Goal: Information Seeking & Learning: Check status

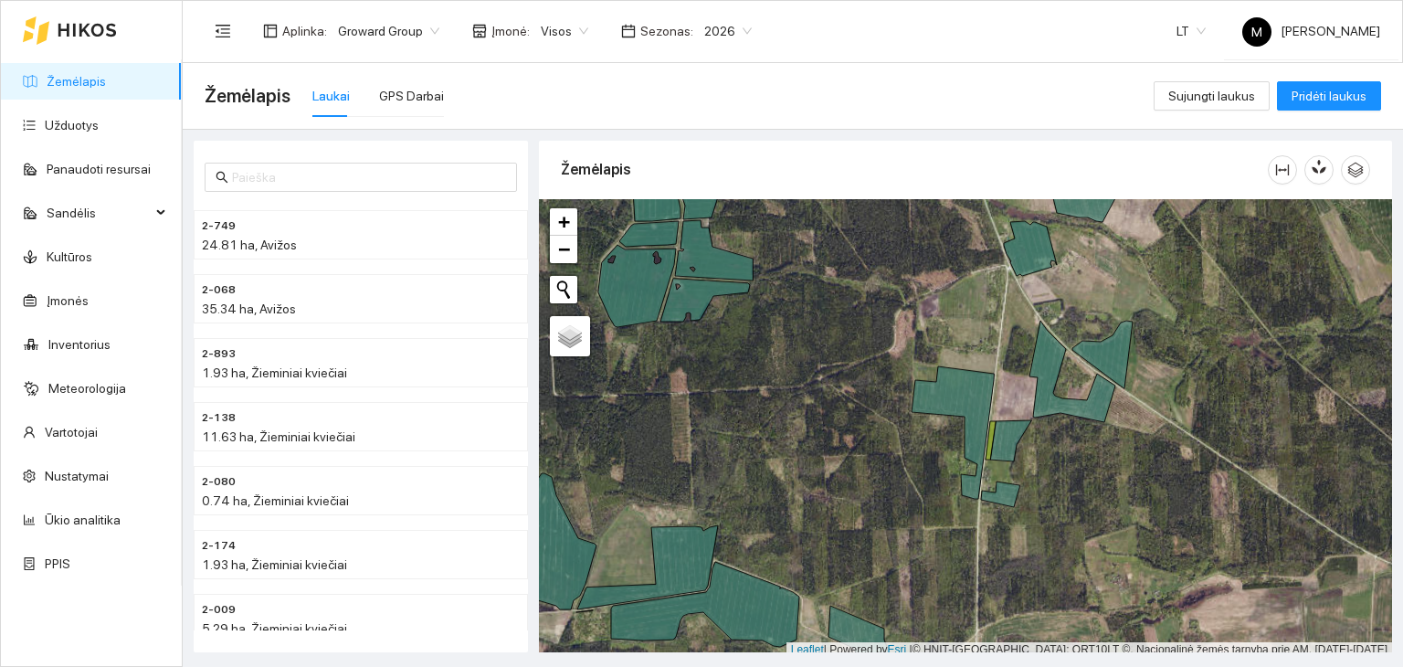
scroll to position [5, 0]
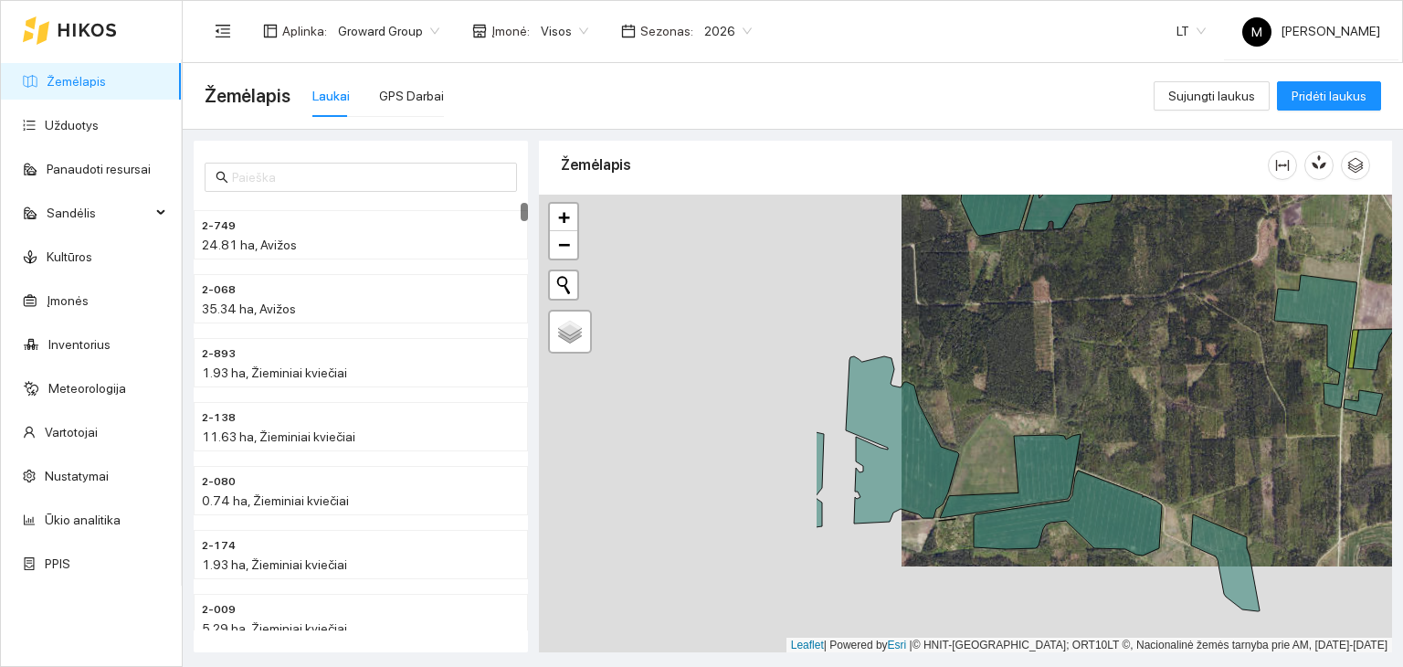
drag, startPoint x: 703, startPoint y: 448, endPoint x: 1139, endPoint y: 304, distance: 459.0
click at [1139, 304] on div at bounding box center [965, 424] width 853 height 459
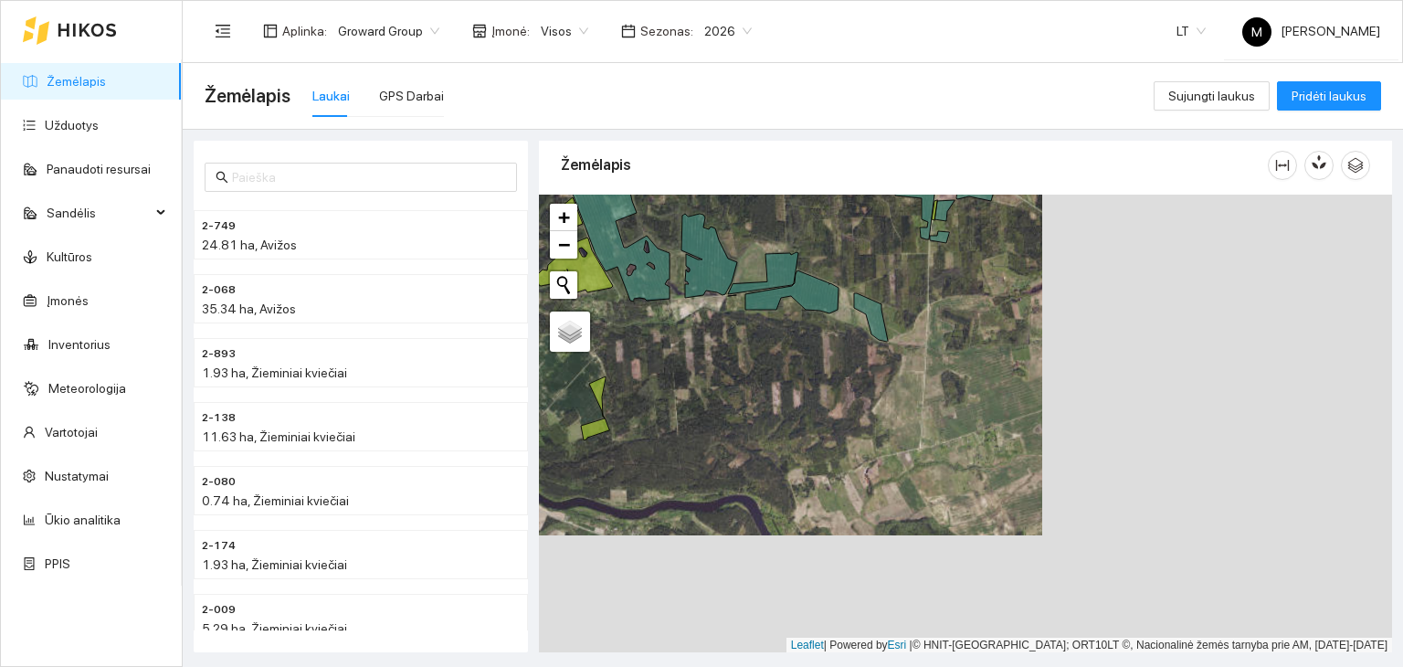
drag, startPoint x: 1063, startPoint y: 473, endPoint x: 709, endPoint y: 359, distance: 372.3
click at [709, 359] on div at bounding box center [965, 424] width 853 height 459
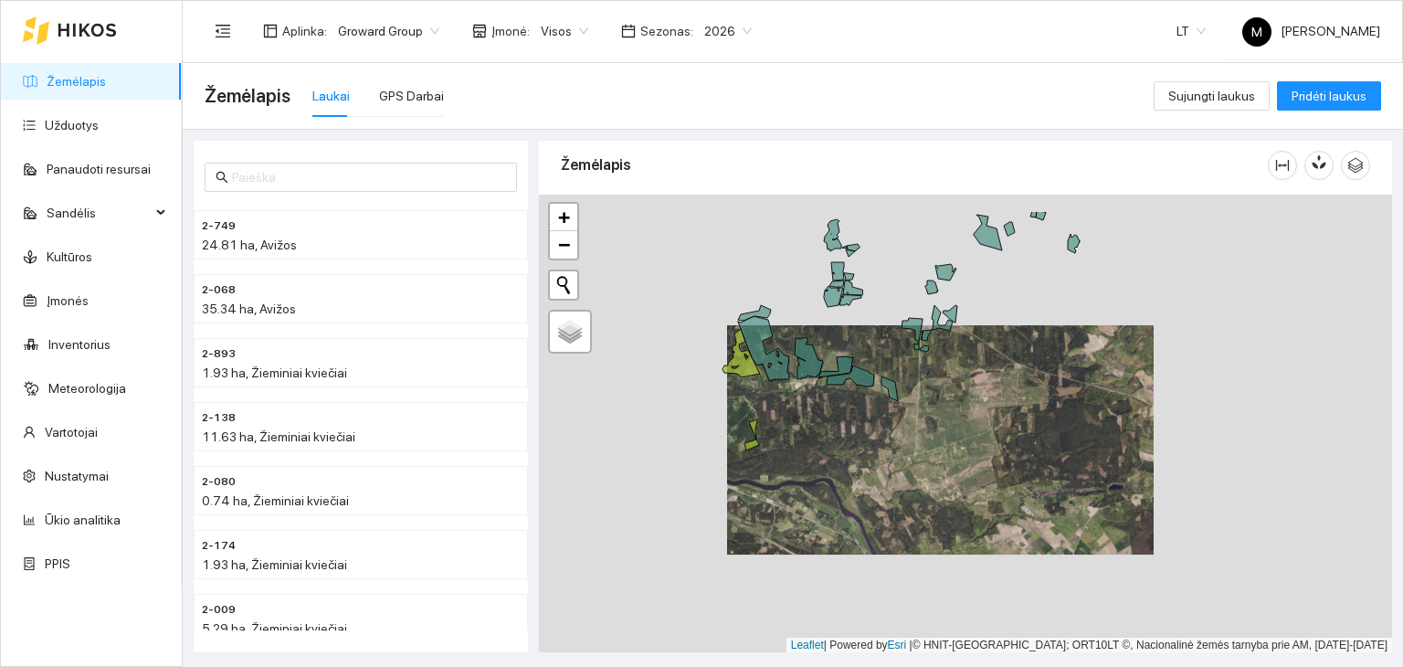
drag, startPoint x: 867, startPoint y: 344, endPoint x: 910, endPoint y: 469, distance: 131.4
click at [910, 469] on div at bounding box center [965, 424] width 853 height 459
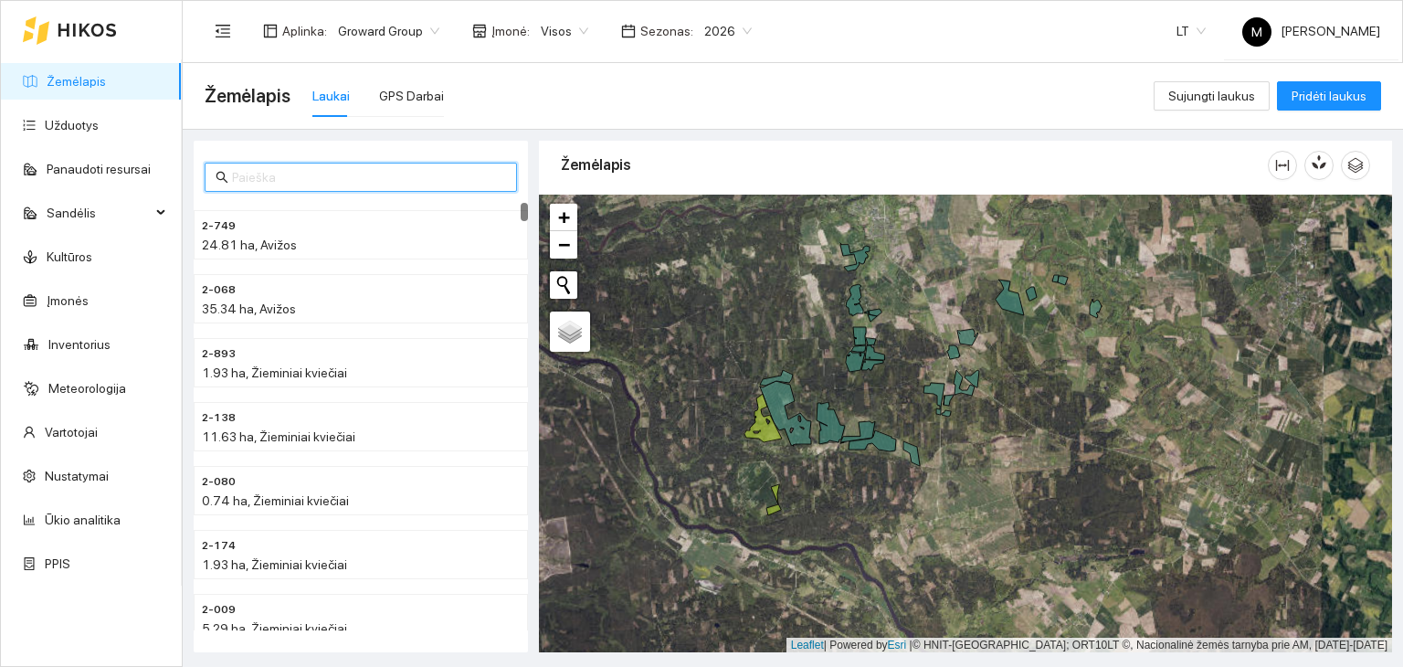
click at [276, 181] on input "text" at bounding box center [369, 177] width 274 height 20
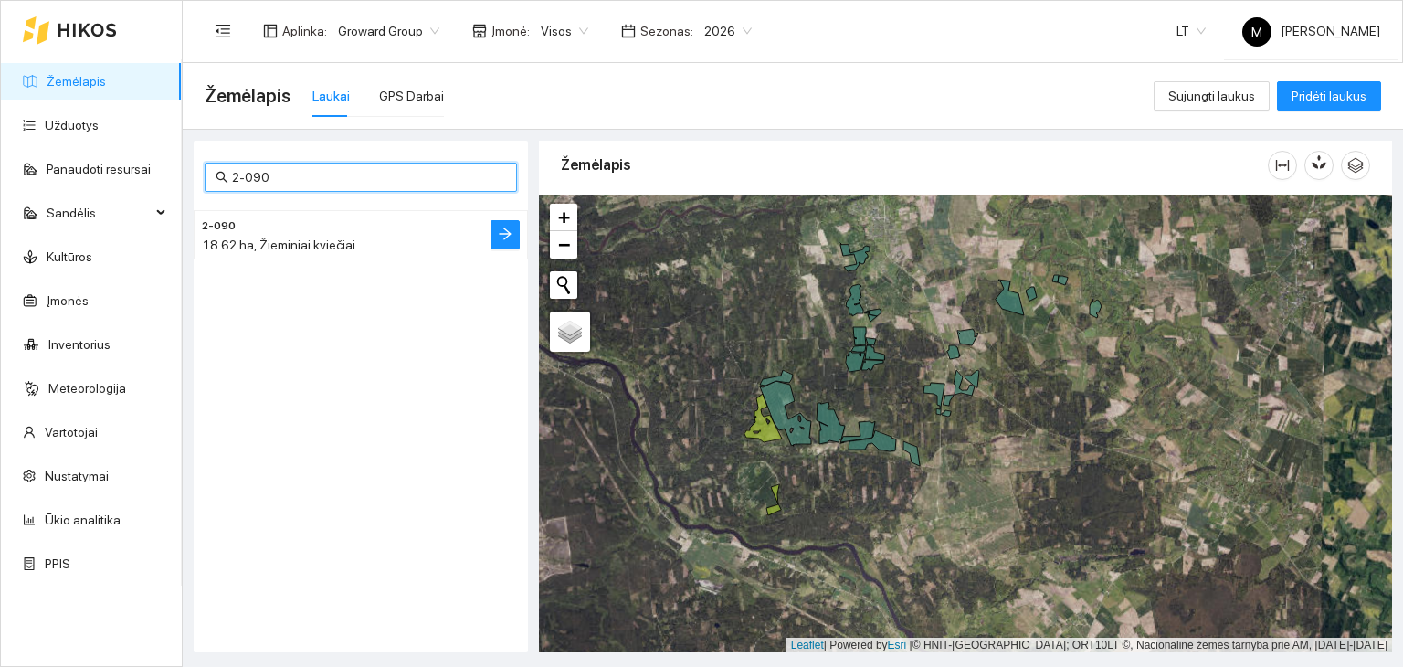
click at [293, 235] on div "18.62 ha, Žieminiai kviečiai" at bounding box center [324, 245] width 245 height 20
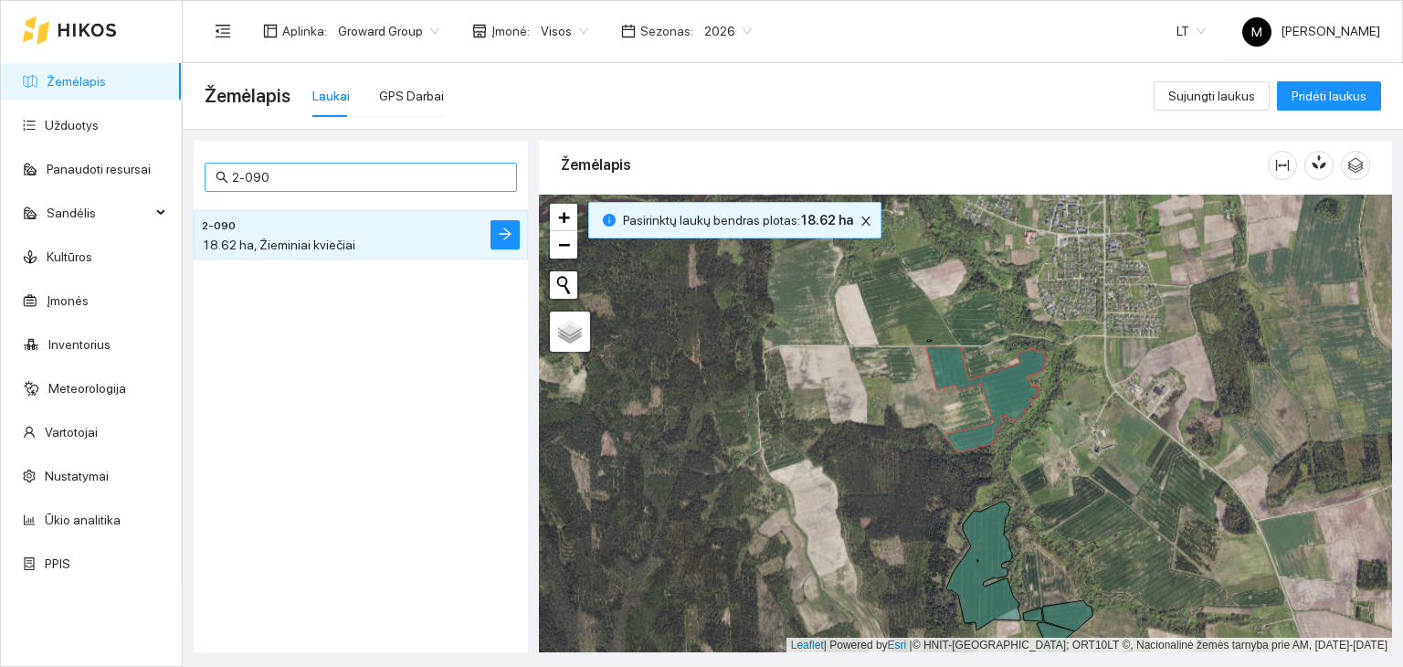
click at [282, 170] on input "2-090" at bounding box center [369, 177] width 274 height 20
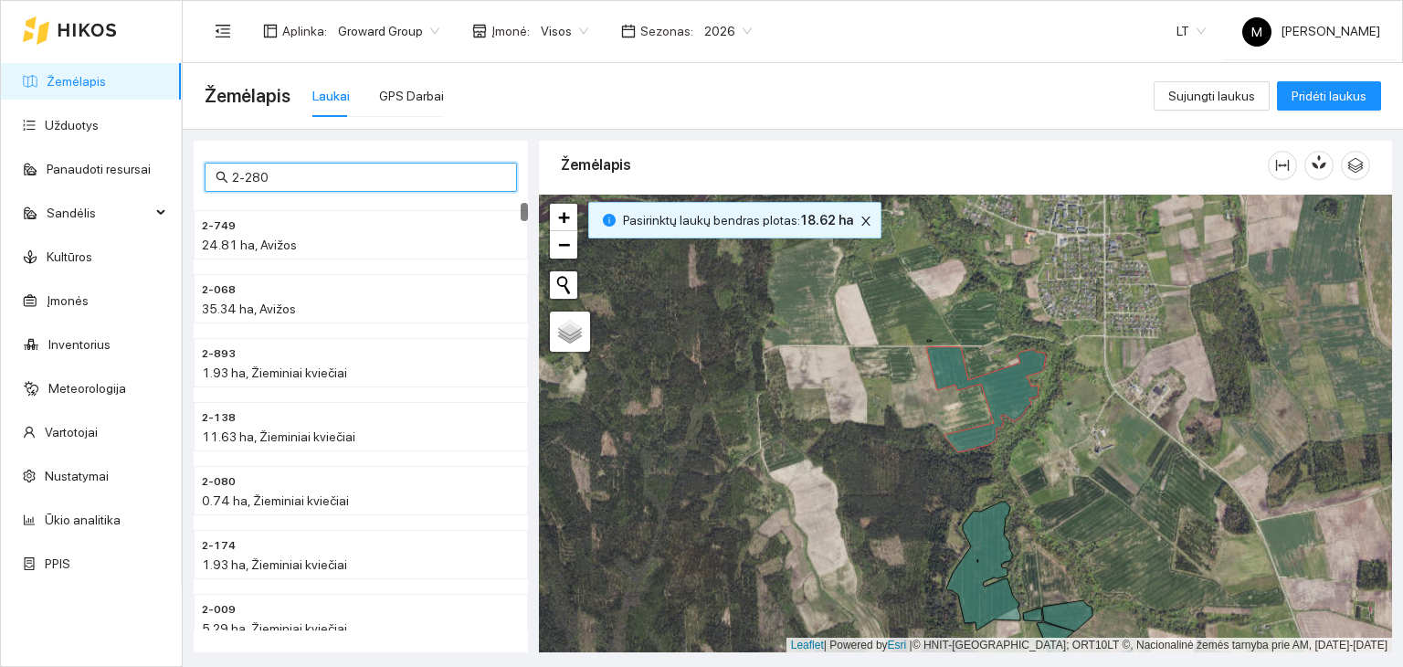
type input "2-280"
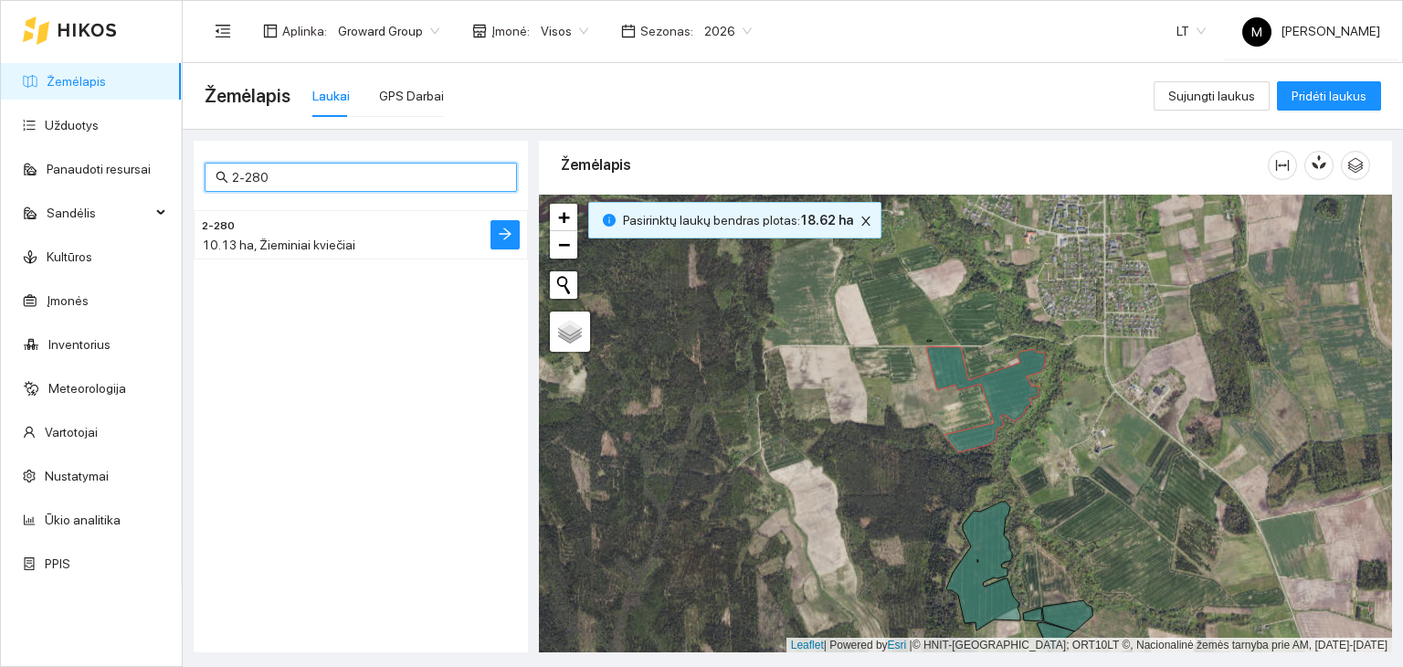
click at [290, 235] on div "10.13 ha, Žieminiai kviečiai" at bounding box center [324, 245] width 245 height 20
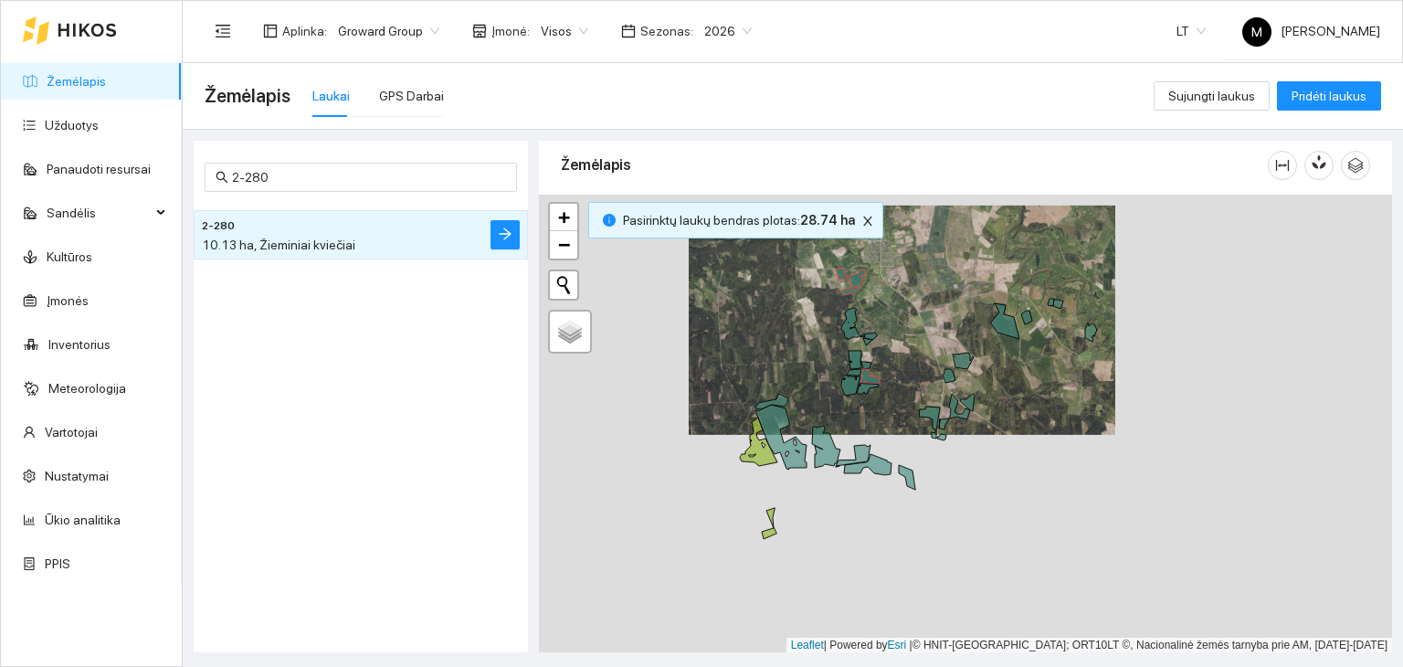
drag, startPoint x: 923, startPoint y: 556, endPoint x: 881, endPoint y: 419, distance: 143.3
click at [881, 419] on div at bounding box center [965, 424] width 853 height 459
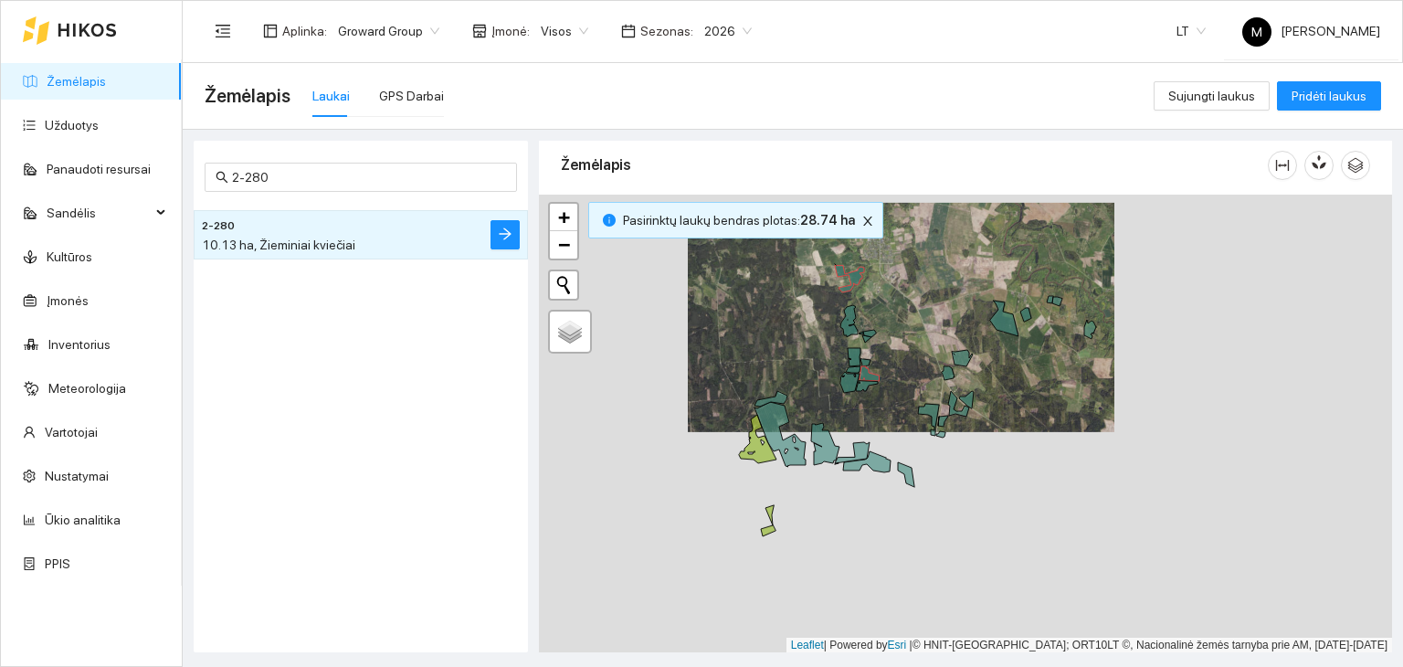
click at [912, 288] on div at bounding box center [965, 424] width 853 height 459
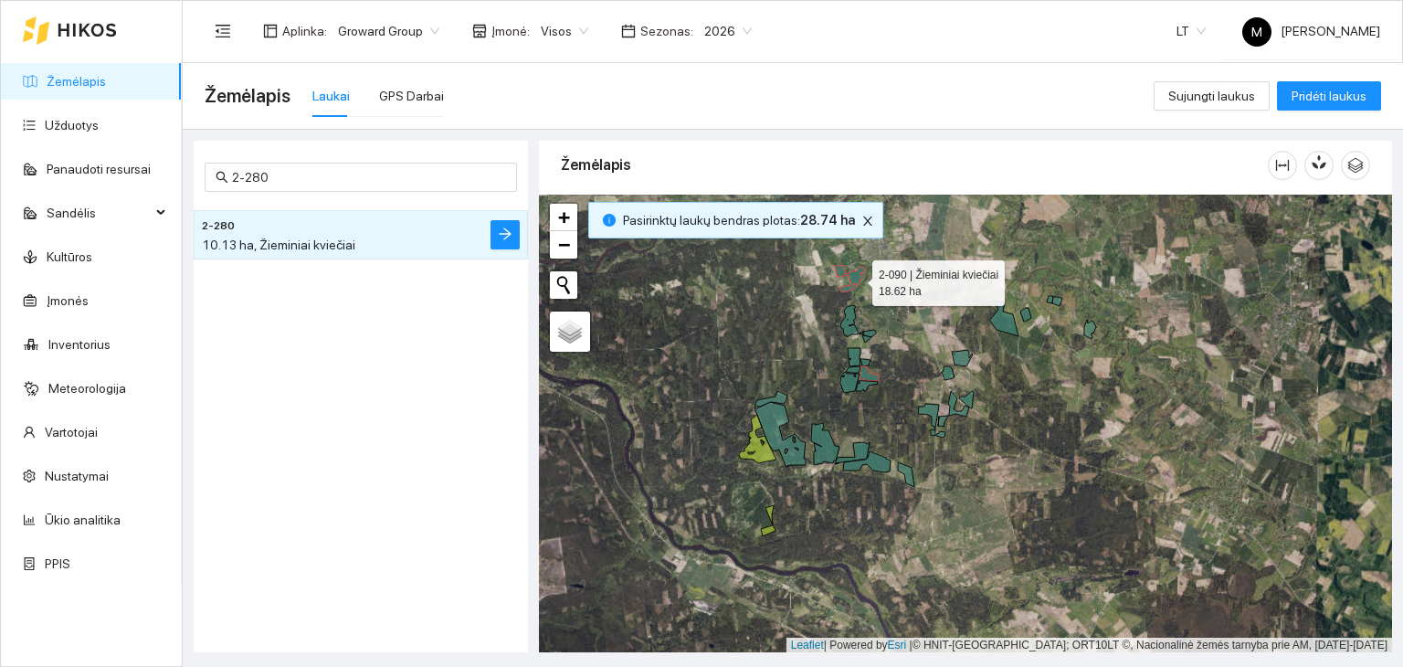
click at [856, 278] on icon at bounding box center [849, 279] width 29 height 26
click at [860, 227] on button "button" at bounding box center [866, 221] width 22 height 22
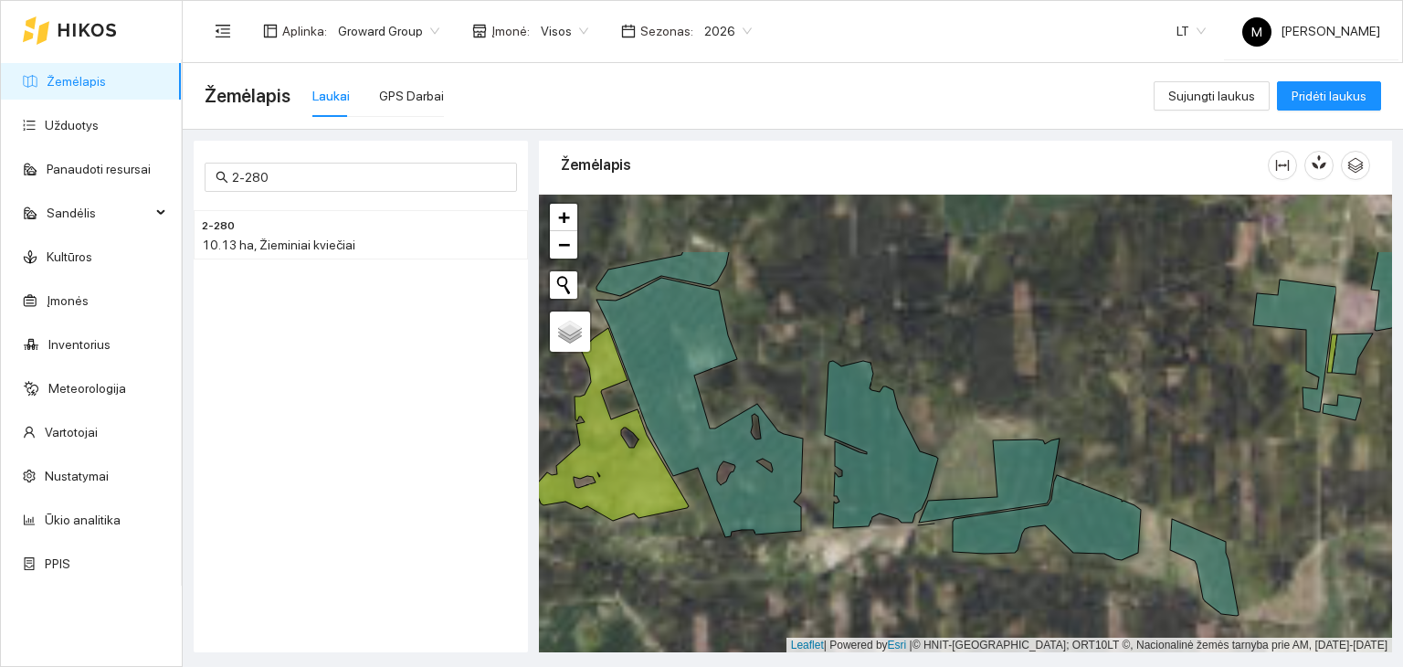
drag, startPoint x: 848, startPoint y: 460, endPoint x: 864, endPoint y: 575, distance: 116.3
click at [864, 575] on div at bounding box center [965, 424] width 853 height 459
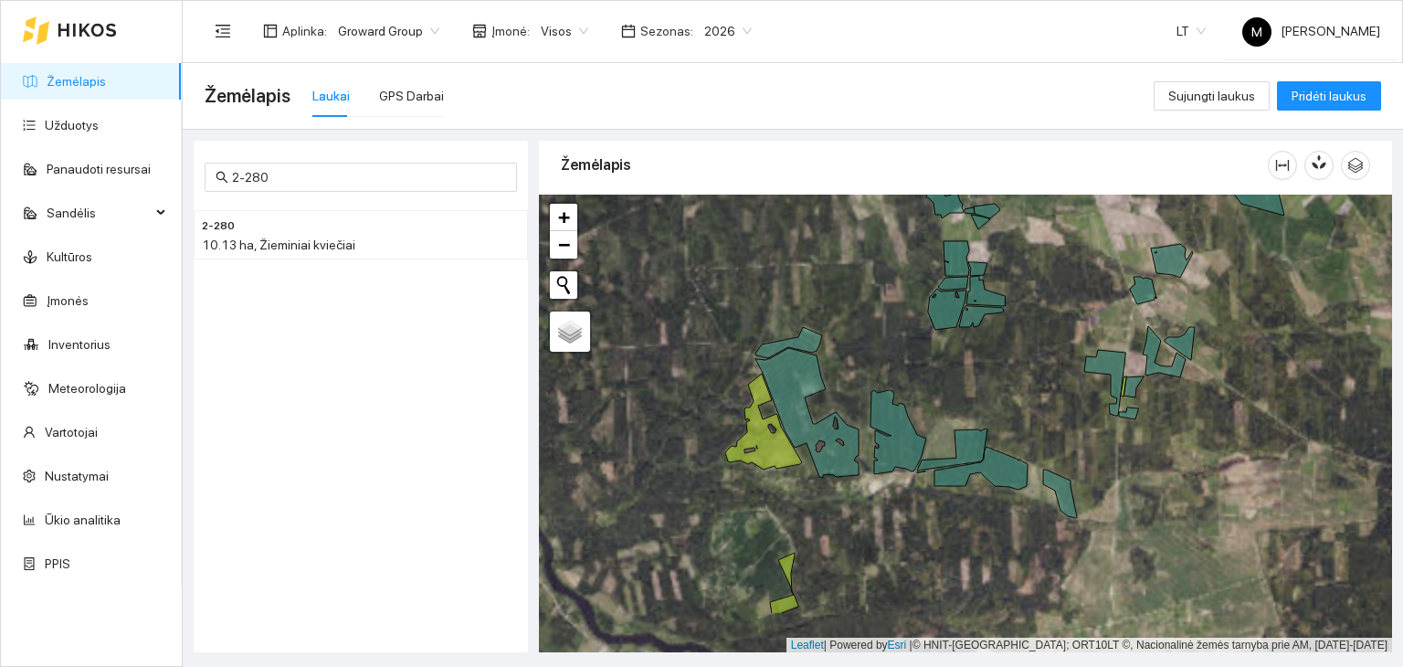
drag, startPoint x: 774, startPoint y: 407, endPoint x: 818, endPoint y: 316, distance: 101.7
click at [818, 319] on div at bounding box center [965, 424] width 853 height 459
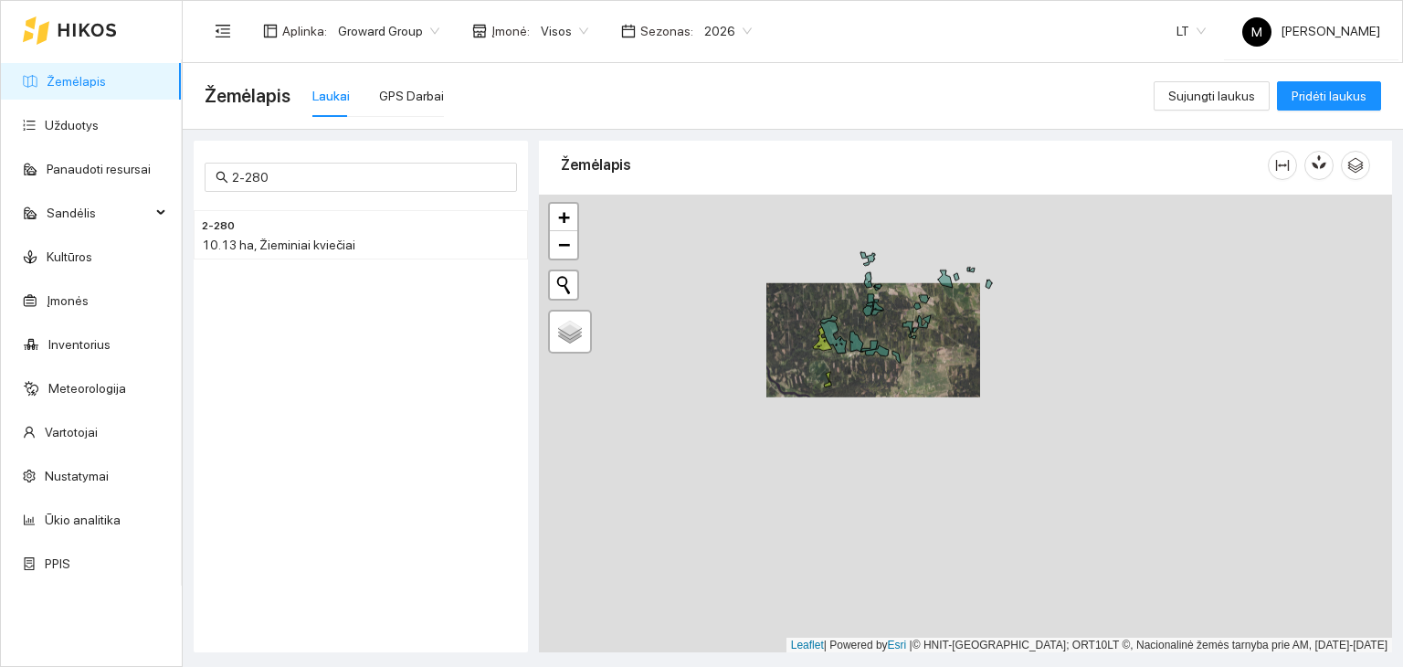
drag, startPoint x: 876, startPoint y: 571, endPoint x: 855, endPoint y: 417, distance: 155.8
click at [856, 414] on div at bounding box center [965, 424] width 853 height 459
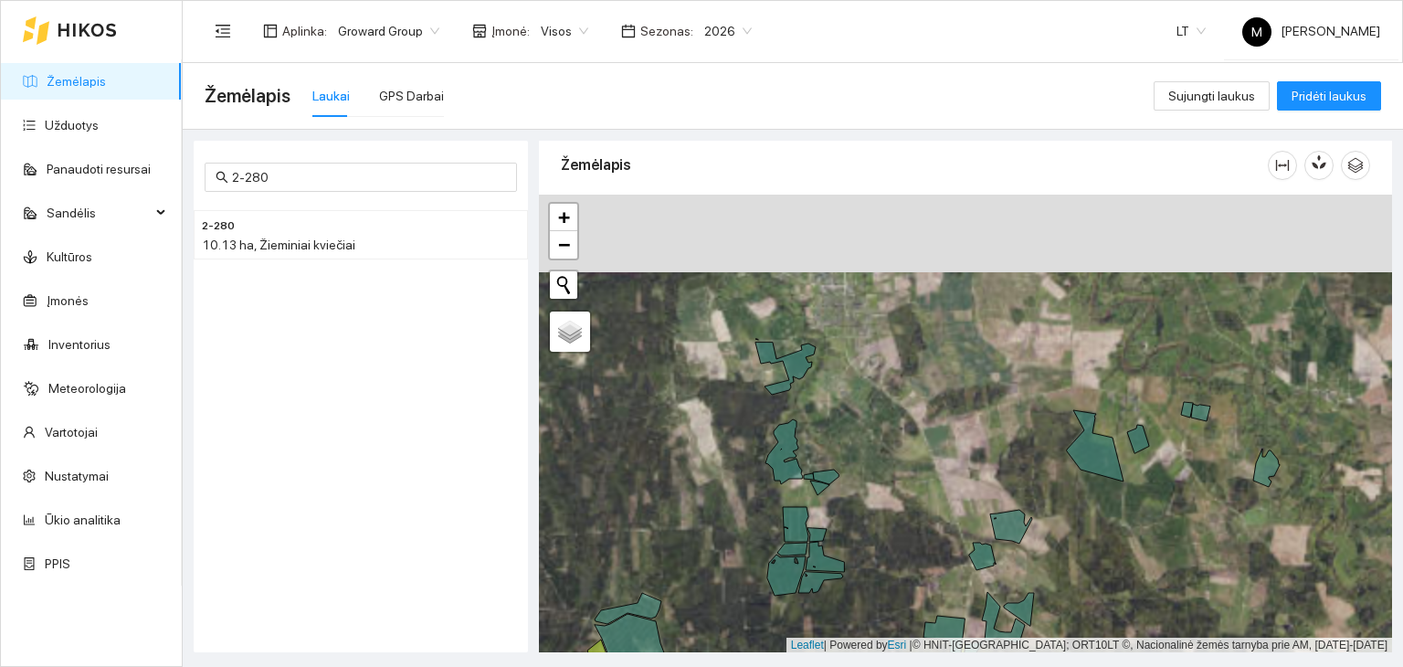
drag, startPoint x: 862, startPoint y: 287, endPoint x: 843, endPoint y: 461, distance: 175.5
click at [843, 461] on div at bounding box center [965, 424] width 853 height 459
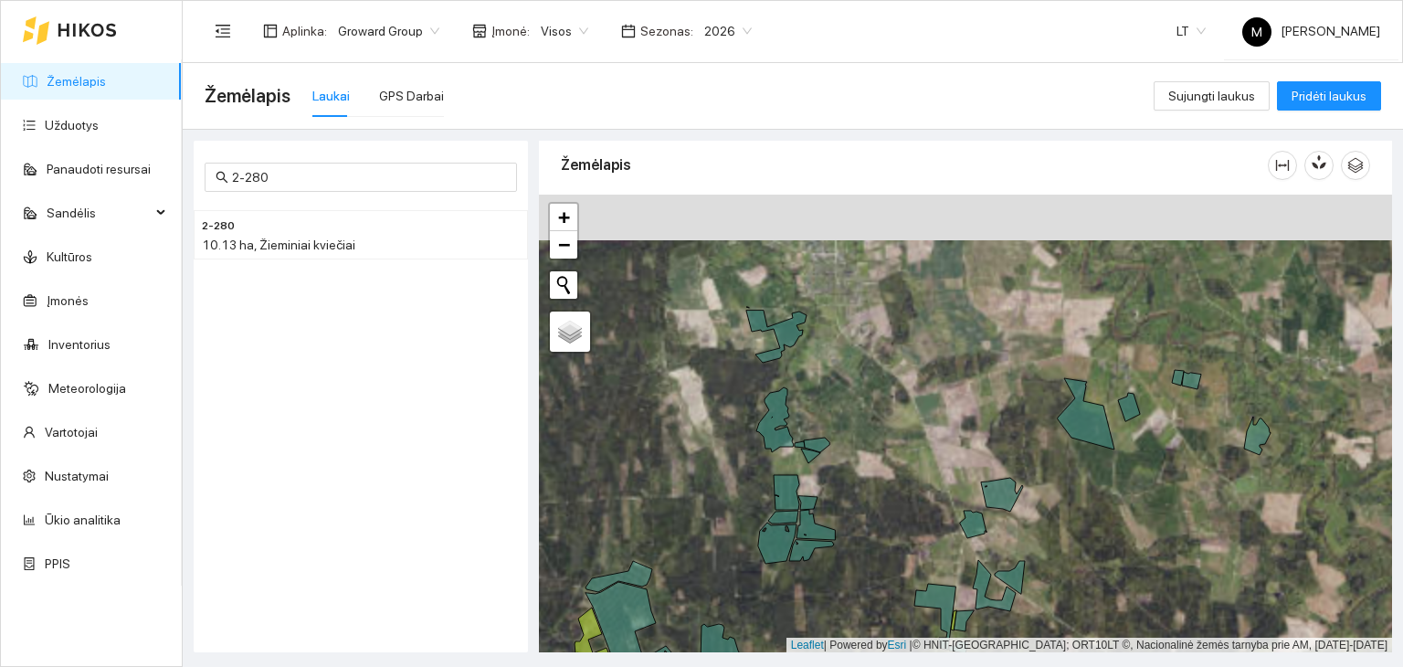
drag, startPoint x: 872, startPoint y: 533, endPoint x: 864, endPoint y: 496, distance: 37.4
click at [864, 496] on div at bounding box center [965, 424] width 853 height 459
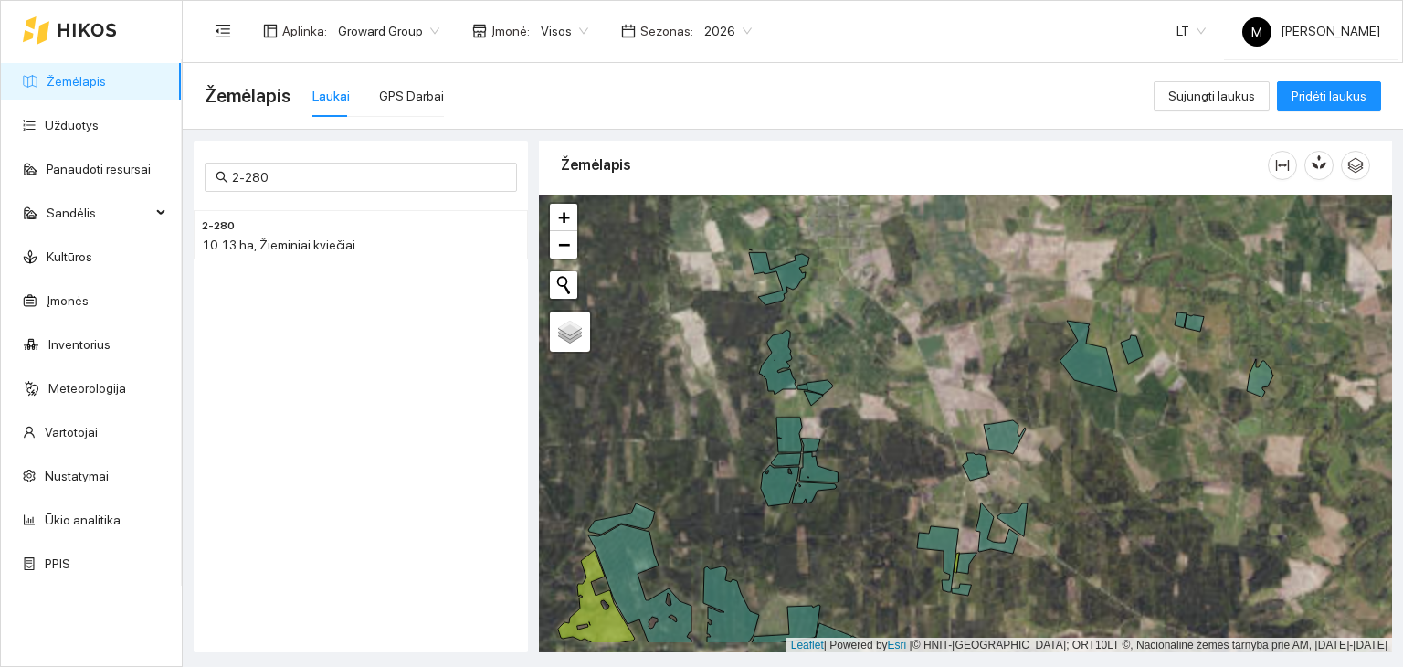
drag, startPoint x: 883, startPoint y: 560, endPoint x: 886, endPoint y: 503, distance: 56.7
click at [886, 503] on div at bounding box center [965, 424] width 853 height 459
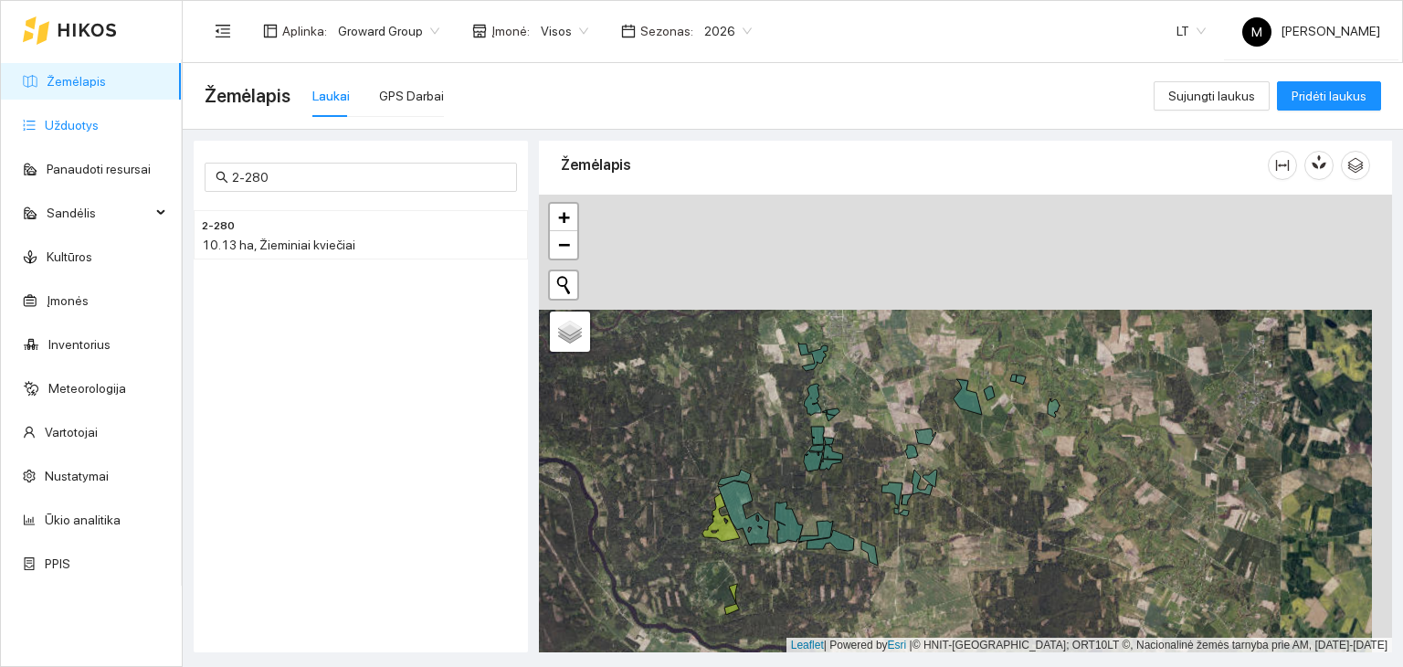
click at [59, 130] on link "Užduotys" at bounding box center [72, 125] width 54 height 15
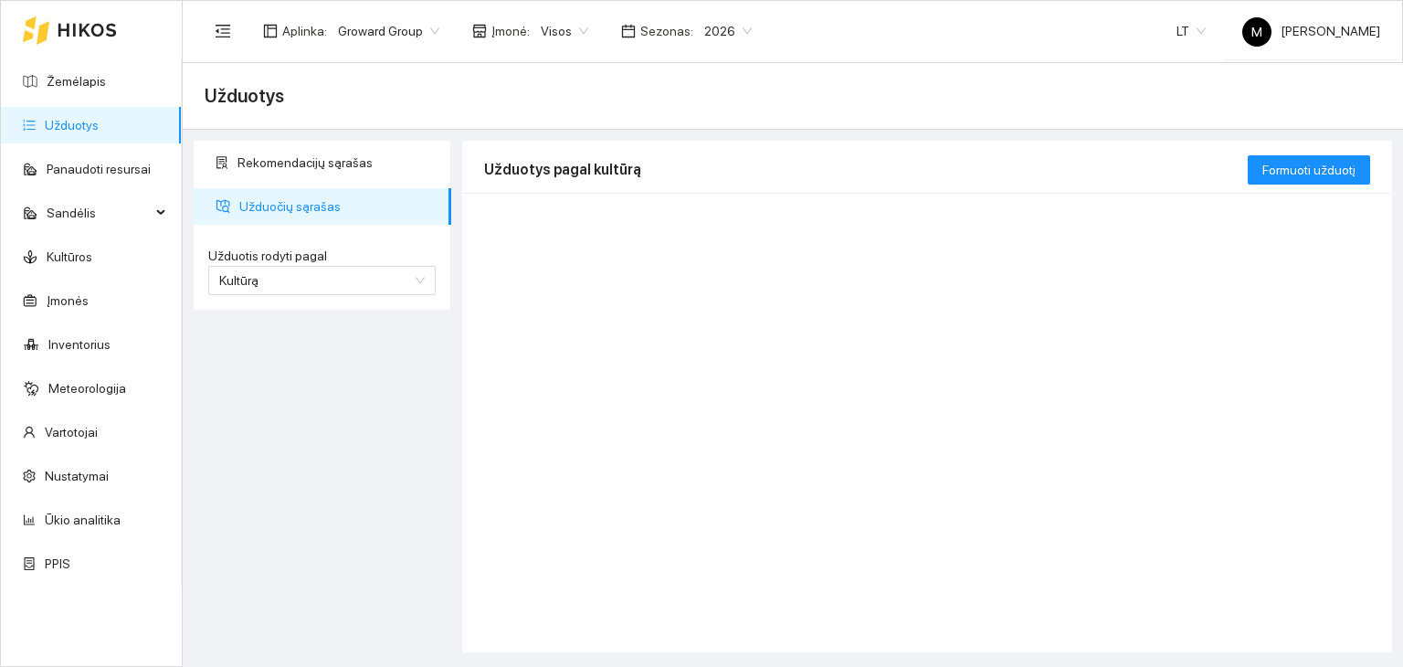
click at [707, 26] on span "2026" at bounding box center [727, 30] width 47 height 27
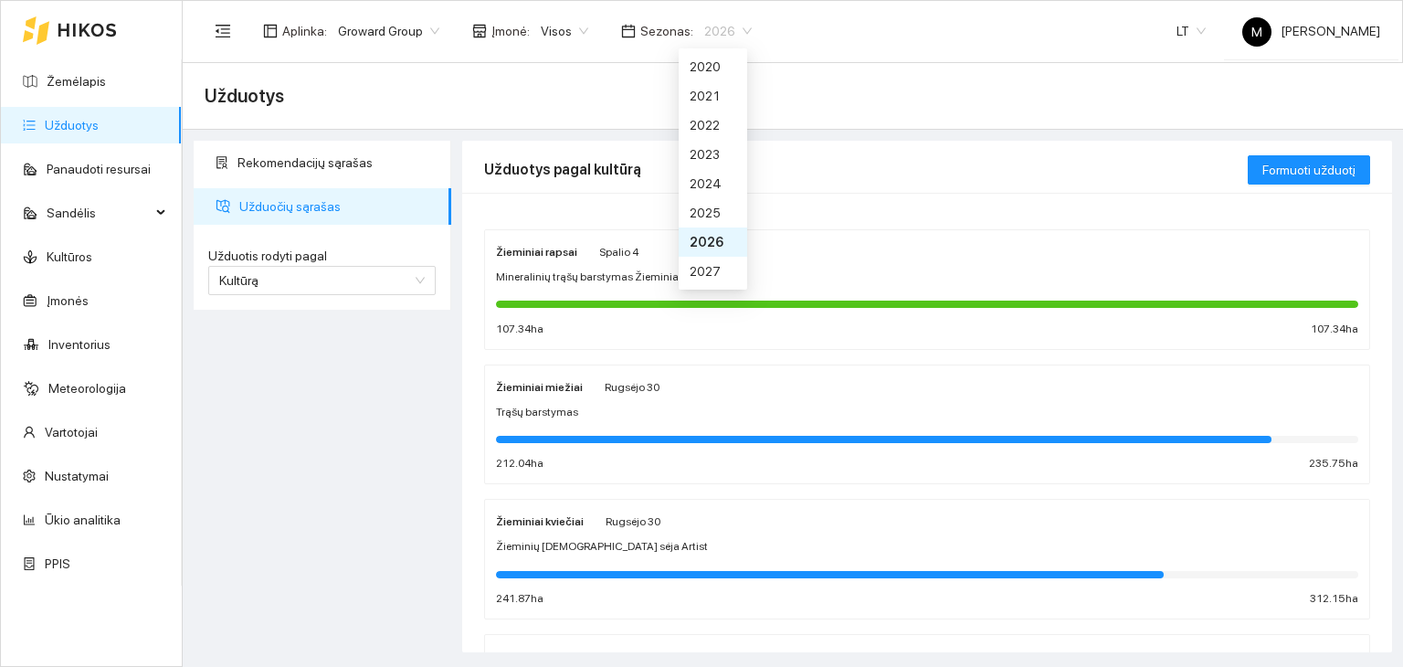
click at [702, 238] on div "2026" at bounding box center [713, 242] width 47 height 20
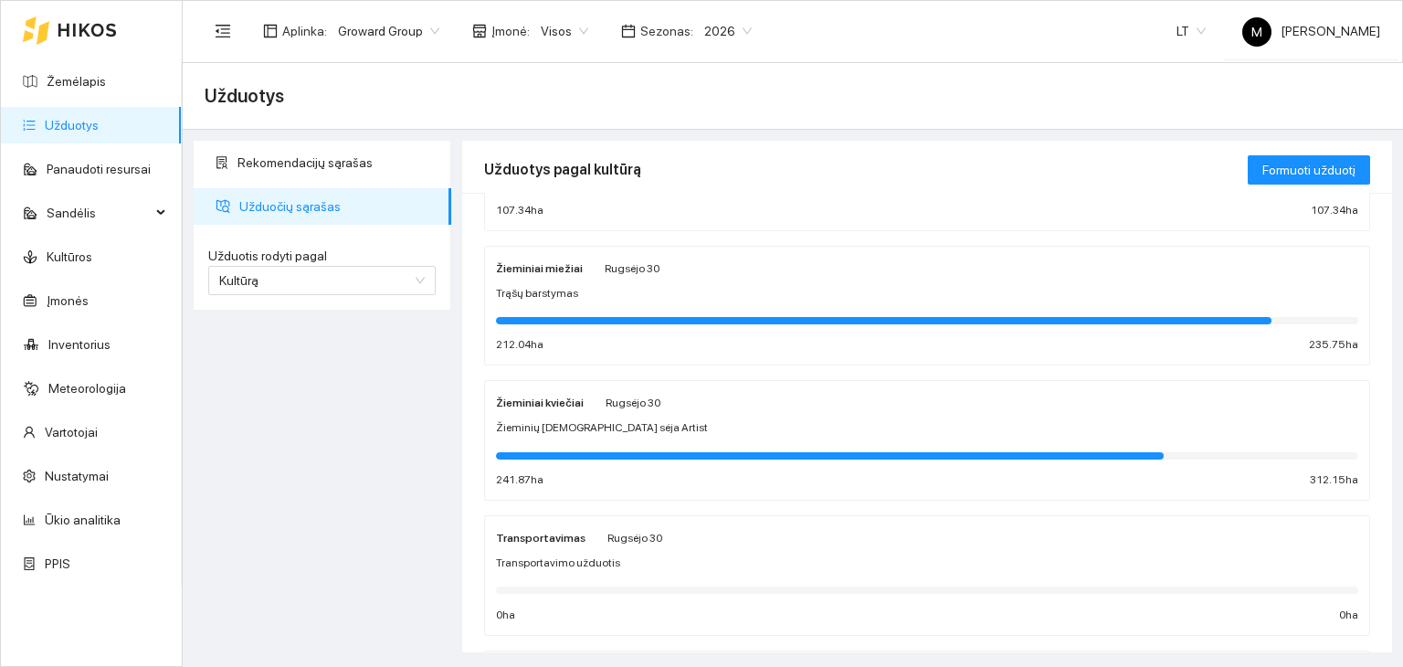
scroll to position [183, 0]
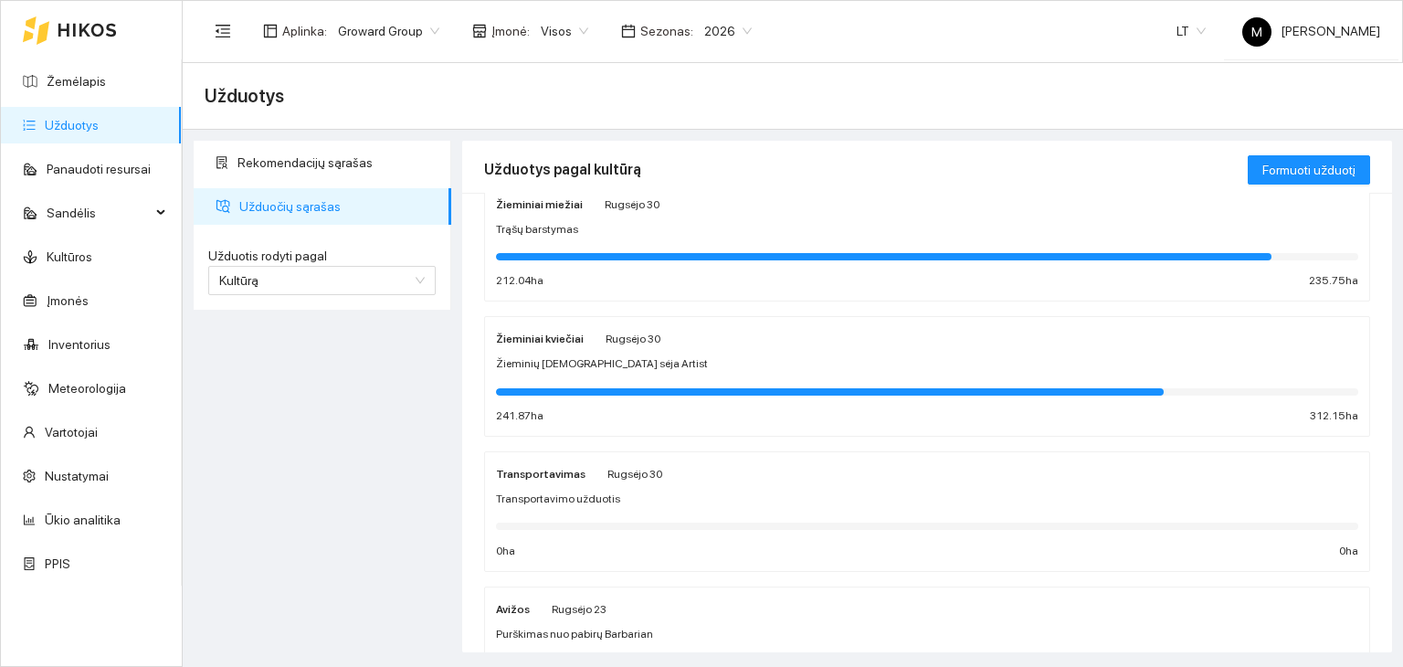
click at [644, 355] on div "Žieminių [DEMOGRAPHIC_DATA] sėja Artist" at bounding box center [927, 363] width 862 height 17
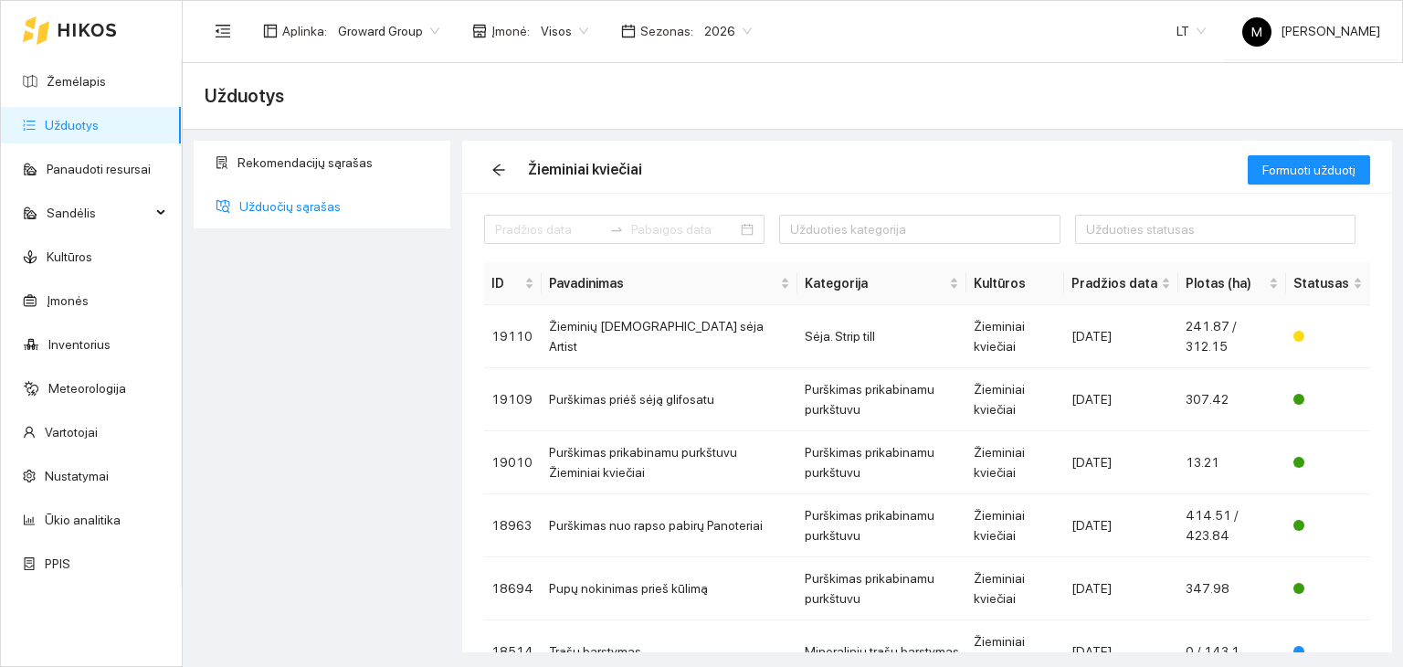
click at [307, 198] on span "Užduočių sąrašas" at bounding box center [337, 206] width 197 height 37
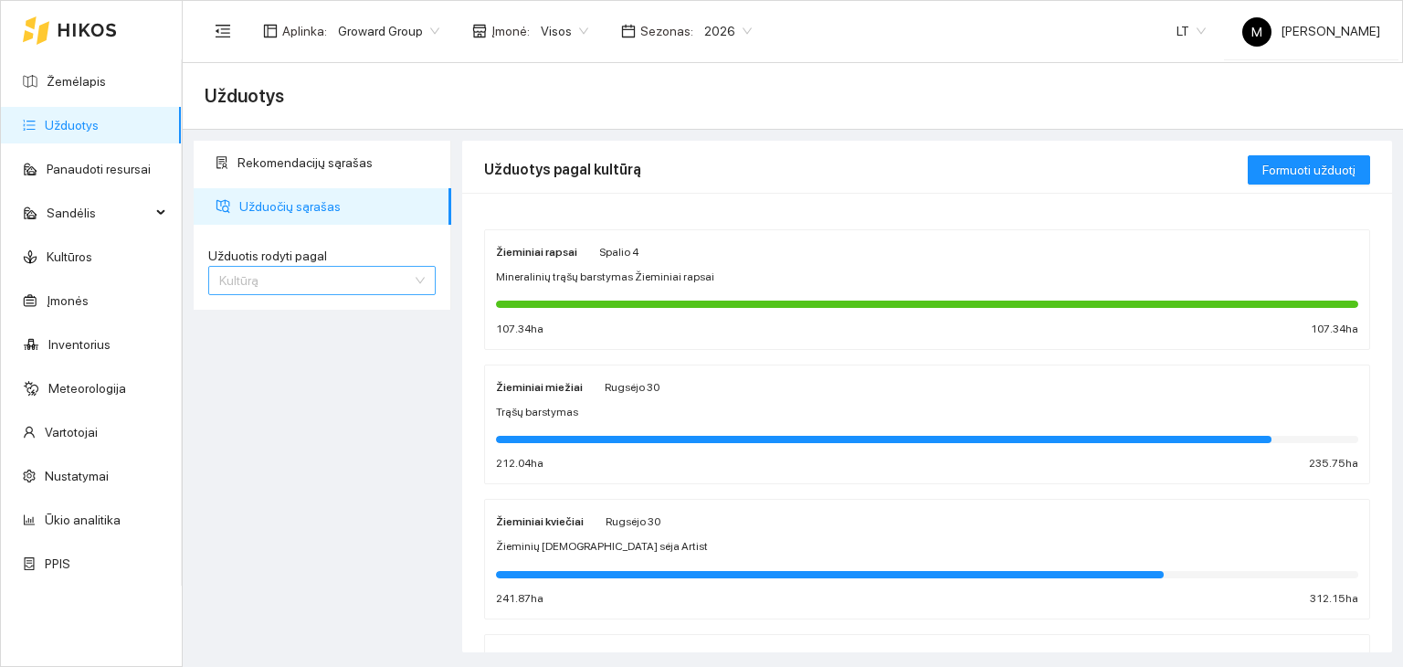
click at [300, 271] on span "Kultūrą" at bounding box center [322, 280] width 206 height 27
click at [566, 564] on div at bounding box center [927, 573] width 862 height 20
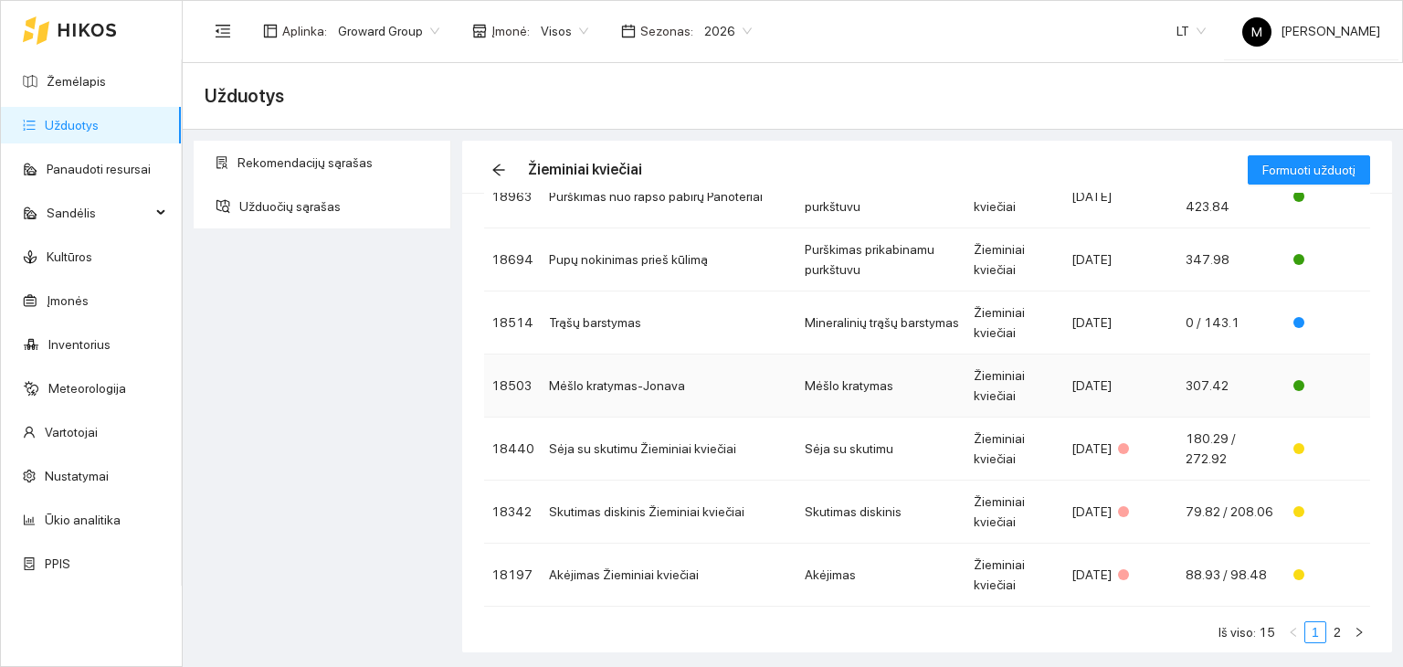
scroll to position [354, 0]
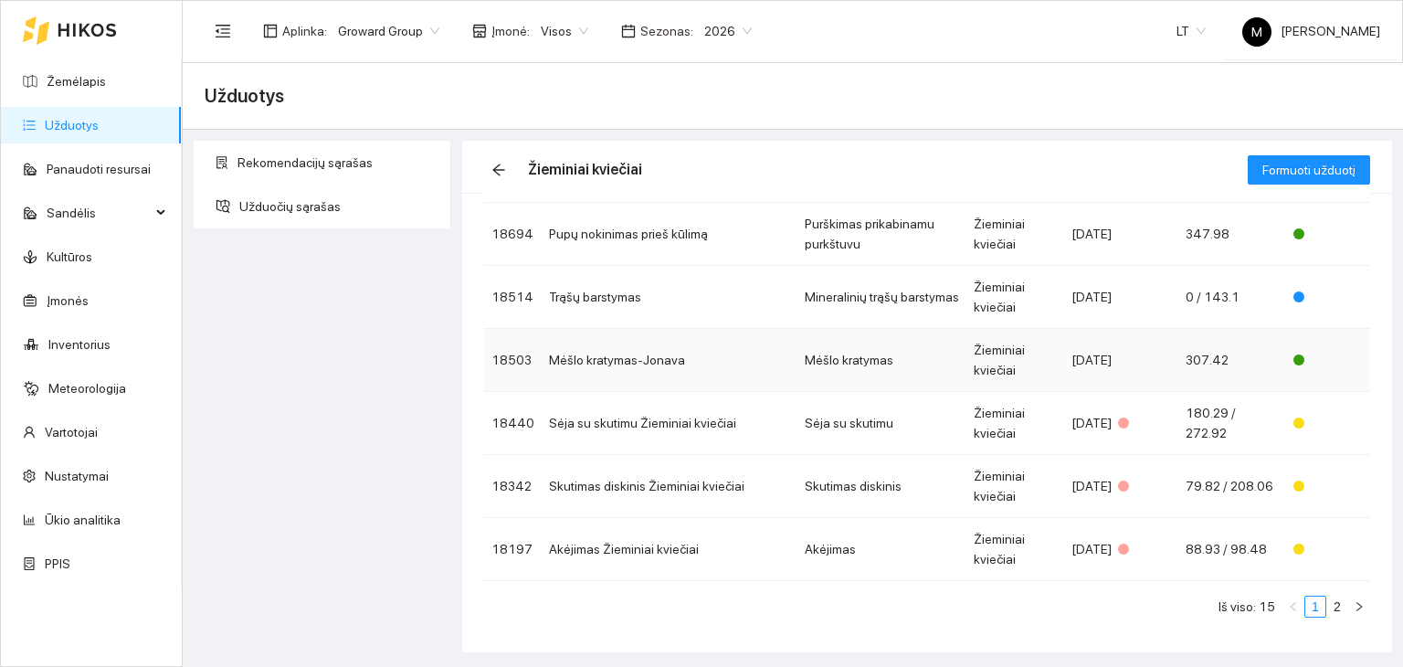
click at [621, 353] on td "Mėšlo kratymas-Jonava" at bounding box center [670, 360] width 256 height 63
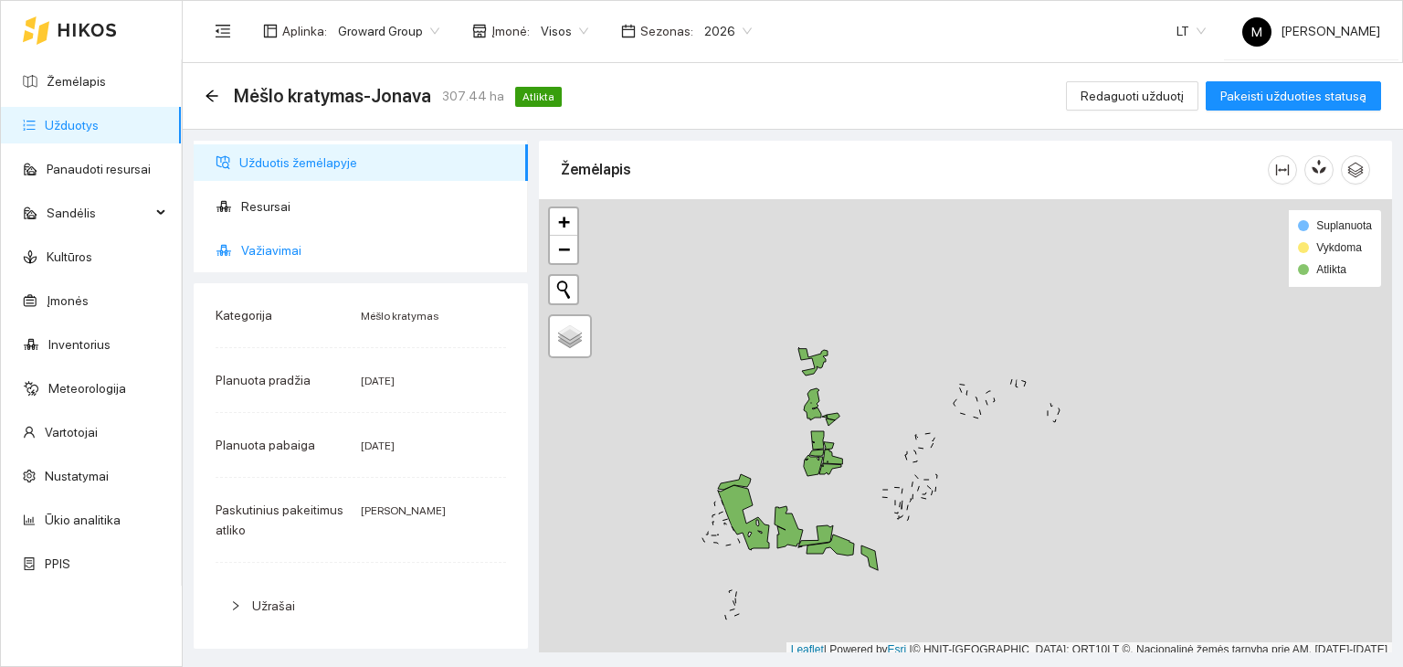
click at [259, 251] on span "Važiavimai" at bounding box center [377, 250] width 272 height 37
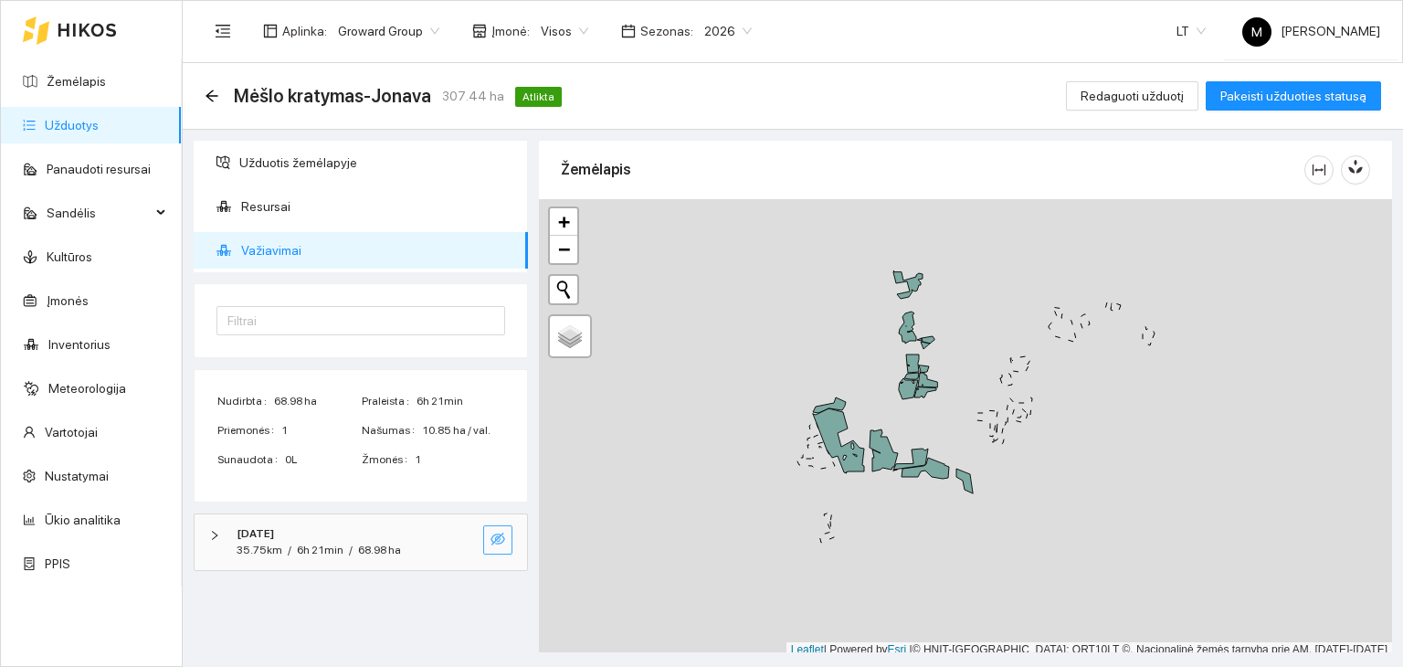
click at [502, 538] on icon "eye-invisible" at bounding box center [497, 539] width 15 height 15
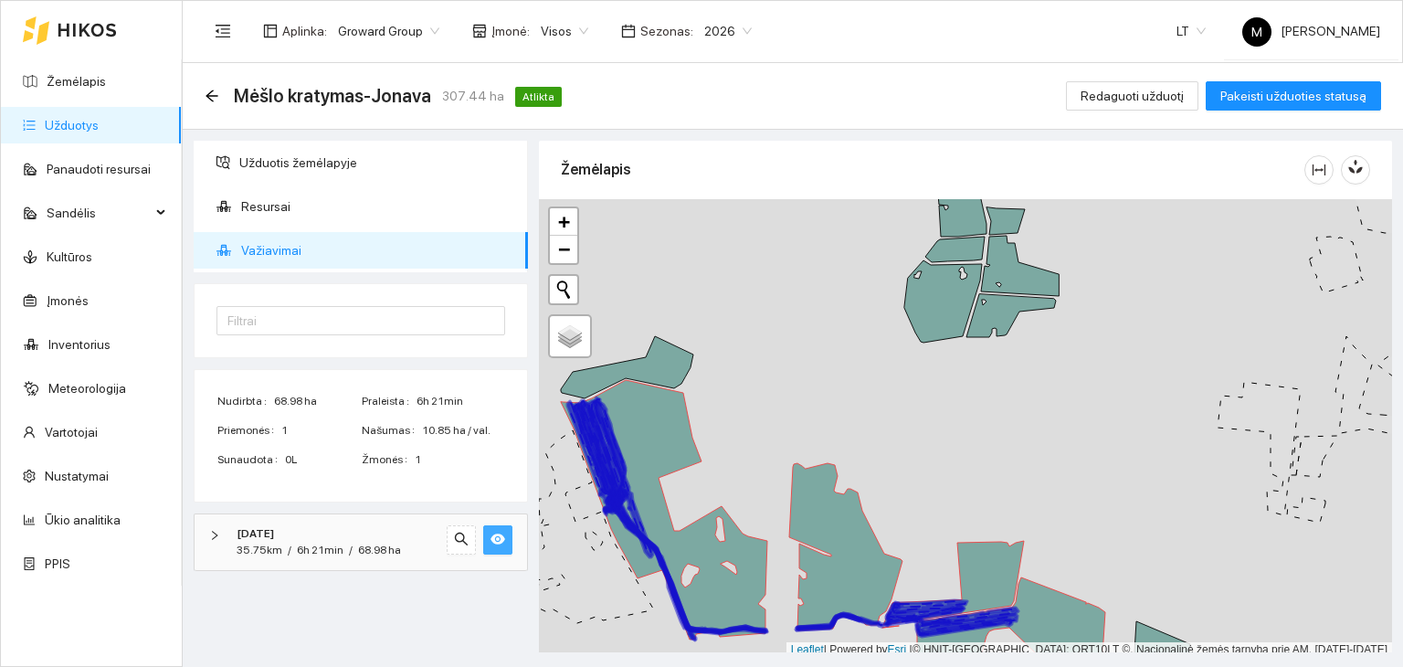
click at [406, 538] on div "[DATE]" at bounding box center [336, 533] width 198 height 17
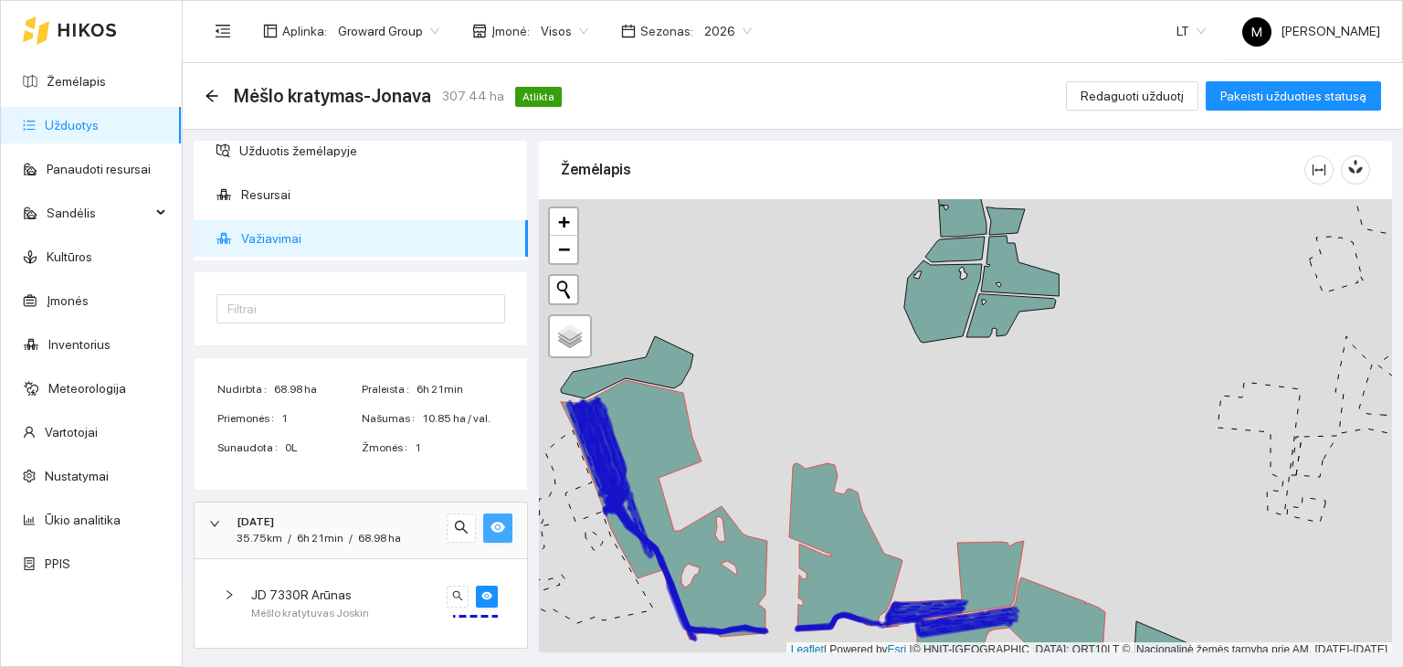
scroll to position [5, 0]
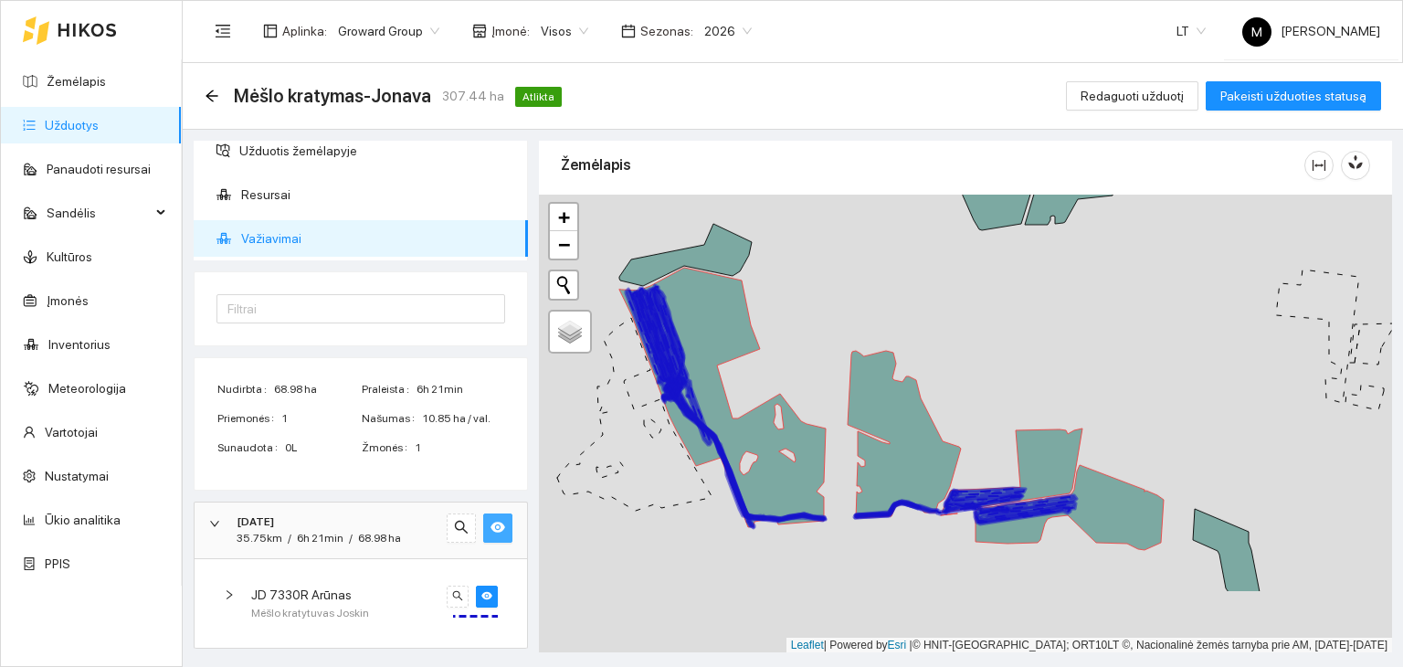
drag, startPoint x: 599, startPoint y: 555, endPoint x: 641, endPoint y: 466, distance: 98.9
click at [641, 466] on icon at bounding box center [634, 414] width 154 height 193
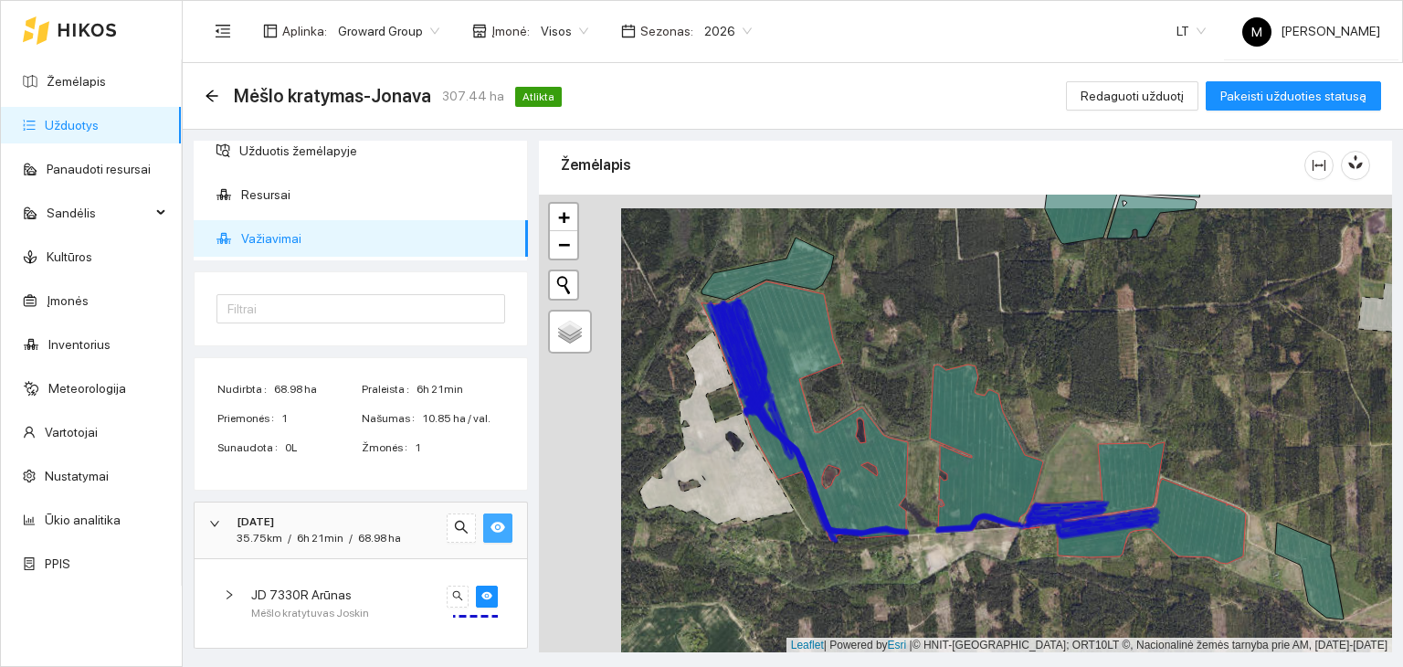
drag, startPoint x: 786, startPoint y: 583, endPoint x: 854, endPoint y: 587, distance: 68.7
click at [854, 587] on div at bounding box center [965, 424] width 853 height 459
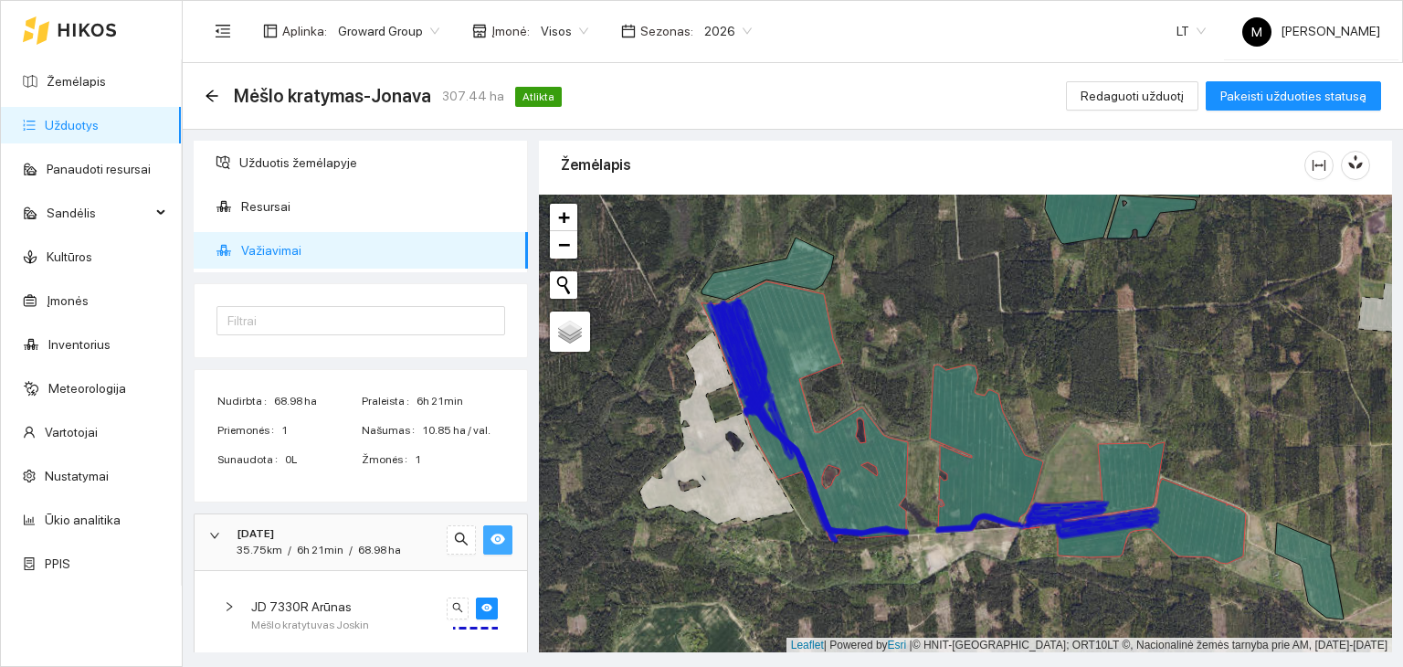
scroll to position [12, 0]
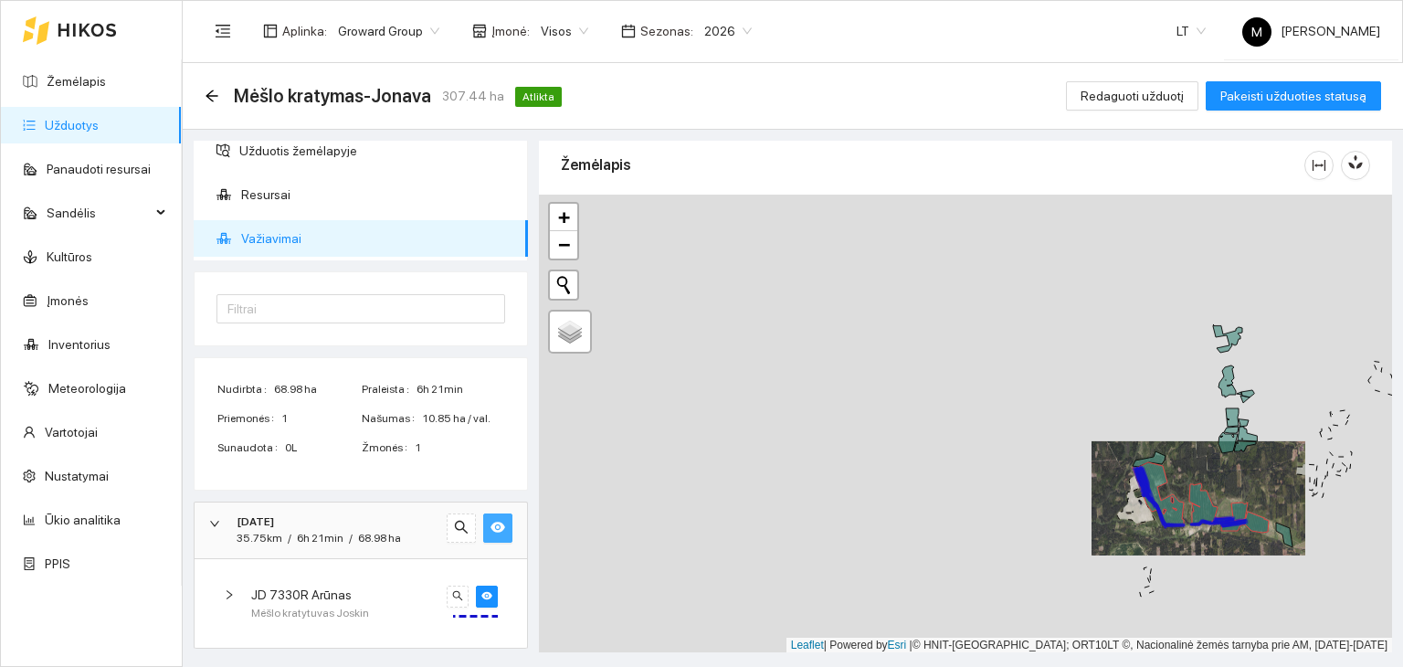
click at [99, 132] on link "Užduotys" at bounding box center [72, 125] width 54 height 15
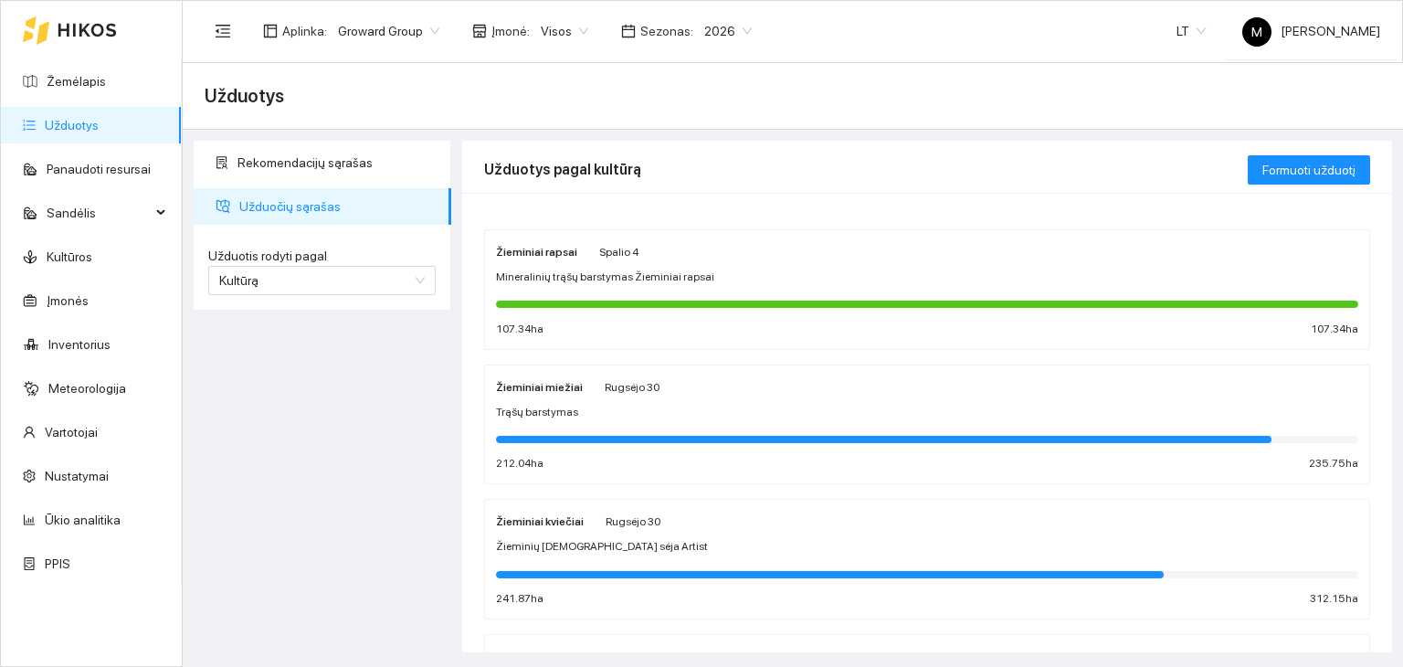
click at [70, 125] on link "Užduotys" at bounding box center [72, 125] width 54 height 15
click at [89, 118] on link "Užduotys" at bounding box center [72, 125] width 54 height 15
click at [83, 126] on link "Užduotys" at bounding box center [72, 125] width 54 height 15
click at [72, 89] on link "Žemėlapis" at bounding box center [76, 81] width 59 height 15
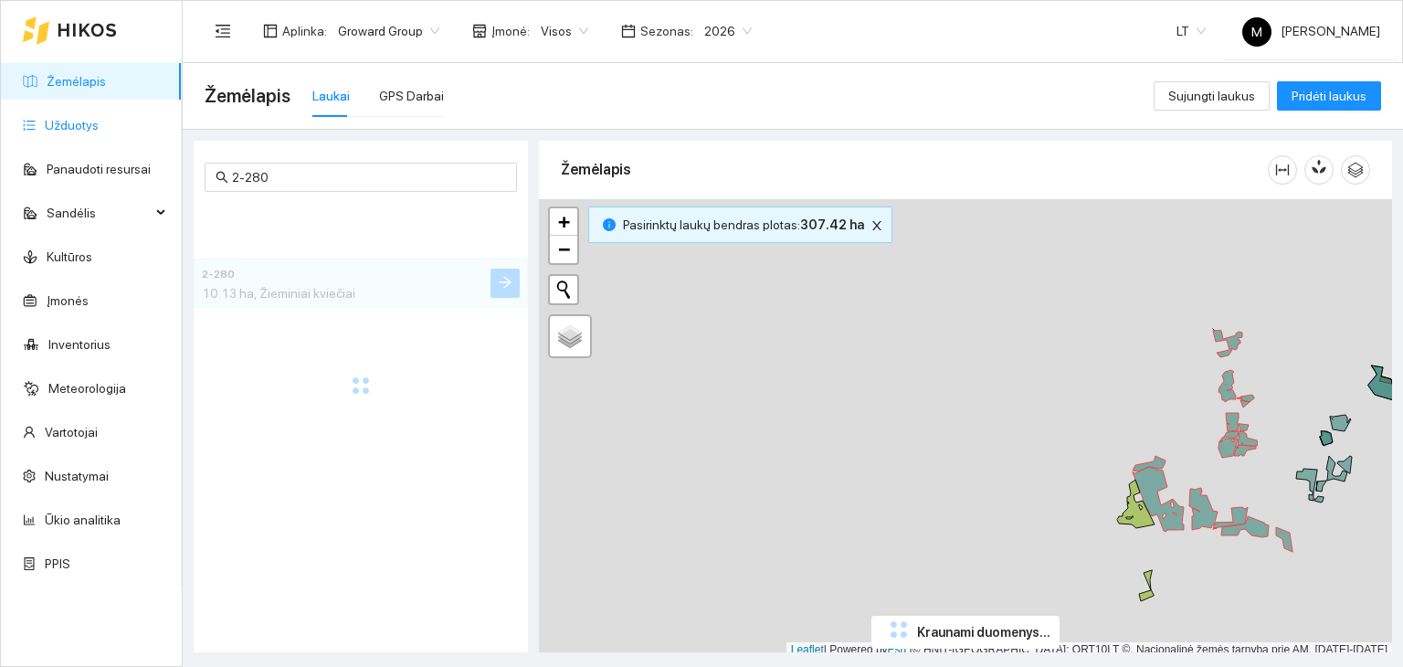
click at [83, 132] on link "Užduotys" at bounding box center [72, 125] width 54 height 15
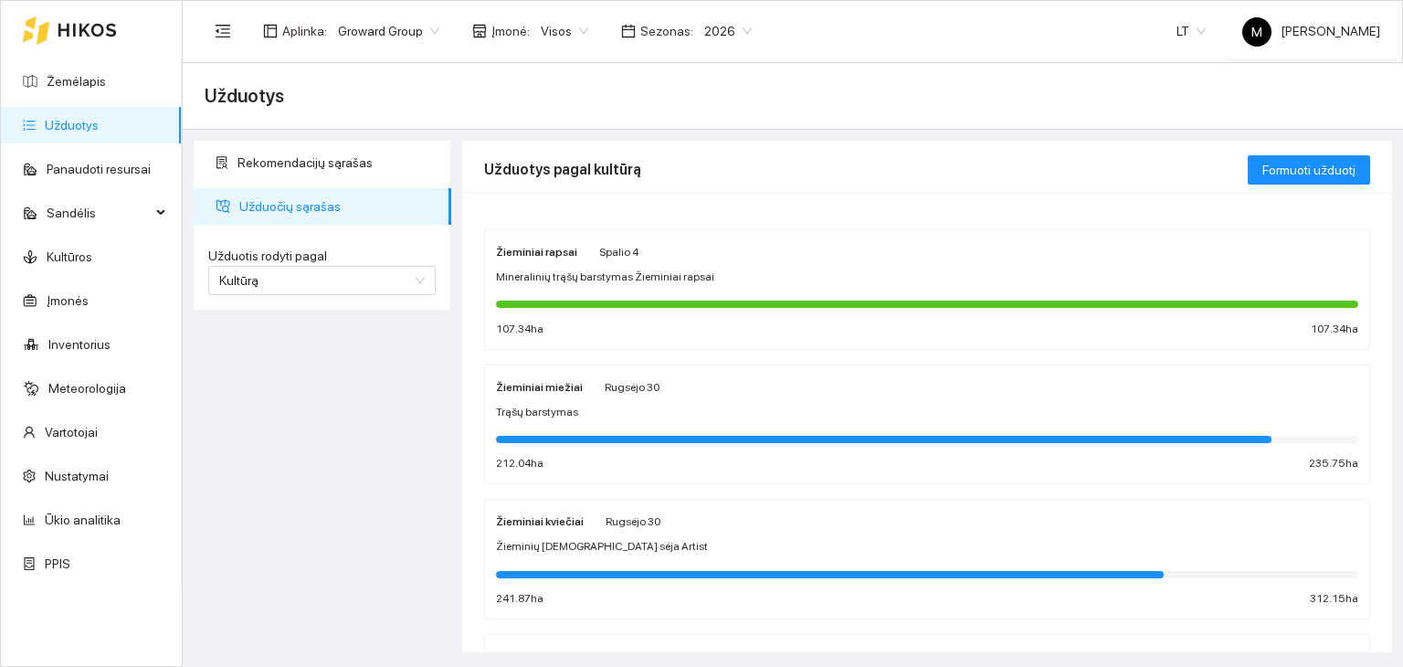
click at [307, 206] on span "Užduočių sąrašas" at bounding box center [337, 206] width 197 height 37
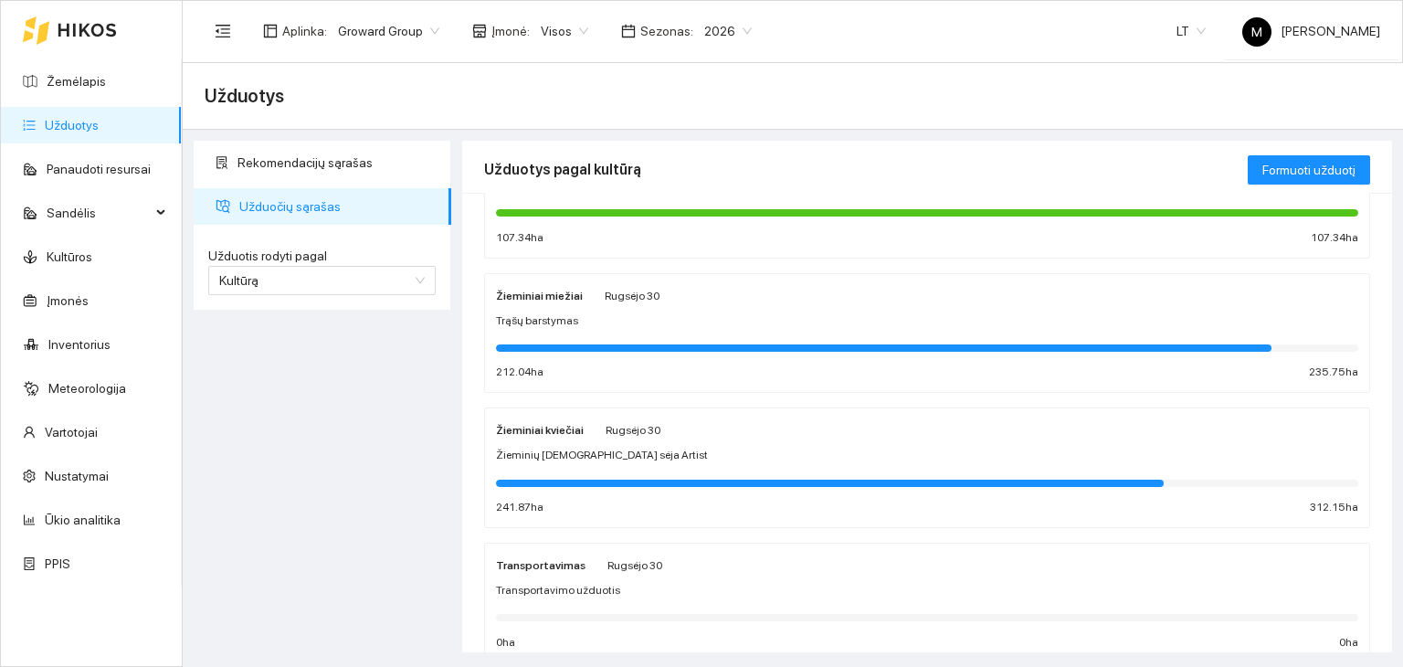
click at [585, 463] on div "Žieminiai kviečiai [PERSON_NAME] 30 Žieminių [DEMOGRAPHIC_DATA] sėja Artist 241…" at bounding box center [927, 467] width 862 height 97
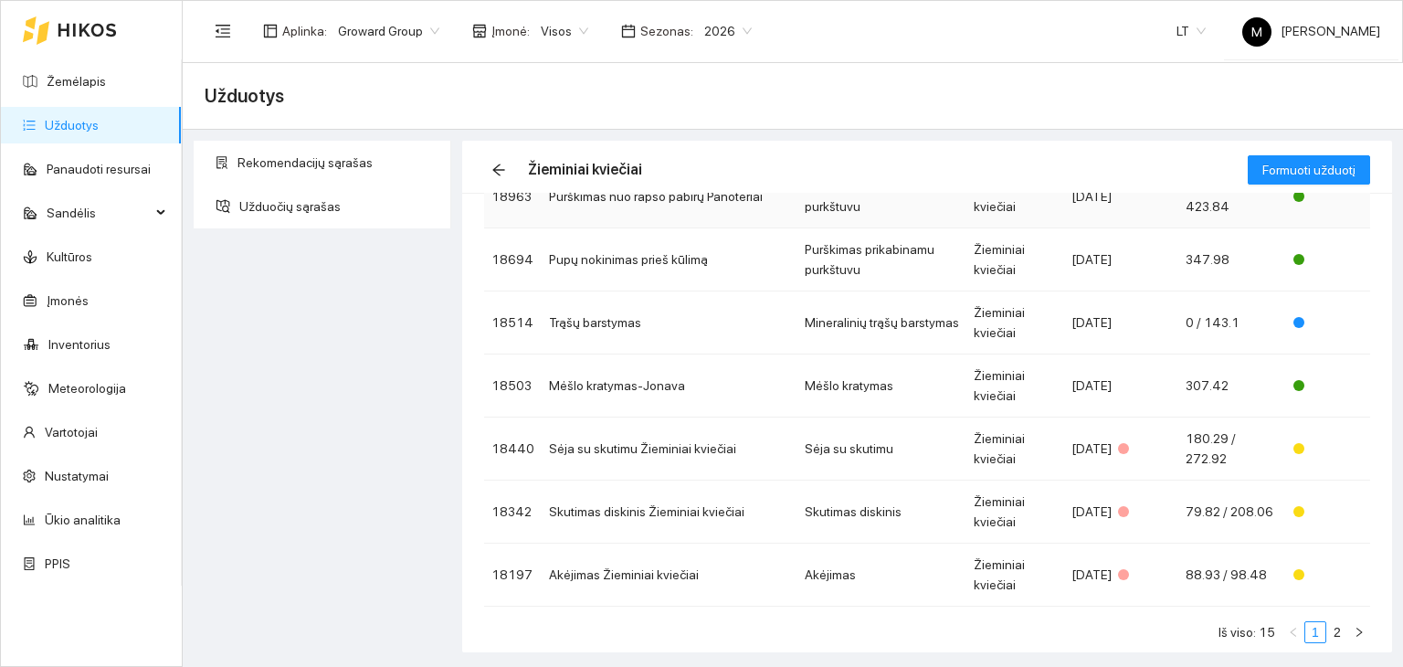
scroll to position [354, 0]
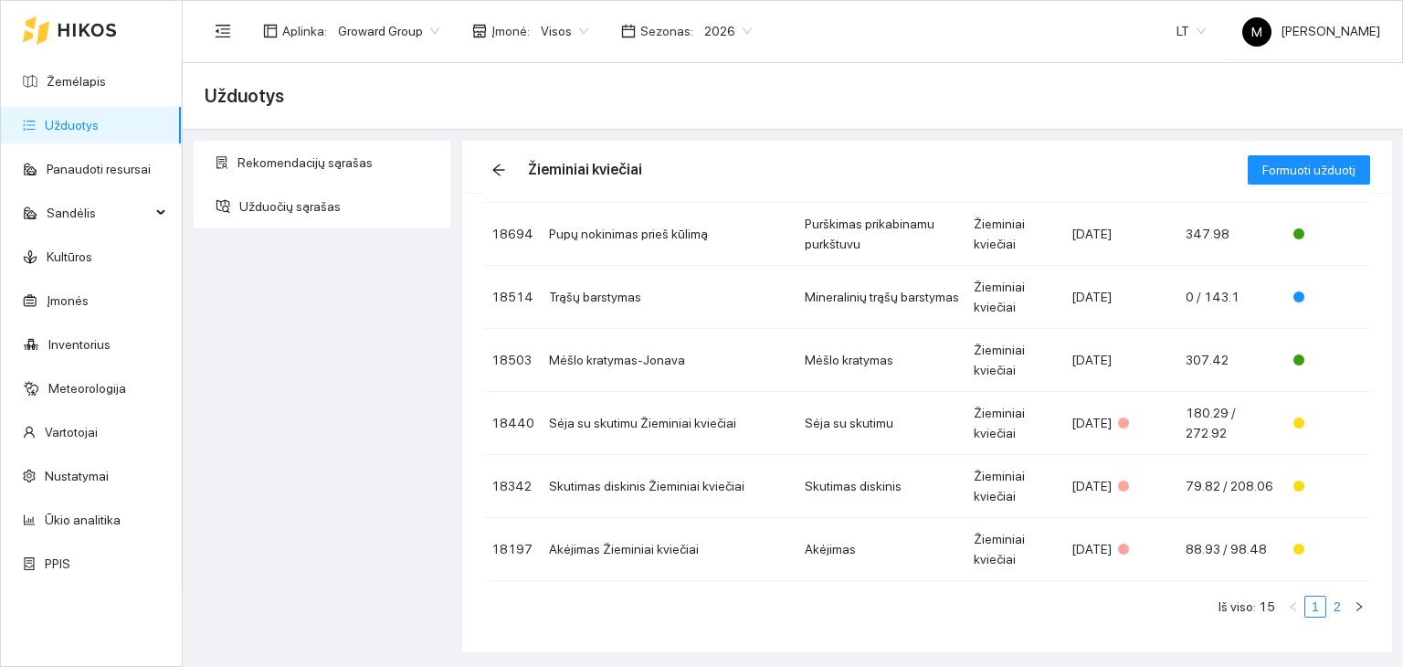
click at [1327, 597] on link "2" at bounding box center [1337, 606] width 20 height 20
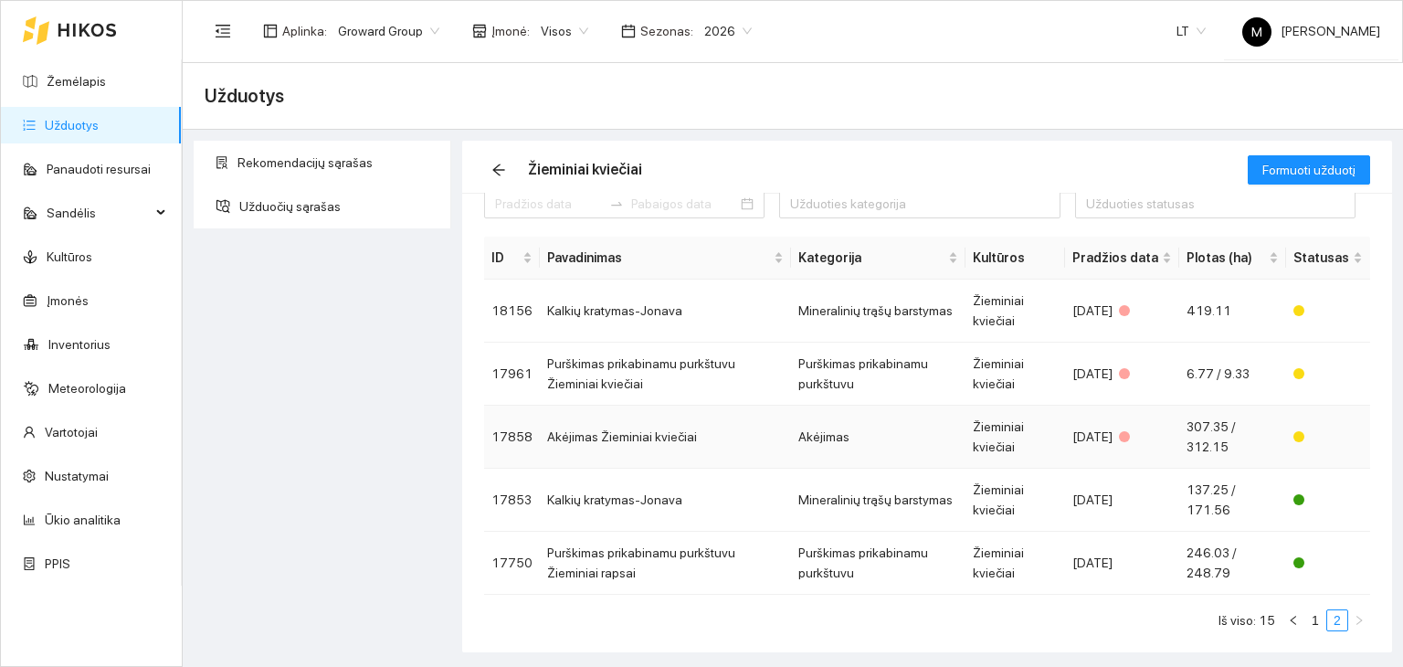
scroll to position [40, 0]
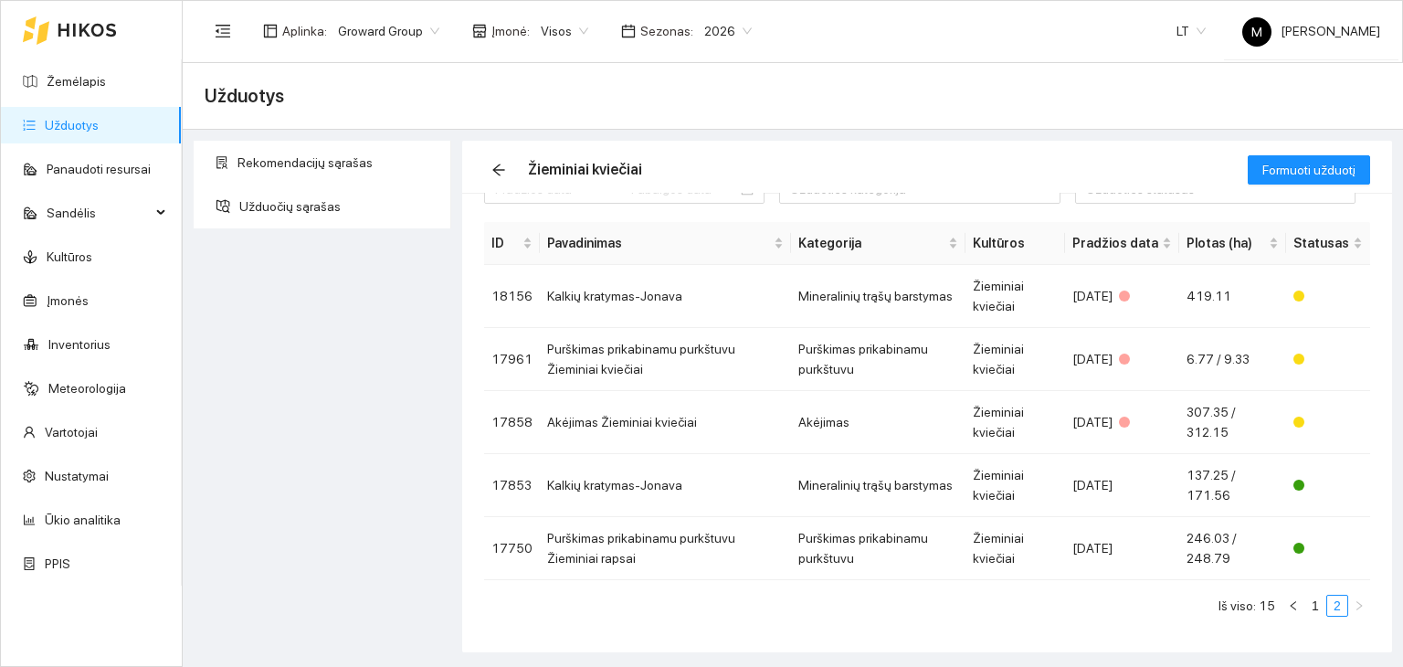
click at [99, 120] on link "Užduotys" at bounding box center [72, 125] width 54 height 15
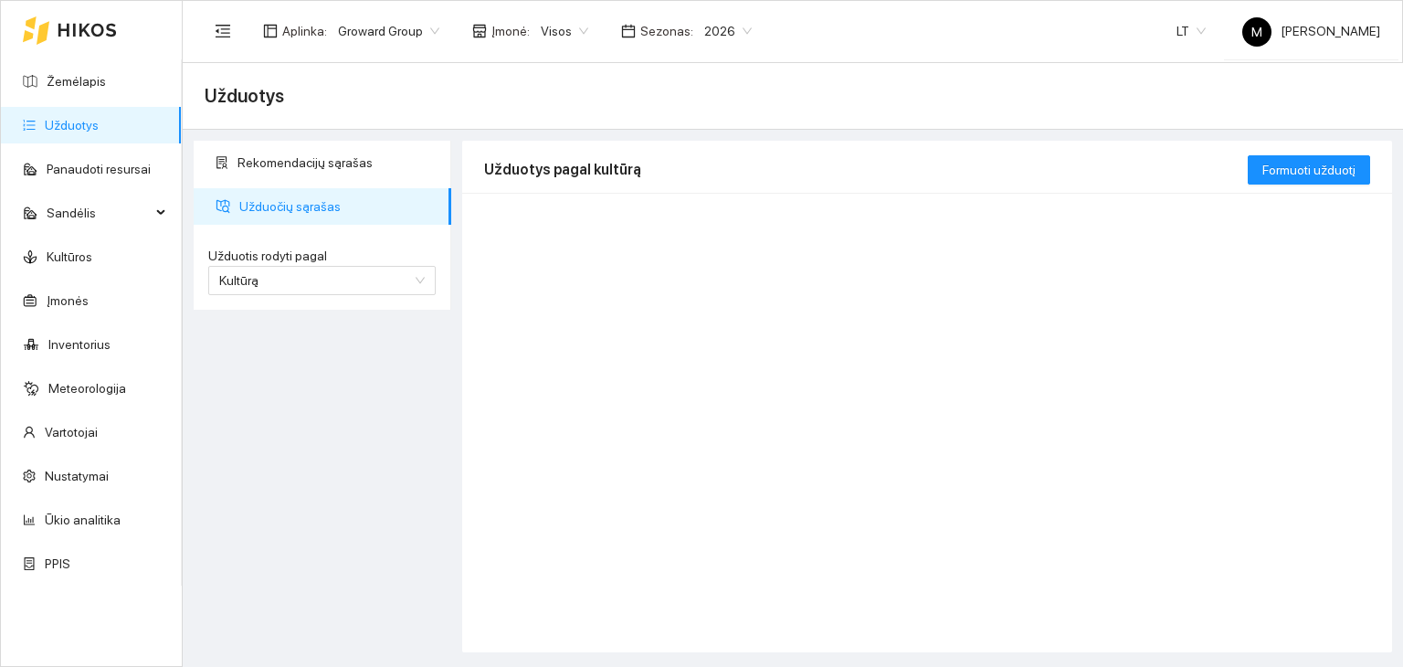
click at [312, 204] on span "Užduočių sąrašas" at bounding box center [337, 206] width 197 height 37
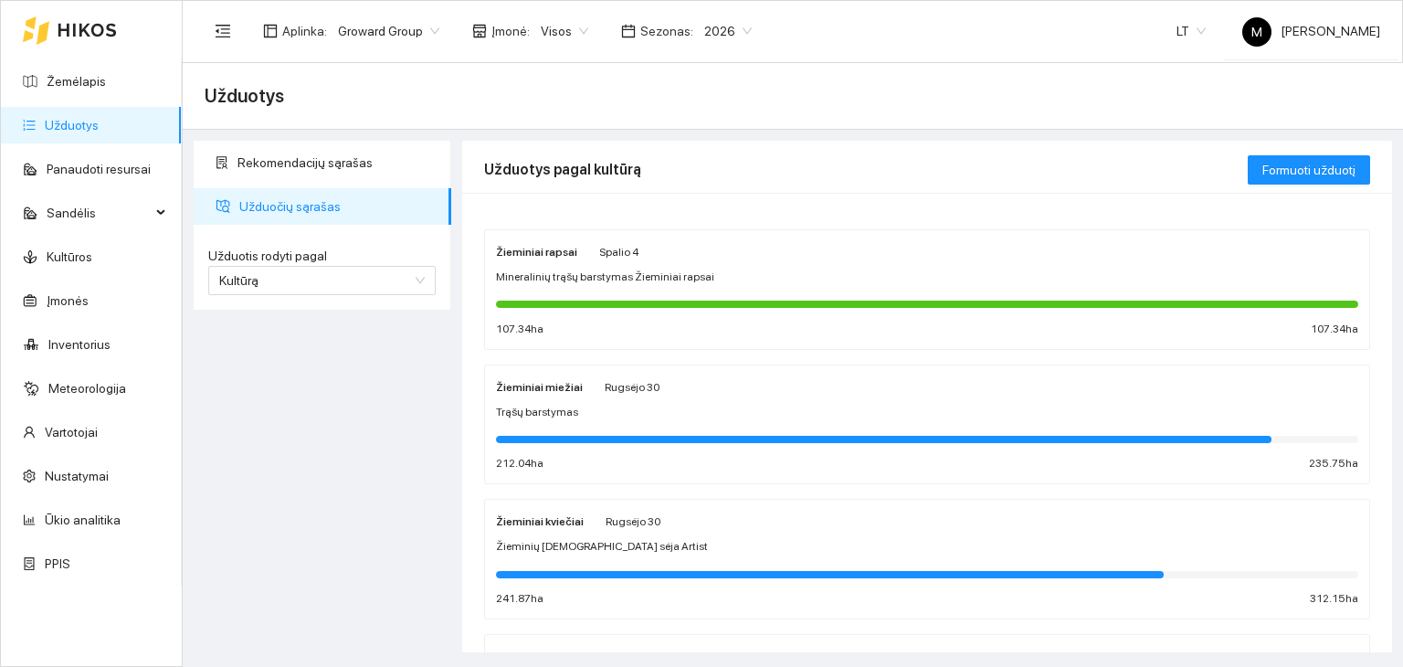
click at [601, 279] on span "Mineralinių trąšų barstymas Žieminiai rapsai" at bounding box center [605, 277] width 218 height 17
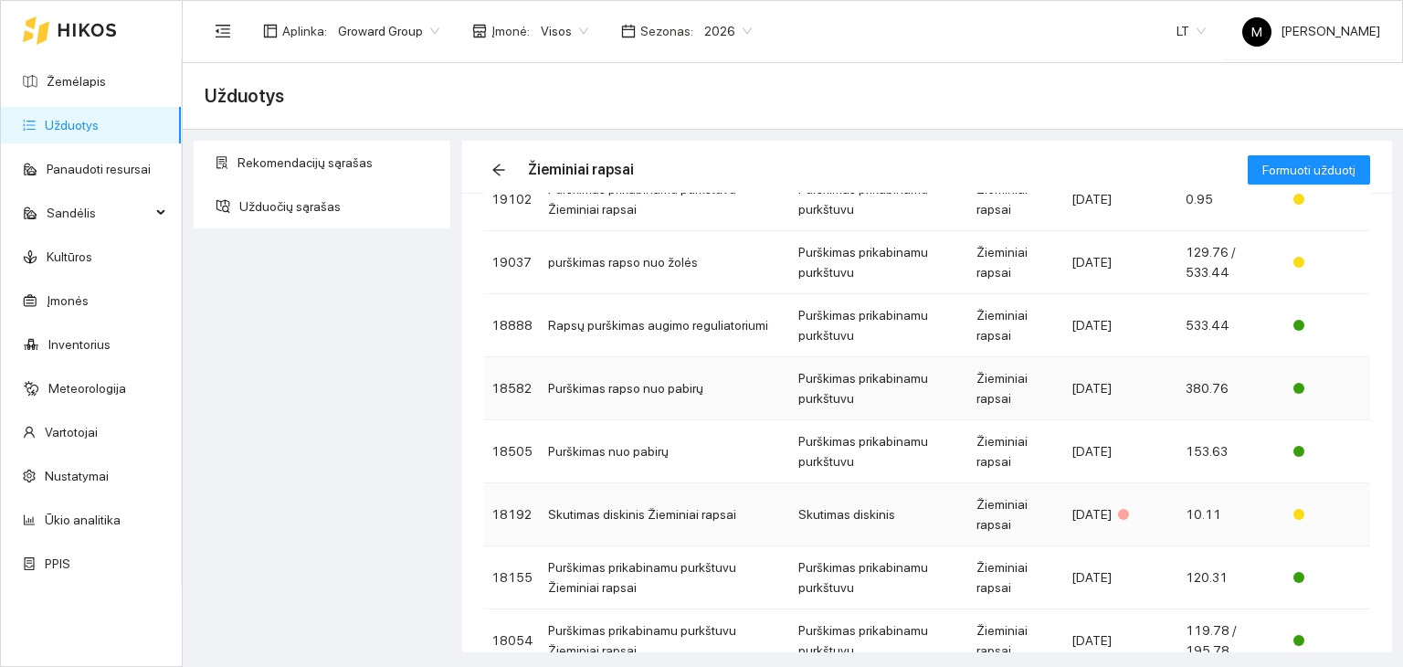
scroll to position [354, 0]
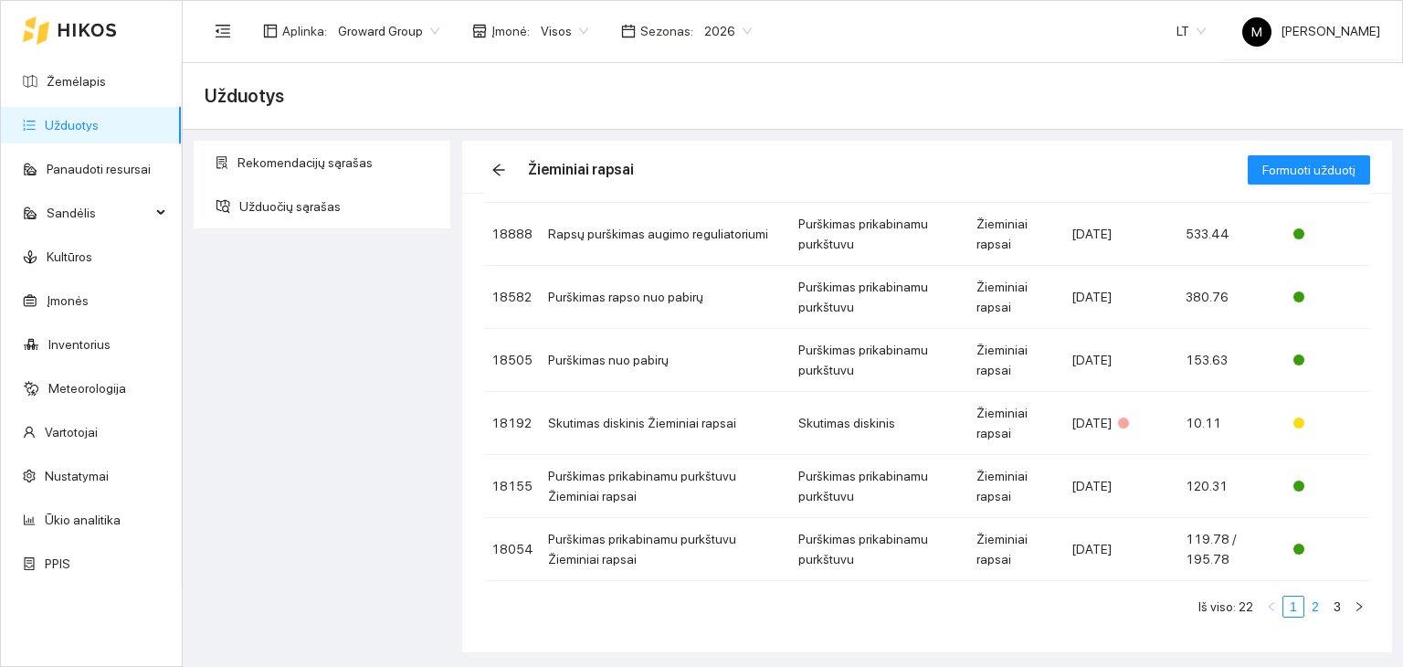
click at [1305, 608] on link "2" at bounding box center [1315, 606] width 20 height 20
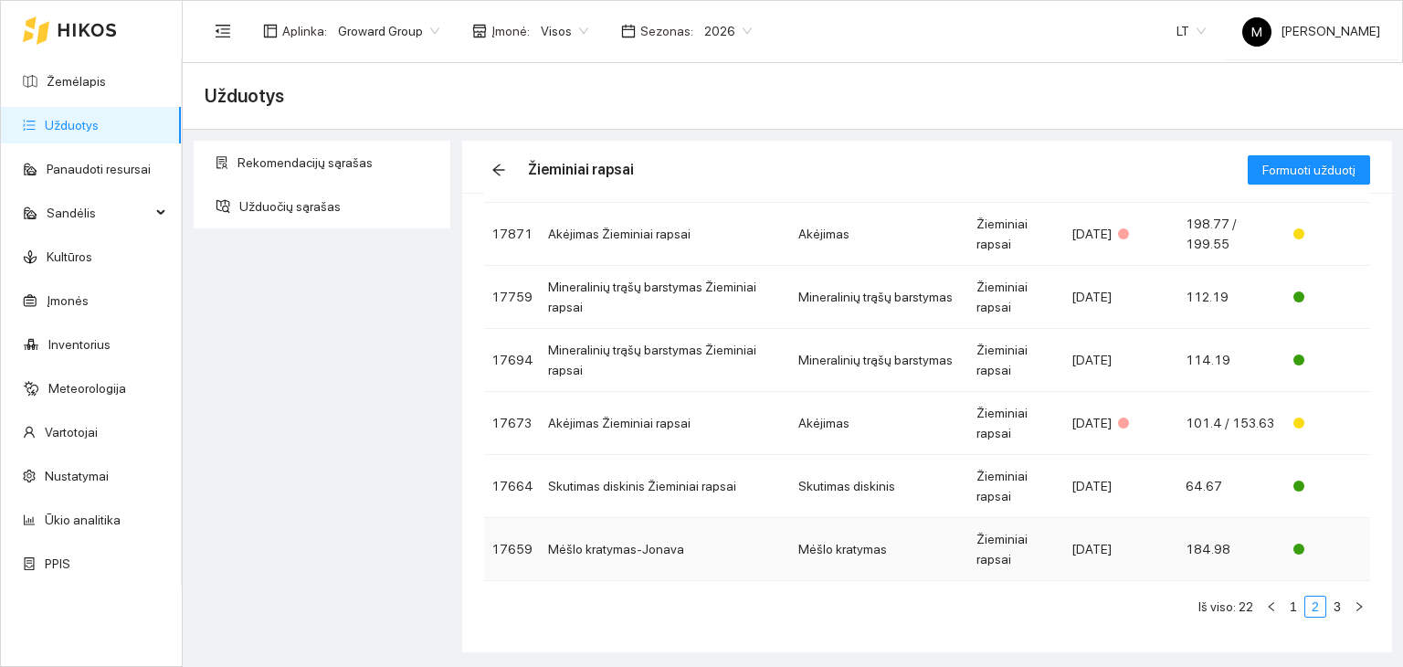
click at [628, 538] on td "Mėšlo kratymas-Jonava" at bounding box center [666, 549] width 250 height 63
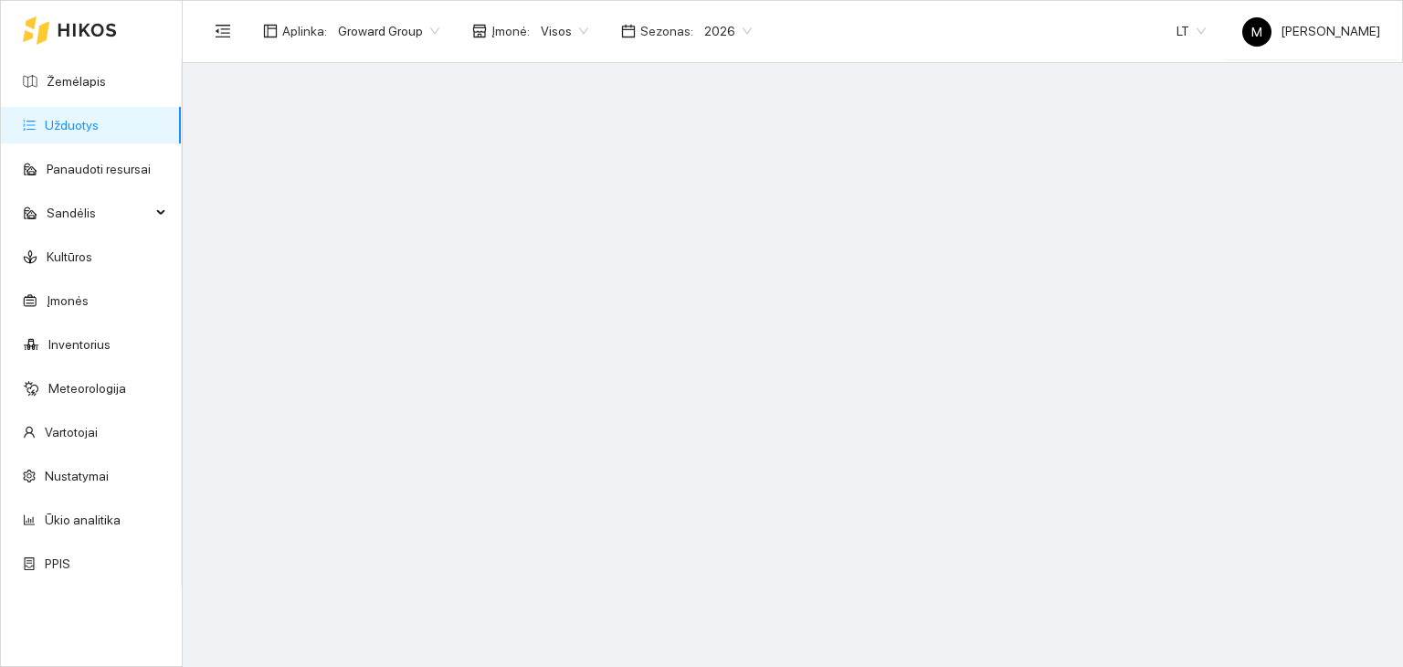
click at [88, 118] on link "Užduotys" at bounding box center [72, 125] width 54 height 15
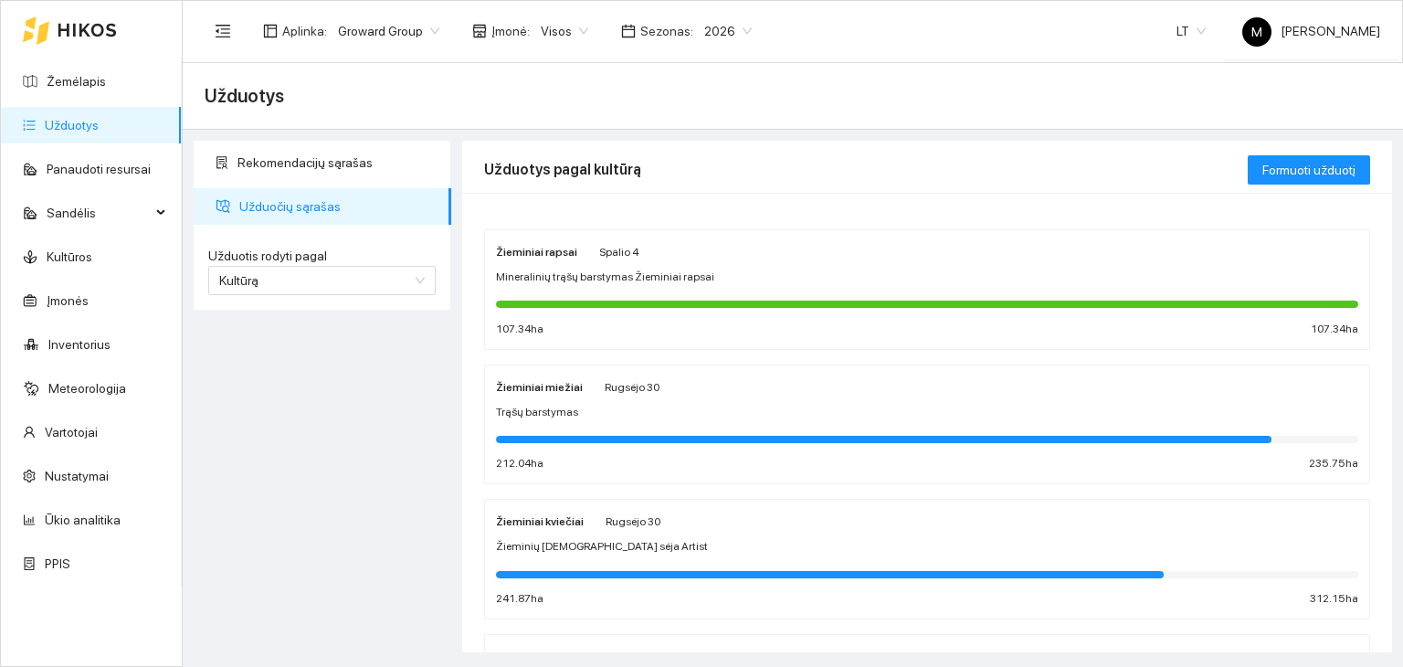
click at [597, 294] on div at bounding box center [927, 303] width 862 height 20
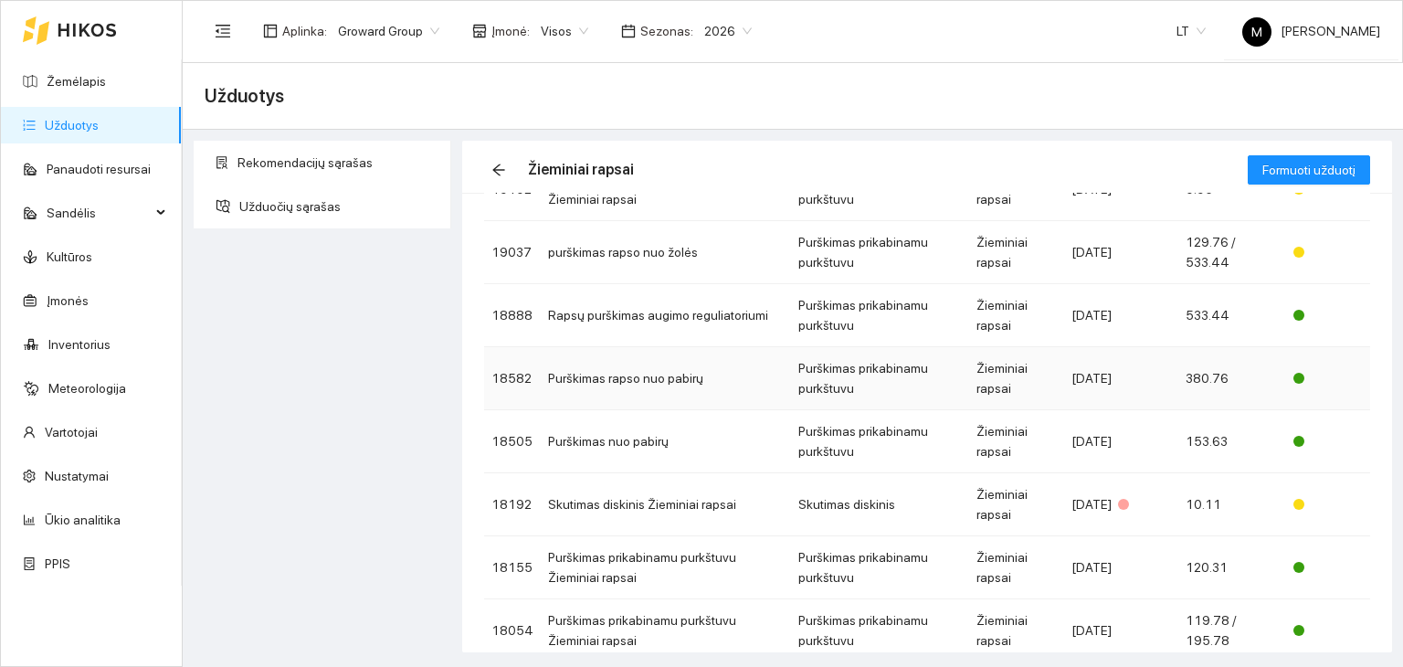
scroll to position [354, 0]
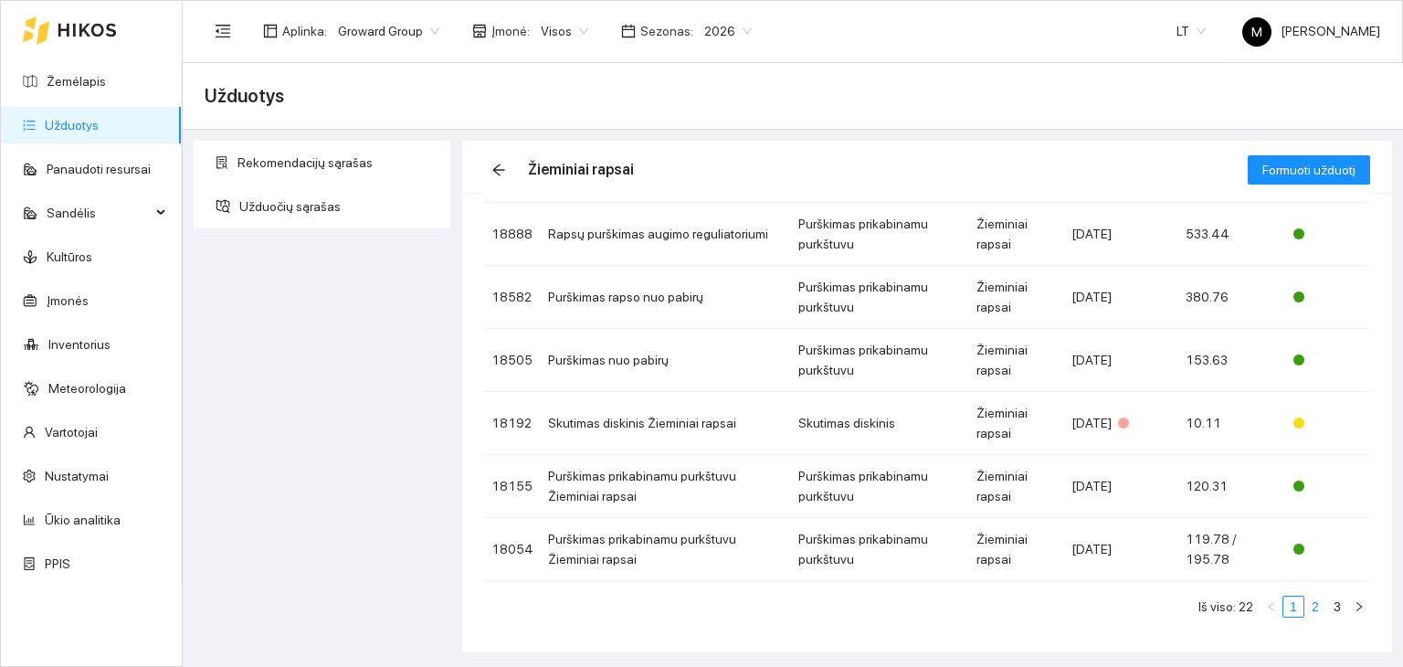
click at [1305, 606] on link "2" at bounding box center [1315, 606] width 20 height 20
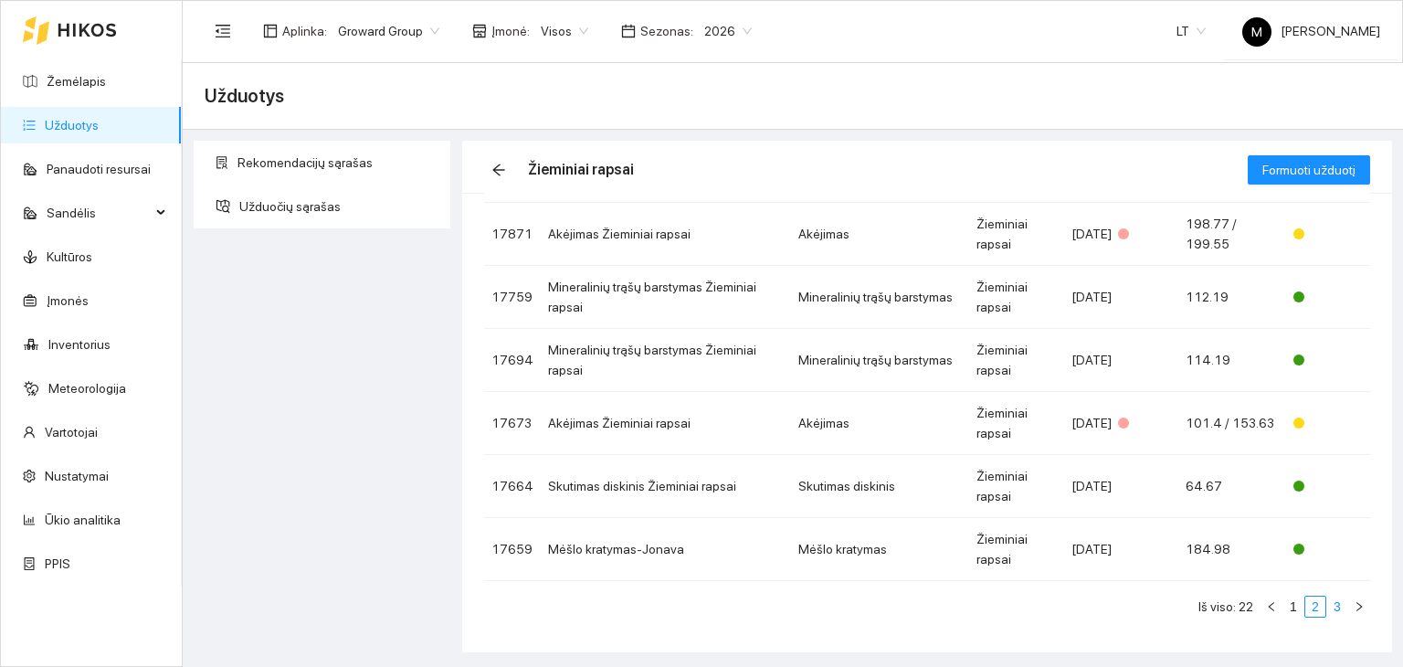
click at [1327, 608] on link "3" at bounding box center [1337, 606] width 20 height 20
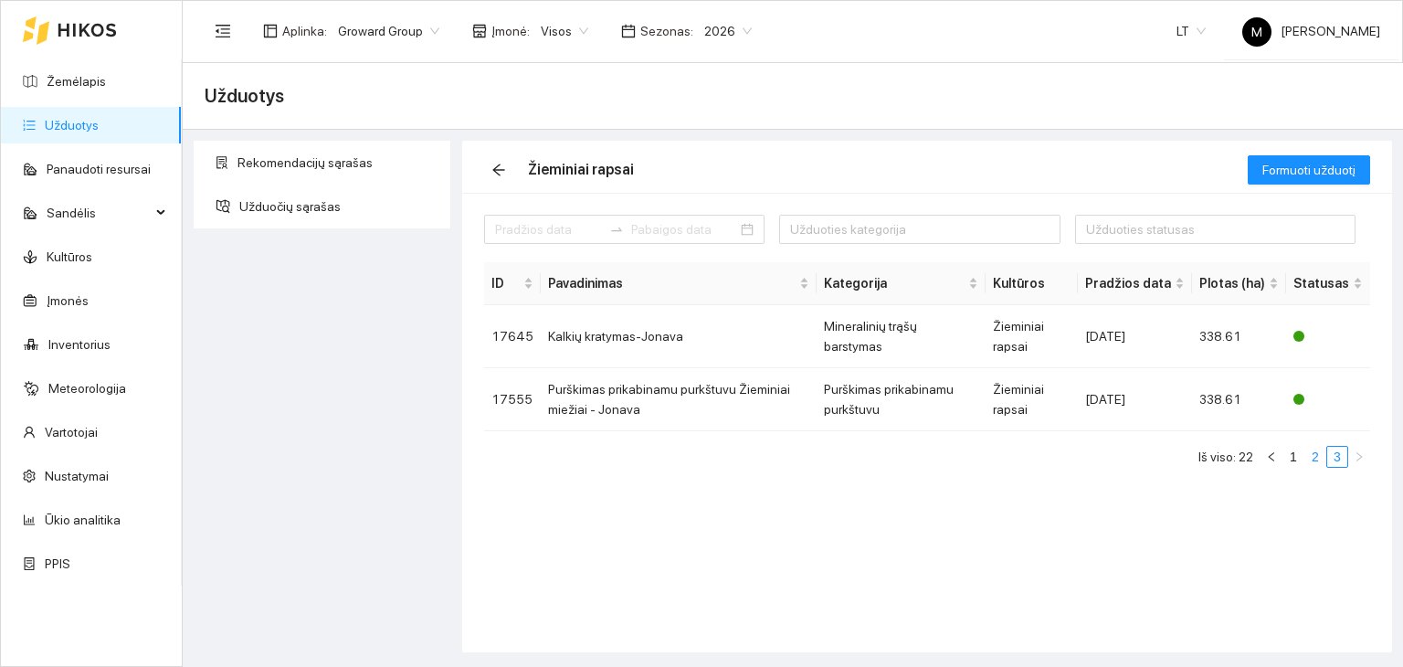
click at [1316, 456] on link "2" at bounding box center [1315, 457] width 20 height 20
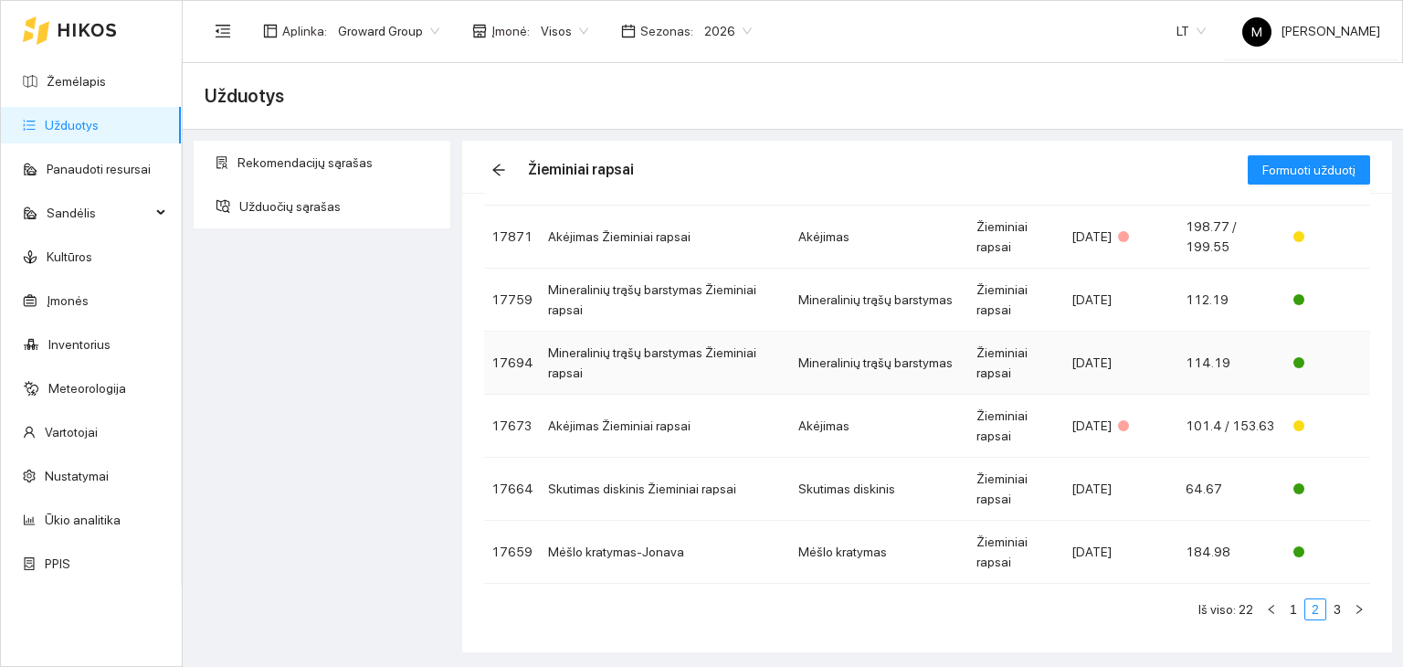
scroll to position [354, 0]
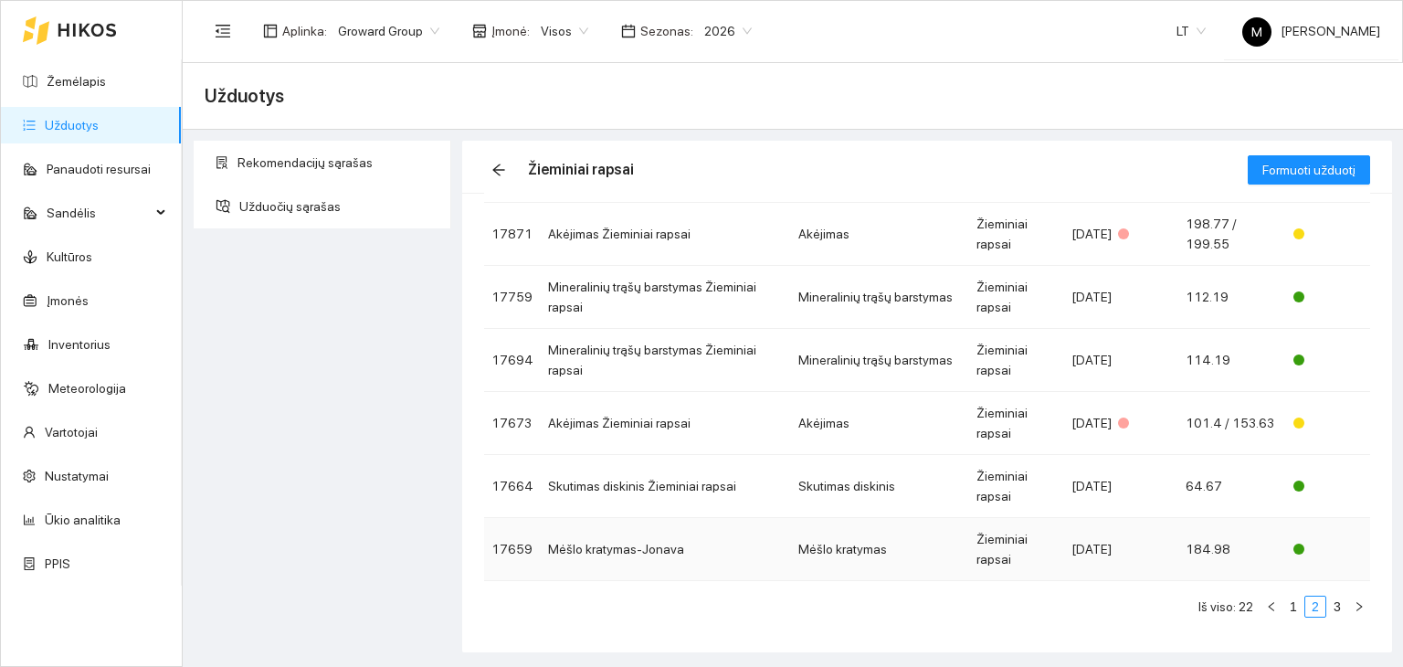
click at [659, 549] on td "Mėšlo kratymas-Jonava" at bounding box center [666, 549] width 250 height 63
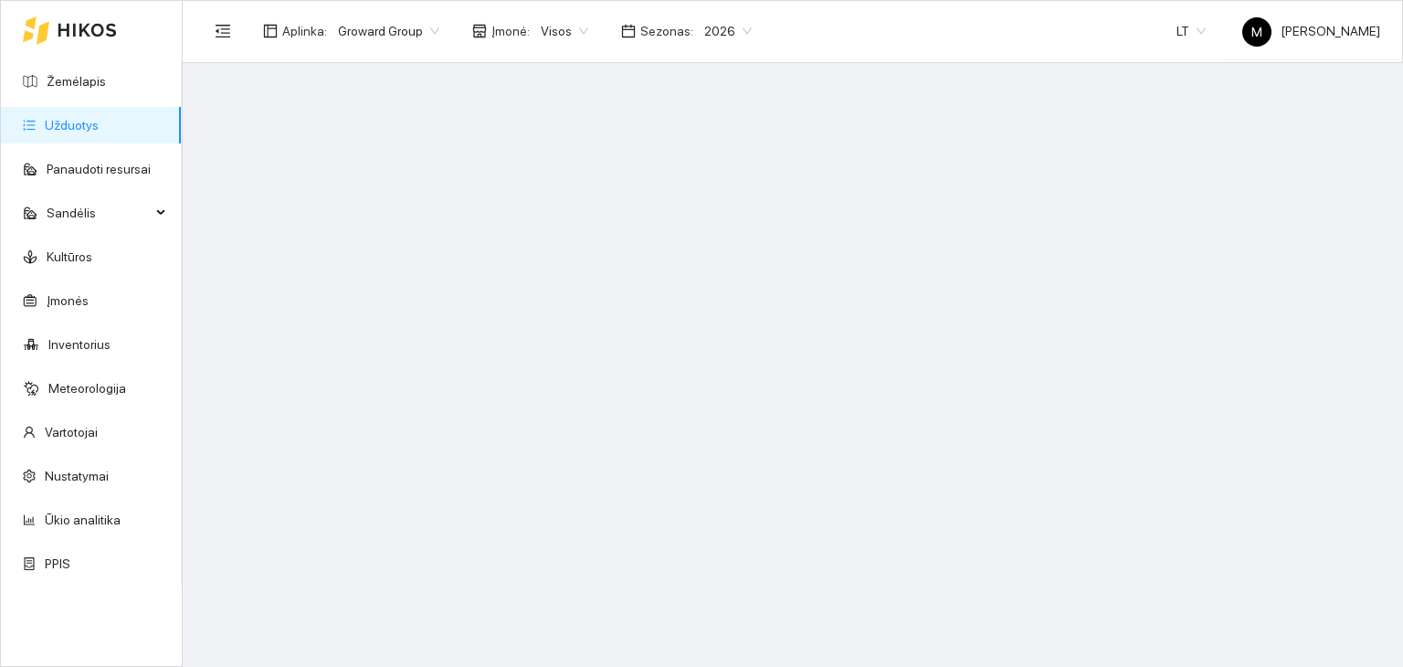
click at [99, 132] on link "Užduotys" at bounding box center [72, 125] width 54 height 15
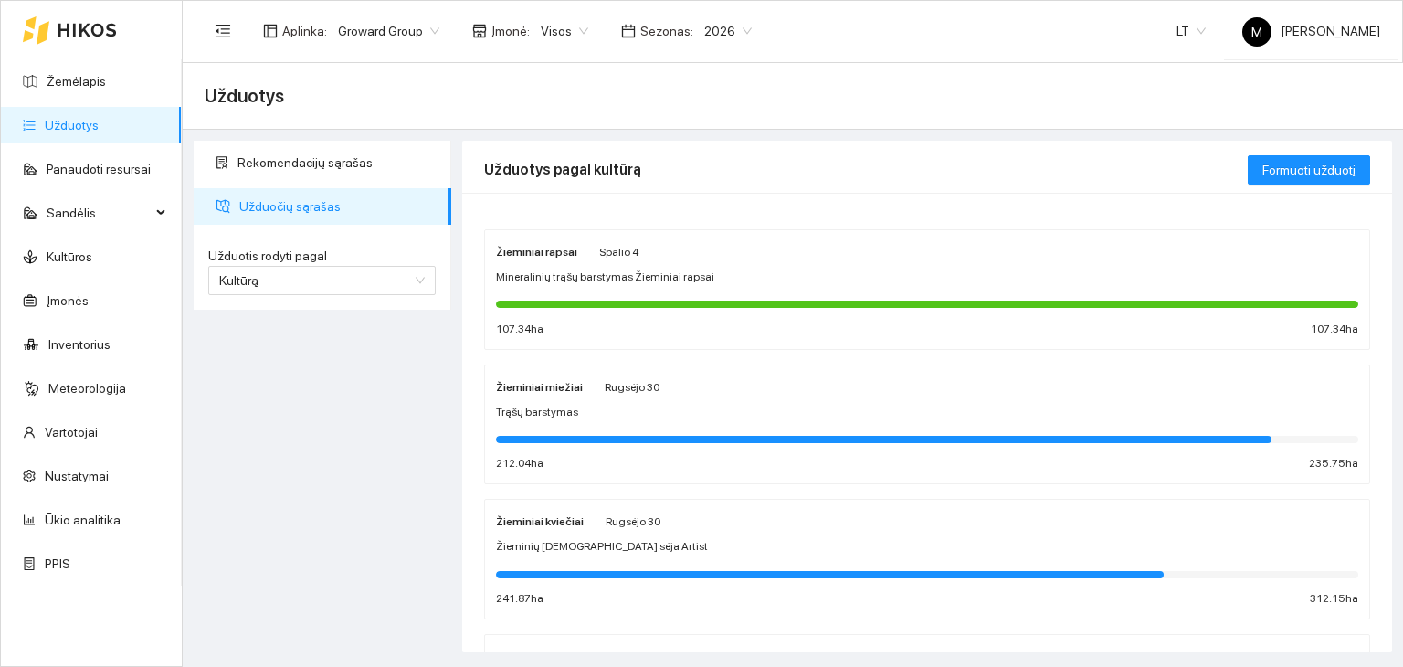
click at [587, 282] on span "Mineralinių trąšų barstymas Žieminiai rapsai" at bounding box center [605, 277] width 218 height 17
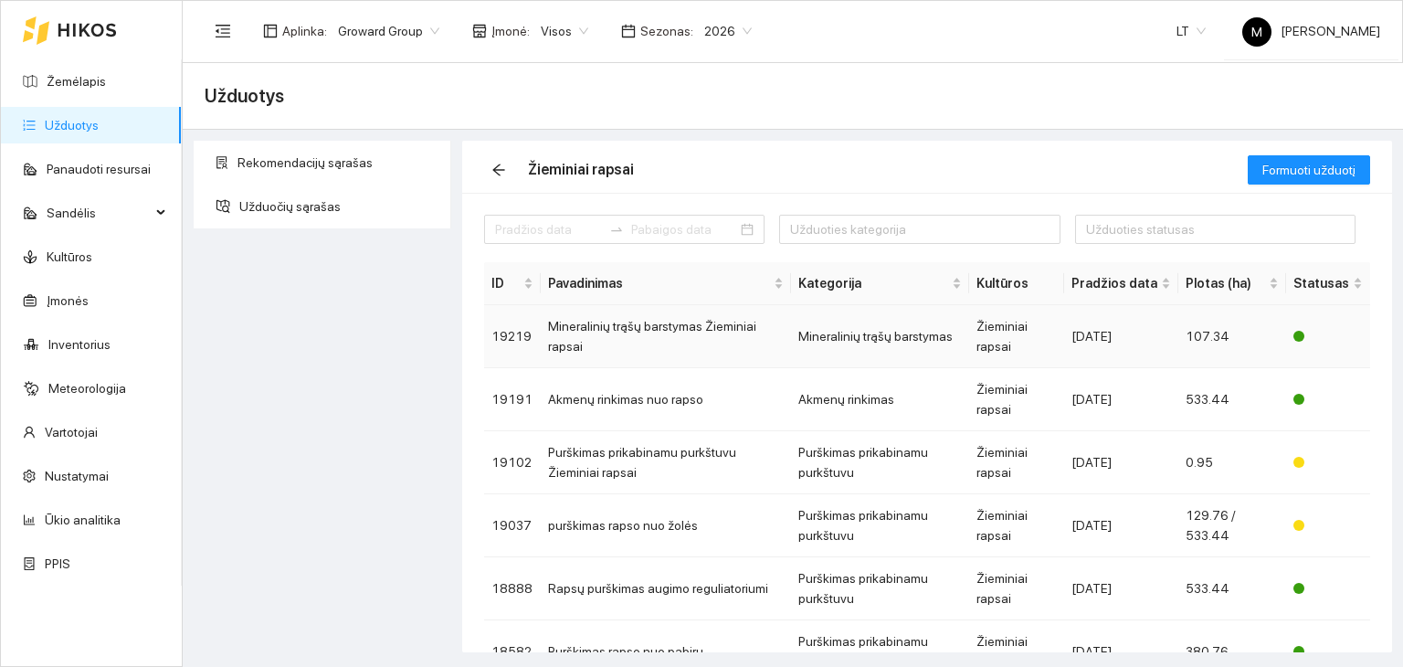
click at [611, 332] on td "Mineralinių trąšų barstymas Žieminiai rapsai" at bounding box center [666, 336] width 250 height 63
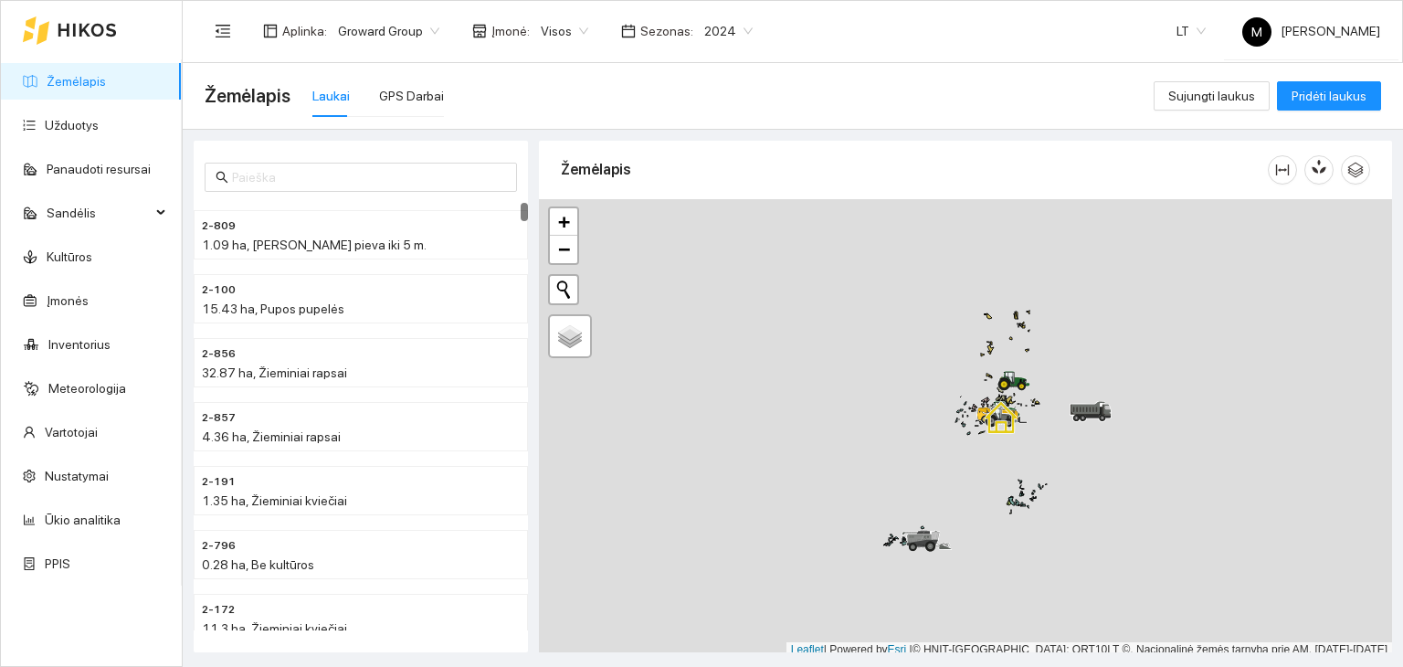
click at [712, 24] on span "2024" at bounding box center [728, 30] width 48 height 27
click at [703, 243] on div "2026" at bounding box center [713, 242] width 47 height 20
click at [704, 30] on span "2026" at bounding box center [727, 30] width 47 height 27
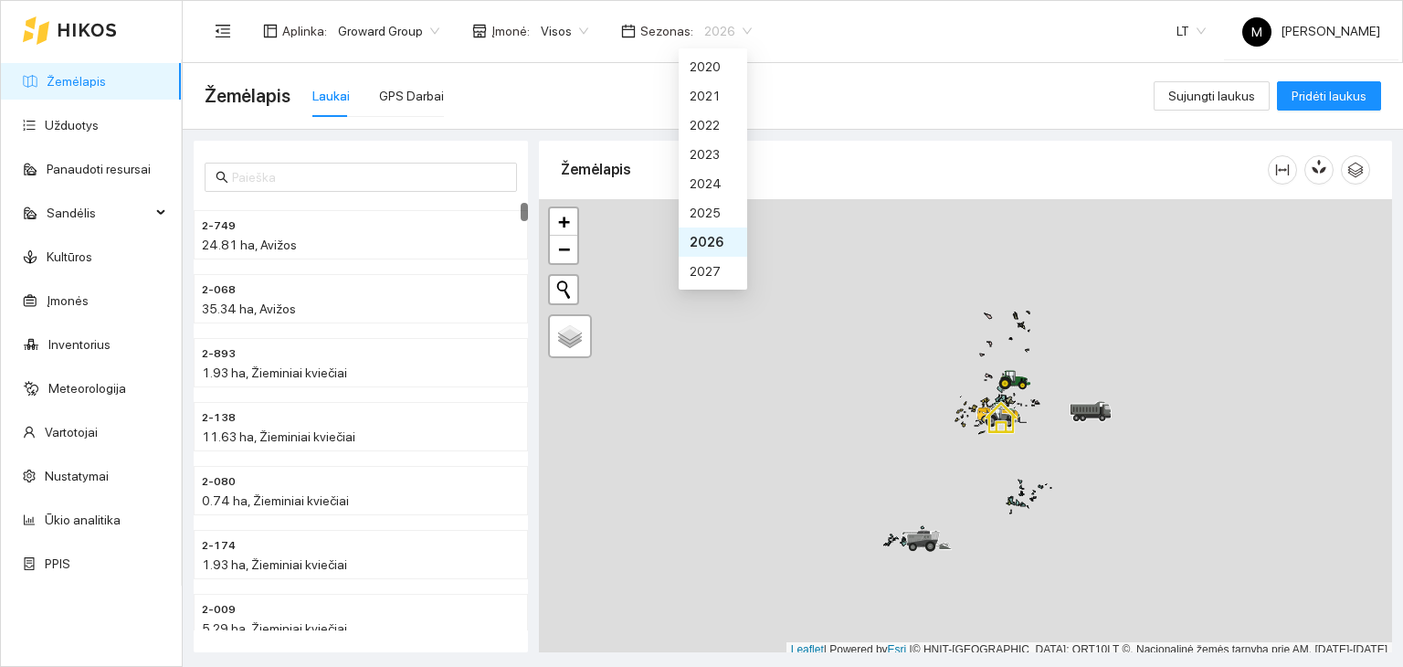
click at [807, 32] on div "Aplinka : Groward Group Įmonė : Visos Sezonas : 2026 LT M [PERSON_NAME]" at bounding box center [793, 30] width 1176 height 59
click at [85, 122] on link "Užduotys" at bounding box center [72, 125] width 54 height 15
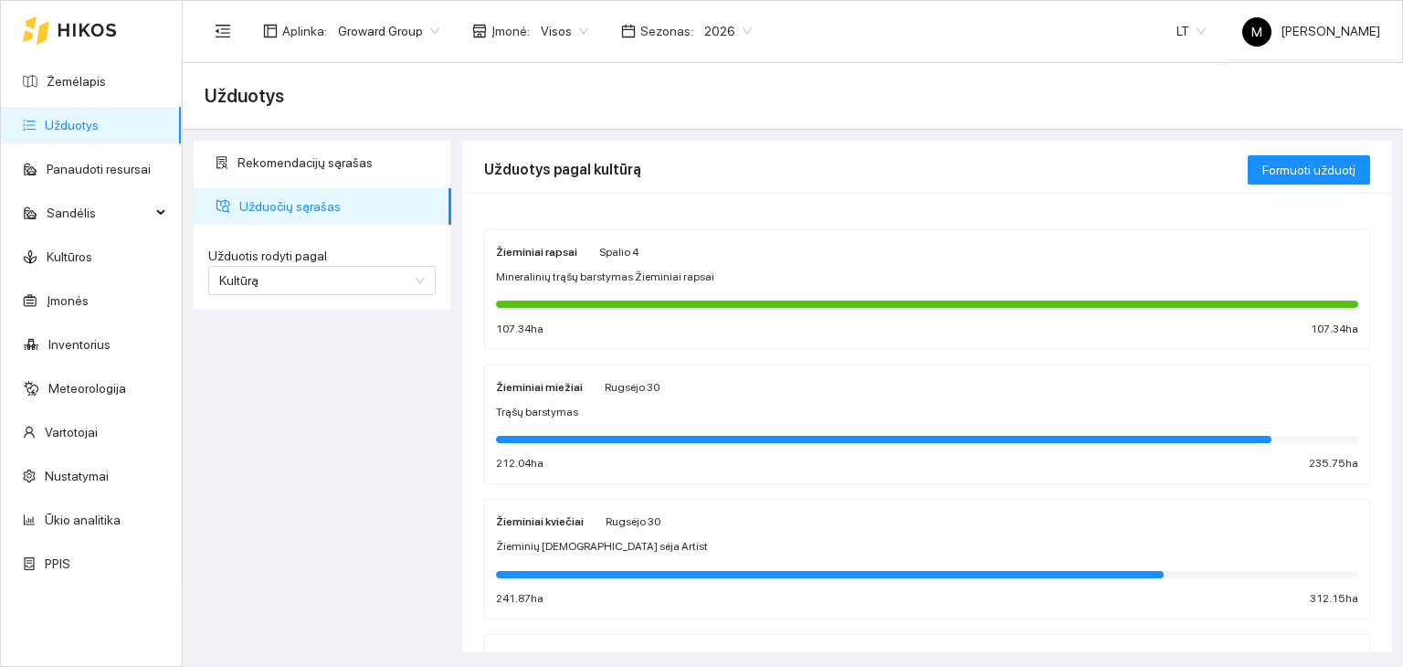
click at [669, 290] on div "Žieminiai rapsai Spalio 4 Mineralinių trąšų barstymas Žieminiai rapsai 107.34 h…" at bounding box center [927, 289] width 862 height 97
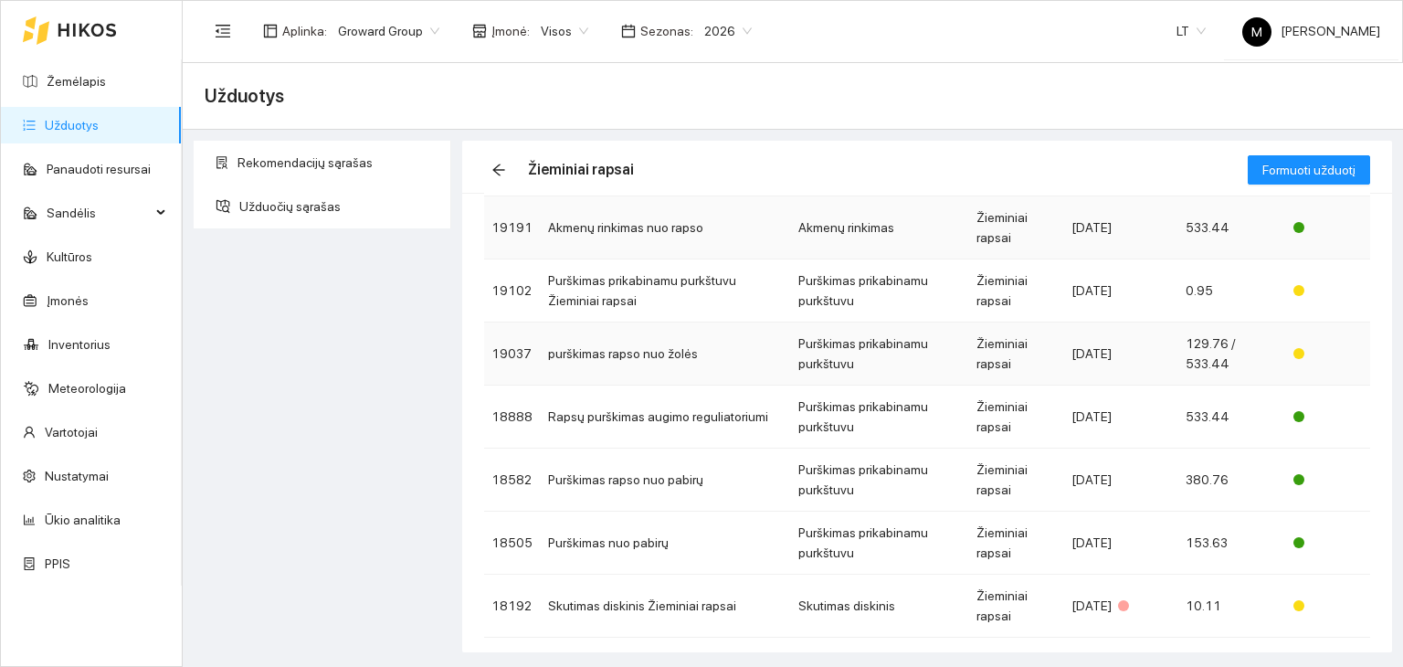
scroll to position [354, 0]
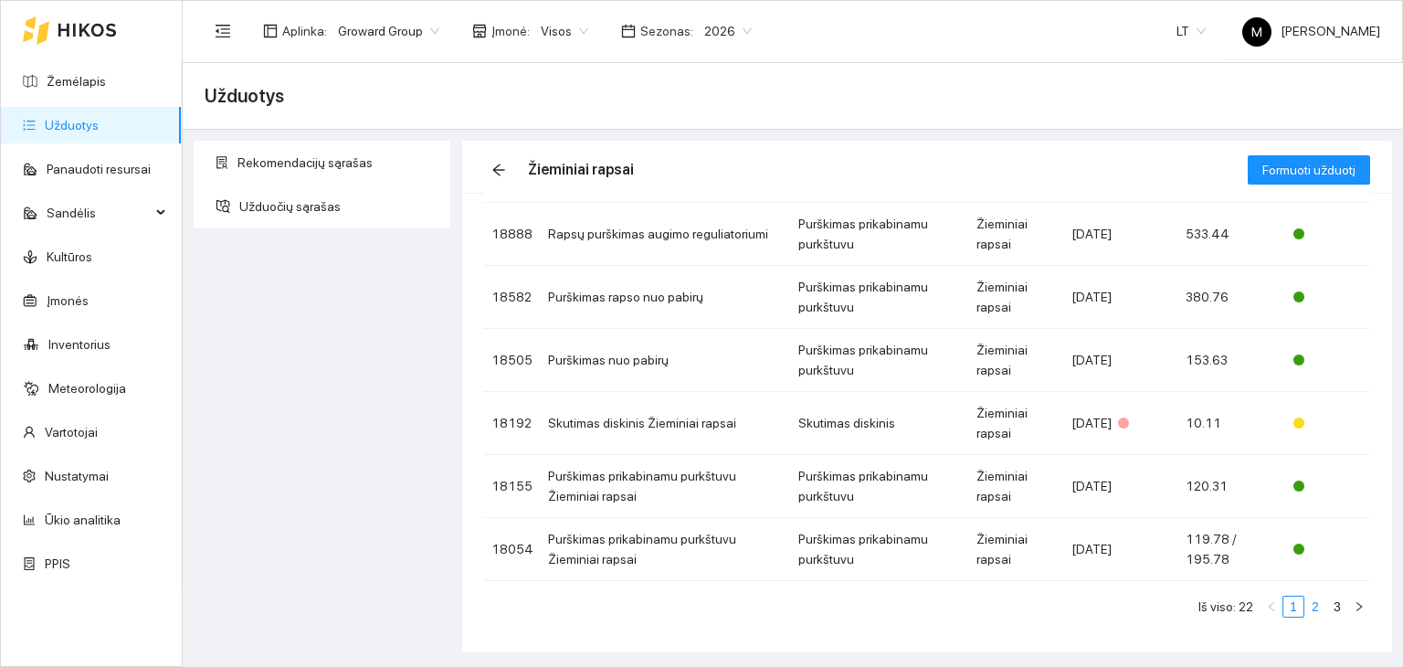
click at [1305, 599] on link "2" at bounding box center [1315, 606] width 20 height 20
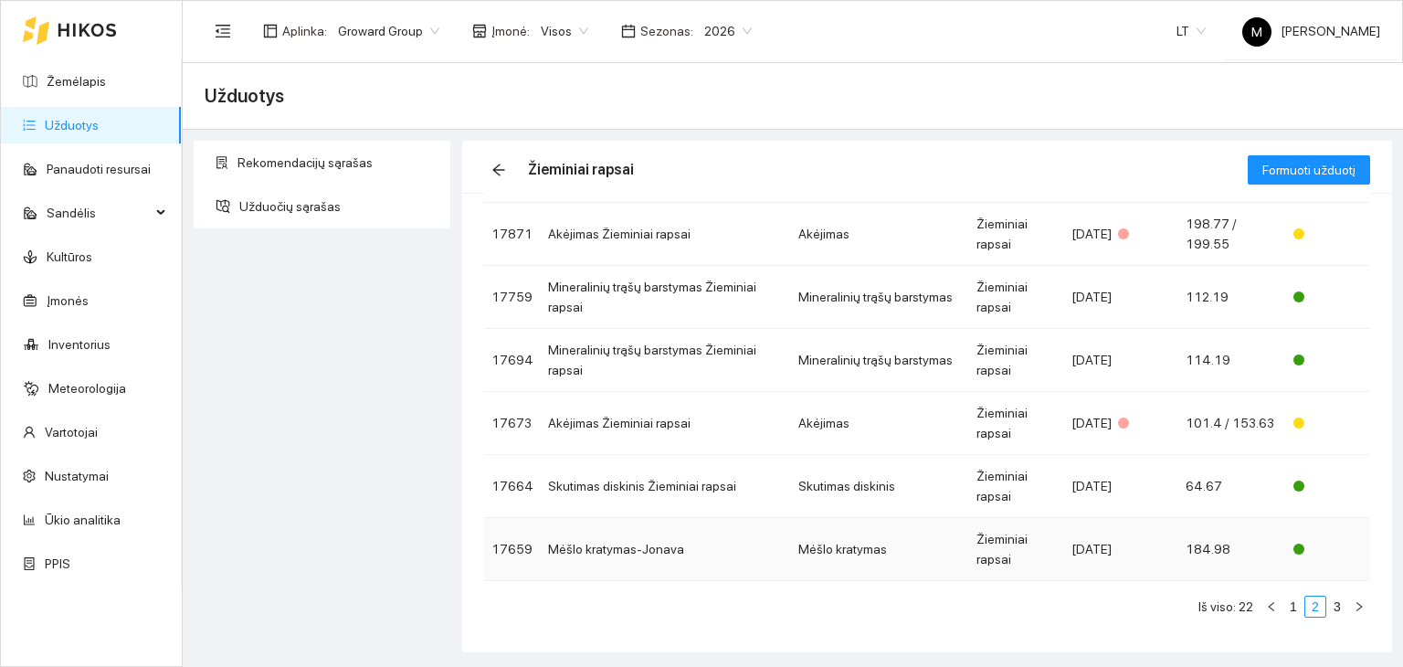
click at [597, 553] on td "Mėšlo kratymas-Jonava" at bounding box center [666, 549] width 250 height 63
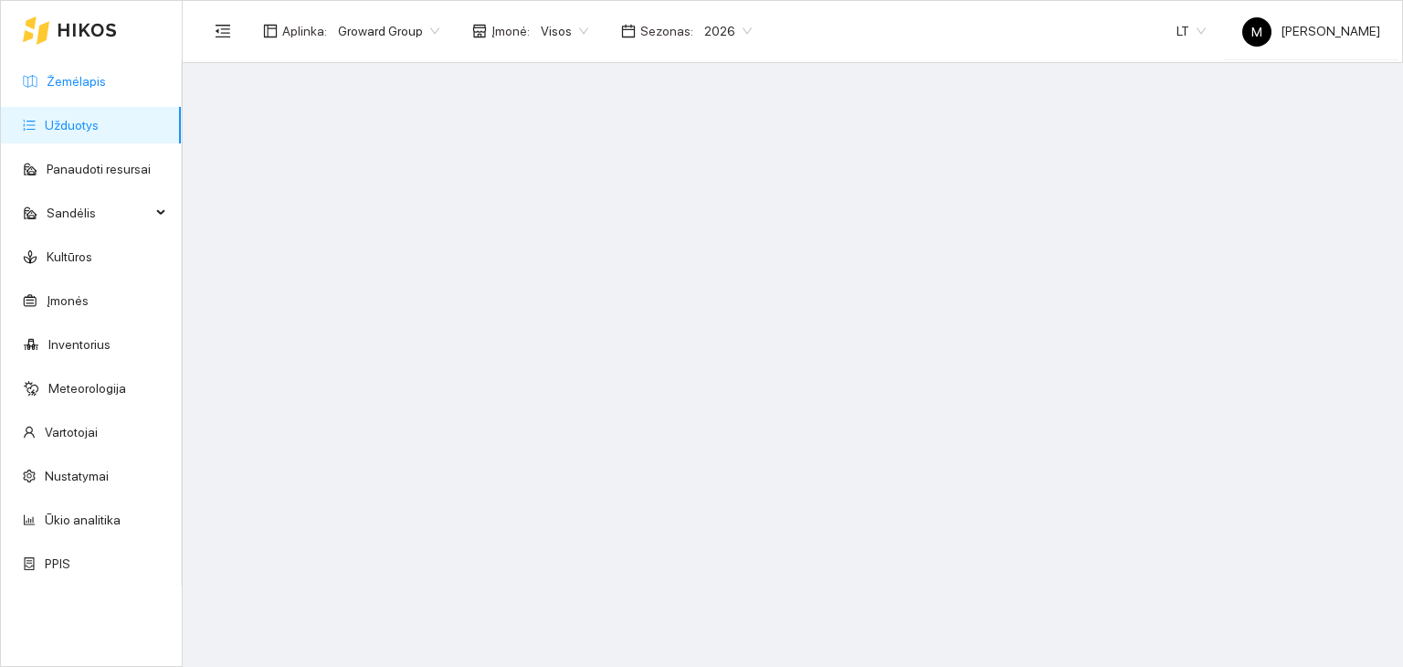
click at [106, 89] on link "Žemėlapis" at bounding box center [76, 81] width 59 height 15
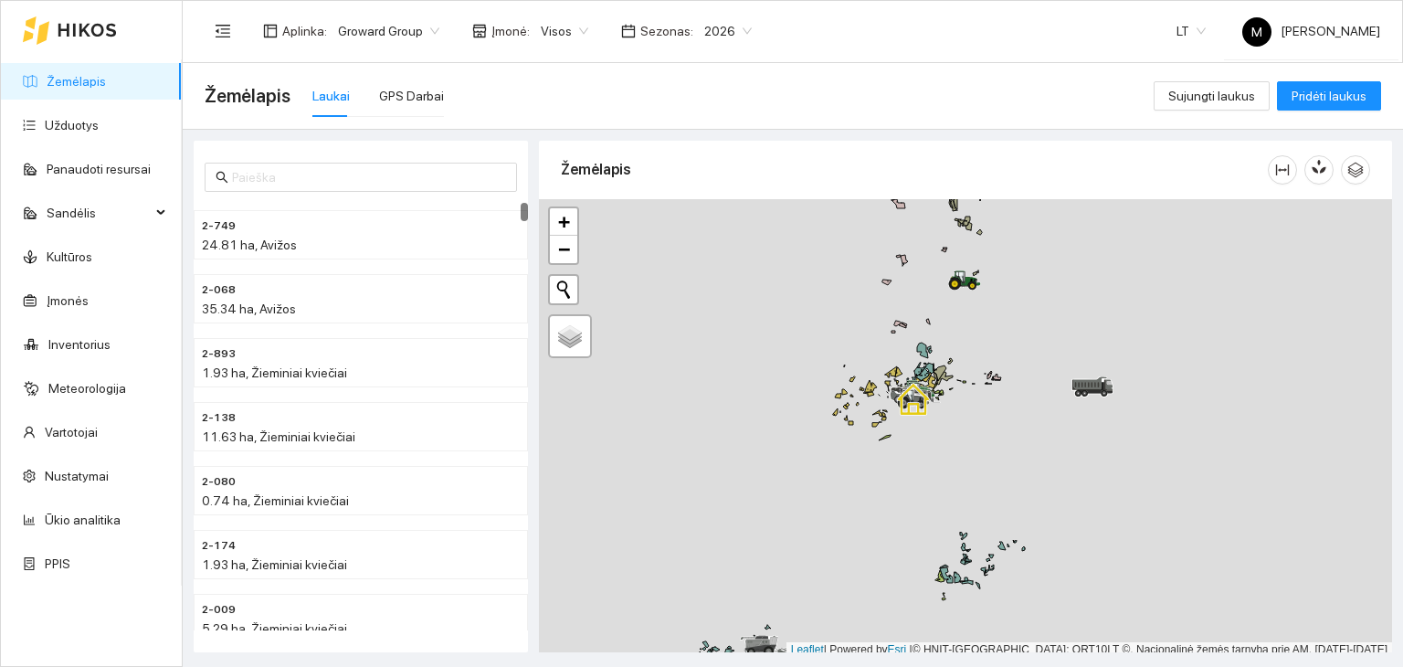
scroll to position [5, 0]
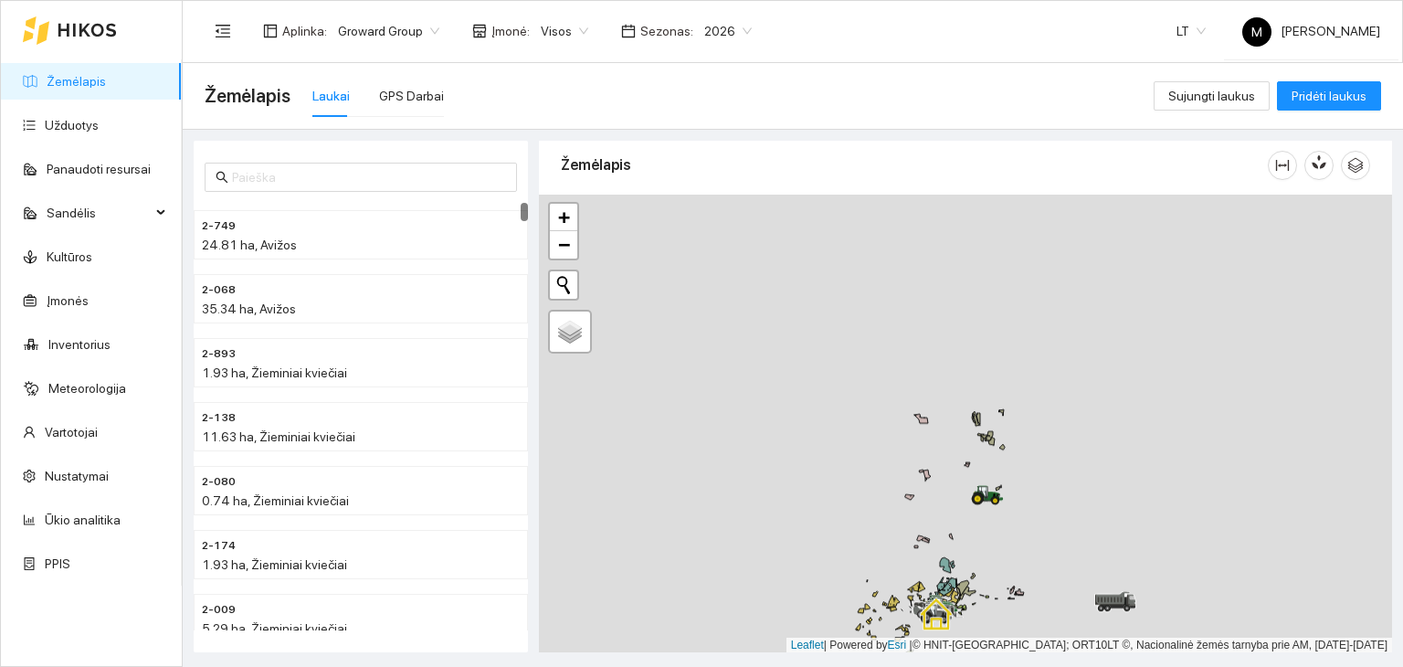
drag, startPoint x: 967, startPoint y: 348, endPoint x: 990, endPoint y: 568, distance: 221.3
click at [990, 568] on div at bounding box center [965, 424] width 853 height 459
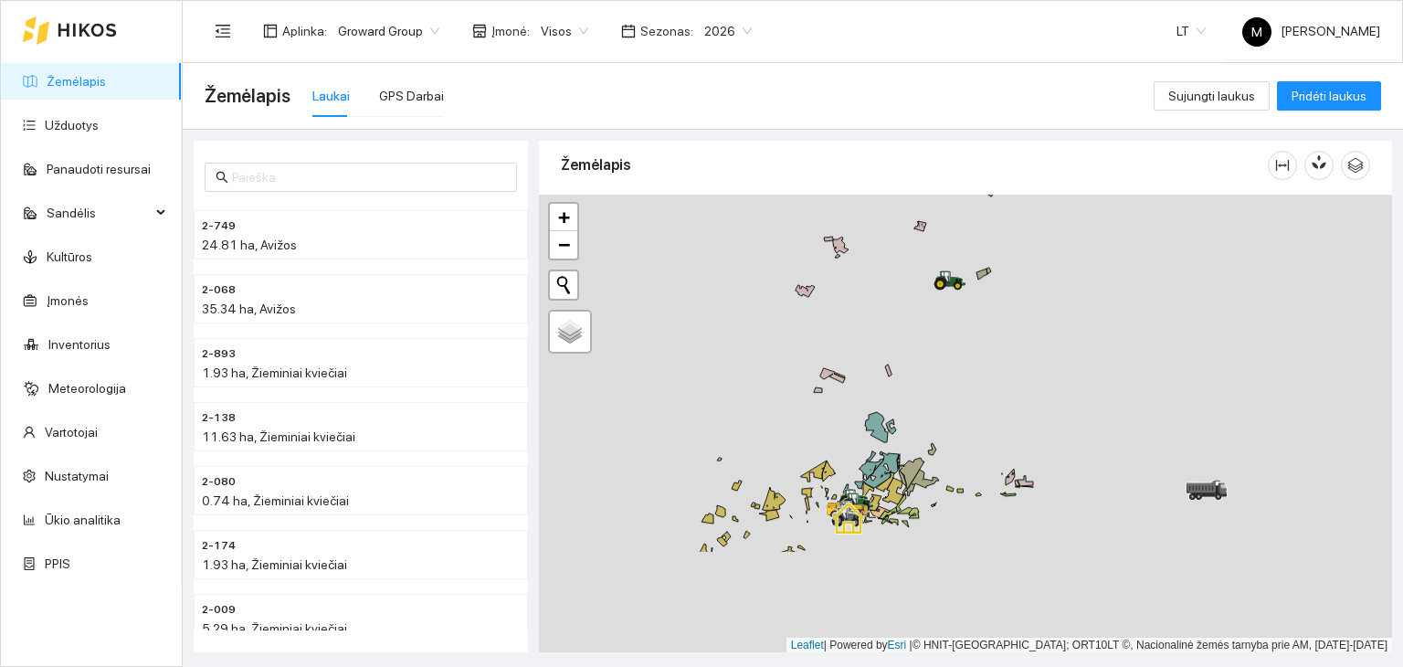
drag, startPoint x: 824, startPoint y: 480, endPoint x: 784, endPoint y: 276, distance: 208.5
click at [784, 276] on div at bounding box center [965, 424] width 853 height 459
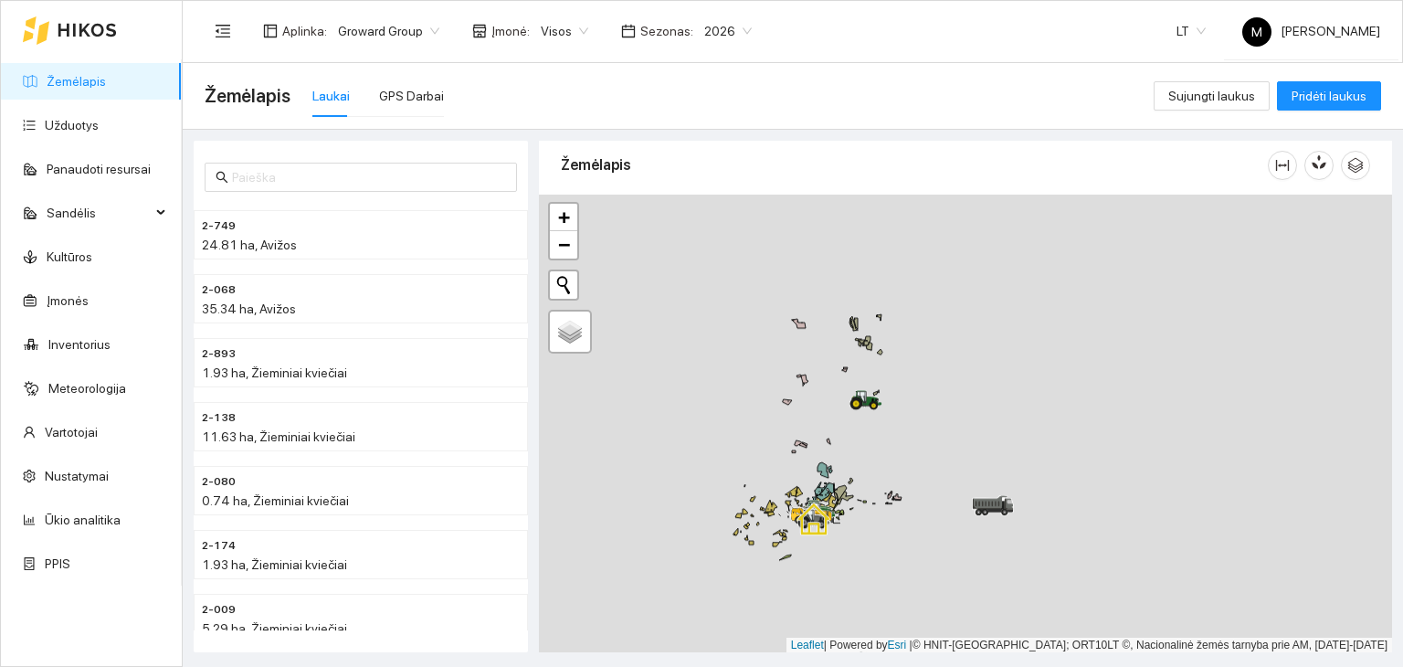
drag, startPoint x: 796, startPoint y: 301, endPoint x: 825, endPoint y: 446, distance: 148.0
click at [825, 446] on div at bounding box center [965, 424] width 853 height 459
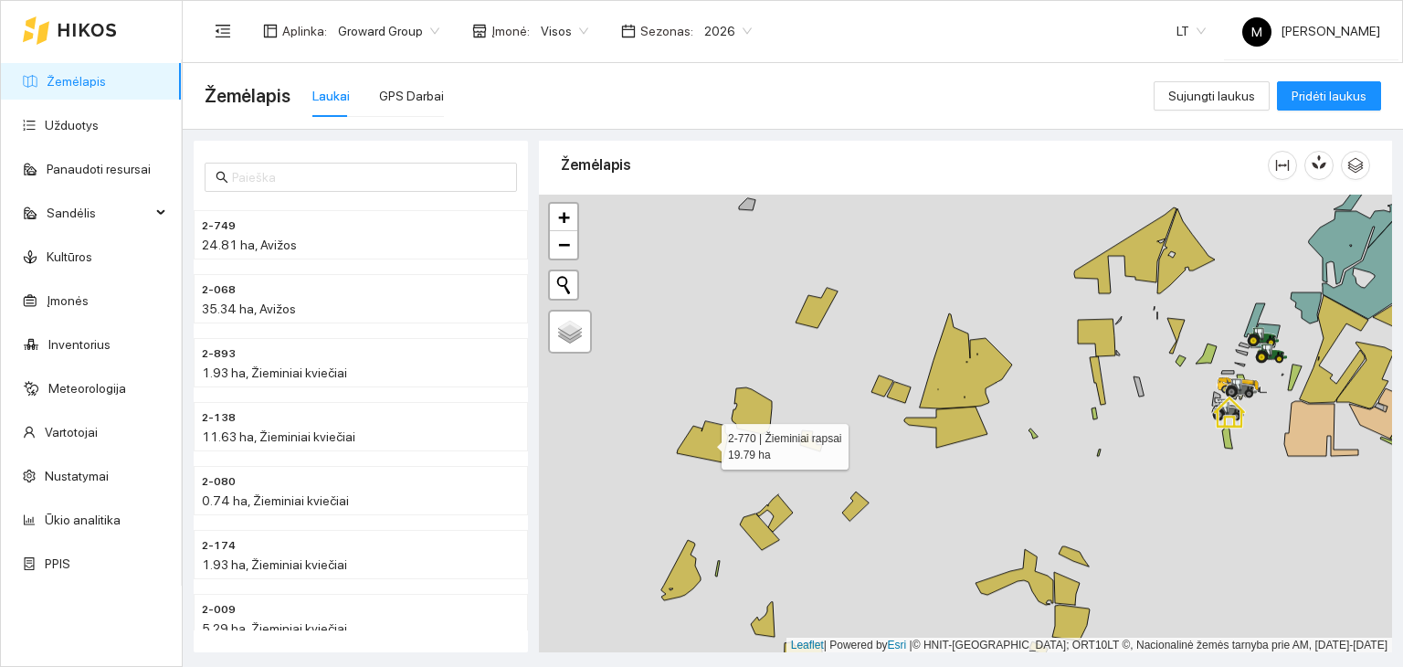
click at [713, 439] on icon at bounding box center [702, 441] width 51 height 41
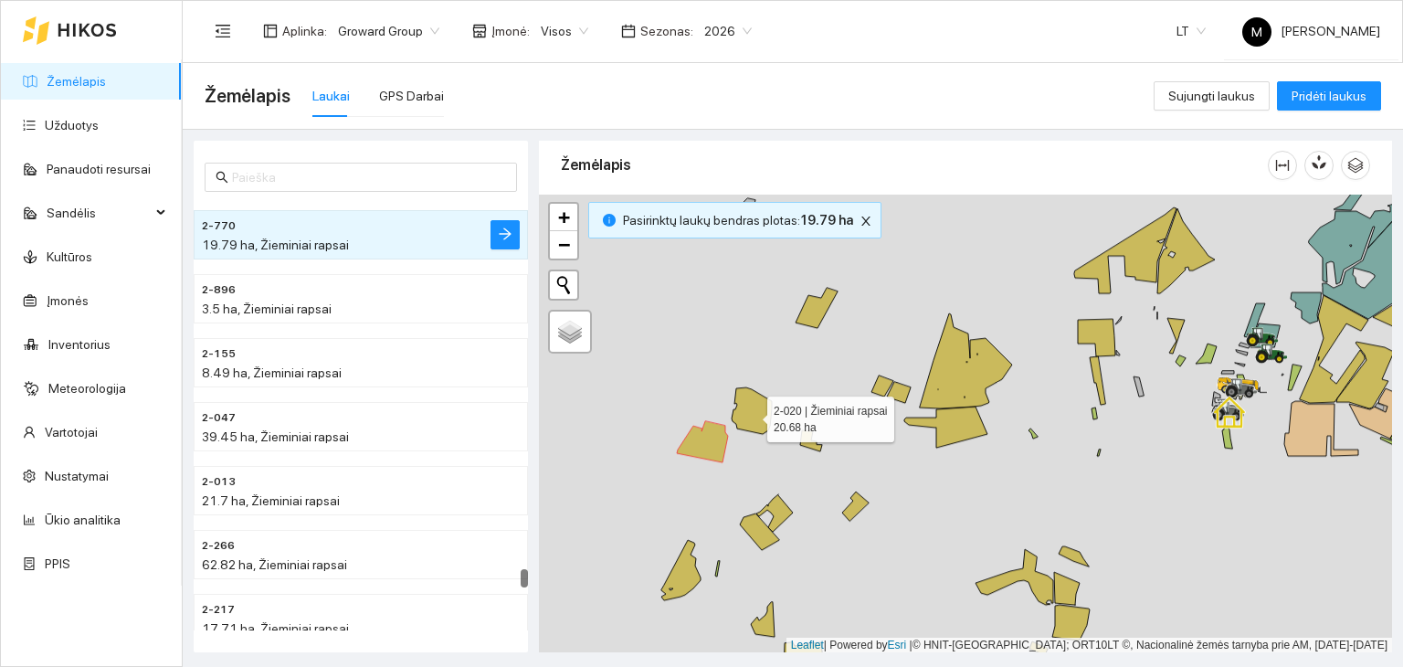
click at [751, 414] on icon at bounding box center [752, 410] width 40 height 47
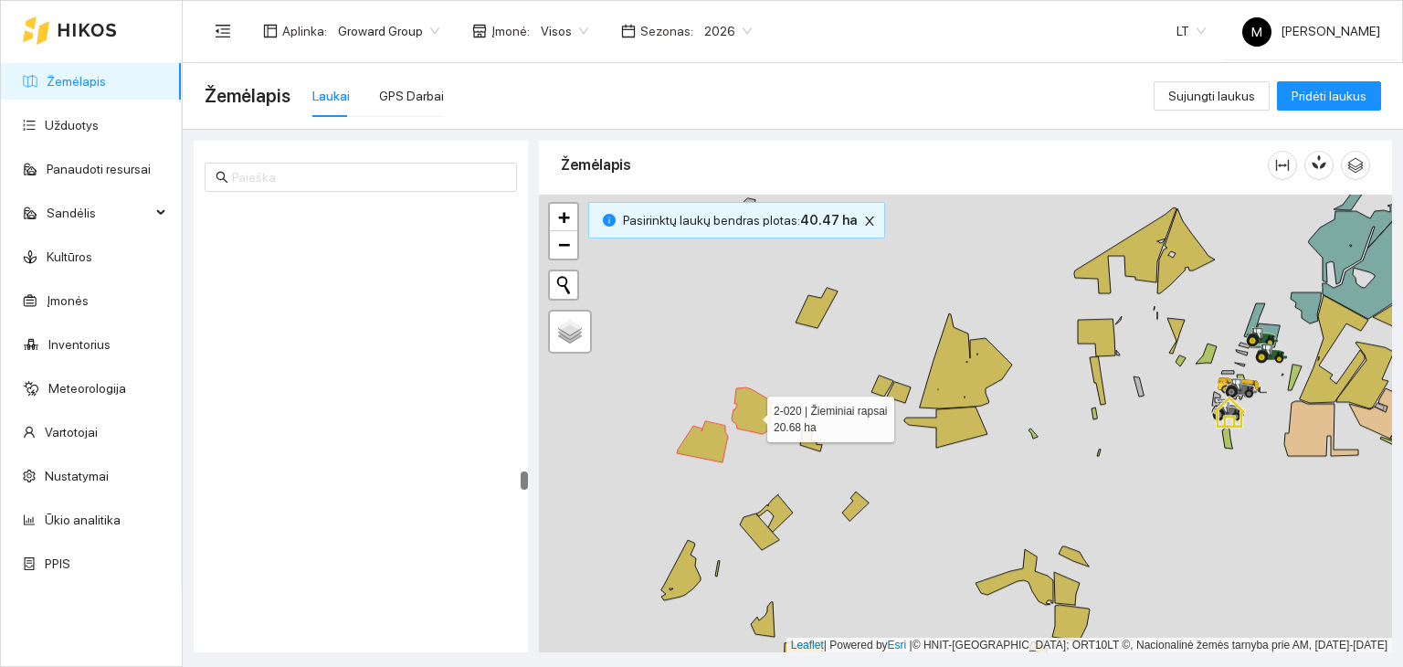
scroll to position [6951, 0]
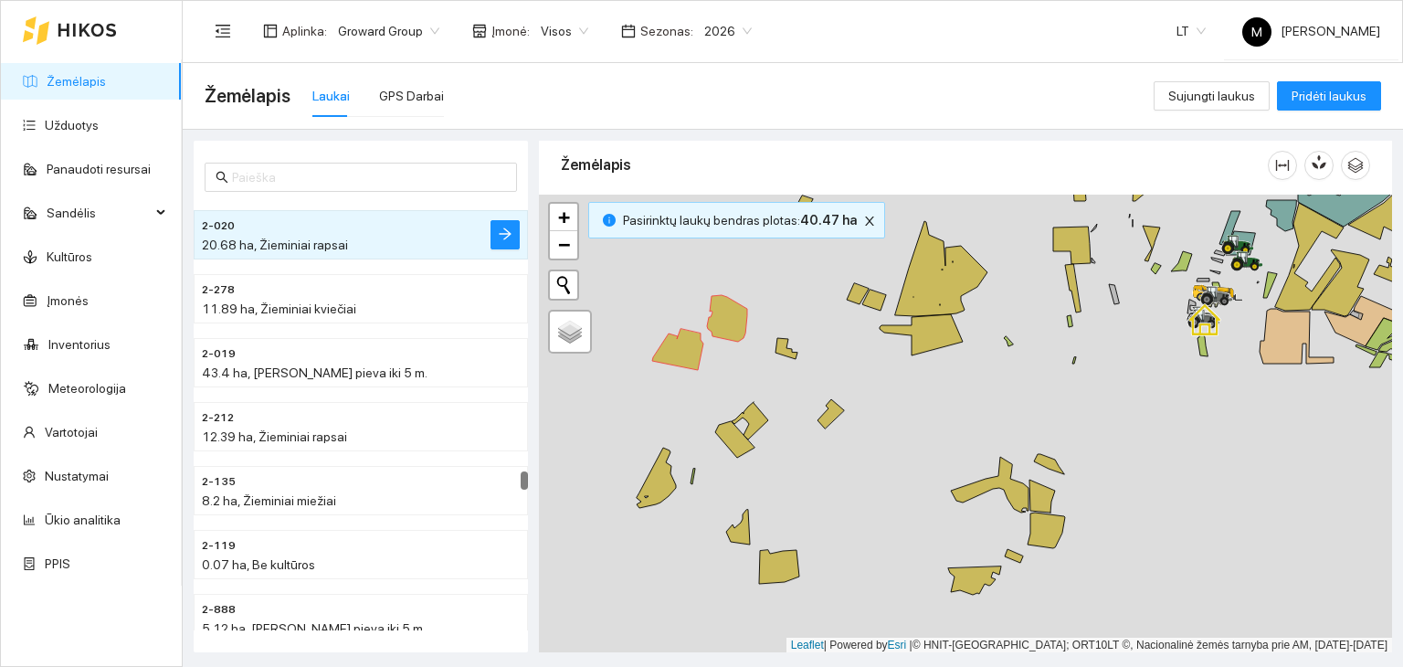
drag, startPoint x: 876, startPoint y: 554, endPoint x: 833, endPoint y: 333, distance: 225.2
click at [833, 333] on div at bounding box center [965, 424] width 853 height 459
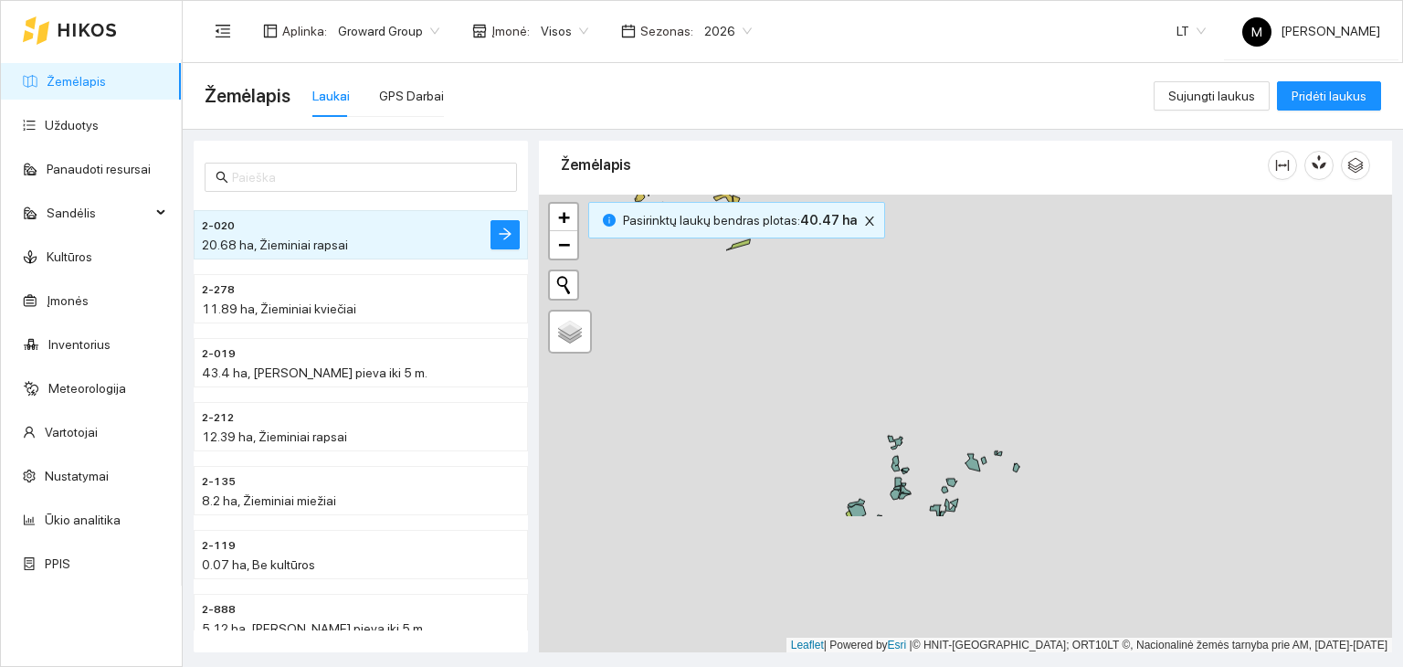
drag, startPoint x: 885, startPoint y: 545, endPoint x: 716, endPoint y: 348, distance: 259.8
click at [709, 335] on div at bounding box center [965, 424] width 853 height 459
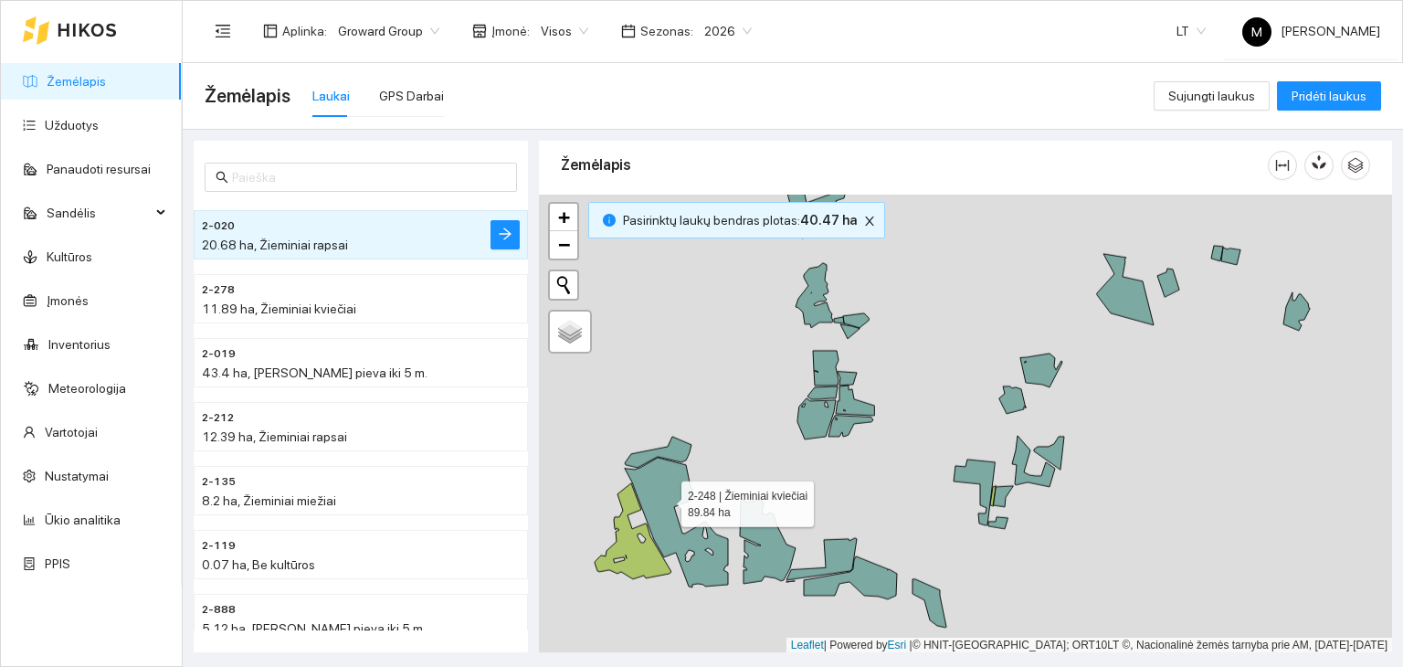
click at [665, 498] on icon at bounding box center [676, 523] width 103 height 130
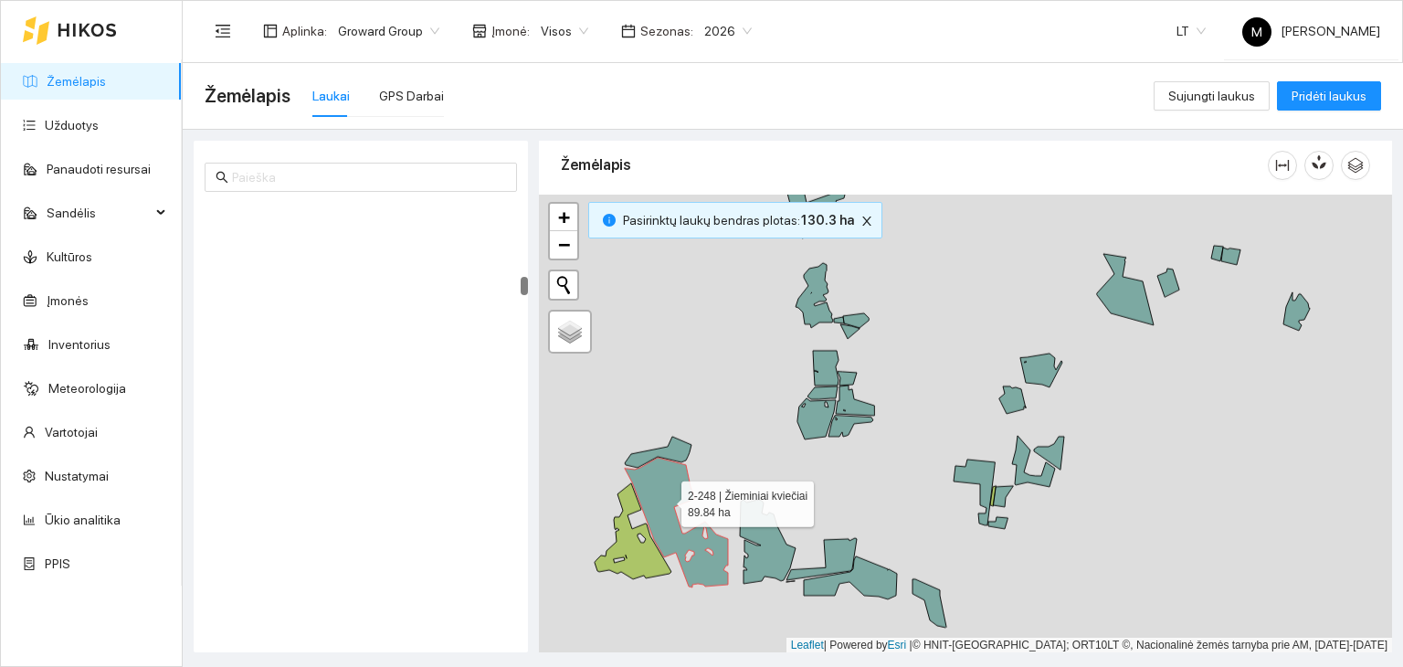
scroll to position [1914, 0]
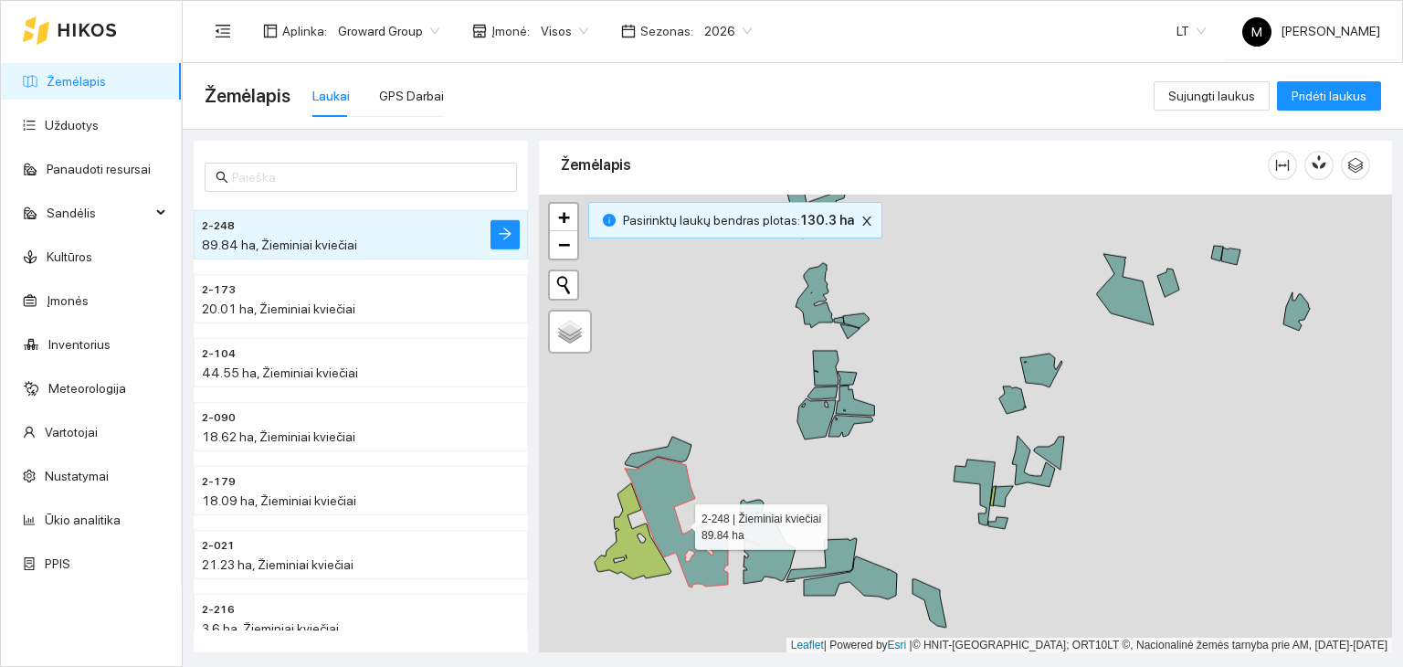
click at [665, 498] on icon at bounding box center [676, 523] width 103 height 130
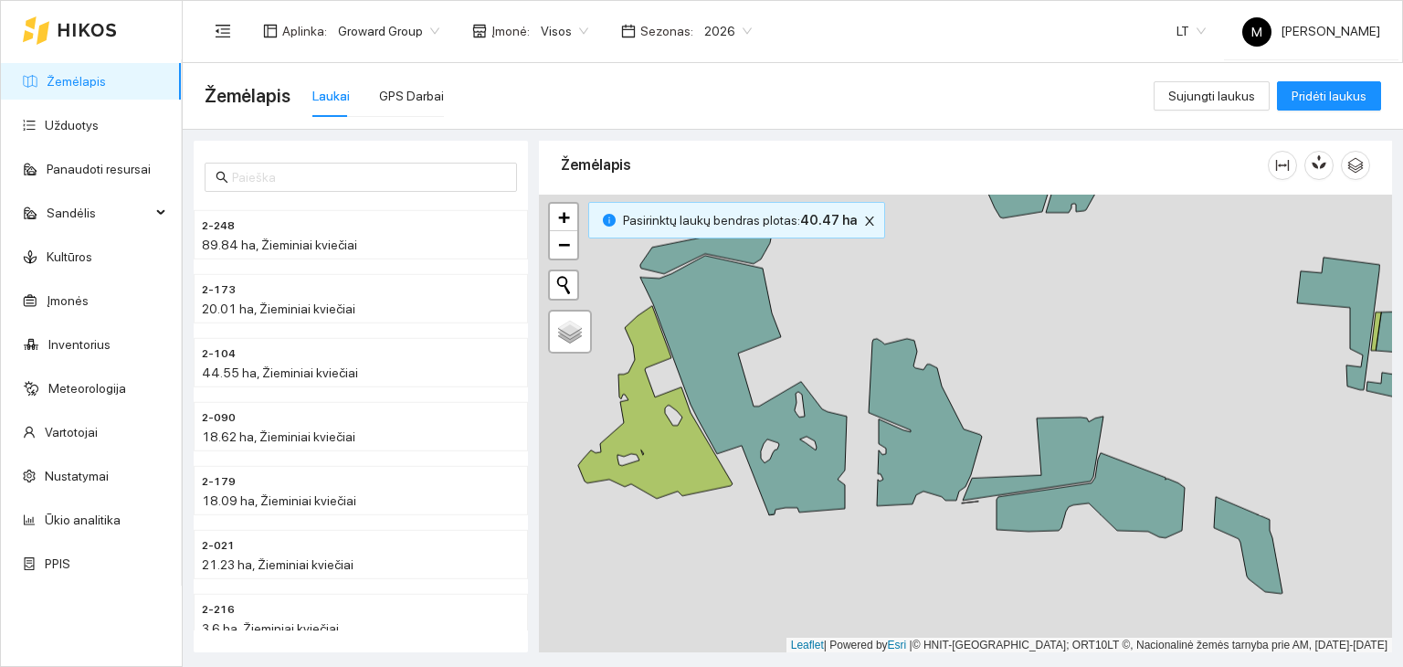
drag, startPoint x: 660, startPoint y: 589, endPoint x: 754, endPoint y: 465, distance: 155.8
click at [754, 465] on div at bounding box center [965, 424] width 853 height 459
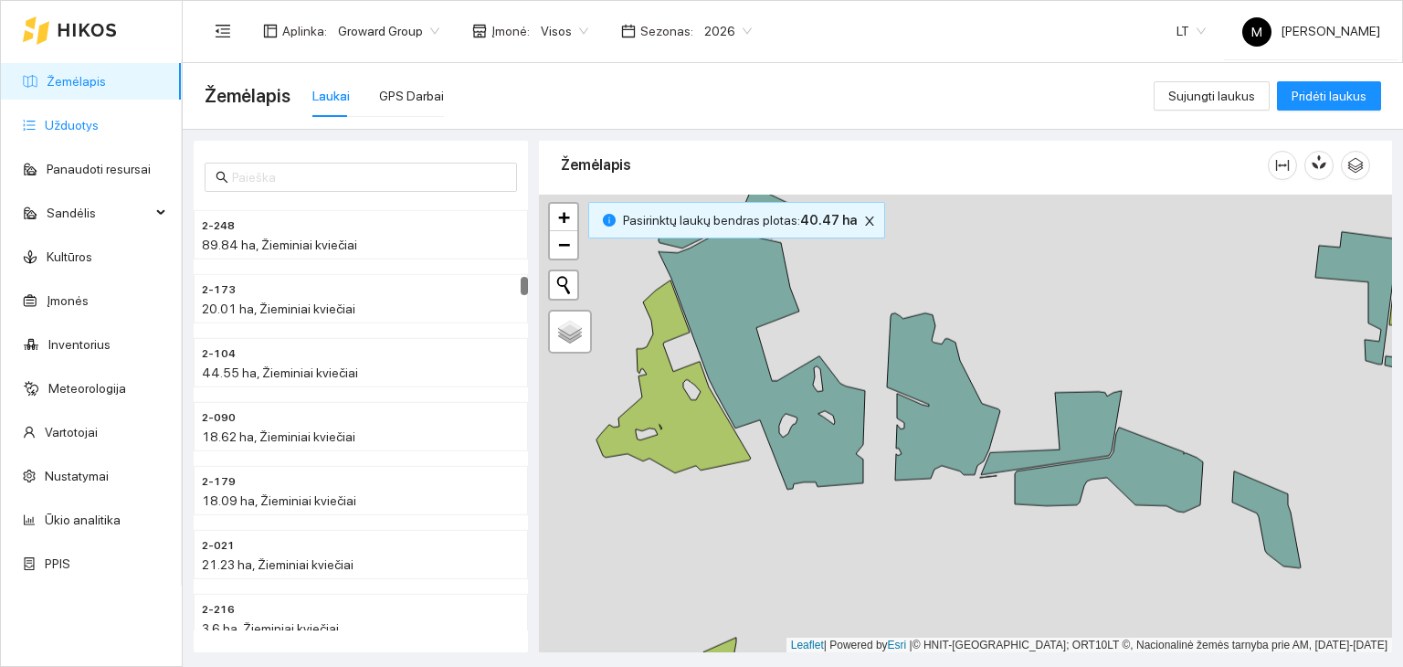
click at [99, 118] on link "Užduotys" at bounding box center [72, 125] width 54 height 15
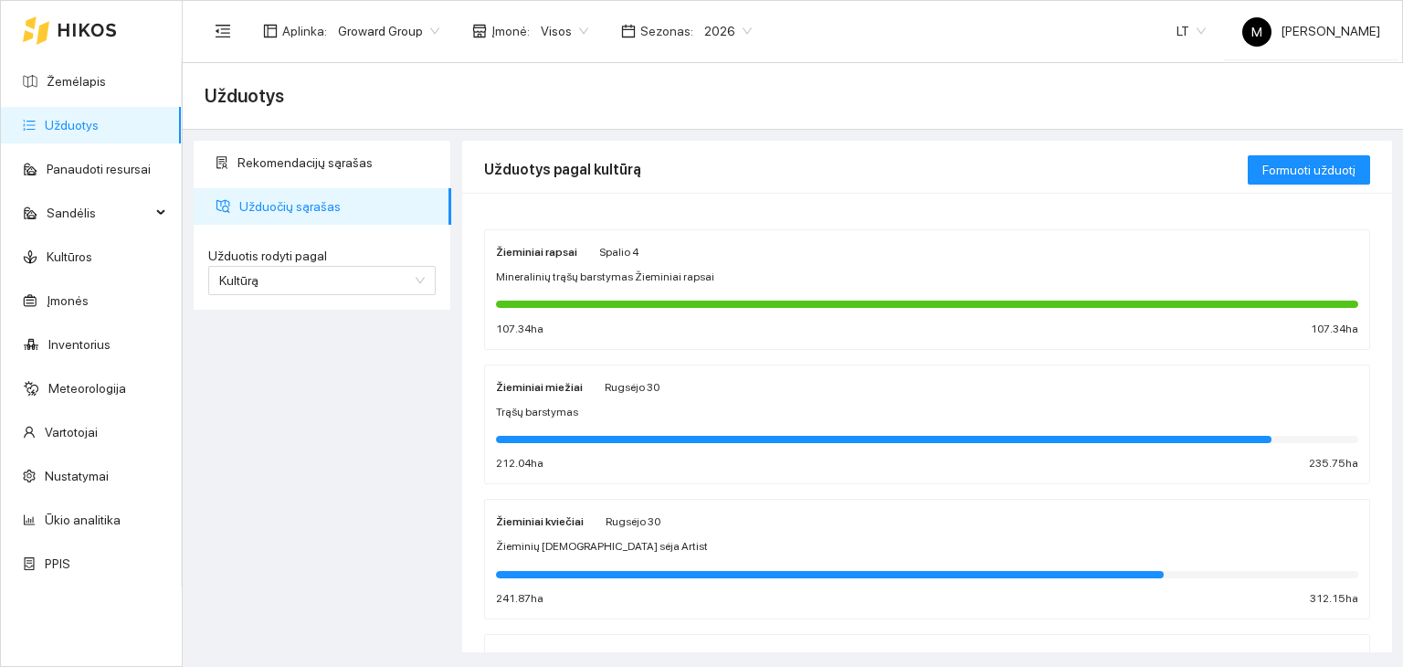
click at [570, 412] on span "Trąšų barstymas" at bounding box center [537, 412] width 82 height 17
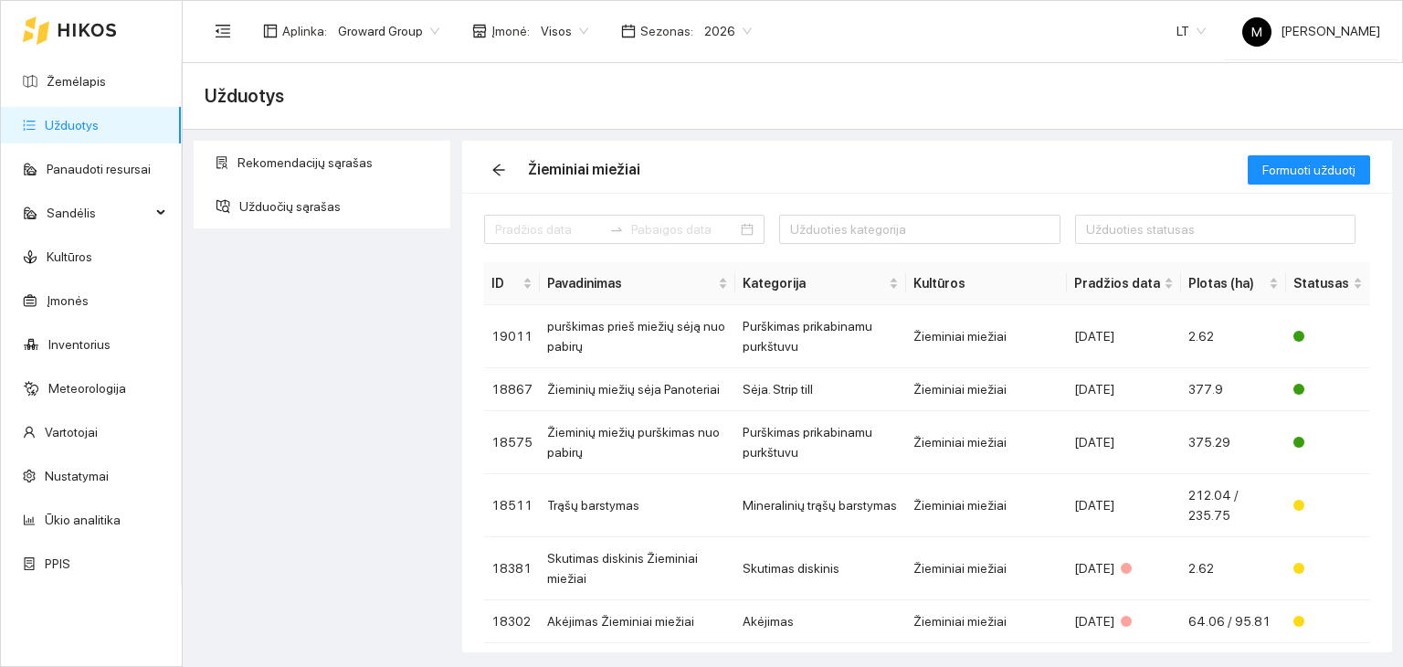
click at [99, 132] on link "Užduotys" at bounding box center [72, 125] width 54 height 15
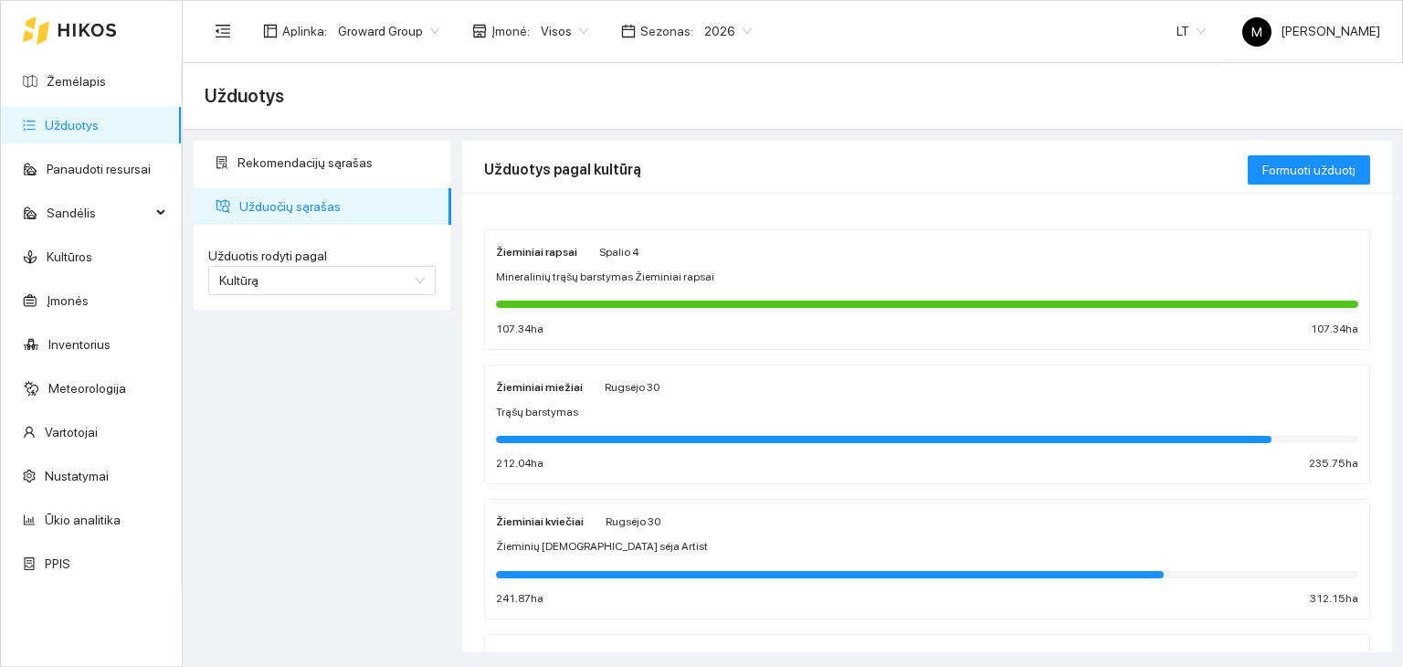
click at [578, 558] on div "Žieminiai kviečiai [PERSON_NAME] 30 Žieminių [DEMOGRAPHIC_DATA] sėja Artist 241…" at bounding box center [927, 559] width 862 height 97
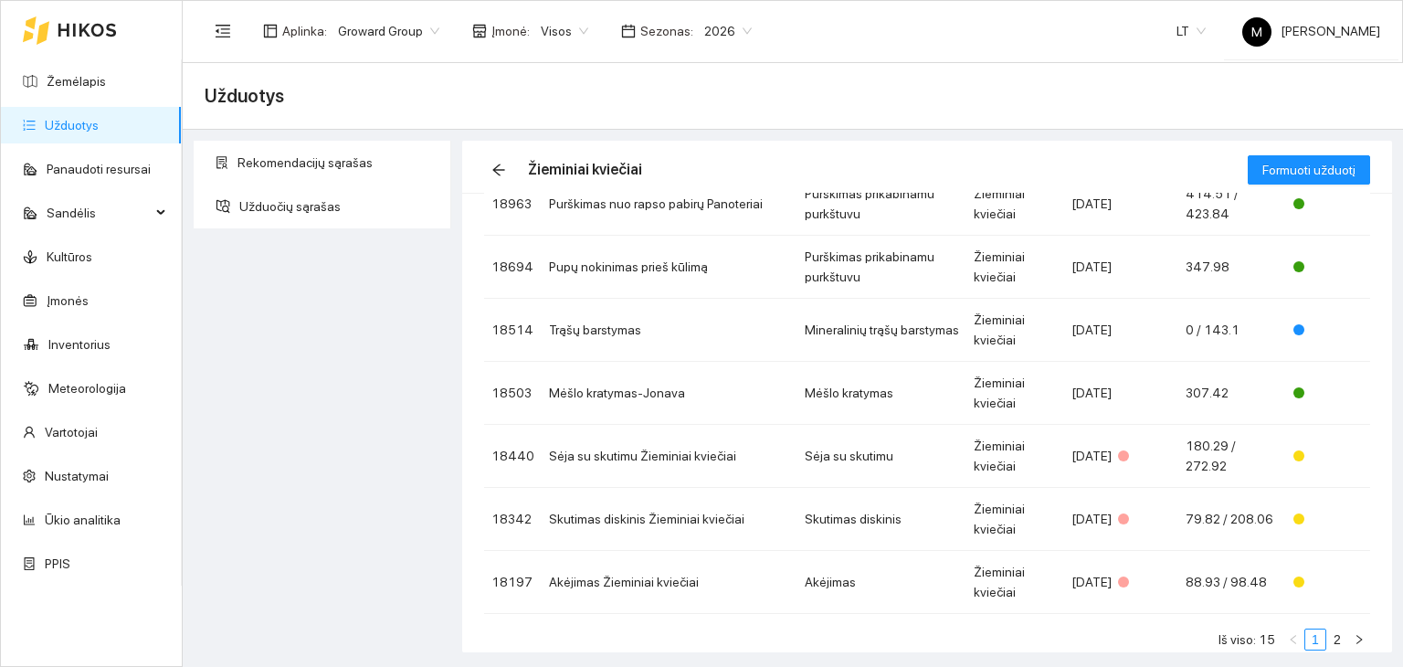
scroll to position [354, 0]
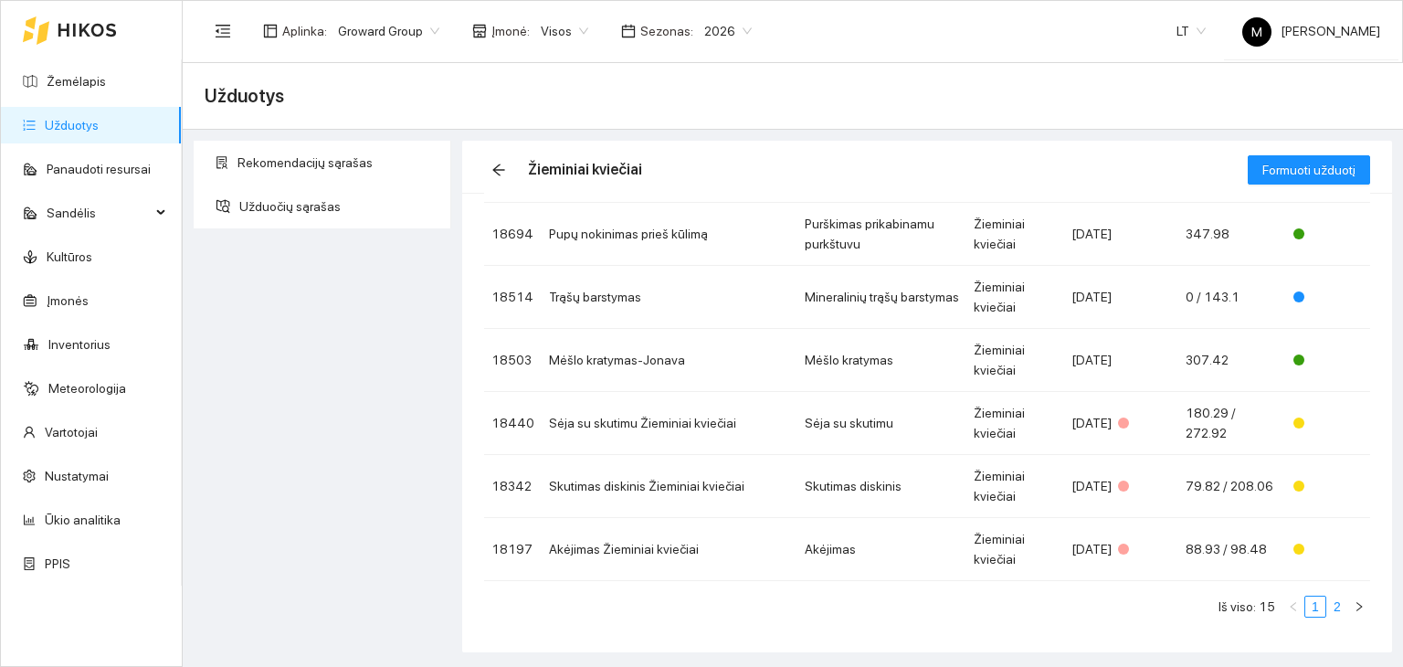
click at [1327, 607] on link "2" at bounding box center [1337, 606] width 20 height 20
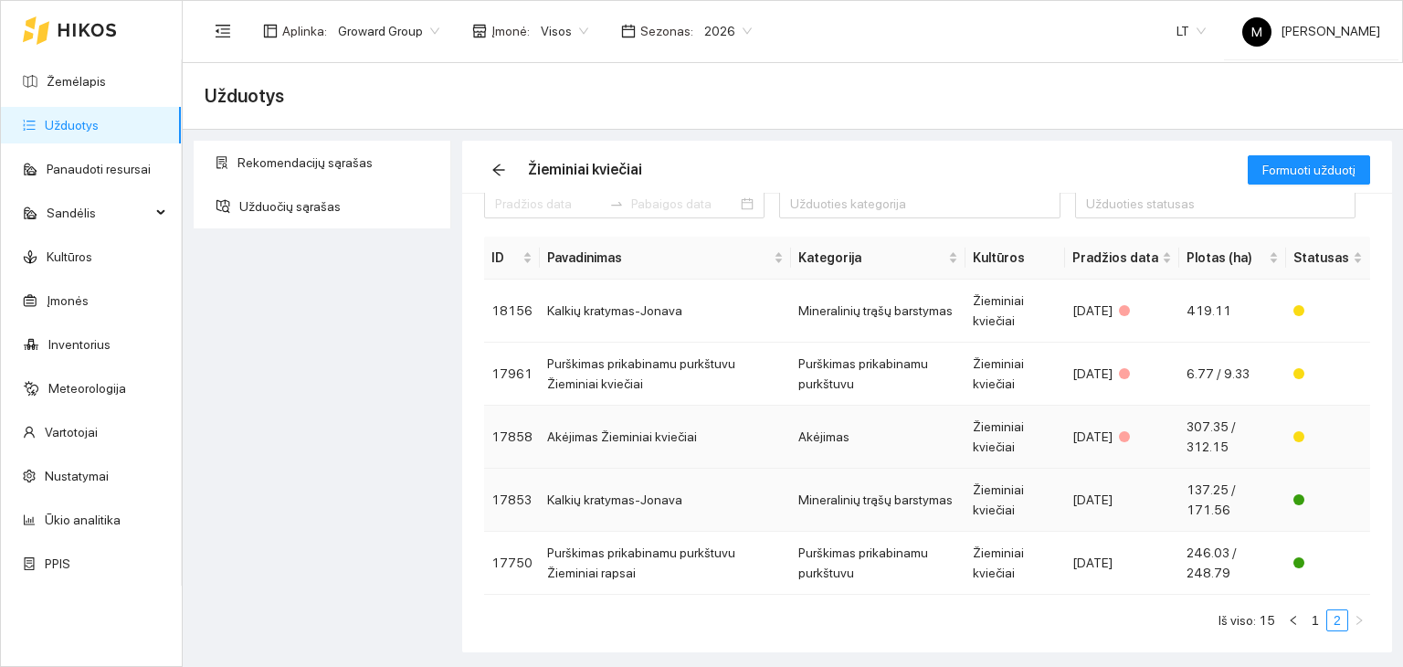
scroll to position [40, 0]
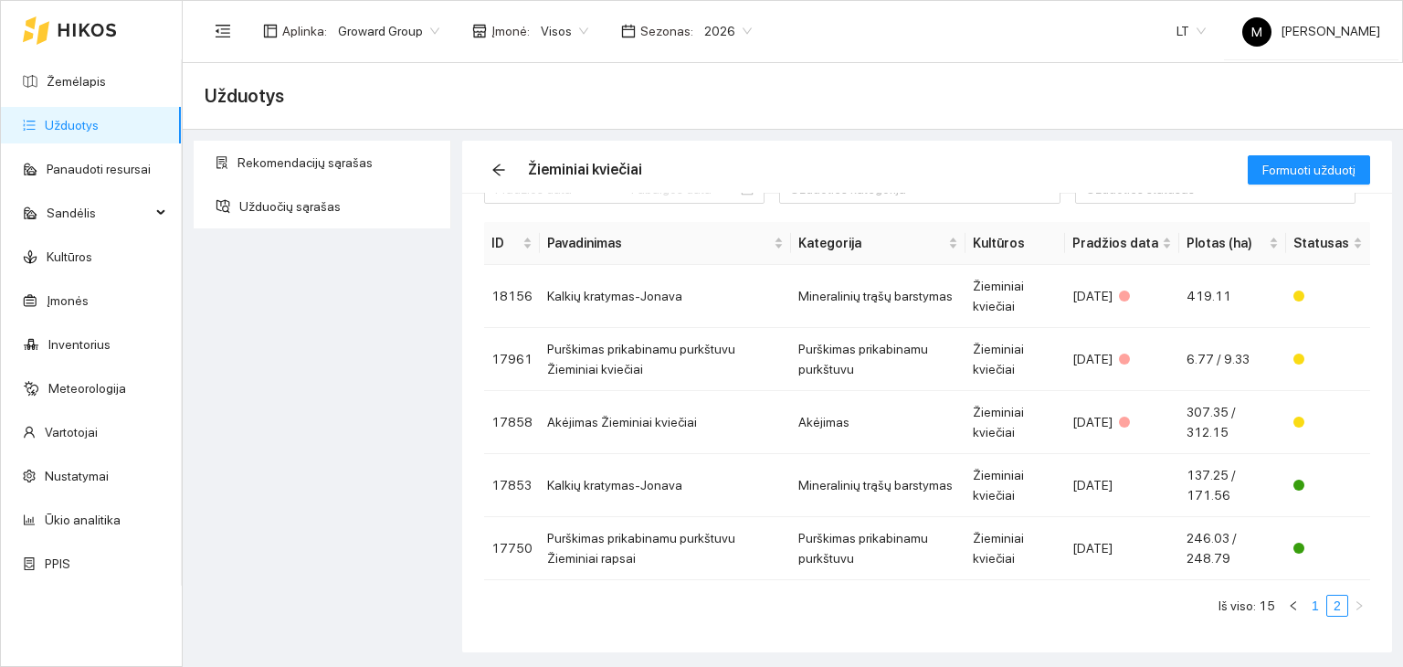
click at [1305, 609] on link "1" at bounding box center [1315, 606] width 20 height 20
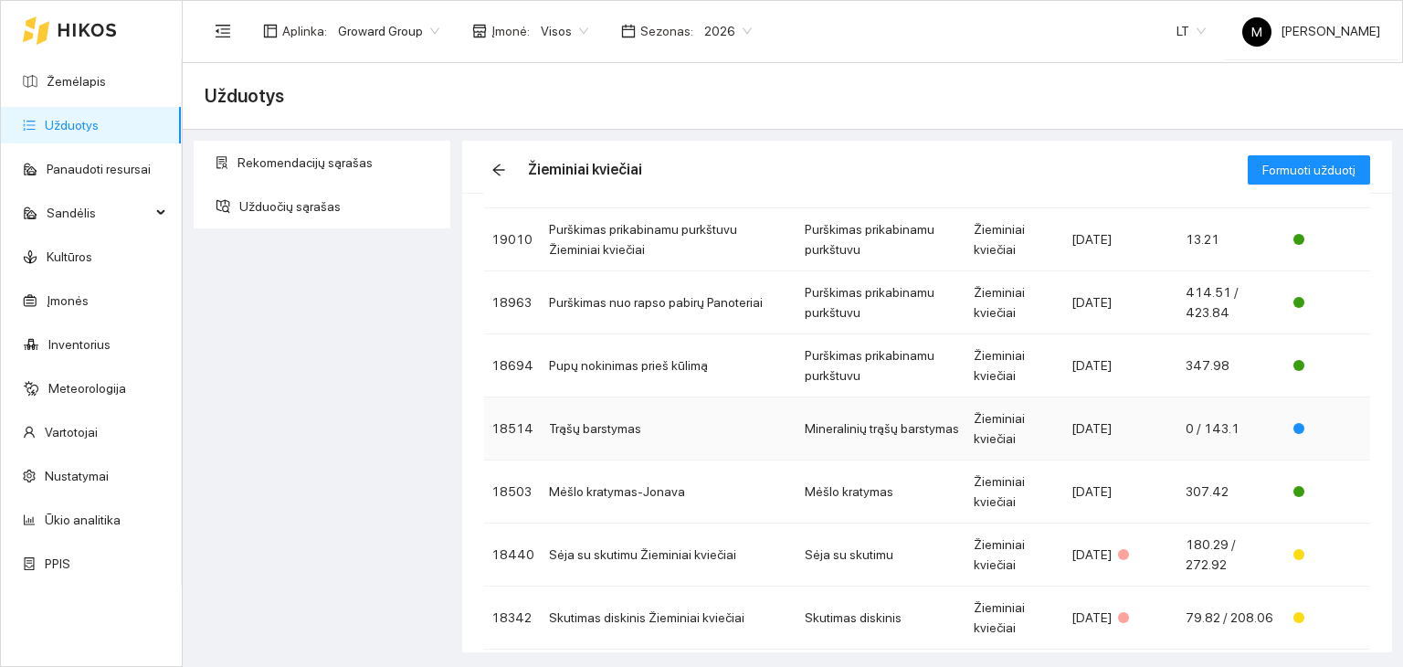
scroll to position [172, 0]
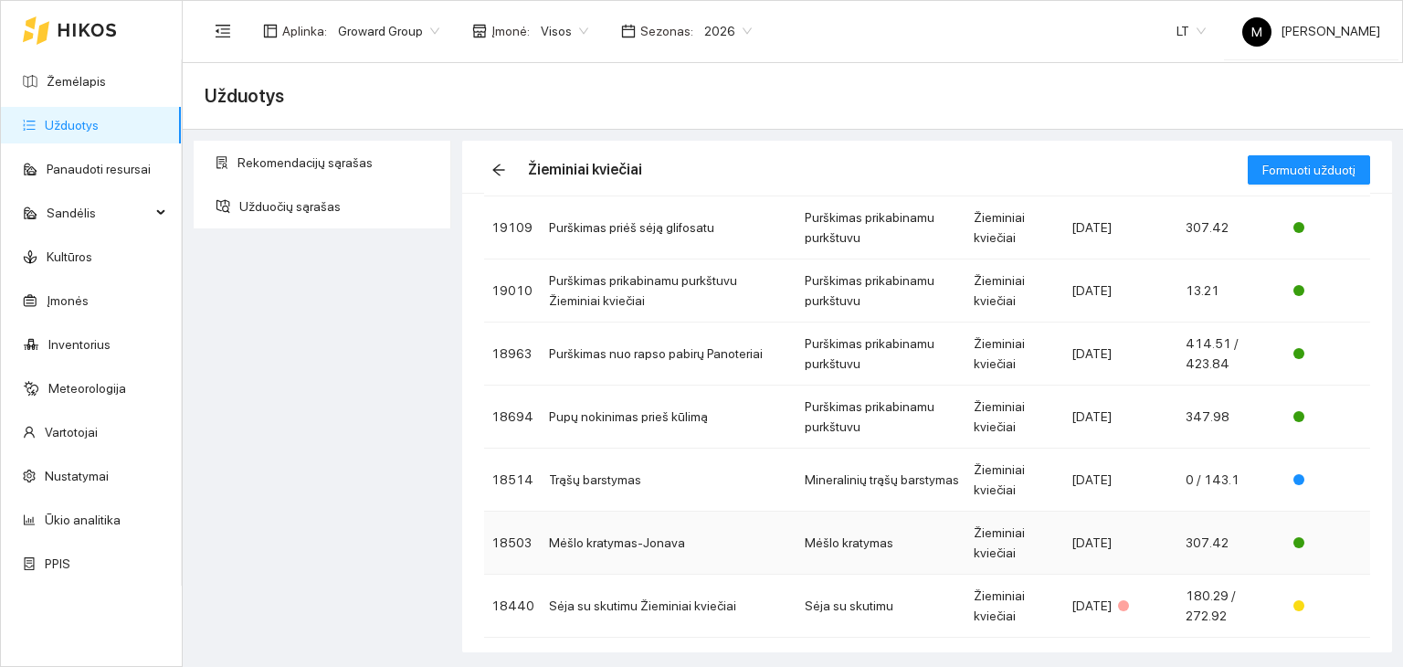
click at [630, 545] on td "Mėšlo kratymas-Jonava" at bounding box center [670, 542] width 256 height 63
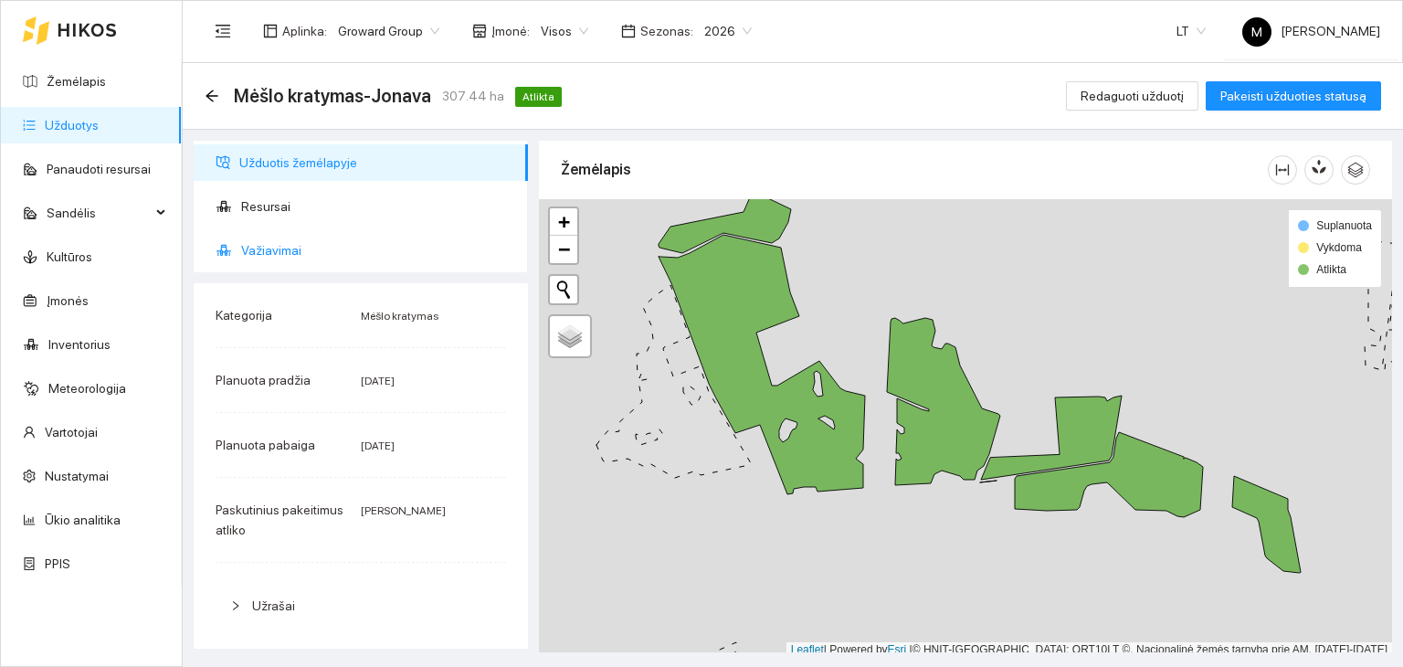
click at [285, 244] on span "Važiavimai" at bounding box center [377, 250] width 272 height 37
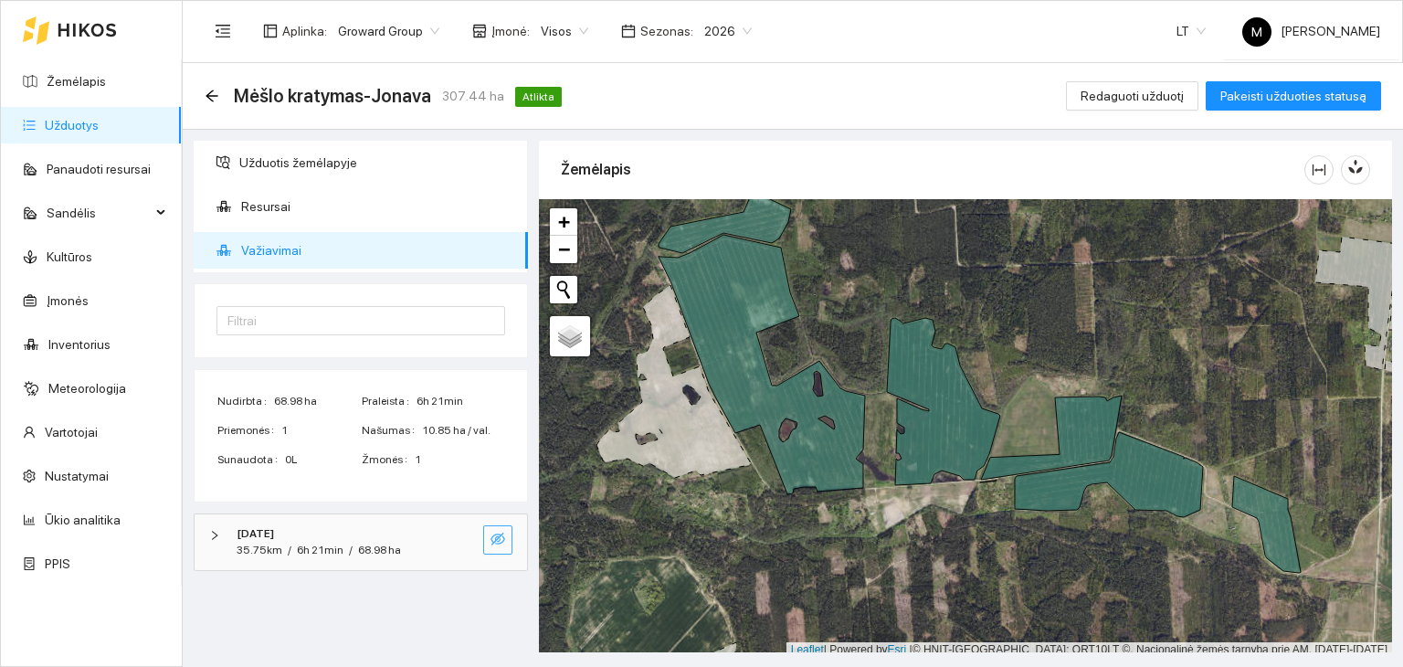
click at [504, 541] on button "button" at bounding box center [497, 539] width 29 height 29
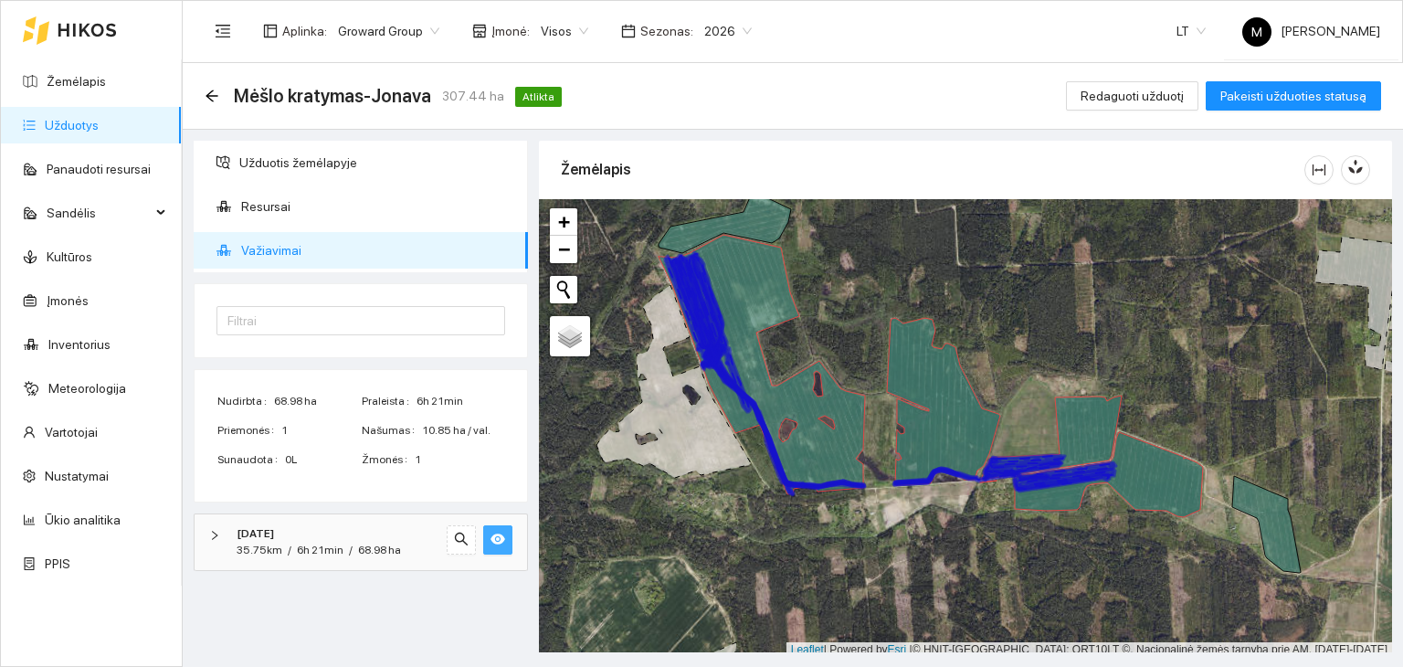
click at [399, 537] on div "[DATE]" at bounding box center [336, 533] width 198 height 17
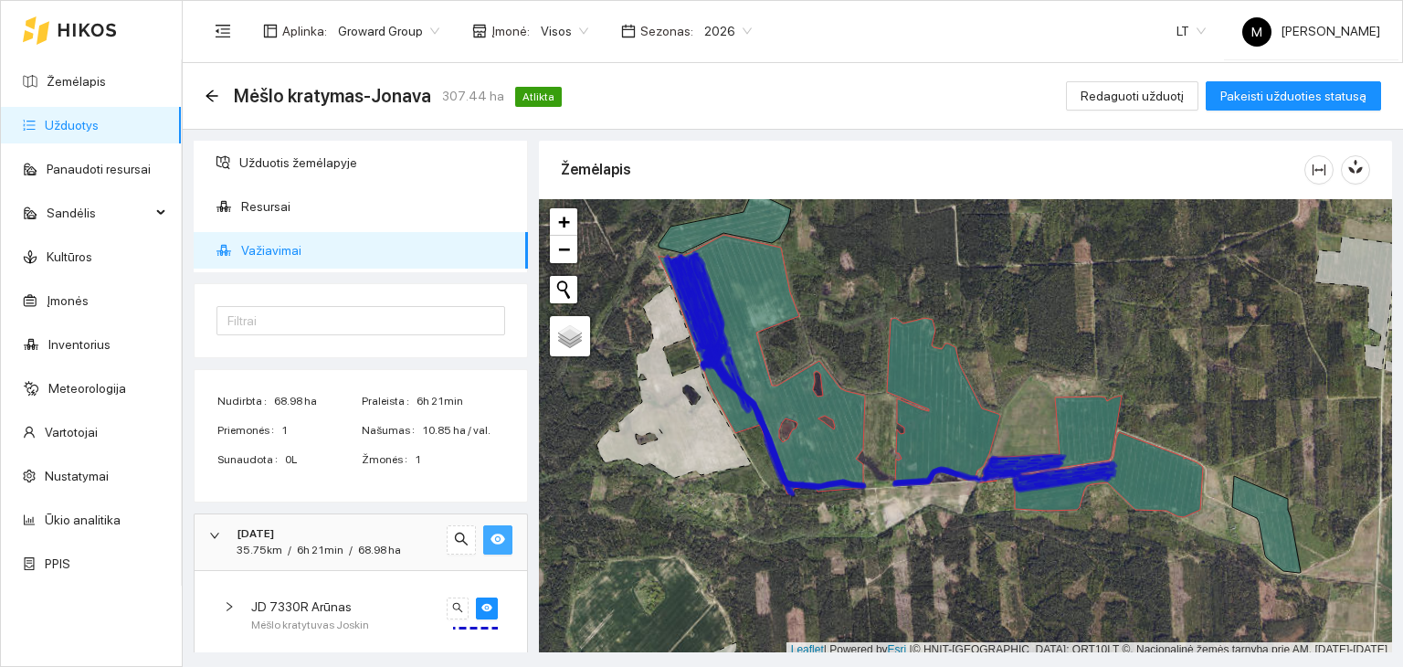
scroll to position [12, 0]
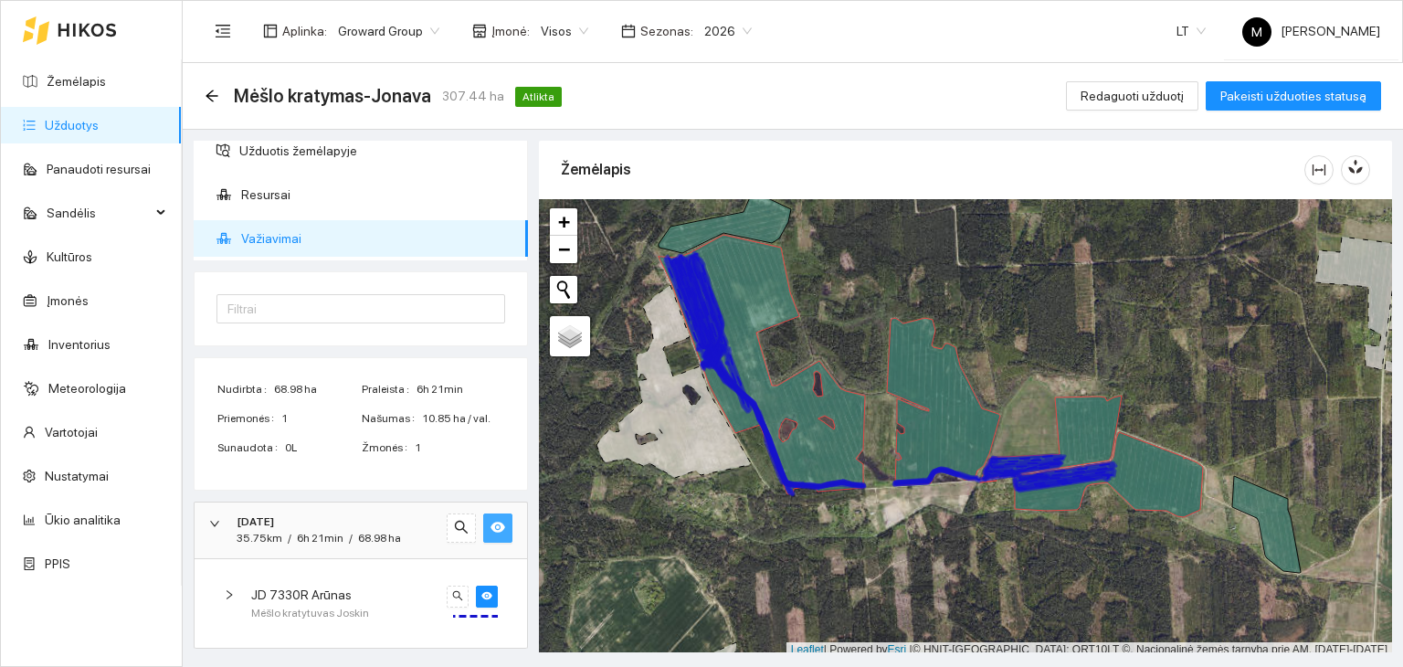
click at [226, 592] on icon "right" at bounding box center [229, 594] width 11 height 11
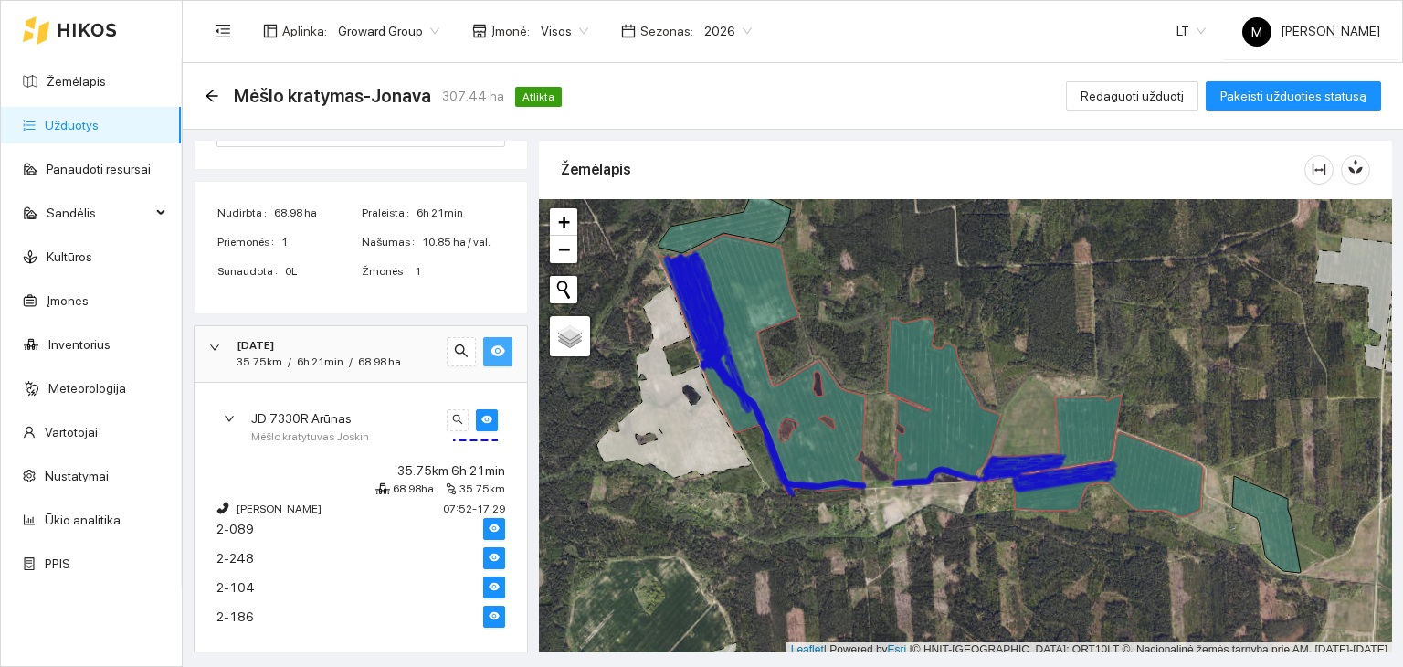
scroll to position [197, 0]
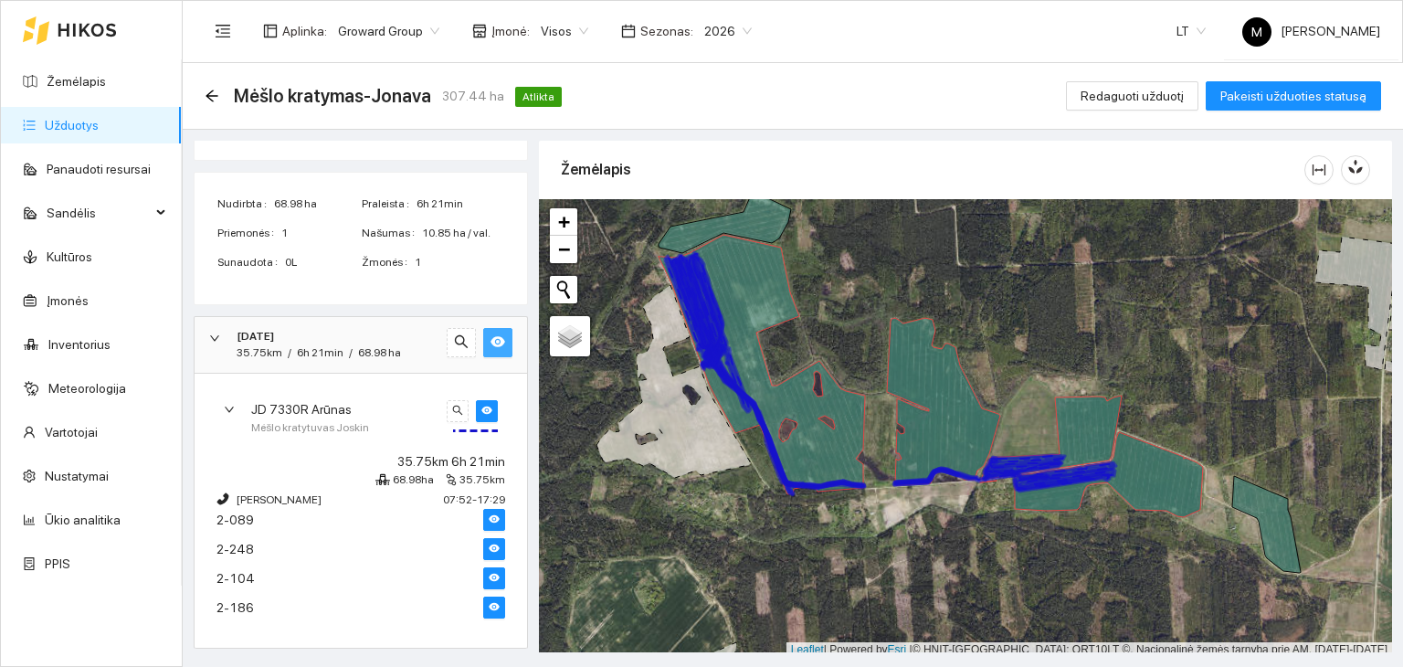
click at [98, 126] on link "Užduotys" at bounding box center [72, 125] width 54 height 15
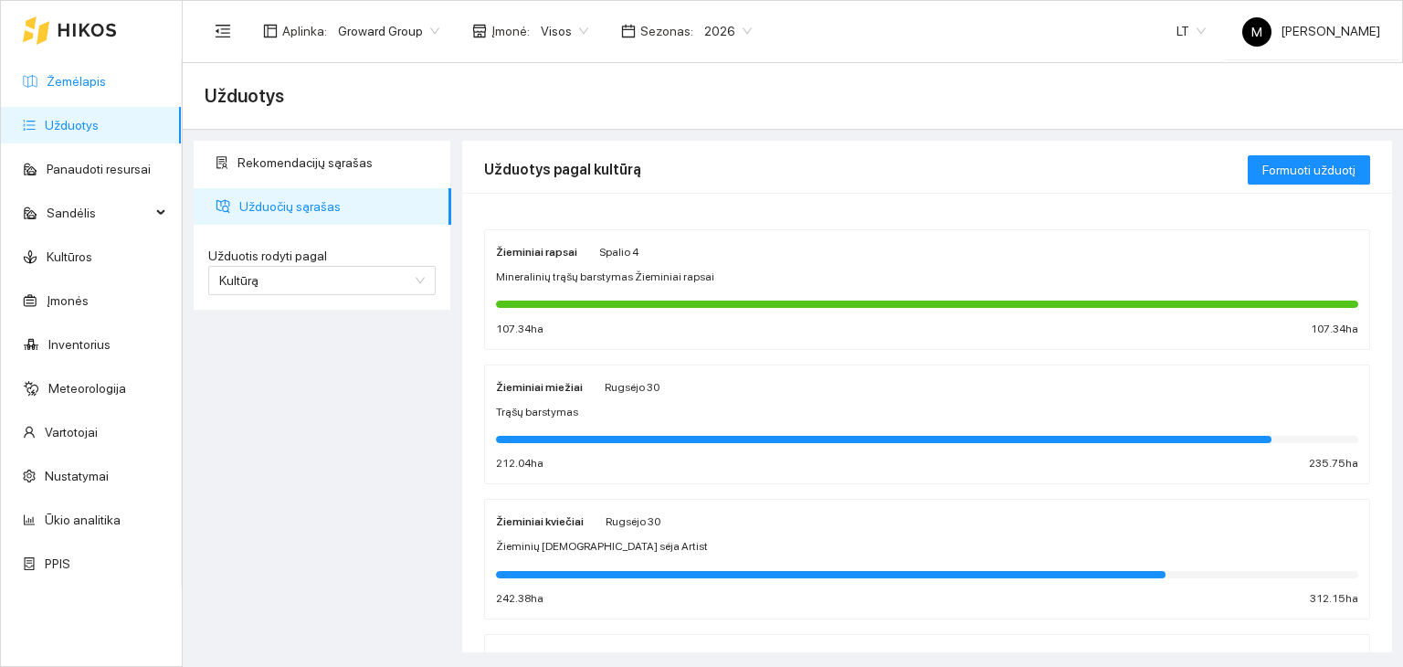
click at [103, 89] on link "Žemėlapis" at bounding box center [76, 81] width 59 height 15
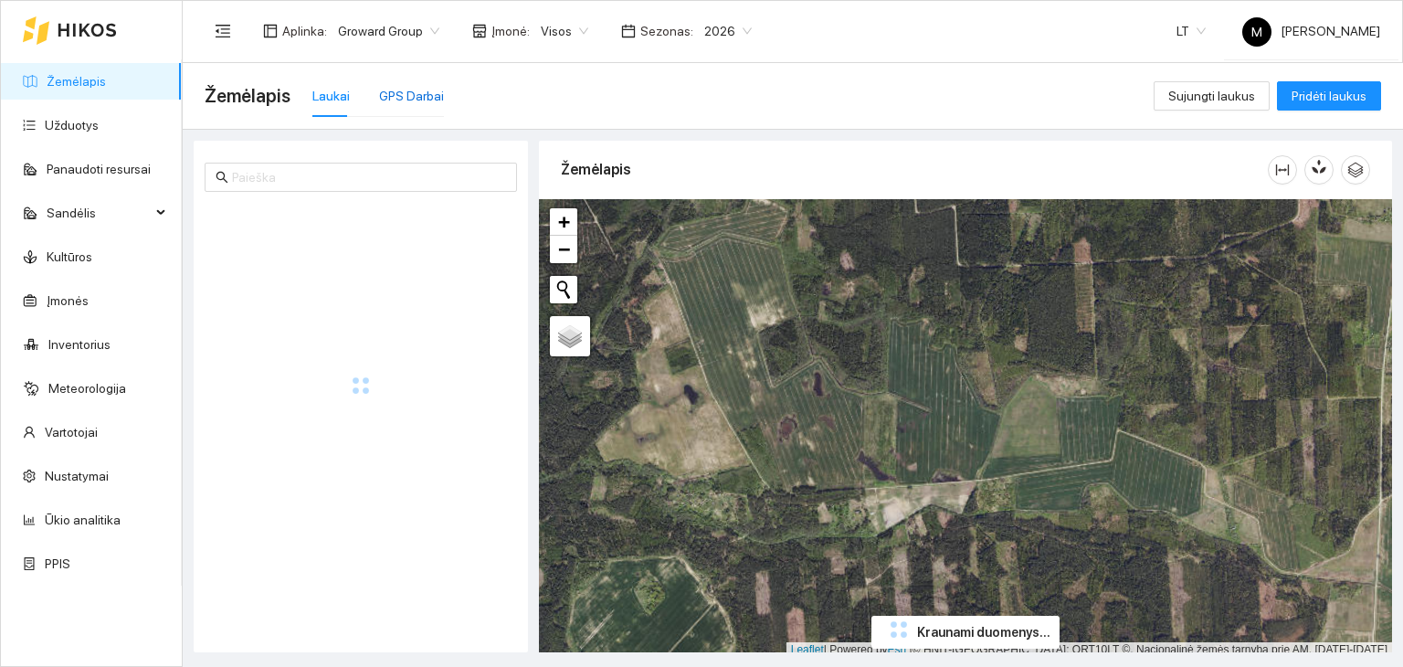
click at [387, 93] on div "GPS Darbai" at bounding box center [411, 96] width 65 height 20
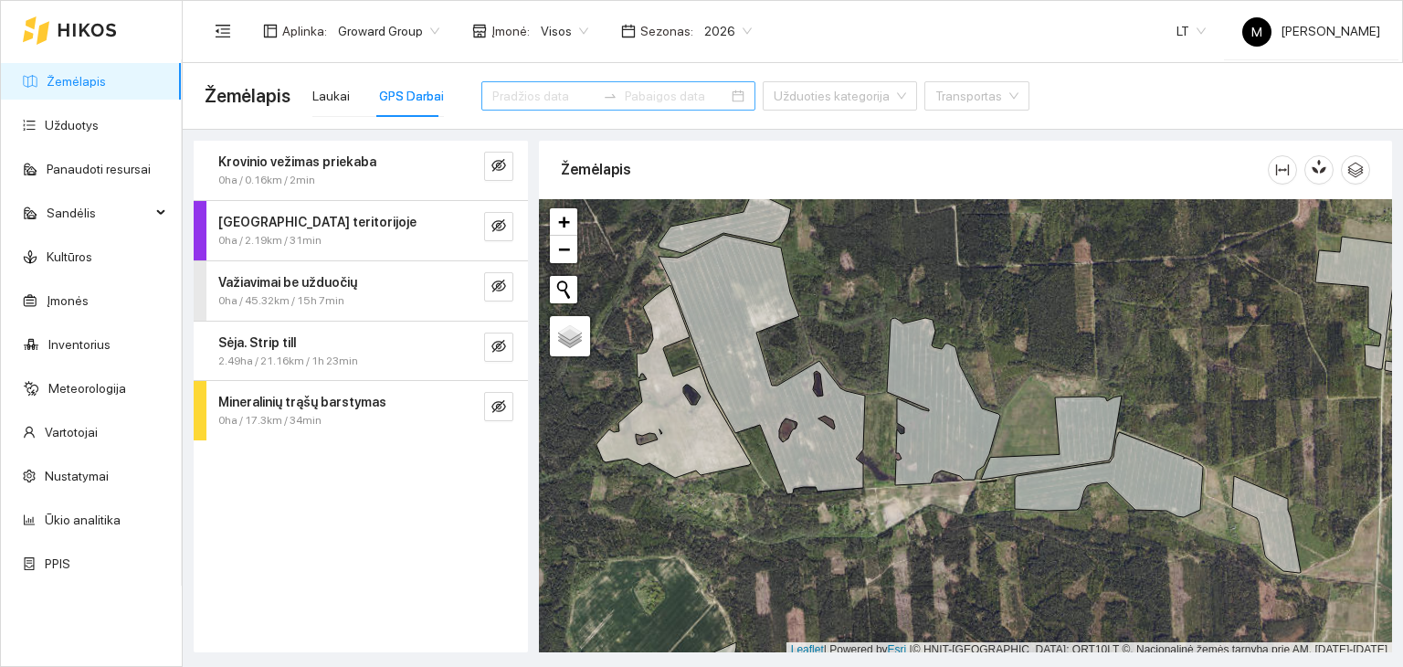
click at [596, 94] on div at bounding box center [610, 96] width 29 height 15
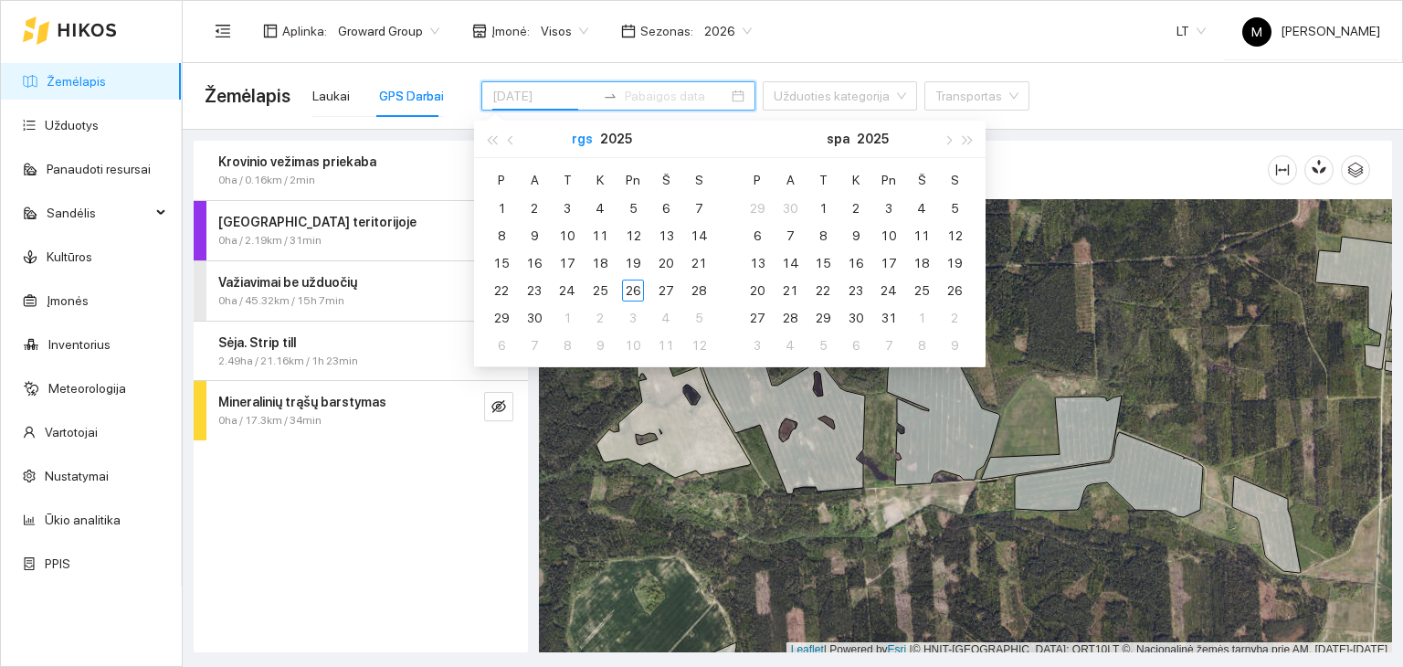
type input "[DATE]"
click at [514, 137] on span "button" at bounding box center [512, 139] width 9 height 9
type input "[DATE]"
click at [538, 317] on div "26" at bounding box center [534, 318] width 22 height 22
type input "[DATE]"
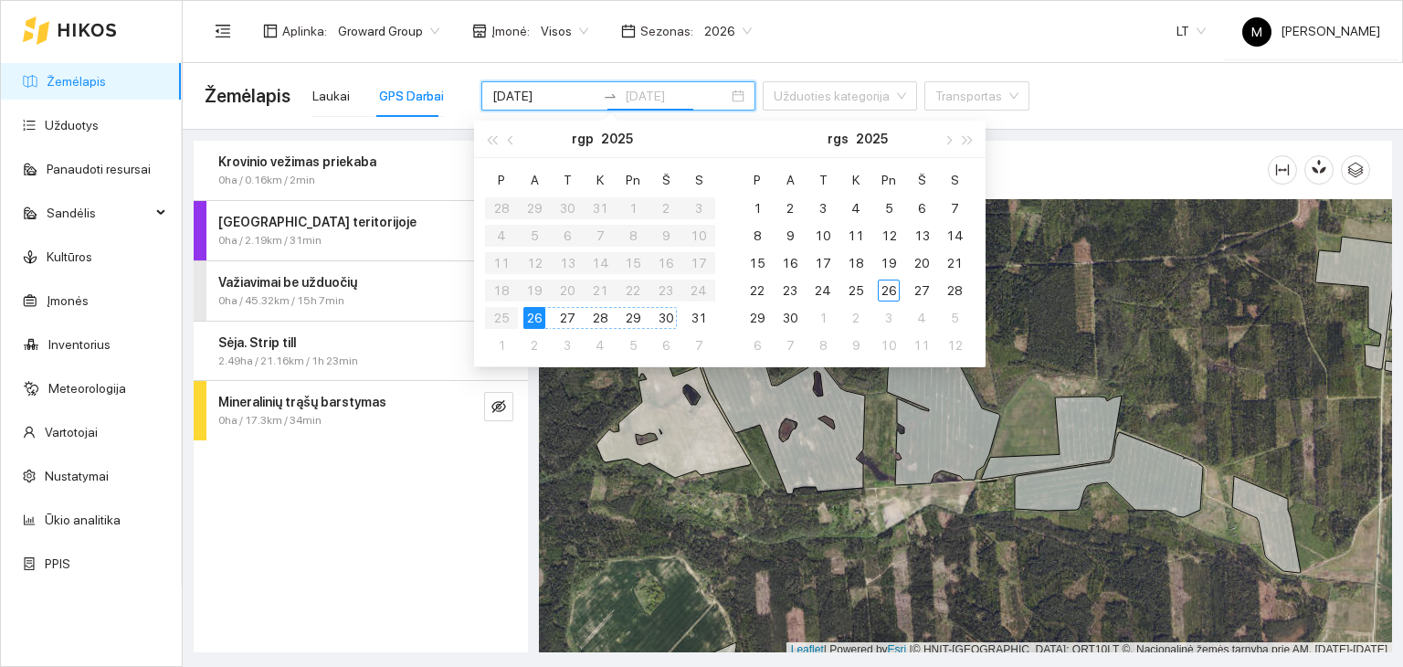
click at [666, 322] on div "30" at bounding box center [666, 318] width 22 height 22
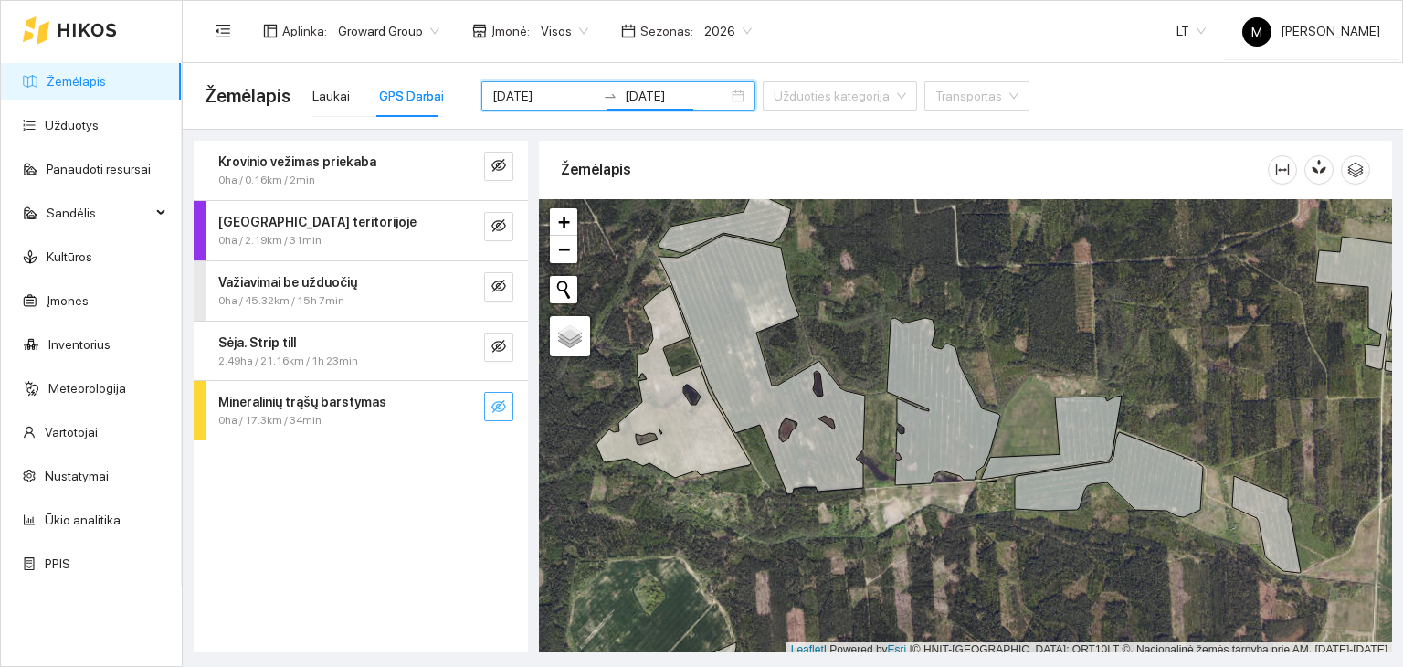
click at [501, 403] on icon "eye-invisible" at bounding box center [498, 406] width 15 height 15
click at [501, 403] on icon "eye" at bounding box center [498, 406] width 15 height 11
click at [488, 348] on button "button" at bounding box center [498, 346] width 29 height 29
click at [506, 286] on button "button" at bounding box center [498, 286] width 29 height 29
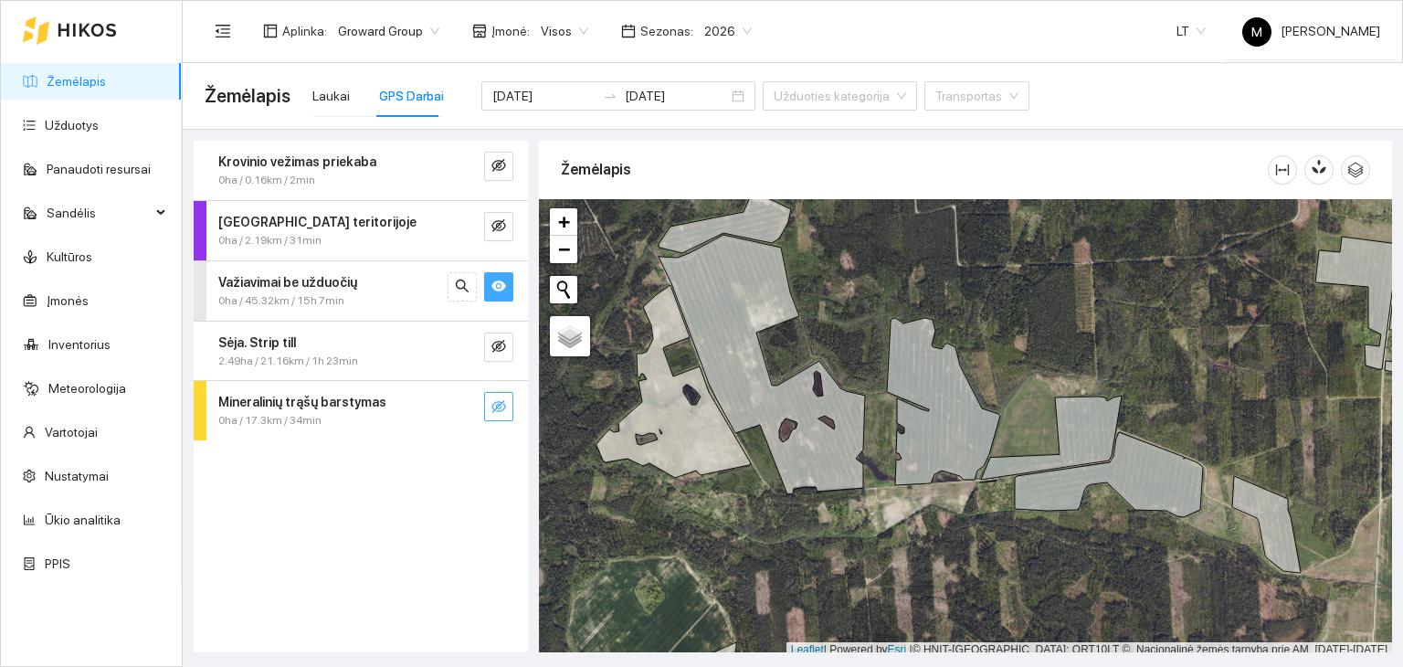
click at [504, 286] on icon "eye" at bounding box center [498, 285] width 15 height 11
click at [493, 221] on icon "eye-invisible" at bounding box center [498, 225] width 15 height 13
click at [493, 221] on icon "eye" at bounding box center [498, 225] width 15 height 11
click at [490, 167] on button "button" at bounding box center [498, 166] width 29 height 29
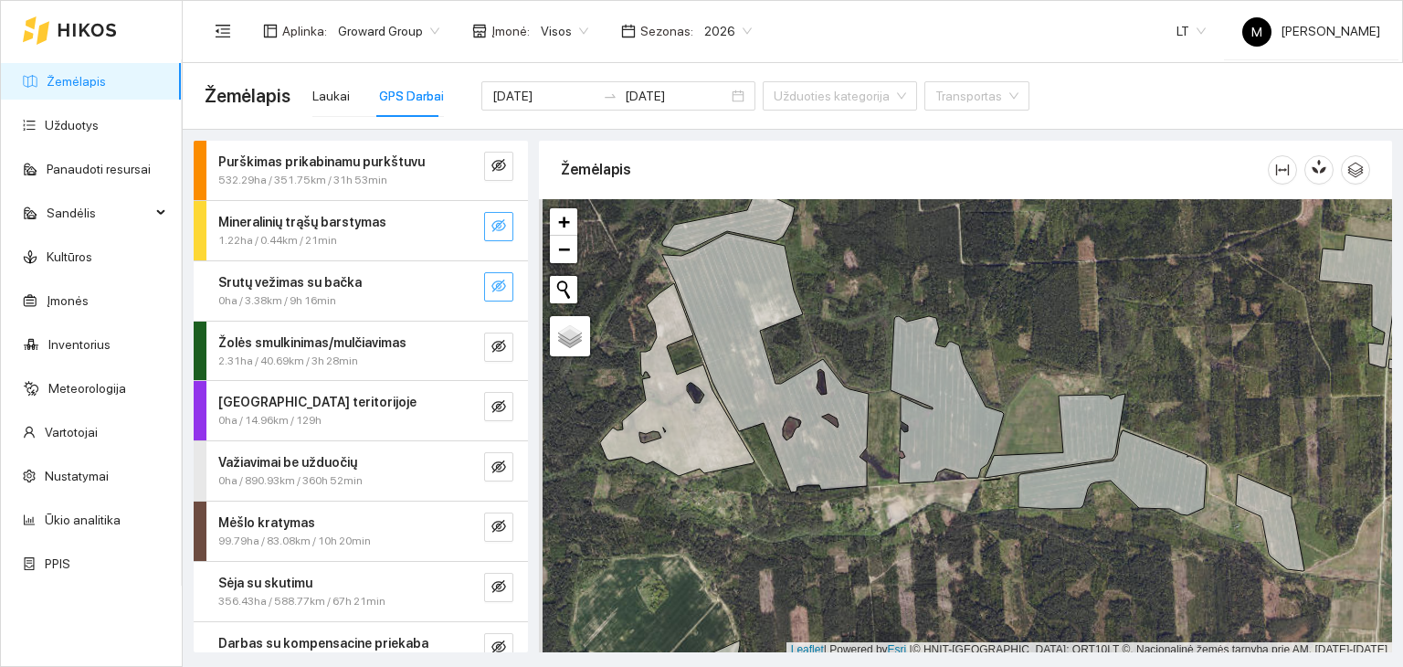
click at [491, 289] on icon "eye-invisible" at bounding box center [498, 286] width 15 height 15
click at [491, 289] on icon "eye" at bounding box center [498, 286] width 15 height 15
click at [491, 231] on icon "eye-invisible" at bounding box center [498, 225] width 15 height 15
click at [491, 231] on icon "eye" at bounding box center [498, 225] width 15 height 15
click at [498, 167] on icon "eye-invisible" at bounding box center [500, 166] width 4 height 4
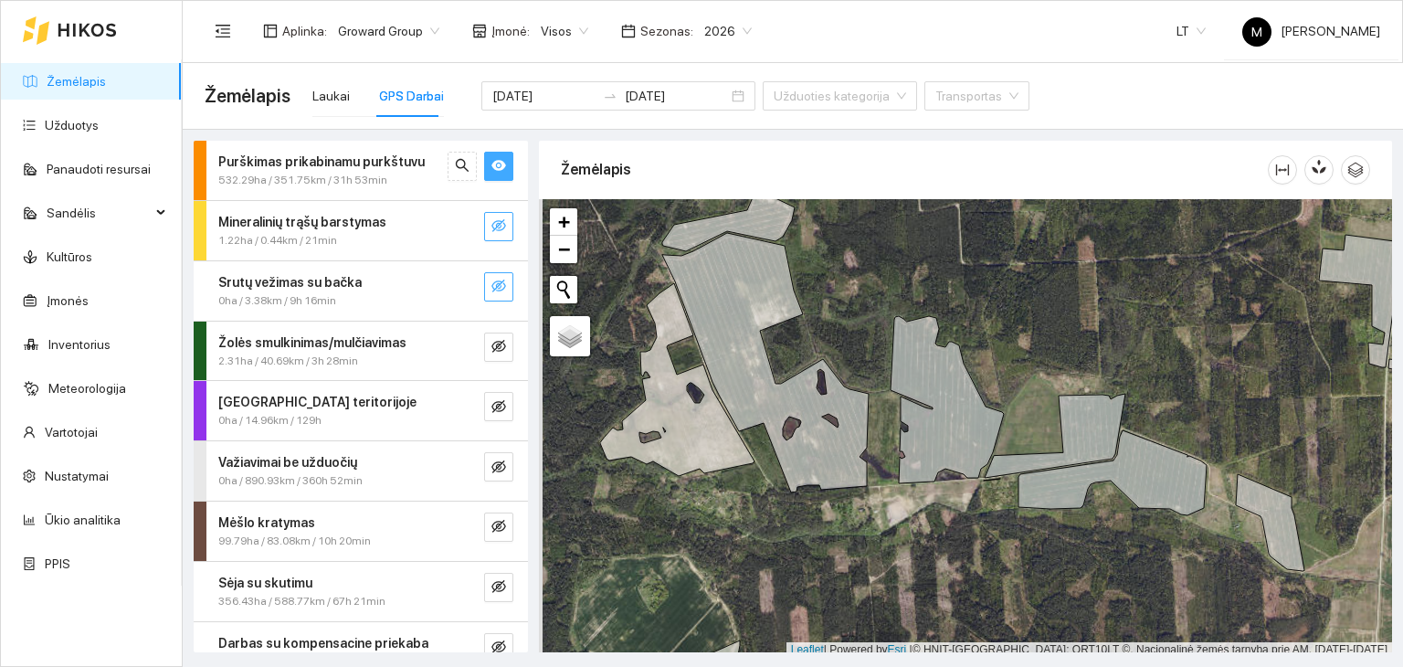
click at [491, 167] on icon "eye" at bounding box center [498, 165] width 15 height 15
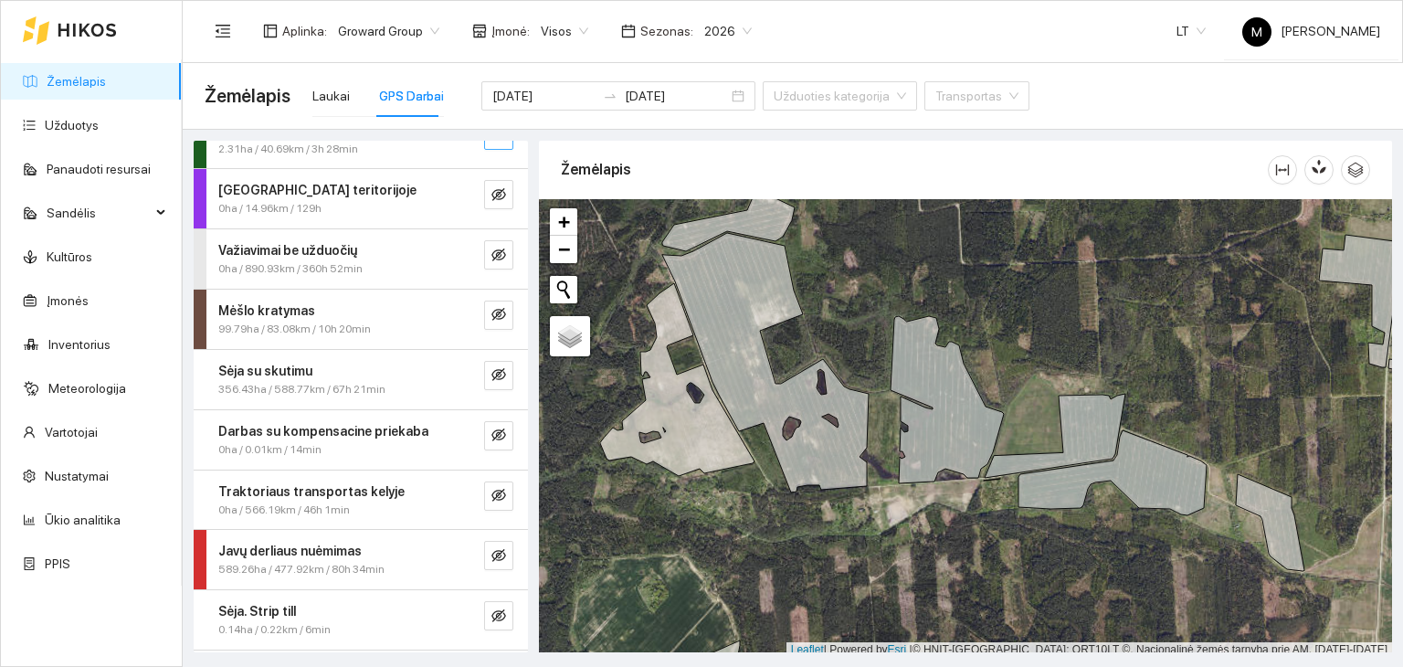
scroll to position [267, 0]
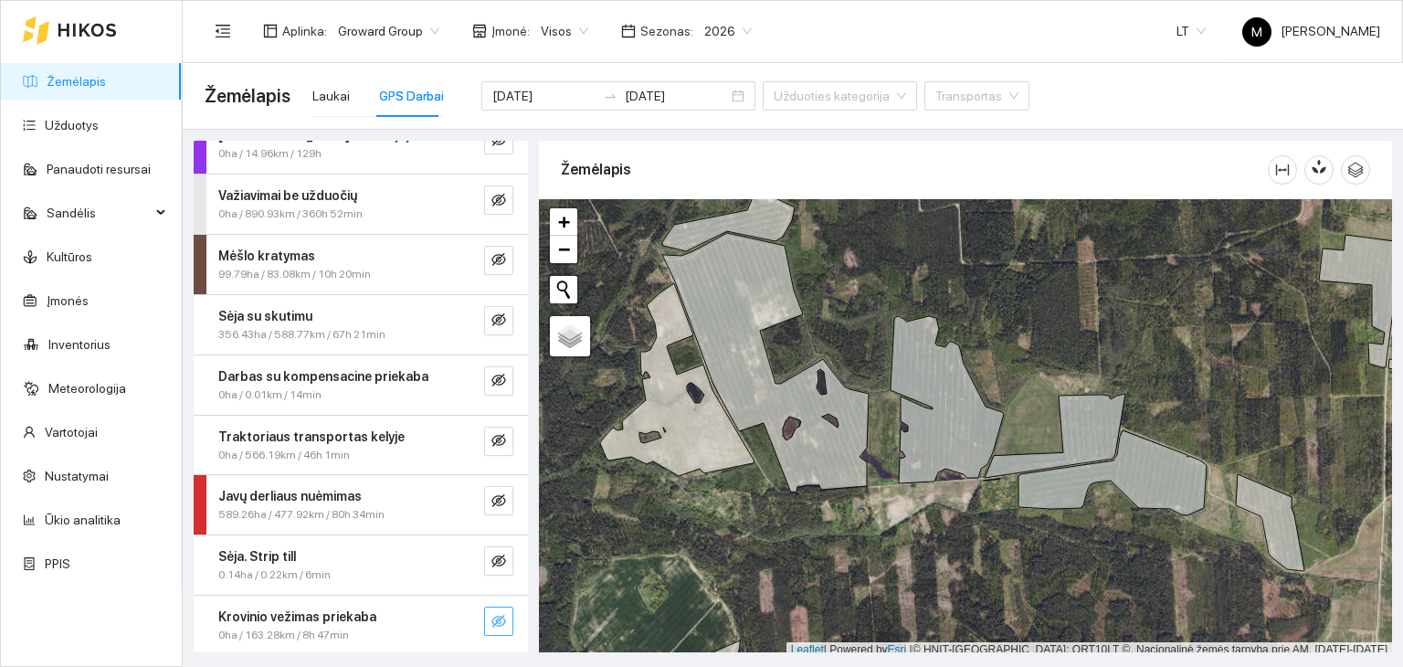
click at [491, 626] on span "eye-invisible" at bounding box center [498, 622] width 15 height 17
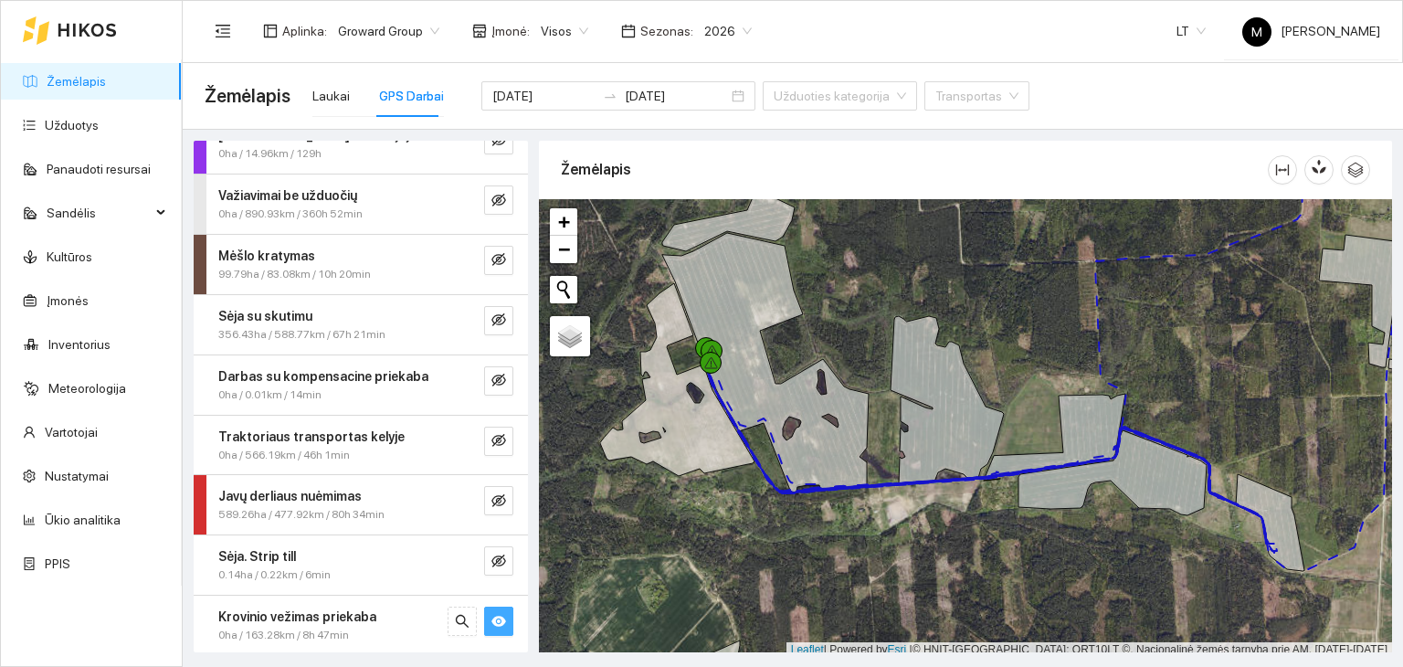
click at [491, 625] on span "eye" at bounding box center [498, 622] width 15 height 17
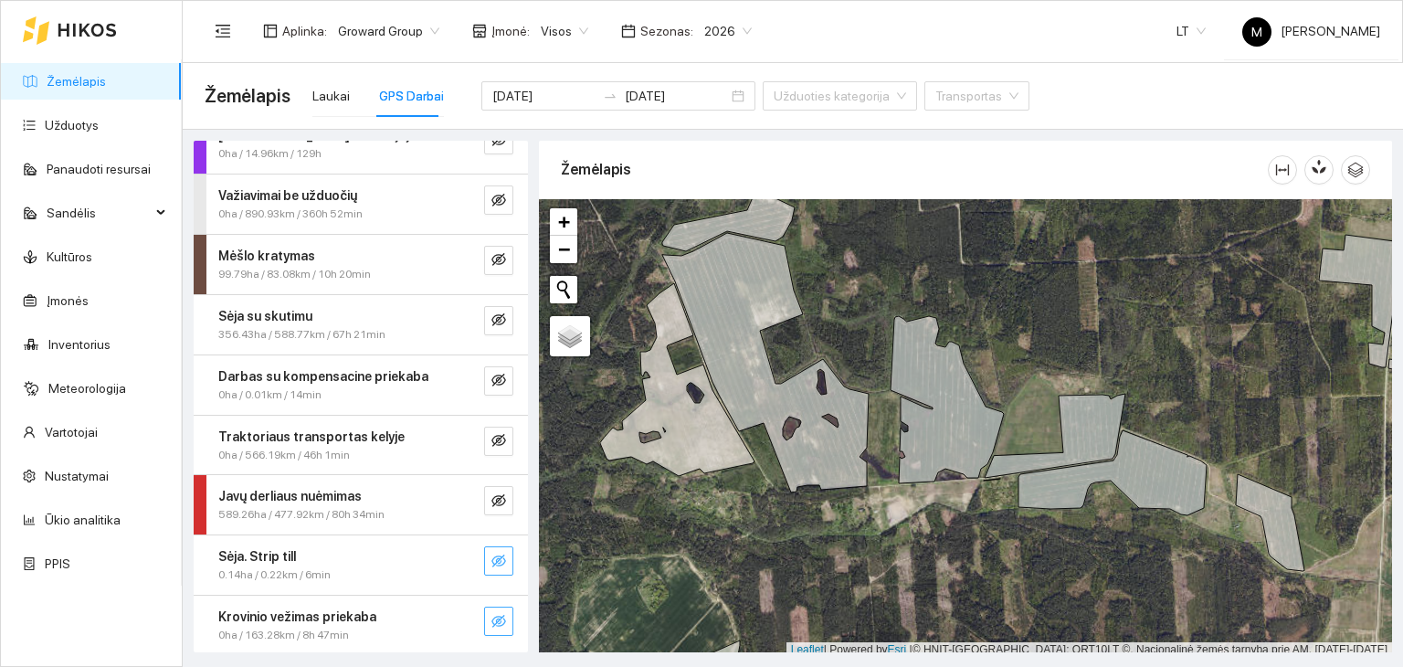
click at [491, 554] on icon "eye-invisible" at bounding box center [498, 560] width 15 height 13
click at [491, 555] on icon "eye" at bounding box center [498, 560] width 15 height 11
click at [491, 494] on icon "eye-invisible" at bounding box center [498, 500] width 15 height 15
click at [491, 494] on icon "eye" at bounding box center [498, 500] width 15 height 15
click at [491, 435] on icon "eye-invisible" at bounding box center [498, 440] width 15 height 13
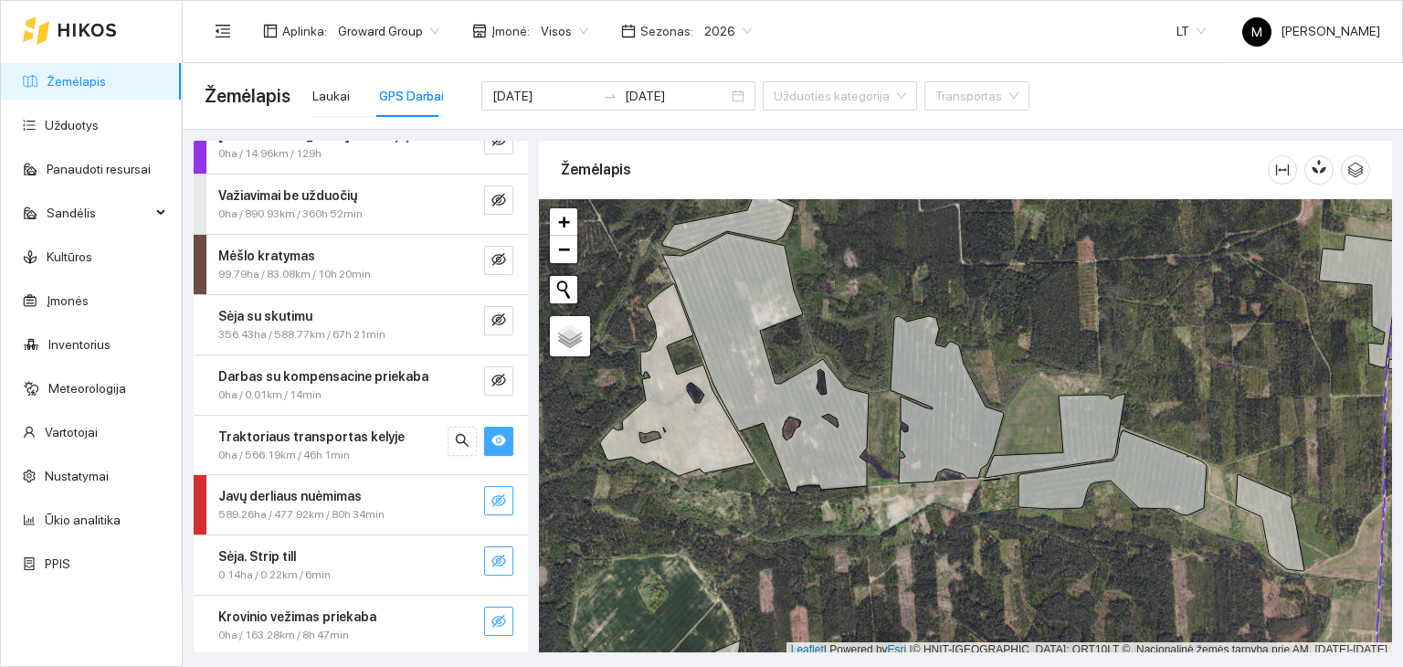
click at [491, 435] on icon "eye" at bounding box center [498, 440] width 15 height 15
click at [493, 376] on button "button" at bounding box center [498, 380] width 29 height 29
click at [491, 258] on icon "eye-invisible" at bounding box center [498, 259] width 15 height 15
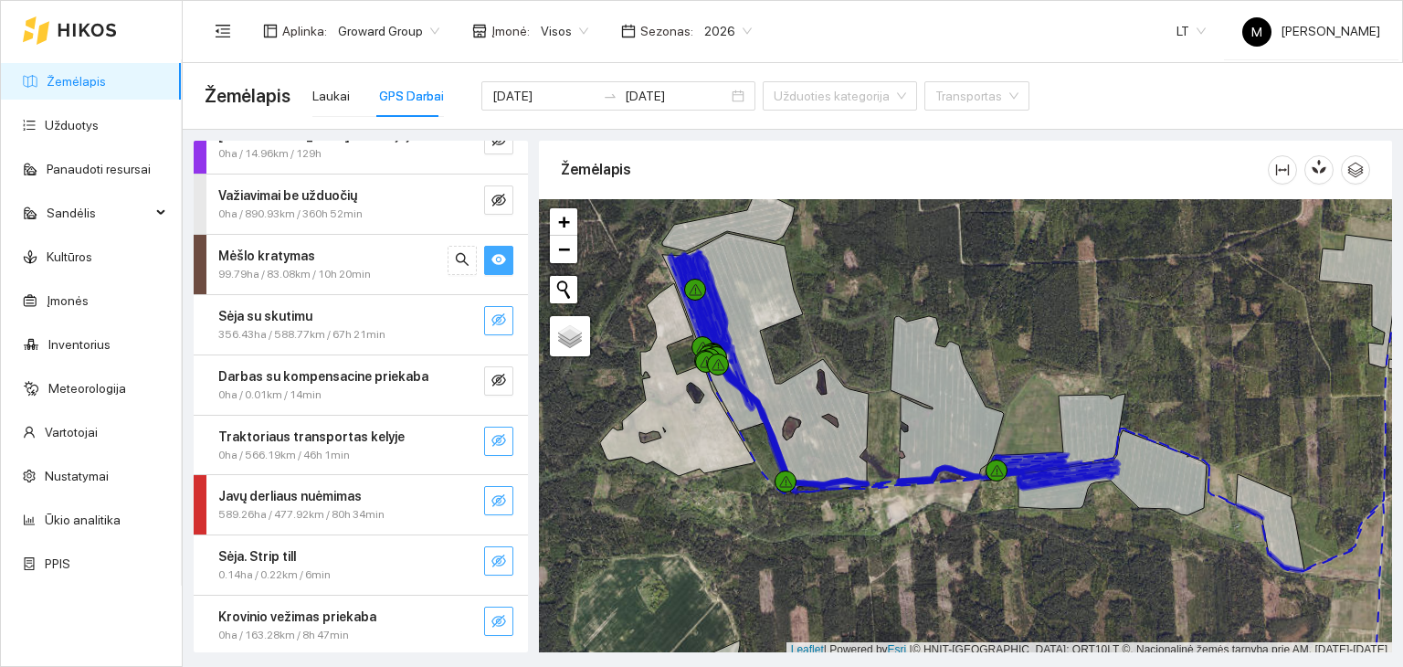
click at [491, 313] on icon "eye-invisible" at bounding box center [498, 319] width 15 height 15
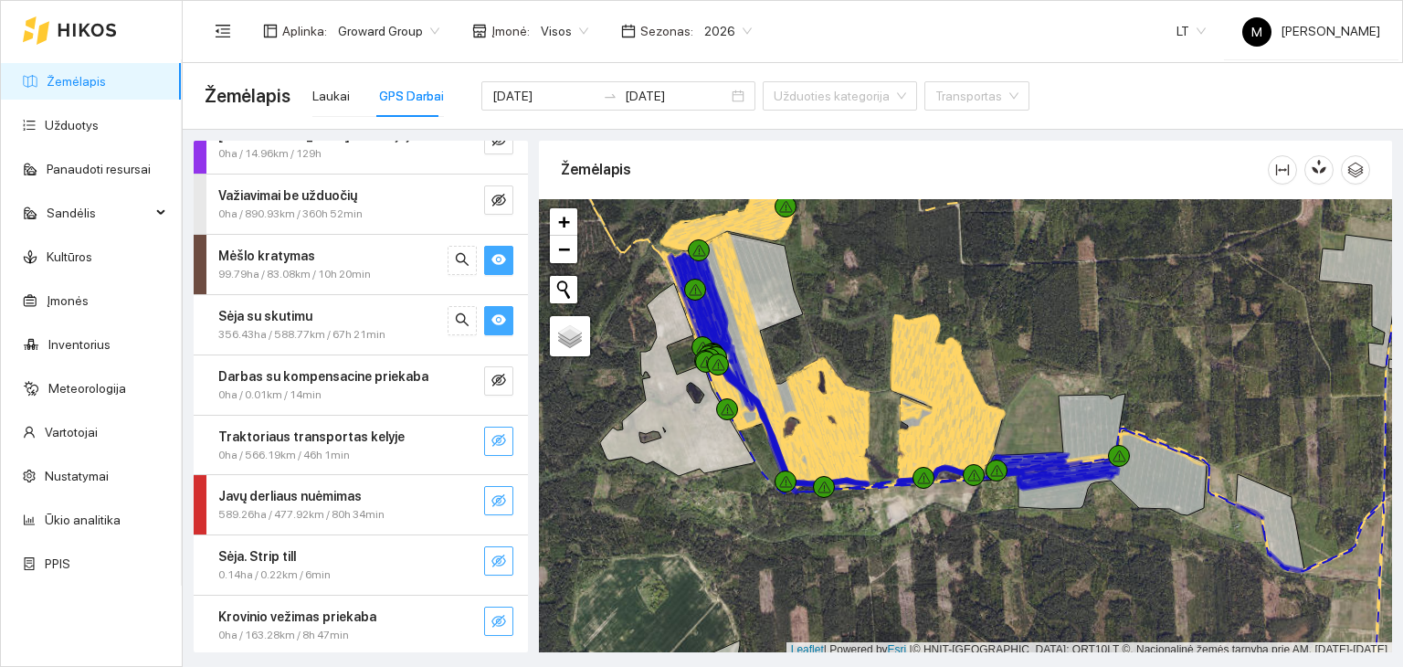
click at [491, 315] on icon "eye" at bounding box center [498, 320] width 15 height 11
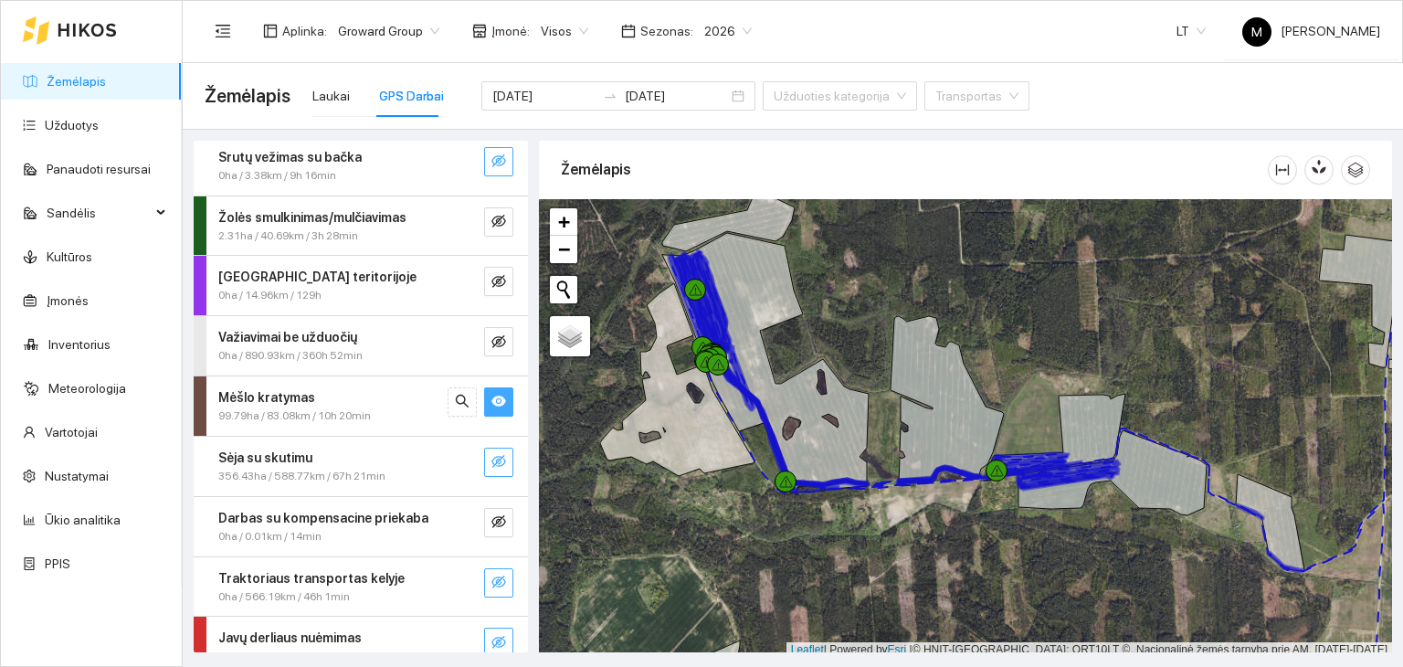
scroll to position [84, 0]
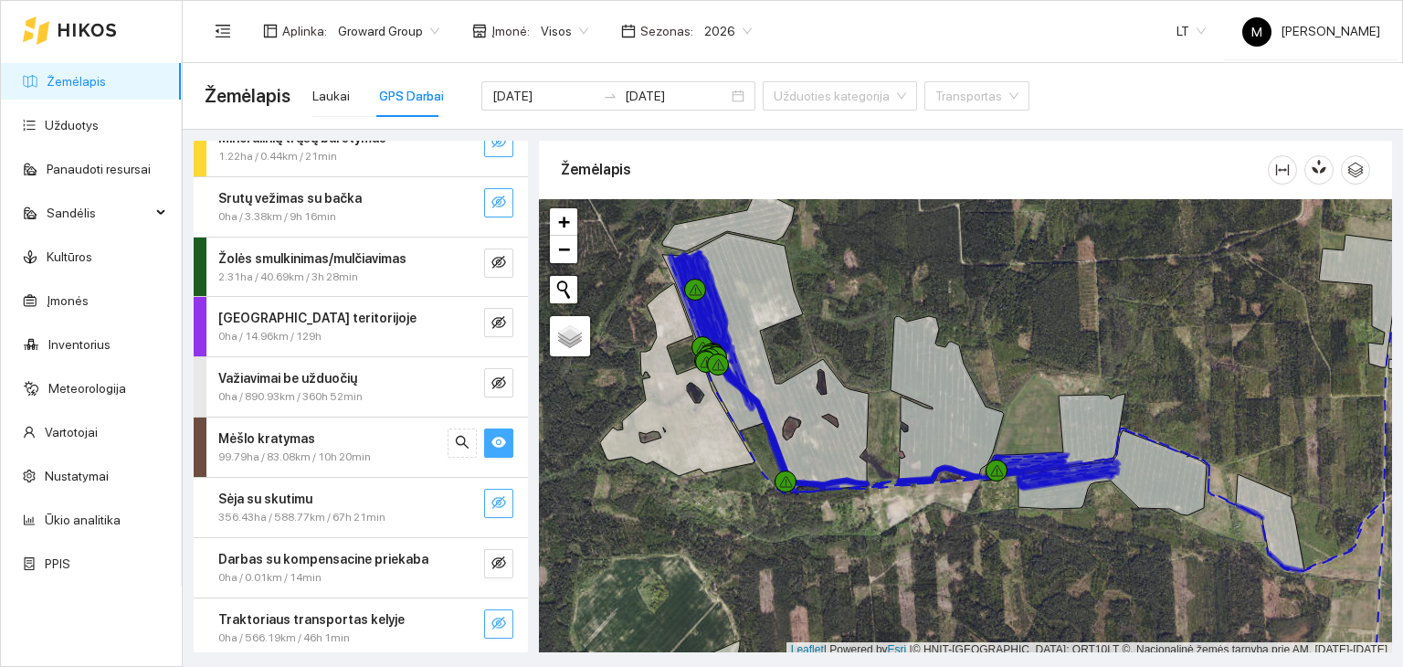
click at [354, 425] on div "Mėšlo kratymas 99.79ha / 83.08km / 10h 20min" at bounding box center [361, 446] width 334 height 59
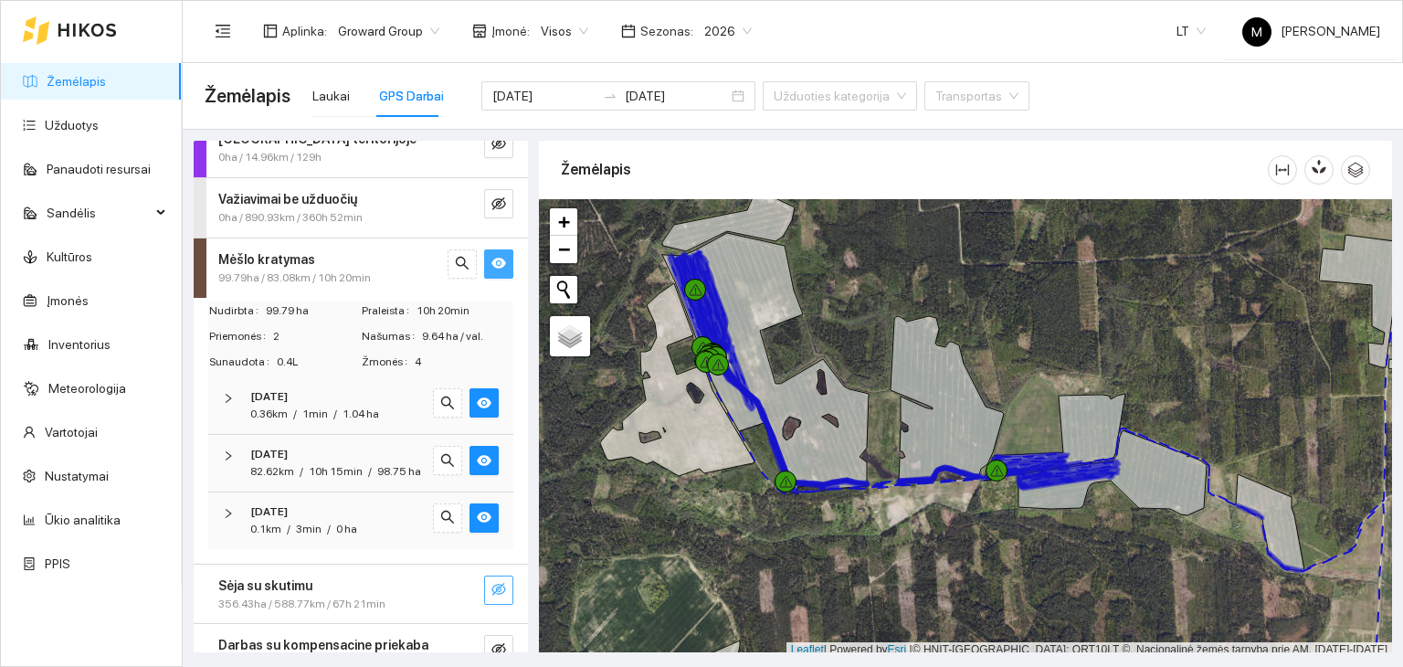
scroll to position [267, 0]
click at [228, 389] on icon "right" at bounding box center [228, 394] width 11 height 11
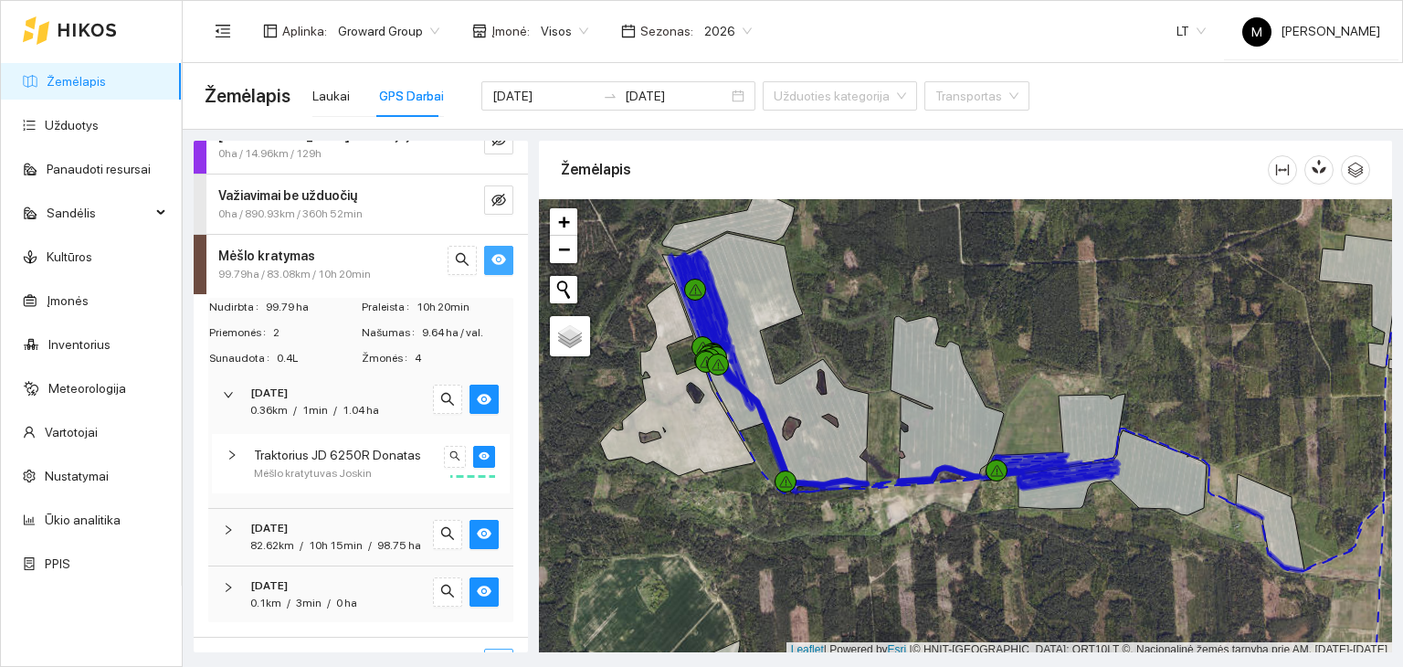
click at [234, 458] on icon "right" at bounding box center [232, 454] width 11 height 11
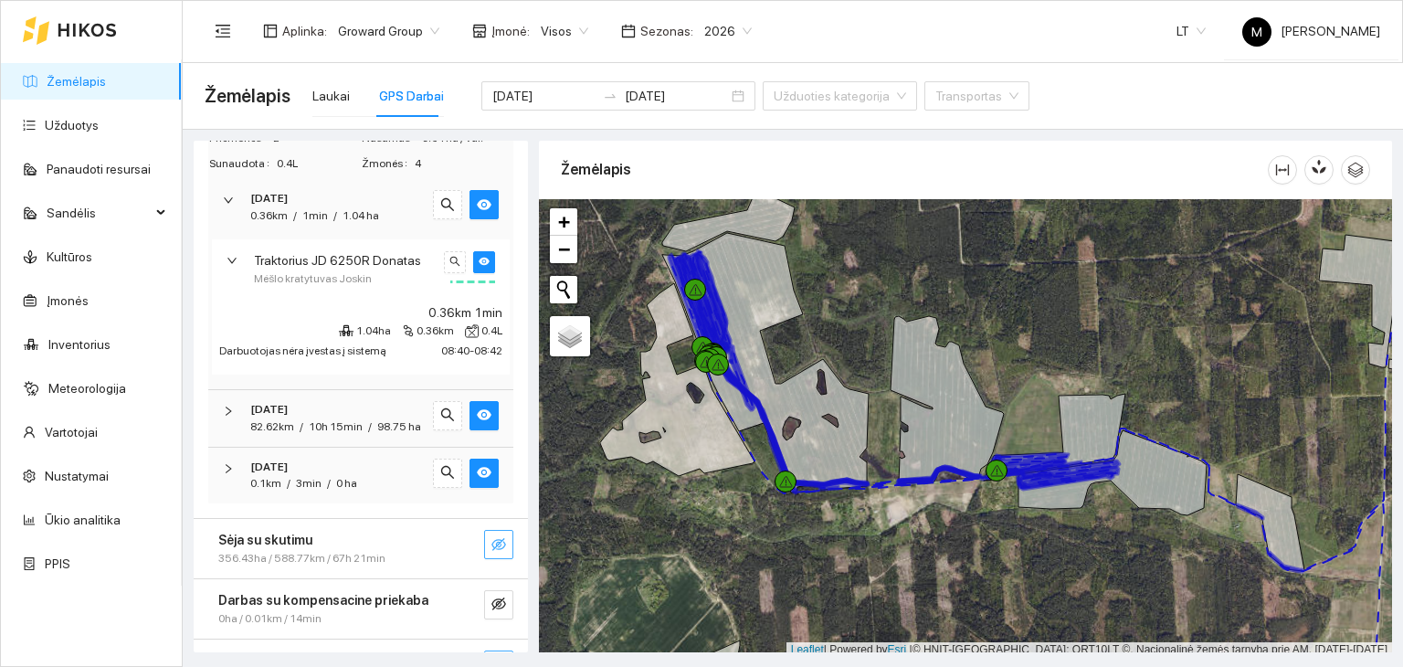
scroll to position [541, 0]
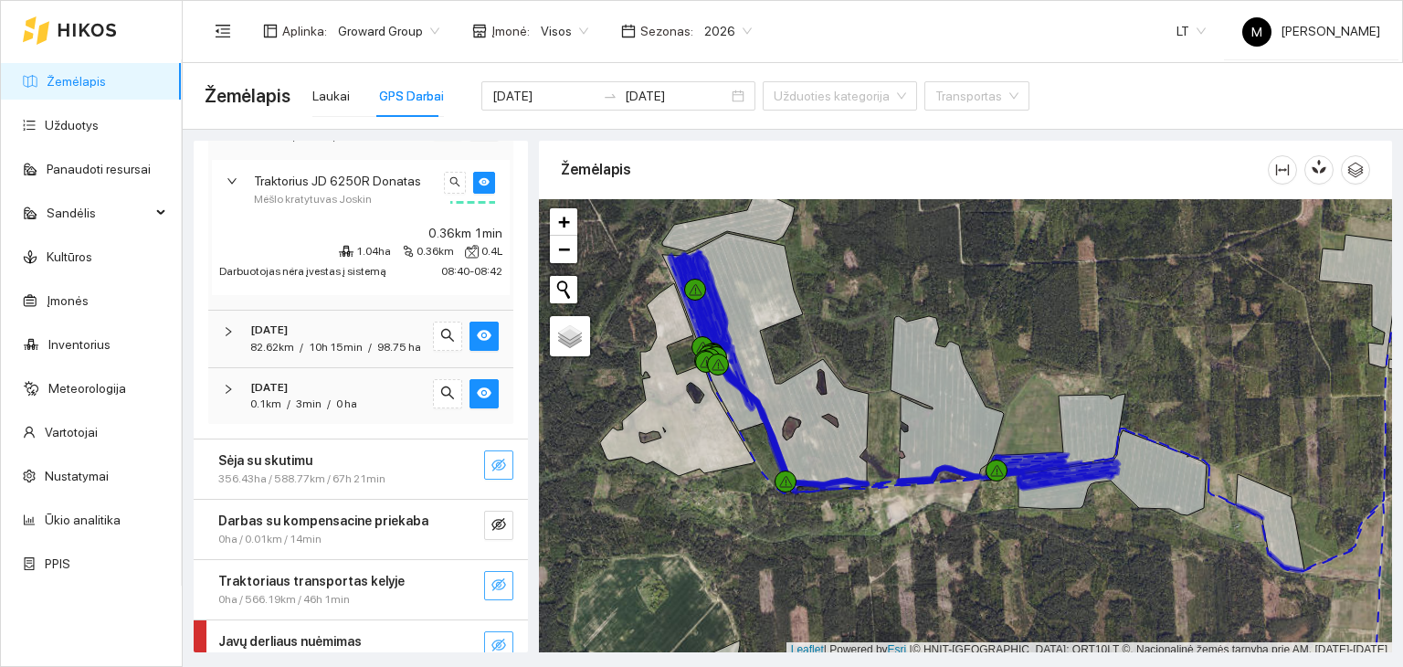
click at [231, 337] on div at bounding box center [234, 332] width 22 height 20
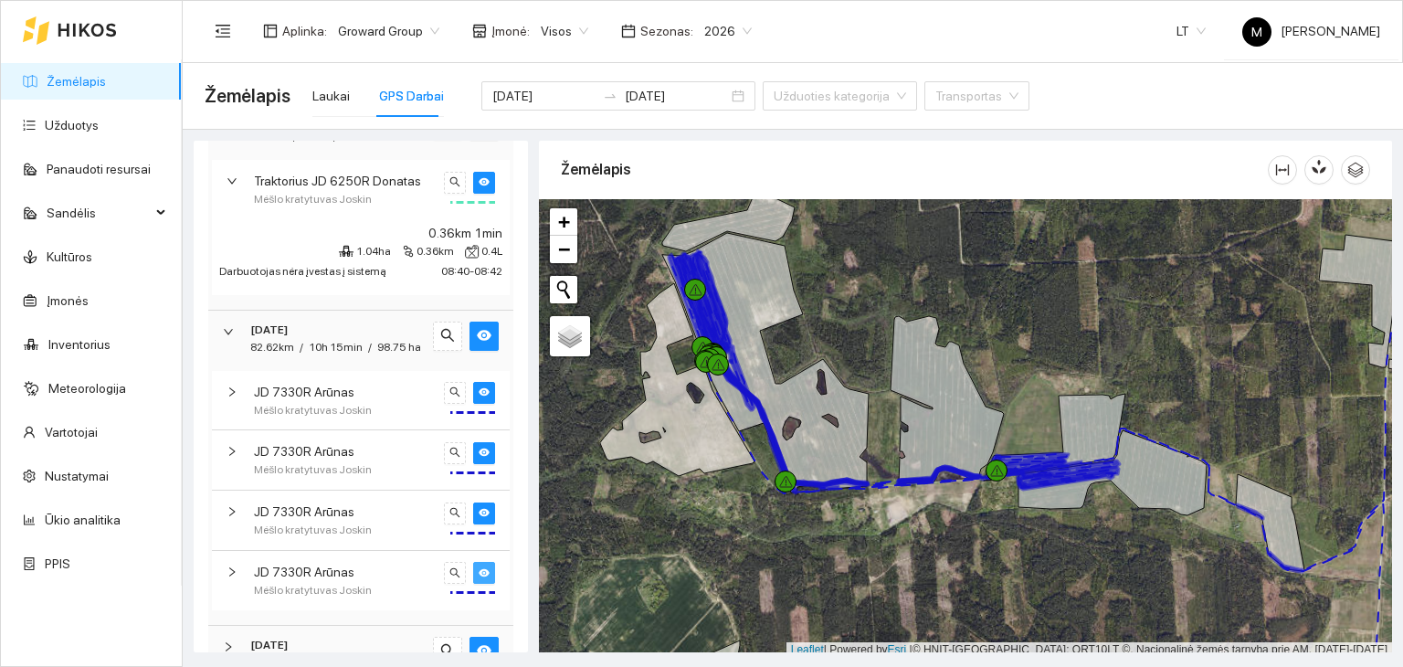
click at [479, 578] on icon "eye" at bounding box center [484, 572] width 11 height 11
click at [479, 576] on icon "eye-invisible" at bounding box center [484, 571] width 11 height 9
click at [479, 516] on icon "eye" at bounding box center [484, 512] width 11 height 8
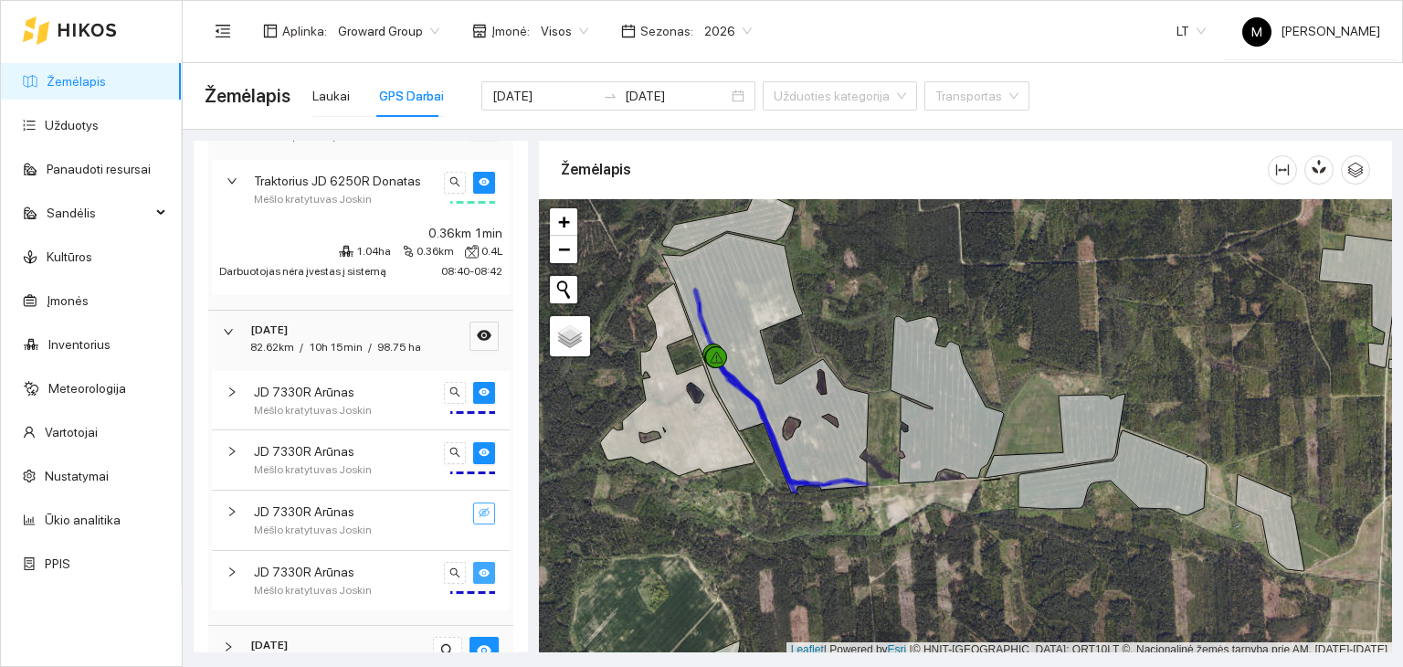
click at [479, 516] on icon "eye-invisible" at bounding box center [484, 511] width 11 height 9
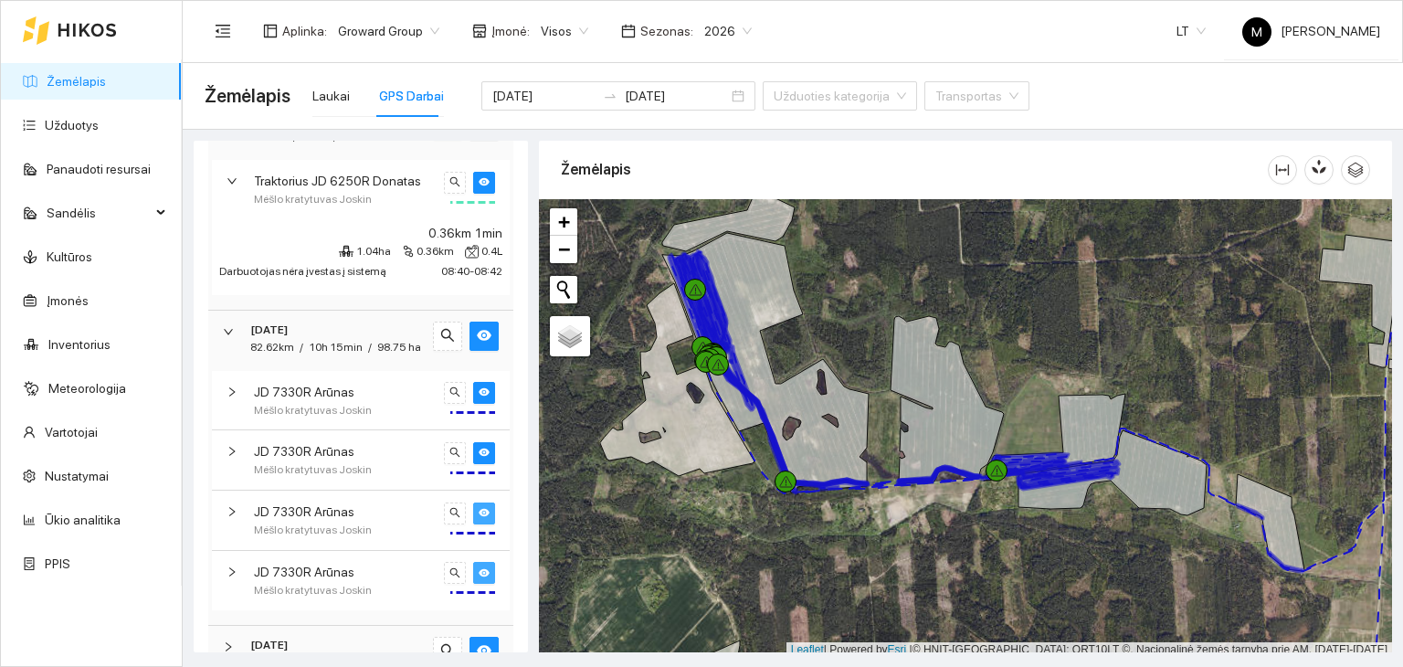
click at [458, 461] on div at bounding box center [469, 452] width 51 height 22
click at [479, 459] on span "eye" at bounding box center [484, 453] width 11 height 13
click at [479, 459] on span "eye-invisible" at bounding box center [484, 453] width 11 height 13
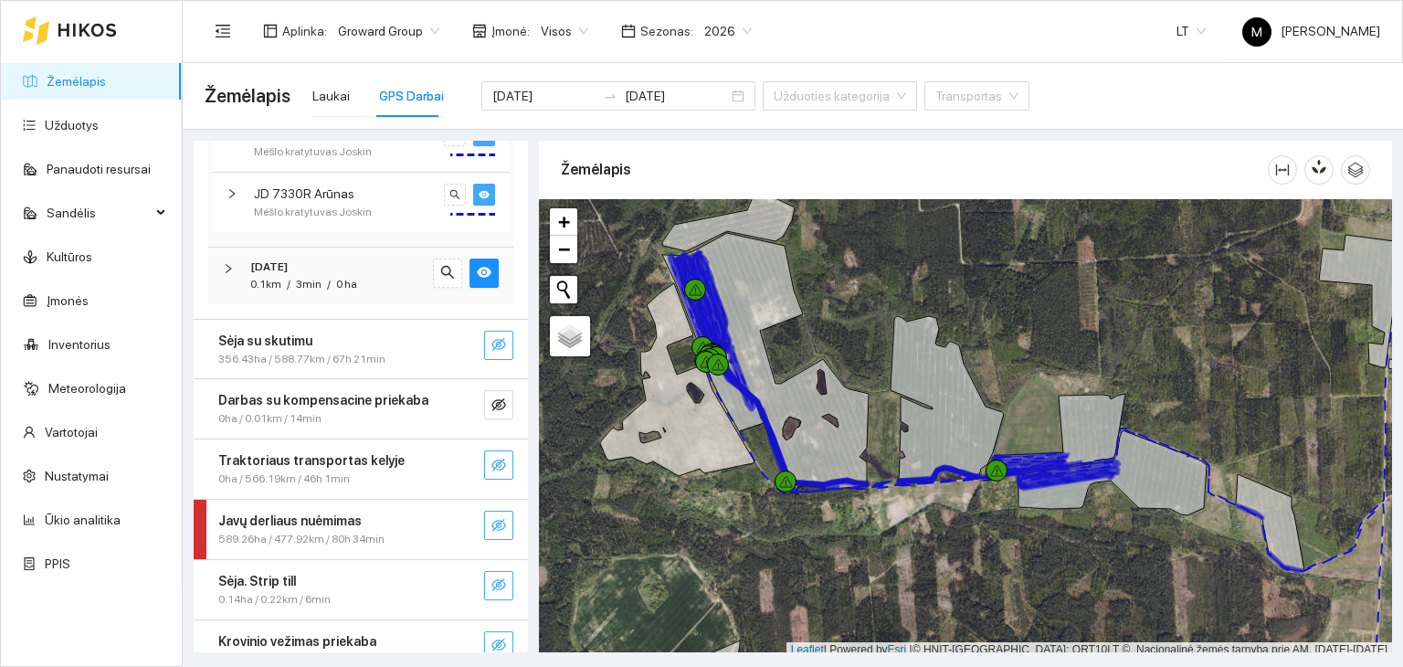
scroll to position [960, 0]
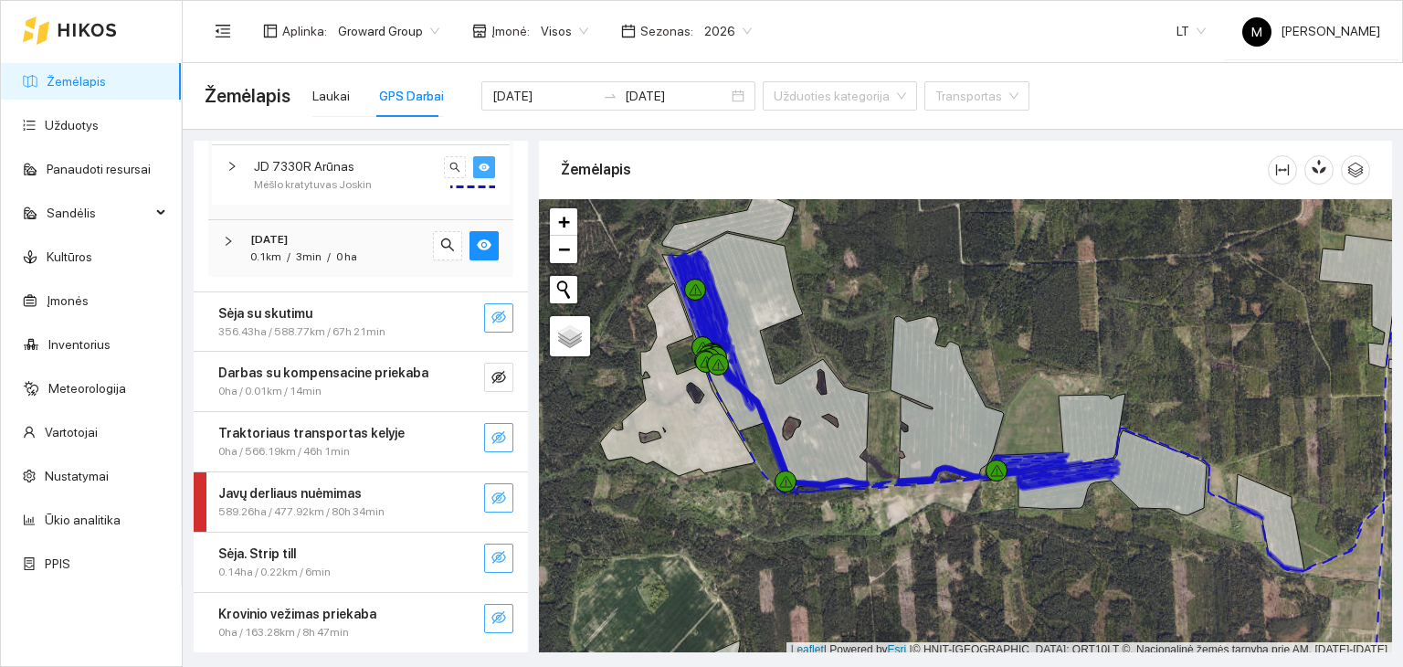
click at [222, 246] on div "[DATE] 0.1km / 3min / 0 ha" at bounding box center [360, 248] width 305 height 57
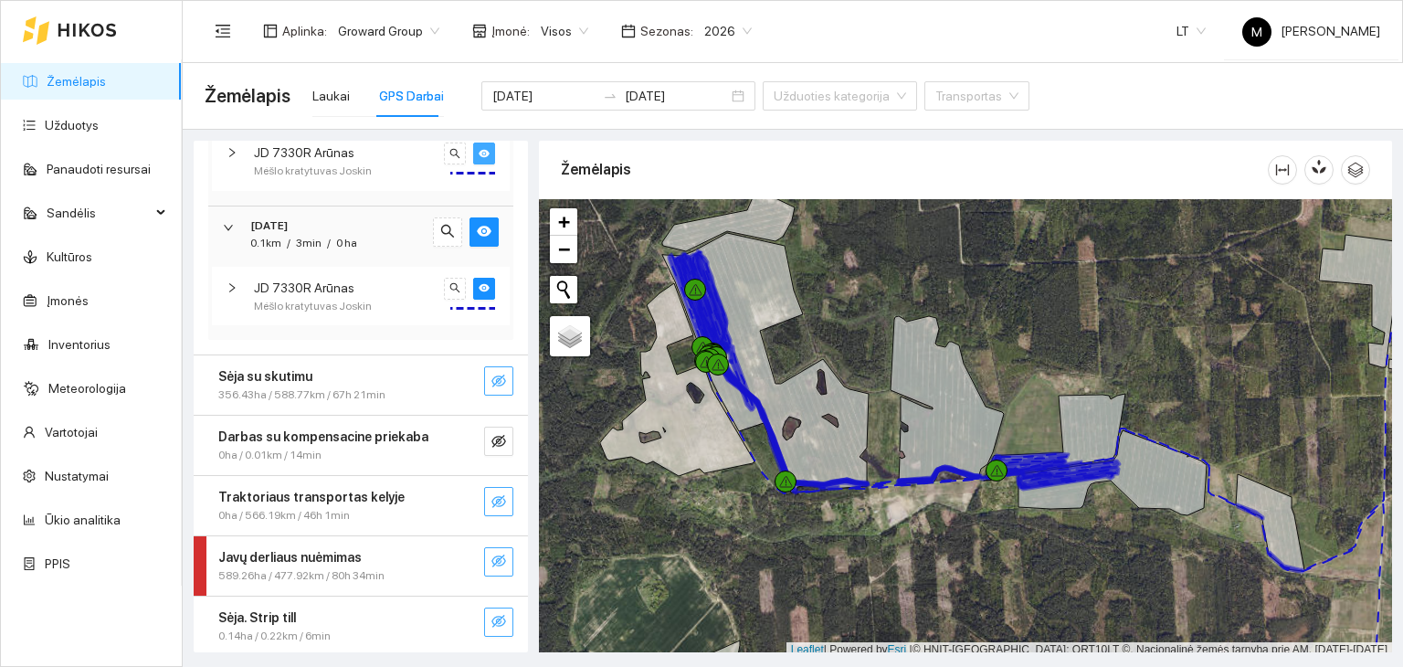
click at [233, 298] on div at bounding box center [238, 288] width 22 height 20
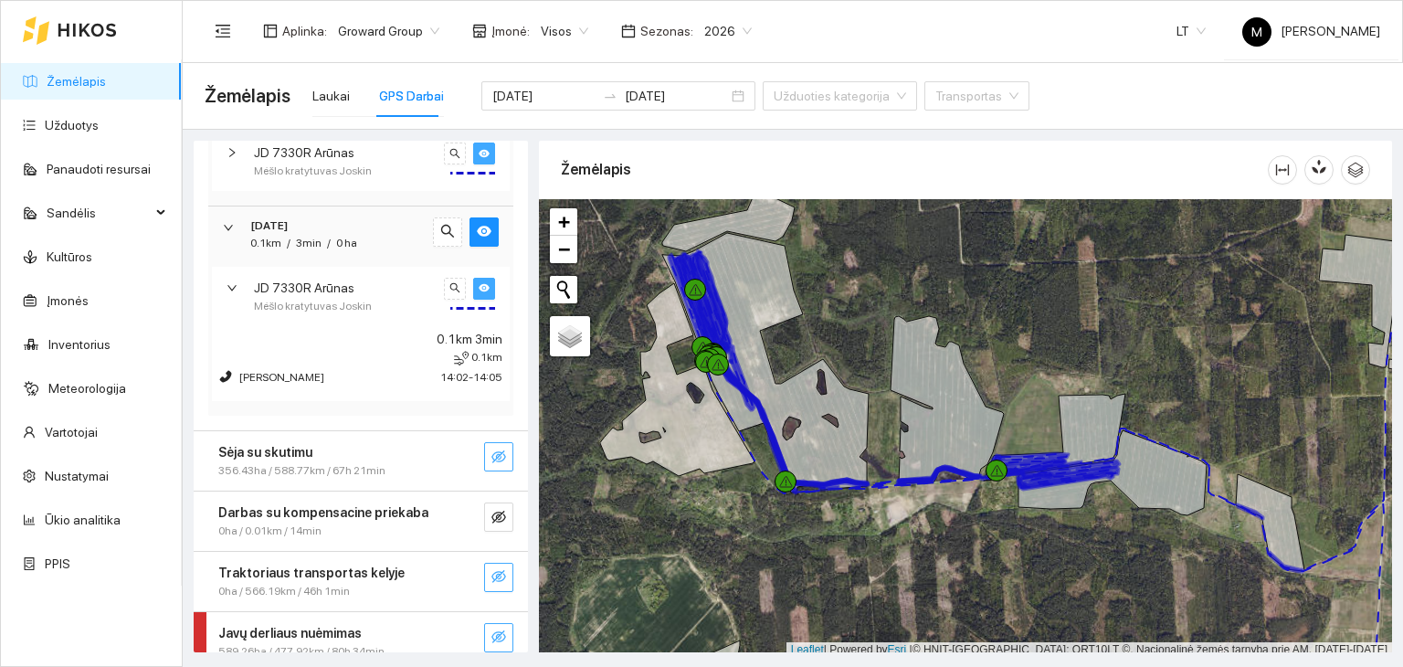
click at [479, 293] on icon "eye" at bounding box center [484, 287] width 11 height 11
click at [479, 293] on icon "eye-invisible" at bounding box center [484, 287] width 11 height 11
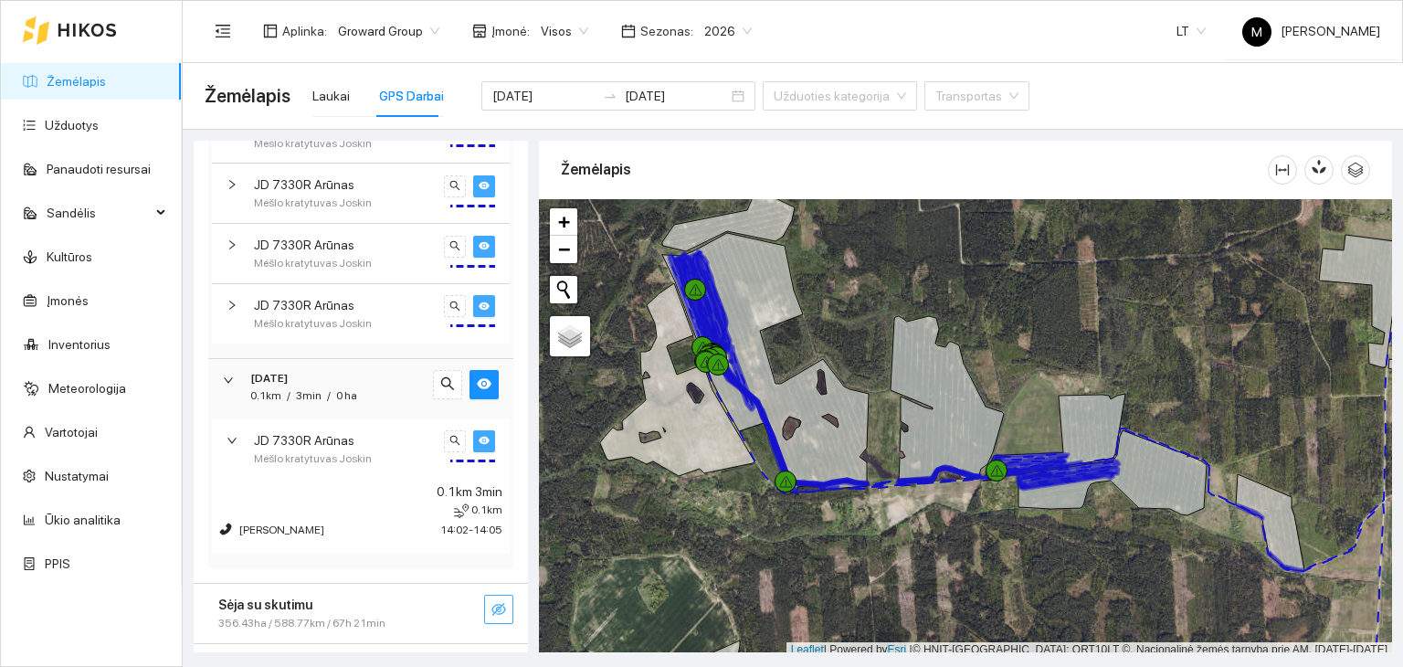
scroll to position [777, 0]
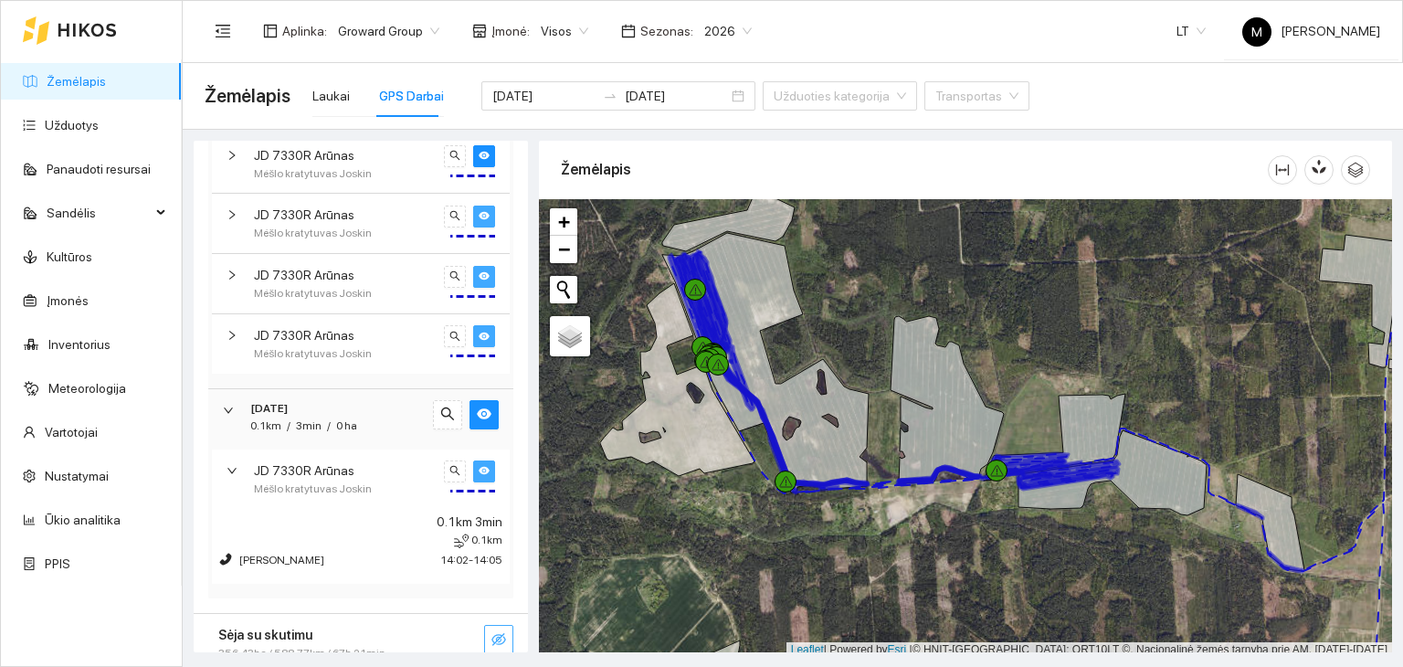
click at [222, 348] on div "JD 7330R [PERSON_NAME] kratytuvas Joskin" at bounding box center [361, 343] width 298 height 59
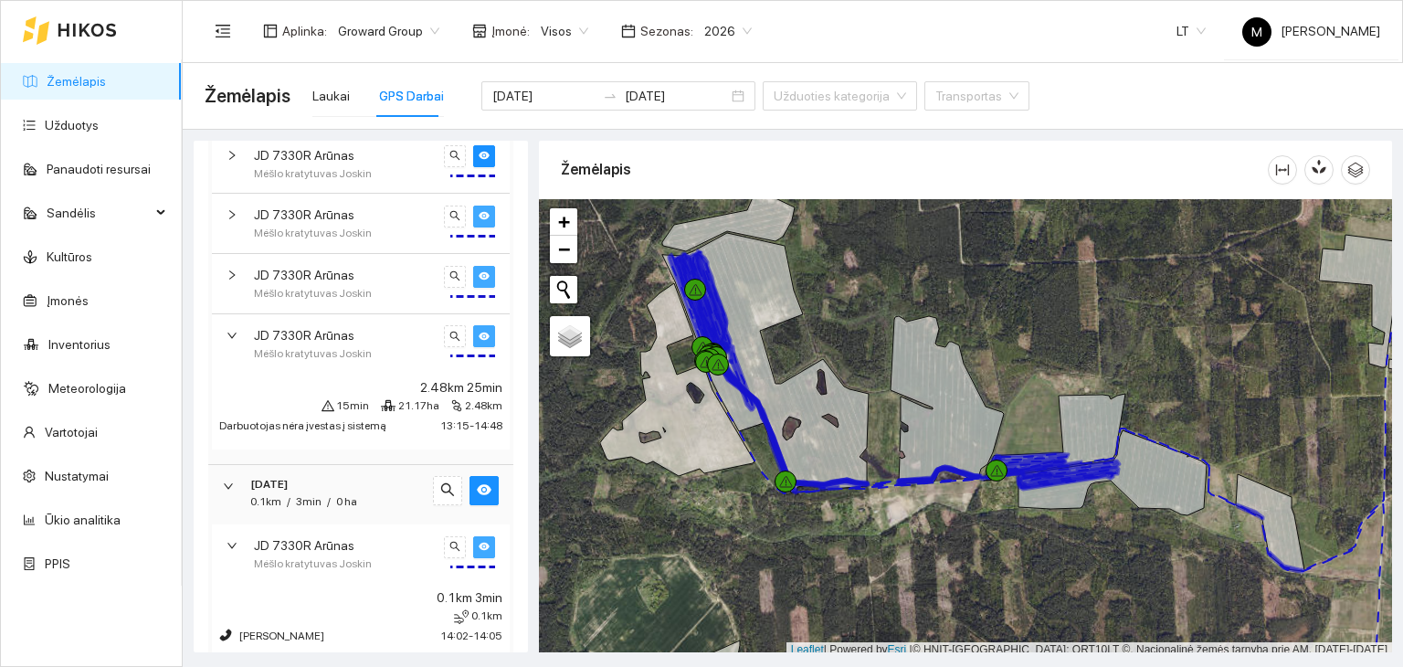
click at [234, 279] on icon "right" at bounding box center [231, 274] width 5 height 9
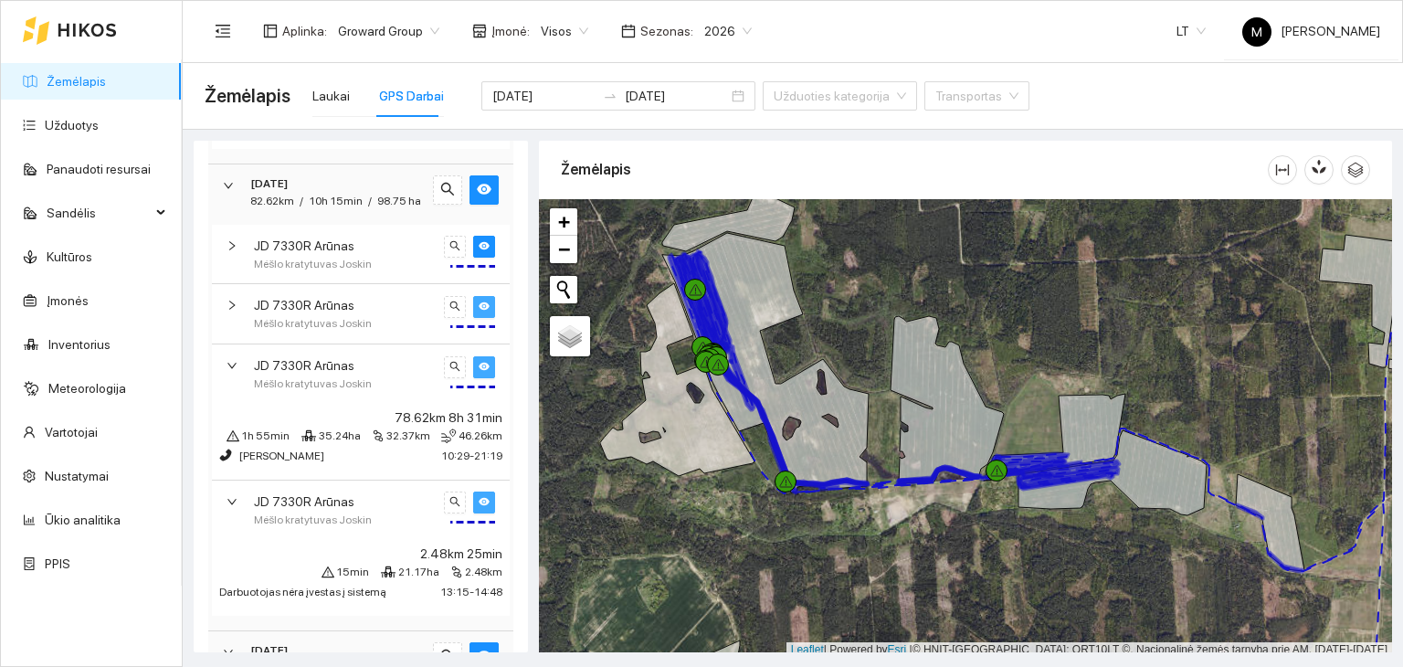
scroll to position [686, 0]
click at [230, 311] on icon "right" at bounding box center [232, 306] width 11 height 11
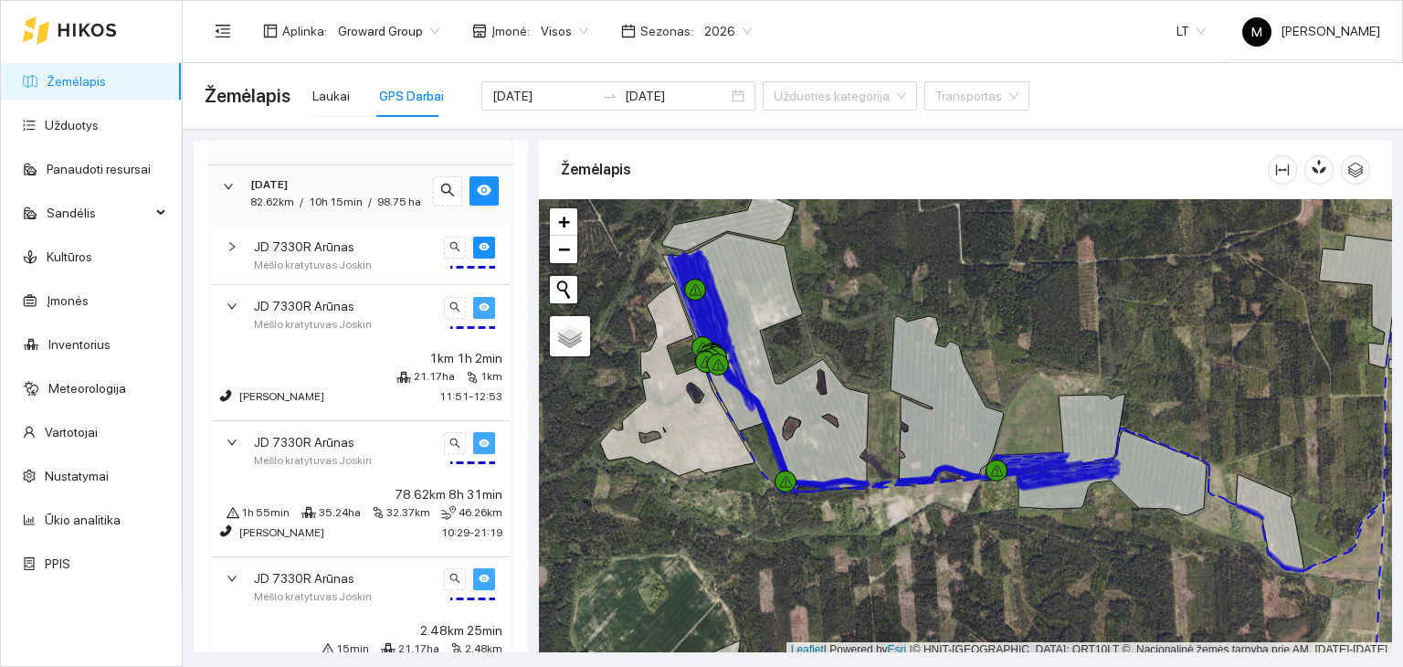
click at [232, 250] on icon "right" at bounding box center [231, 245] width 5 height 9
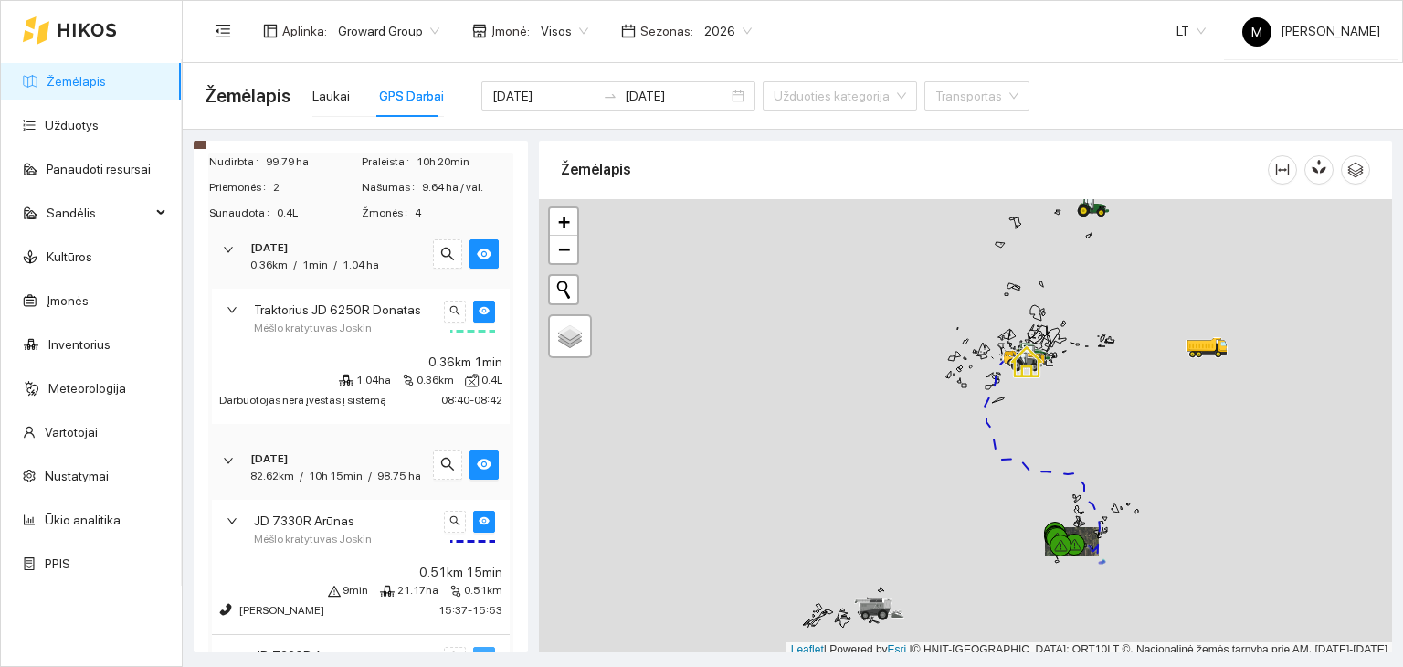
scroll to position [5, 0]
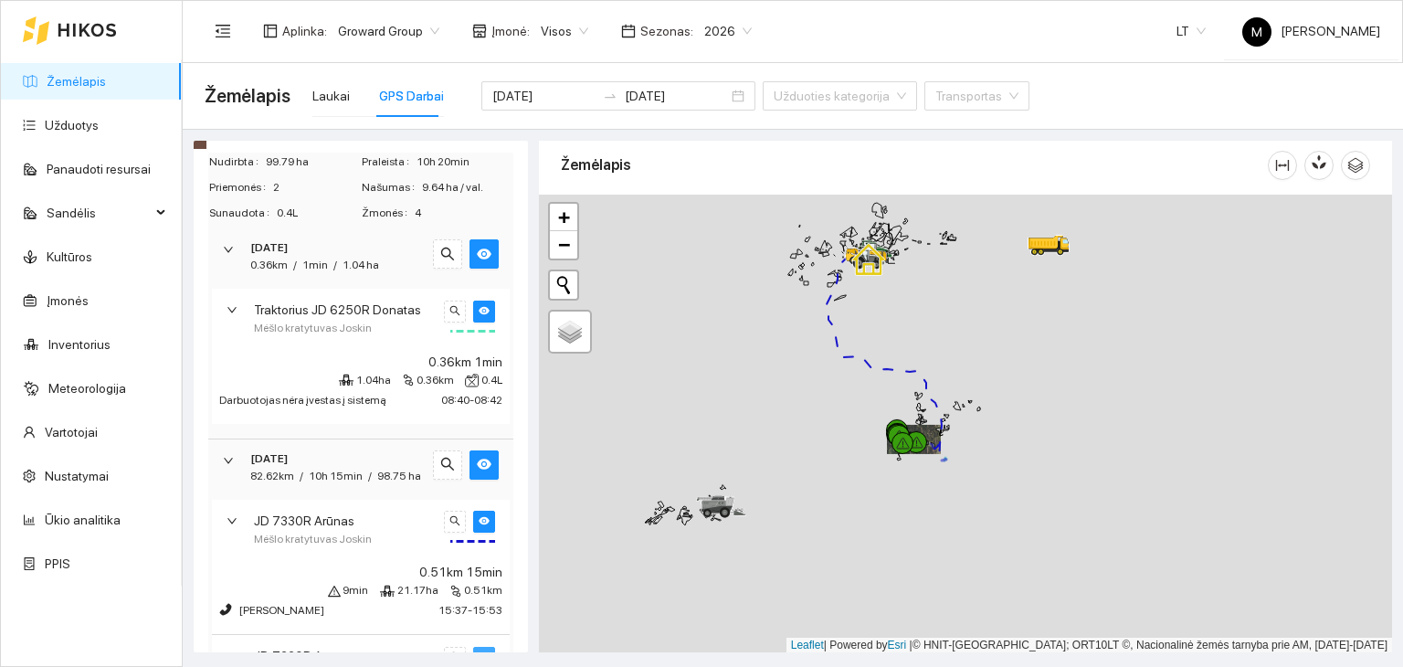
drag, startPoint x: 1163, startPoint y: 549, endPoint x: 906, endPoint y: 439, distance: 279.1
click at [908, 436] on div at bounding box center [965, 424] width 853 height 459
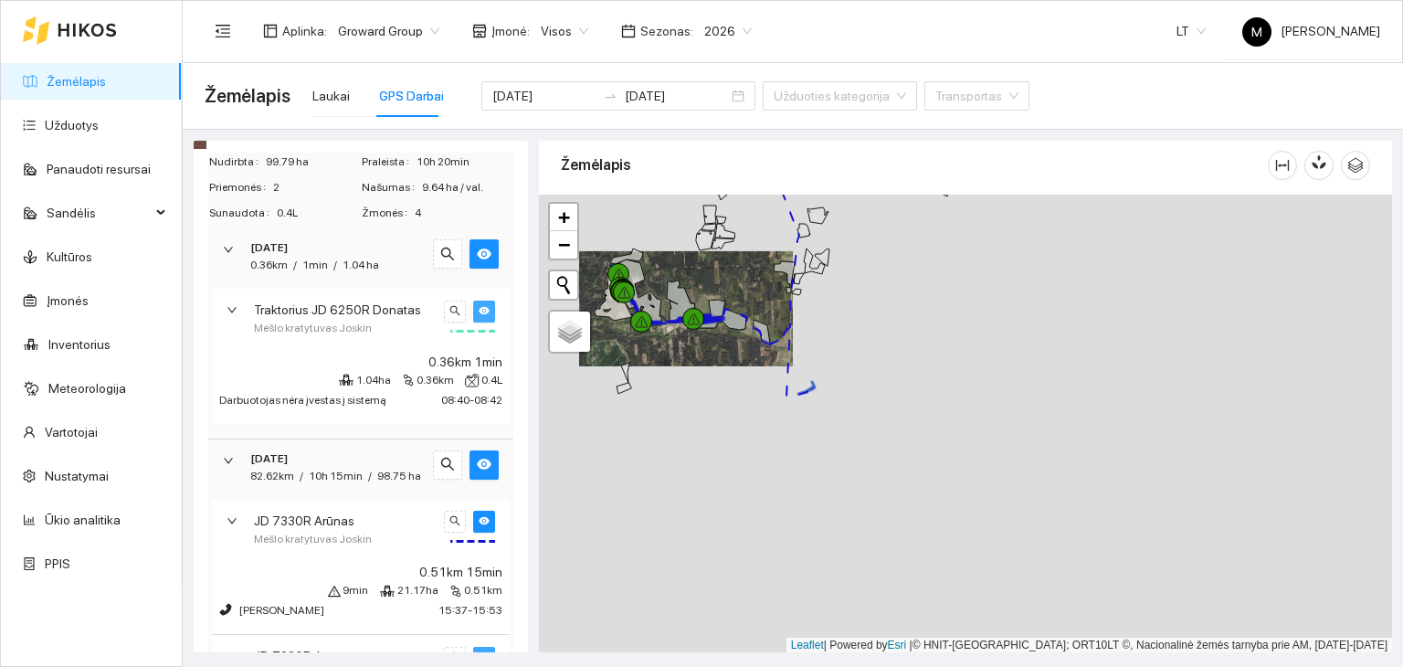
click at [473, 301] on button "button" at bounding box center [484, 312] width 22 height 22
click at [473, 311] on button "button" at bounding box center [484, 312] width 22 height 22
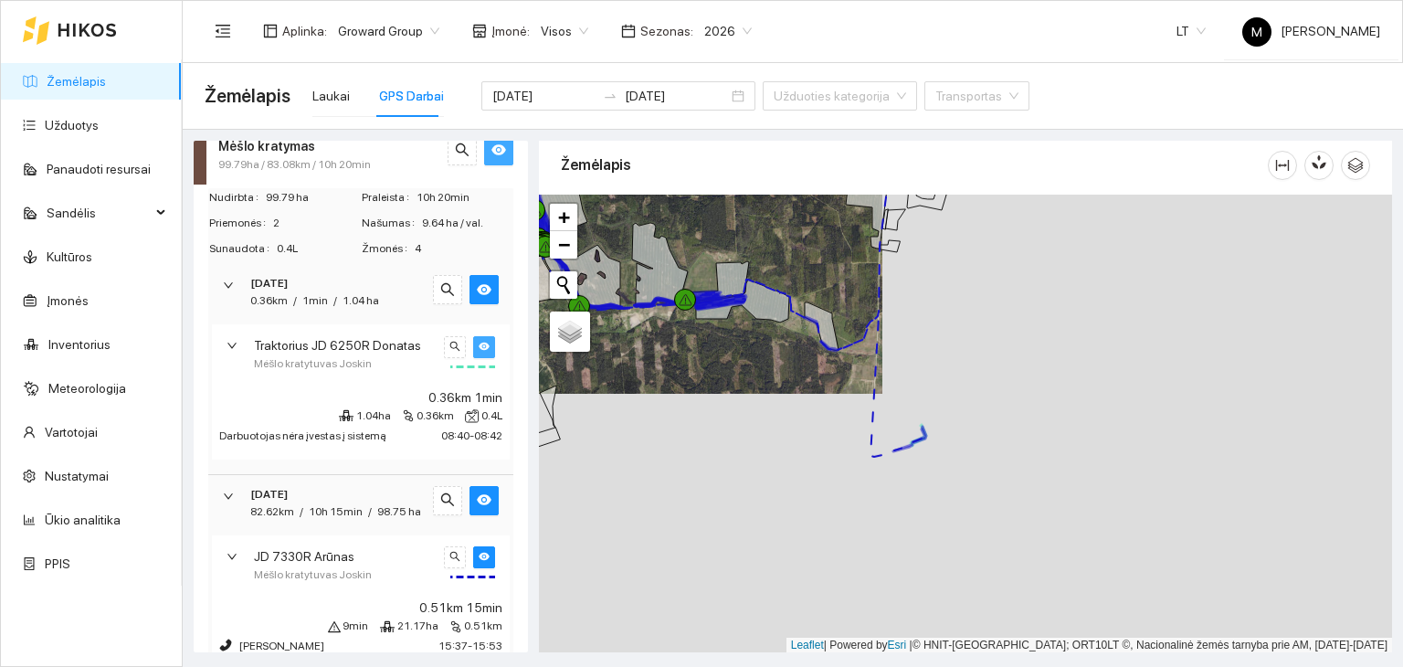
scroll to position [412, 0]
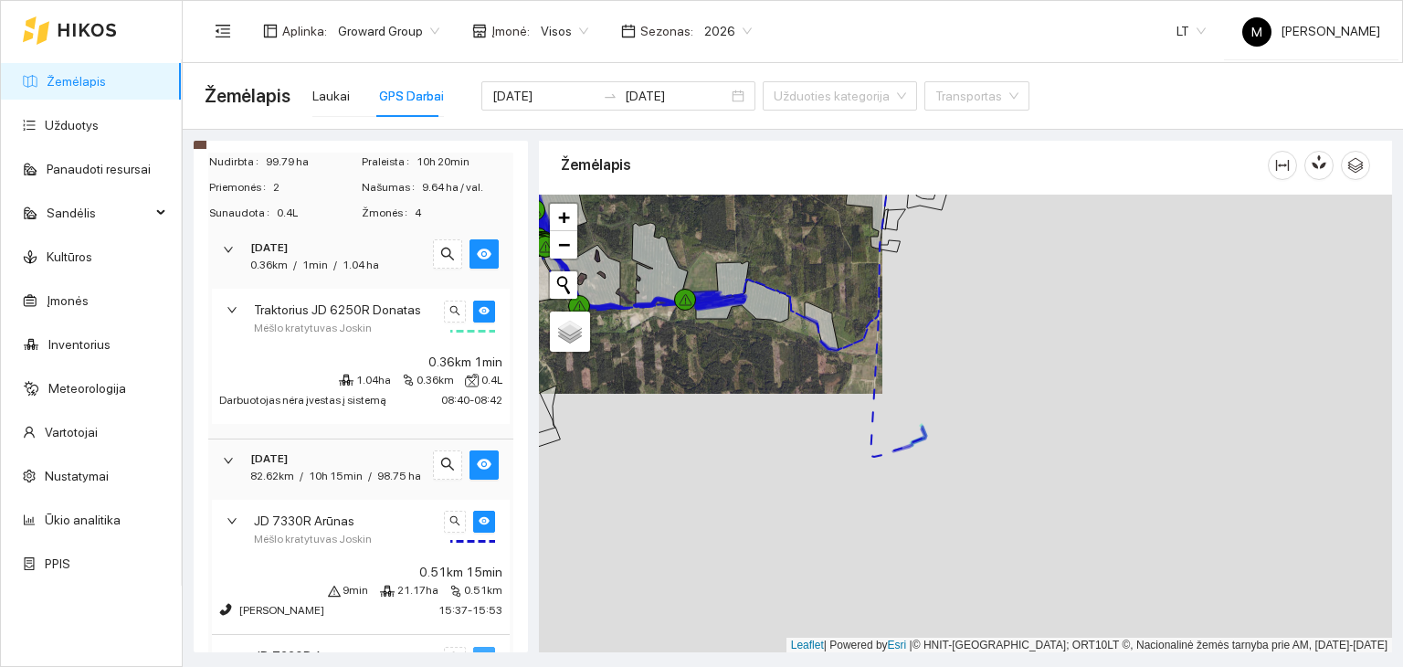
click at [898, 565] on div at bounding box center [965, 424] width 853 height 459
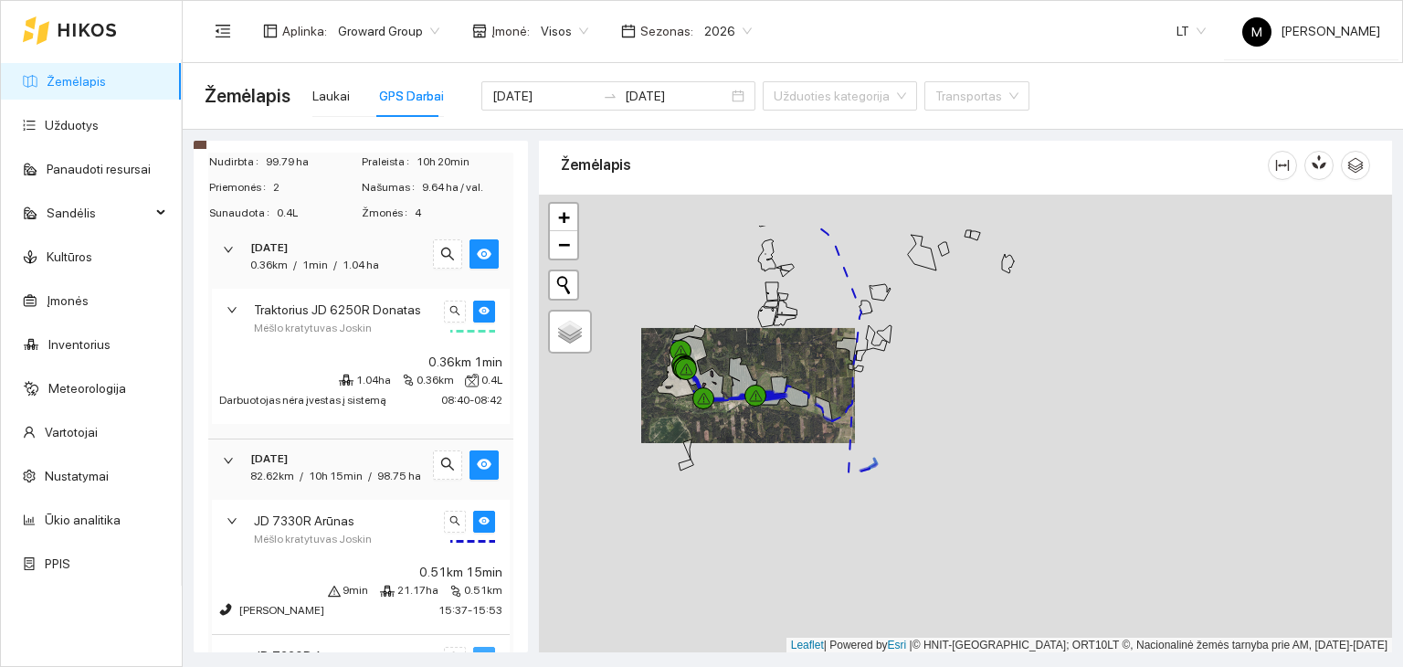
drag, startPoint x: 679, startPoint y: 332, endPoint x: 756, endPoint y: 406, distance: 107.9
click at [756, 406] on div at bounding box center [965, 424] width 853 height 459
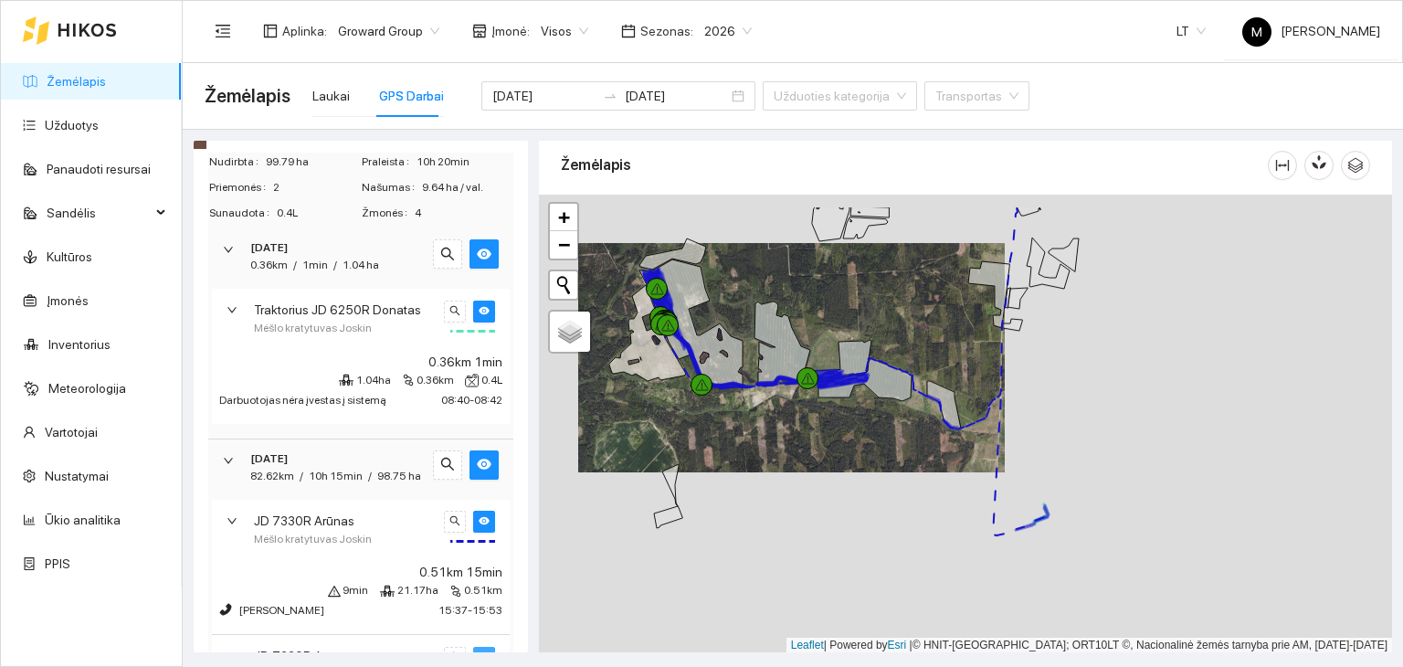
drag, startPoint x: 691, startPoint y: 374, endPoint x: 792, endPoint y: 433, distance: 117.0
click at [792, 433] on div at bounding box center [965, 424] width 853 height 459
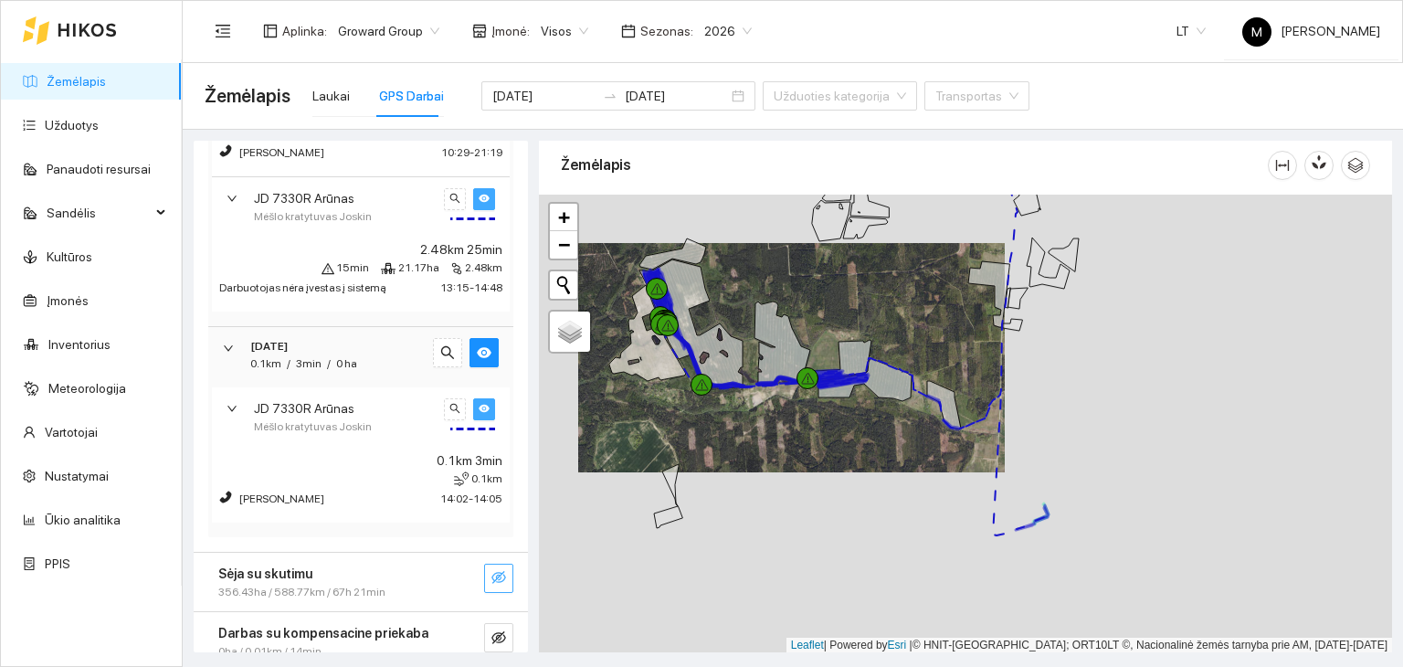
scroll to position [1079, 0]
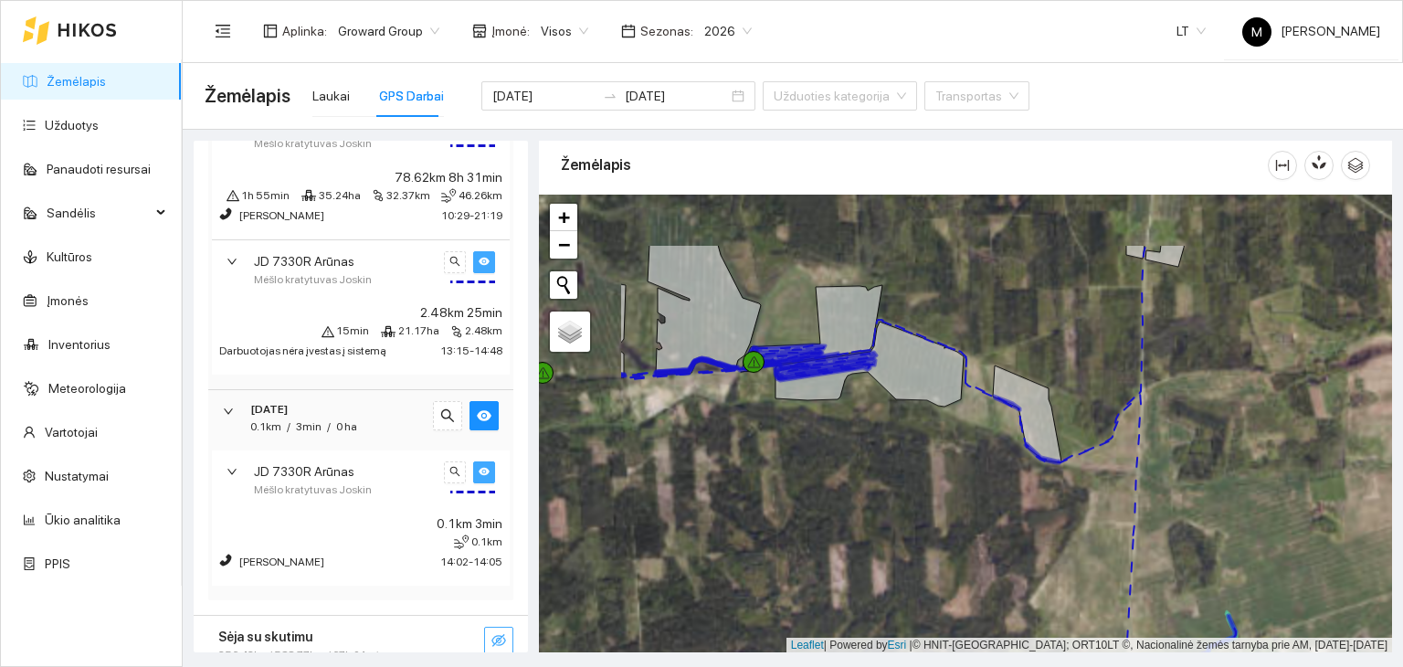
drag, startPoint x: 801, startPoint y: 398, endPoint x: 1056, endPoint y: 539, distance: 291.1
click at [1056, 539] on div at bounding box center [965, 424] width 853 height 459
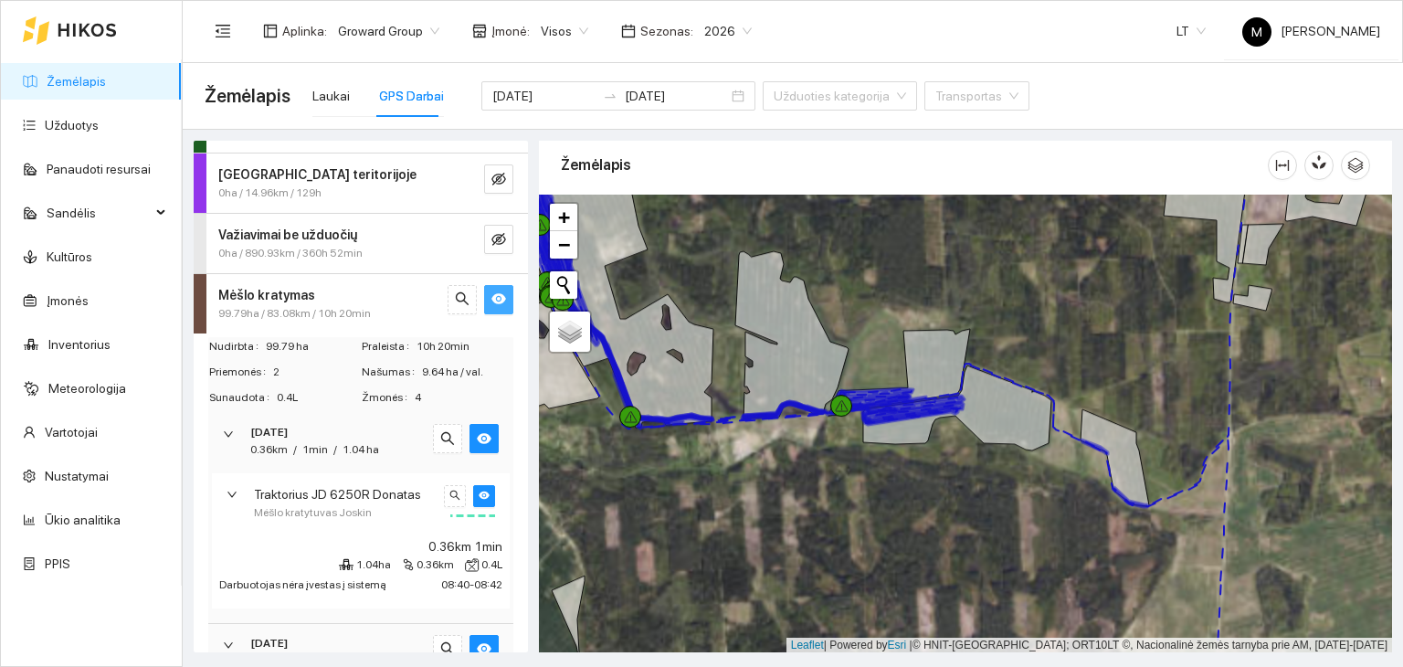
scroll to position [257, 0]
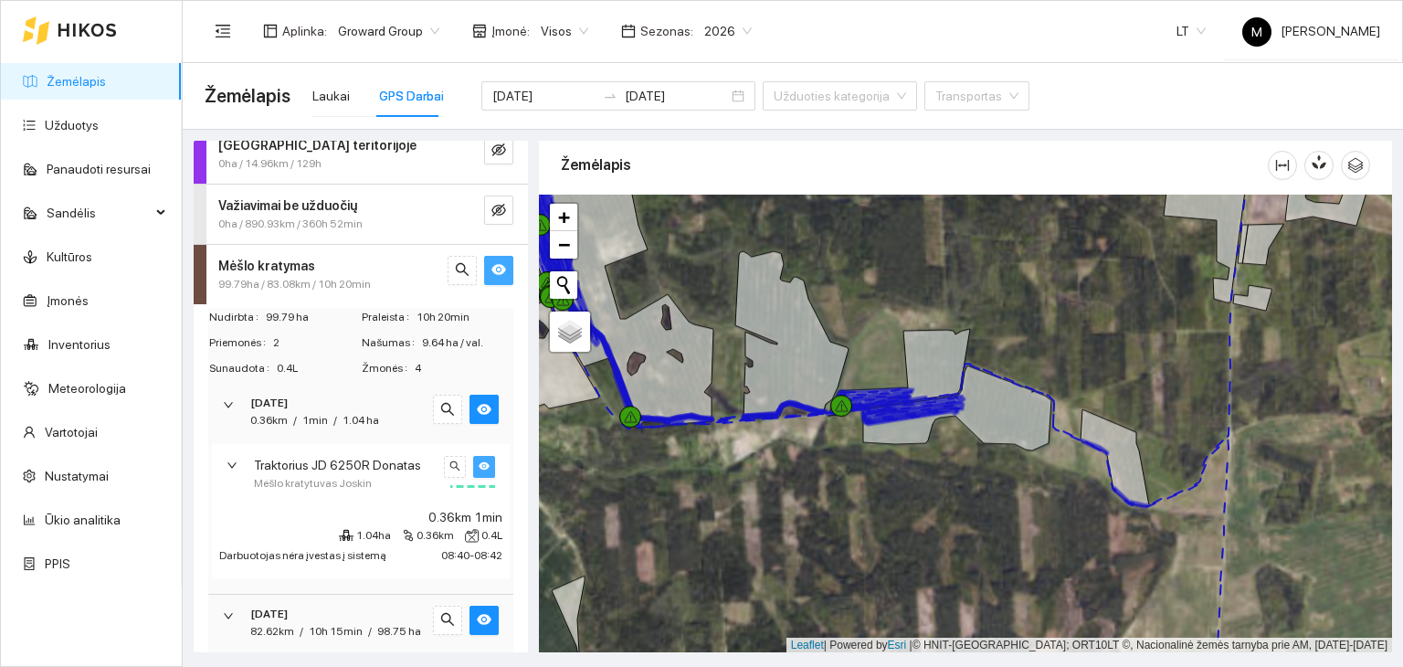
click at [479, 469] on span "eye" at bounding box center [484, 466] width 11 height 13
click at [479, 469] on span "eye-invisible" at bounding box center [484, 466] width 11 height 13
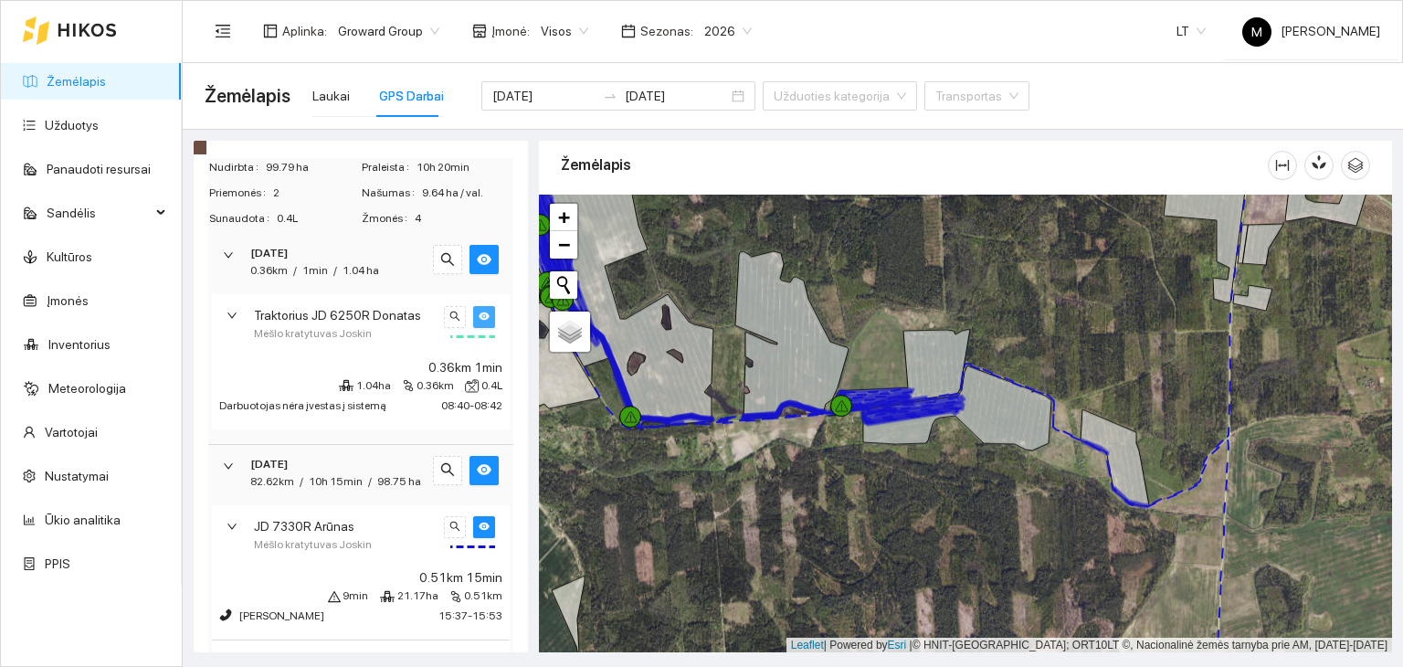
scroll to position [439, 0]
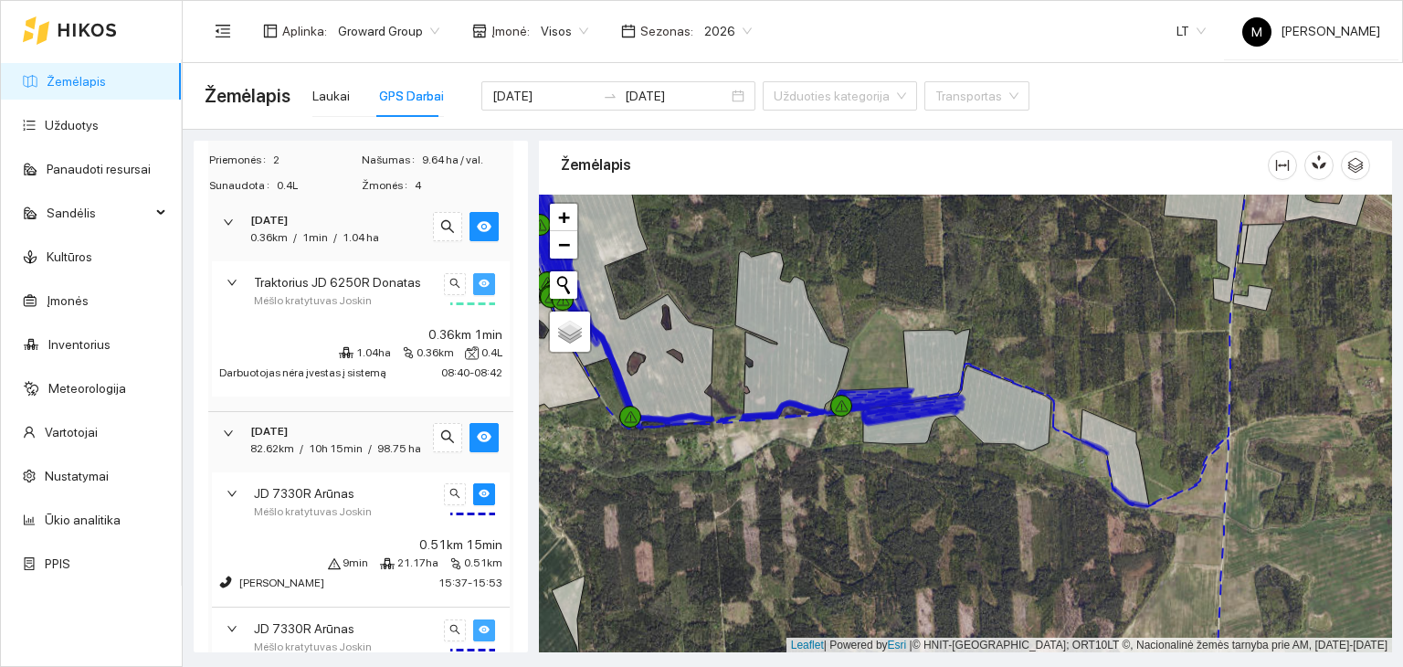
click at [479, 286] on icon "eye" at bounding box center [484, 283] width 11 height 11
click at [479, 286] on icon "eye-invisible" at bounding box center [484, 283] width 11 height 11
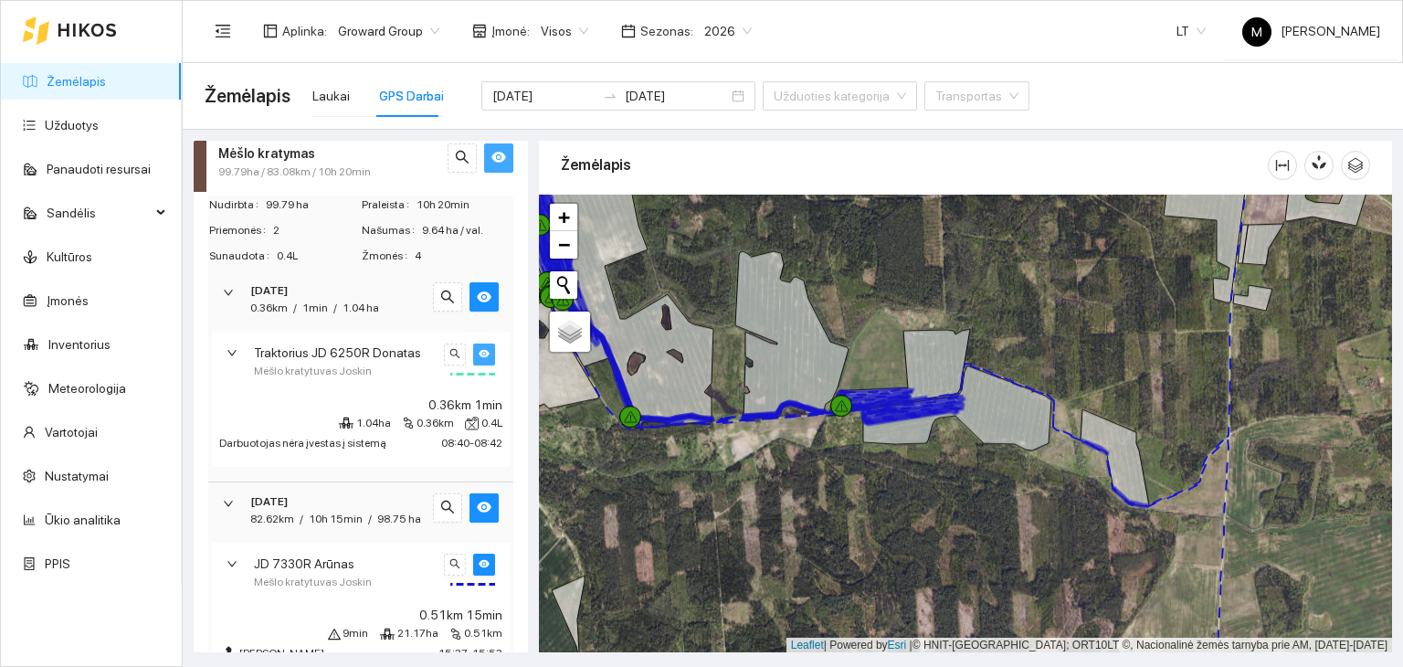
scroll to position [348, 0]
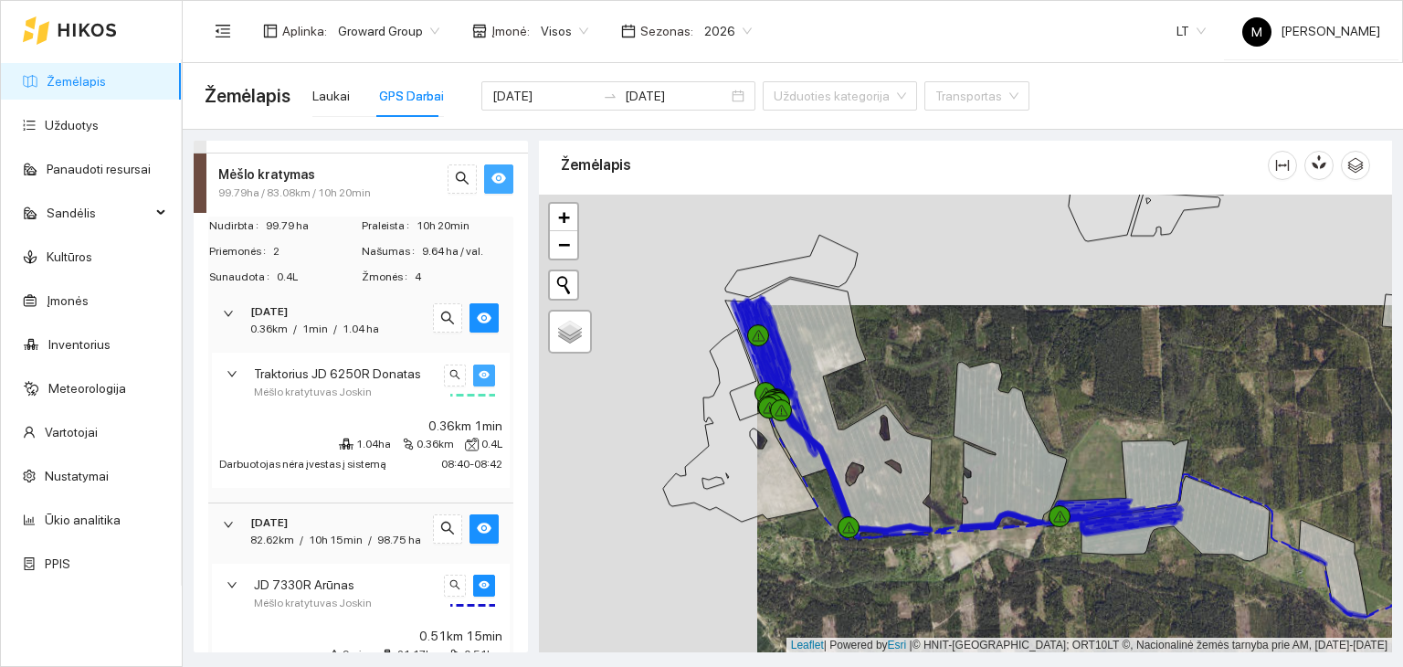
click at [231, 308] on icon "right" at bounding box center [228, 313] width 11 height 11
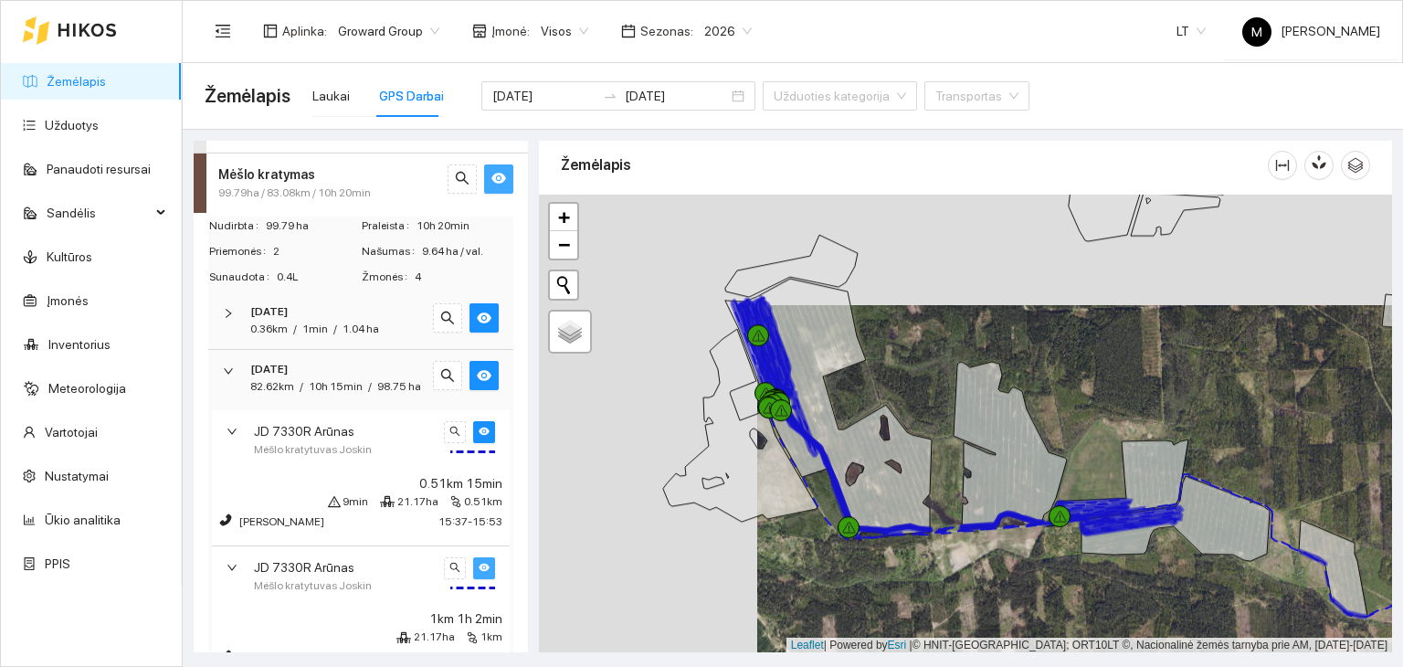
click at [223, 371] on icon "right" at bounding box center [228, 370] width 11 height 11
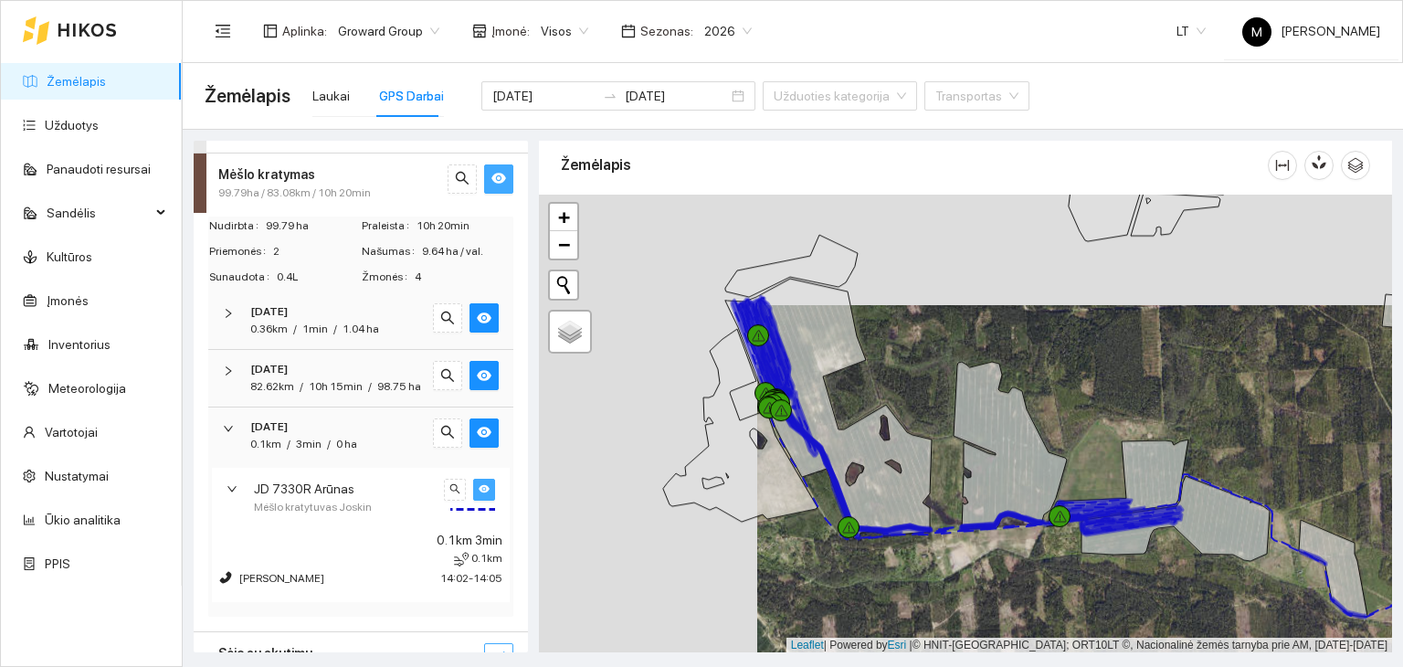
click at [227, 434] on icon "right" at bounding box center [228, 428] width 11 height 11
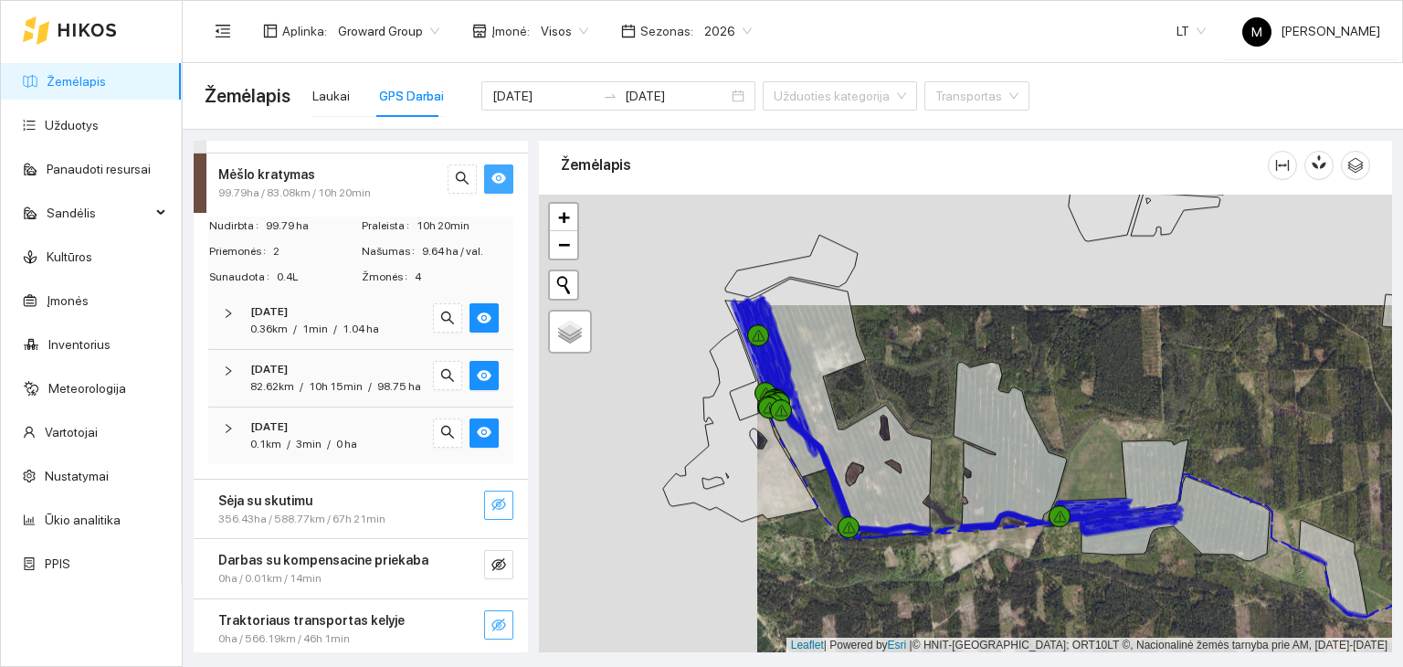
click at [229, 434] on icon "right" at bounding box center [228, 428] width 11 height 11
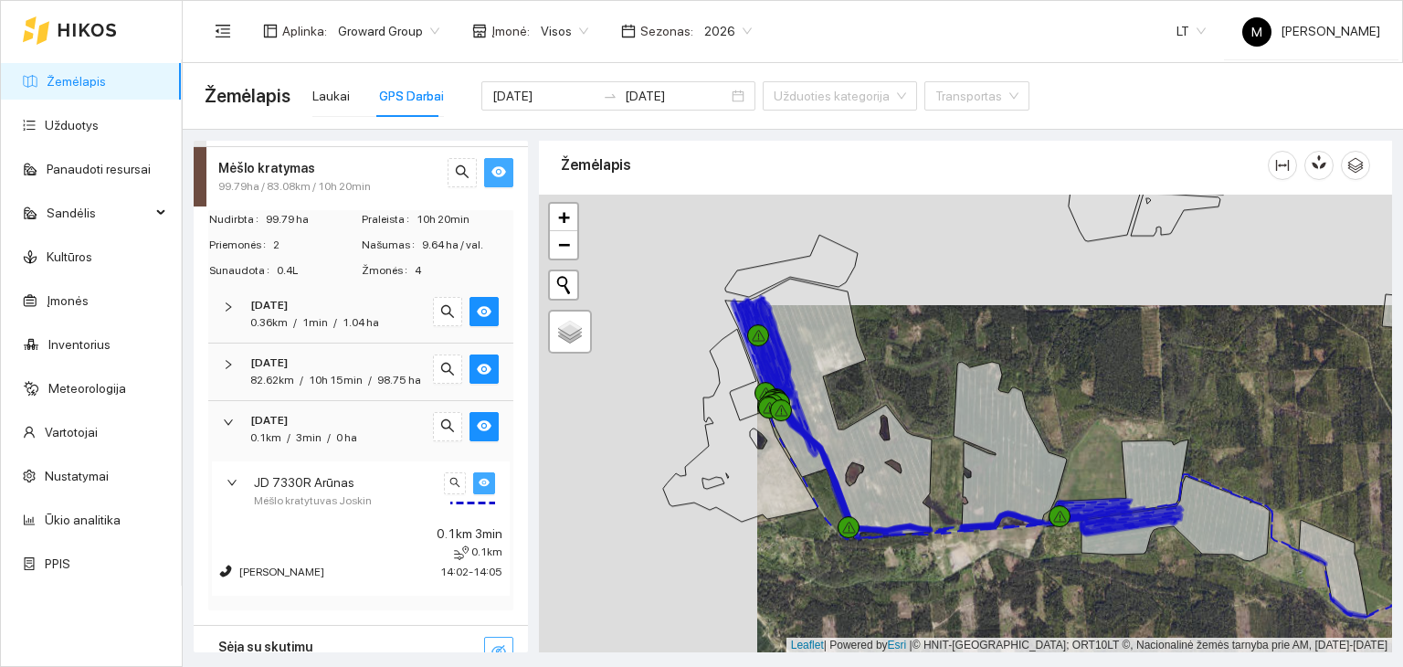
scroll to position [365, 0]
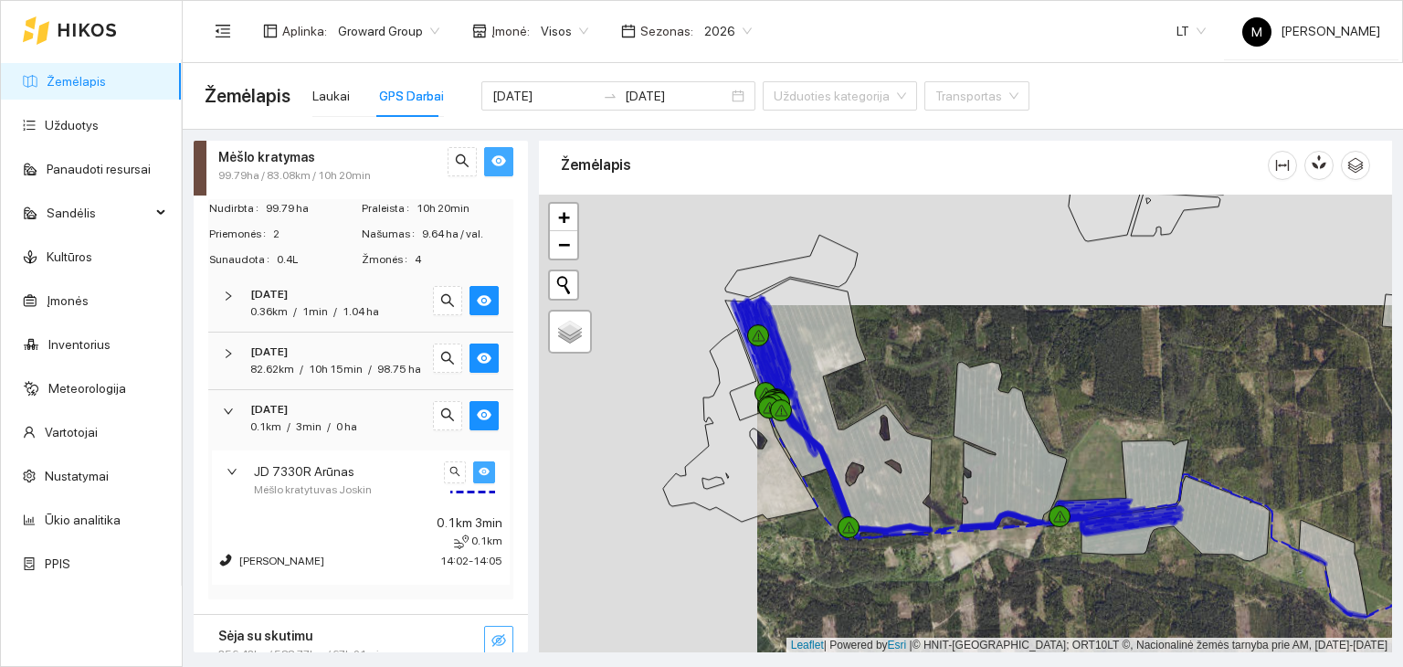
click at [234, 299] on div at bounding box center [234, 296] width 22 height 20
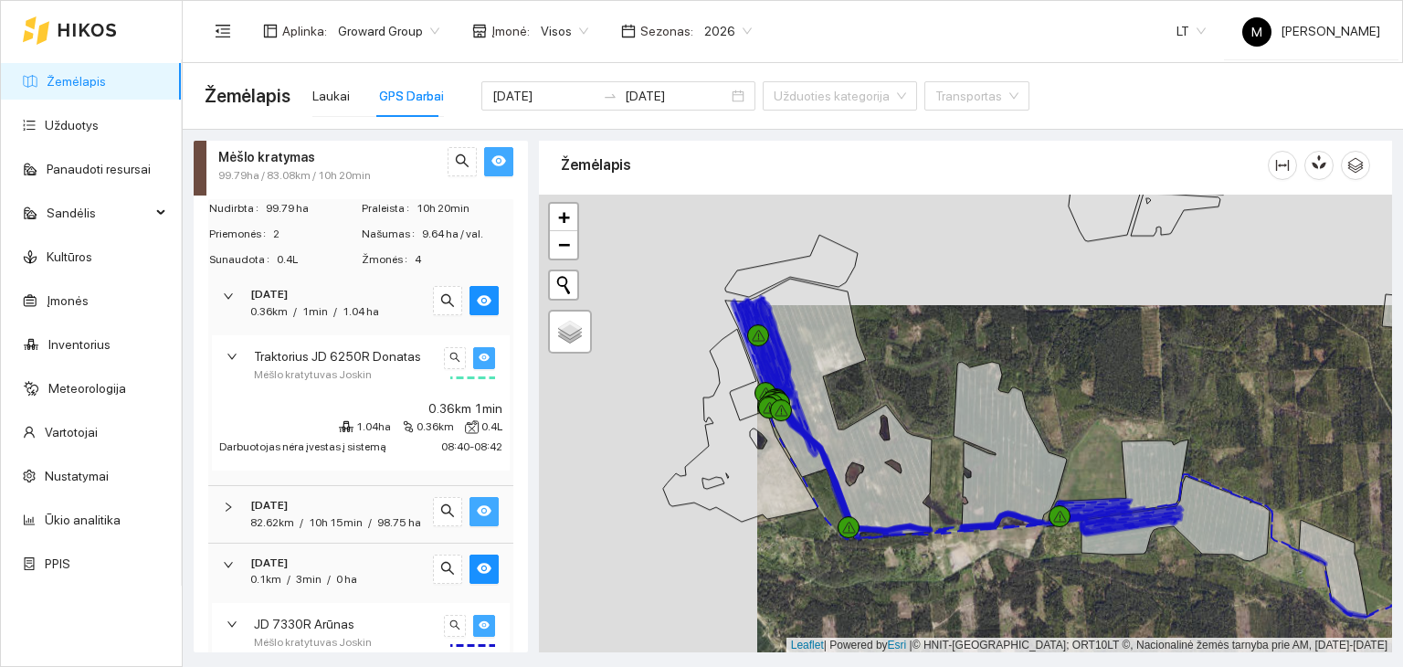
click at [469, 509] on button "button" at bounding box center [483, 511] width 29 height 29
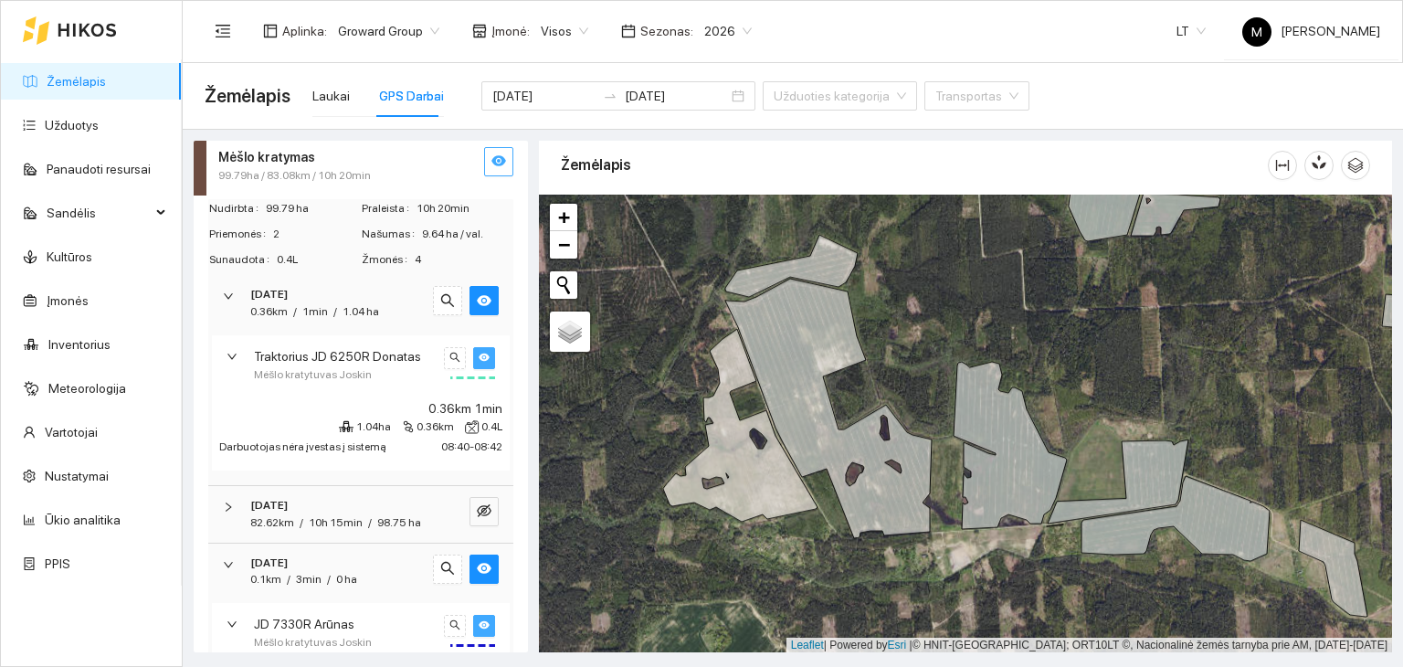
click at [230, 501] on icon "right" at bounding box center [228, 506] width 11 height 11
click at [231, 518] on div "[DATE] 82.62km / 10h 15min / 98.75 ha" at bounding box center [360, 514] width 305 height 57
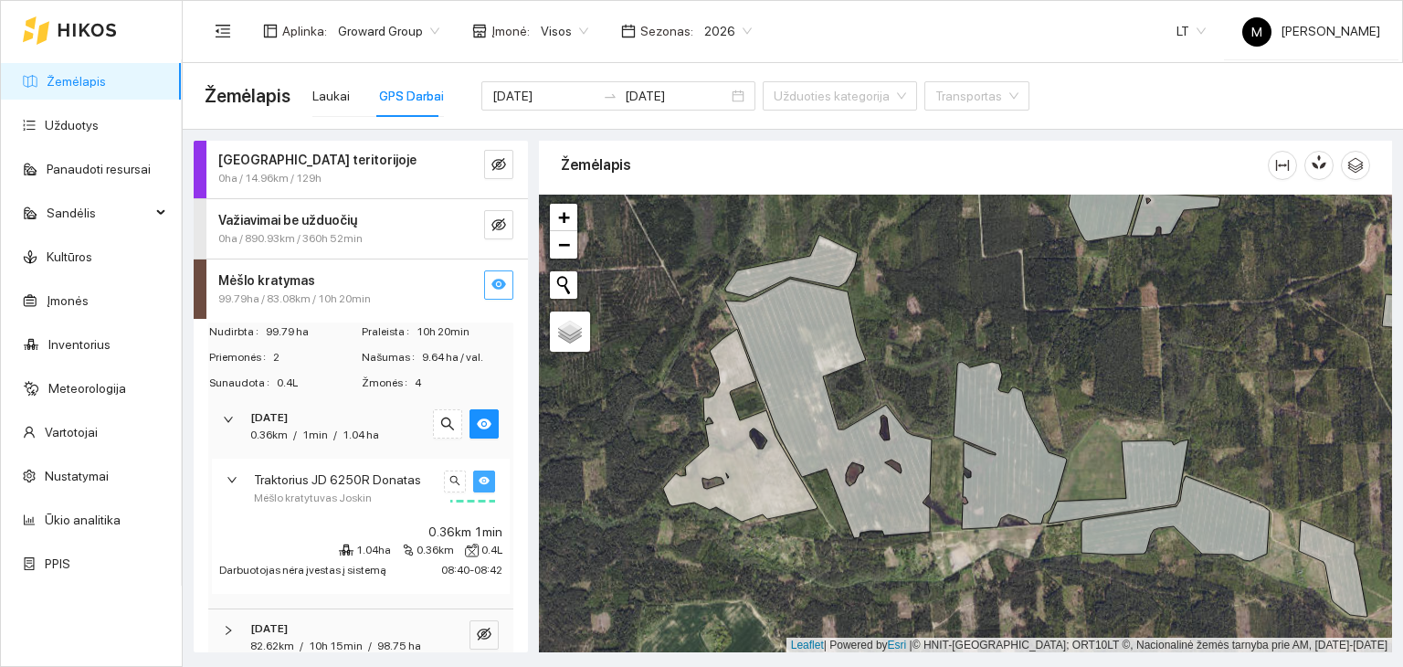
scroll to position [274, 0]
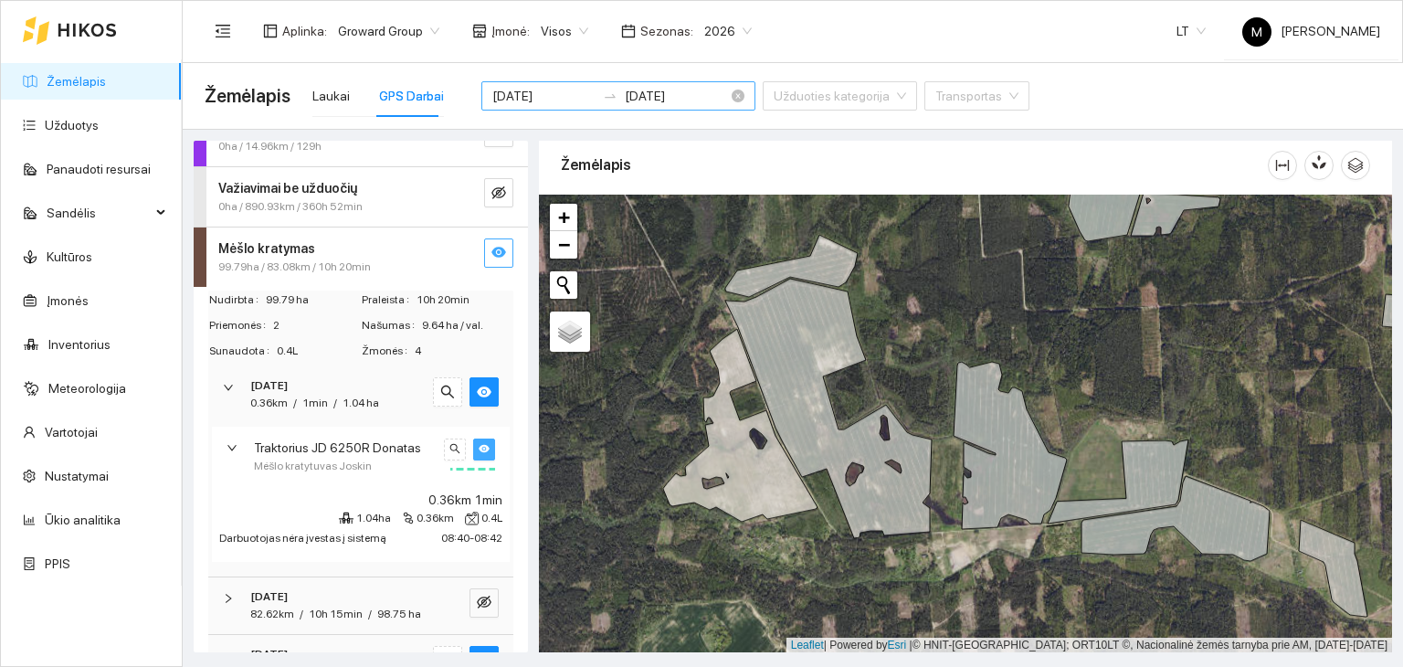
click at [603, 98] on icon "swap-right" at bounding box center [610, 96] width 15 height 15
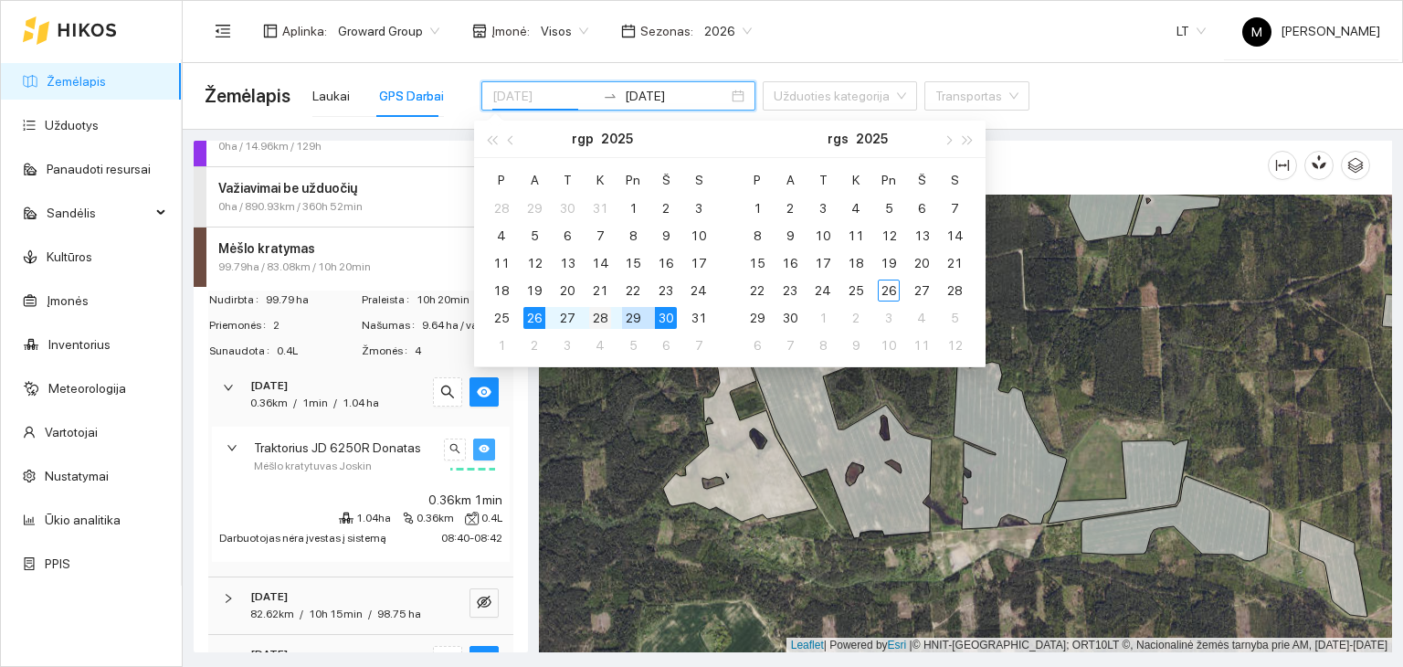
type input "[DATE]"
click at [608, 317] on div "28" at bounding box center [600, 318] width 22 height 22
type input "[DATE]"
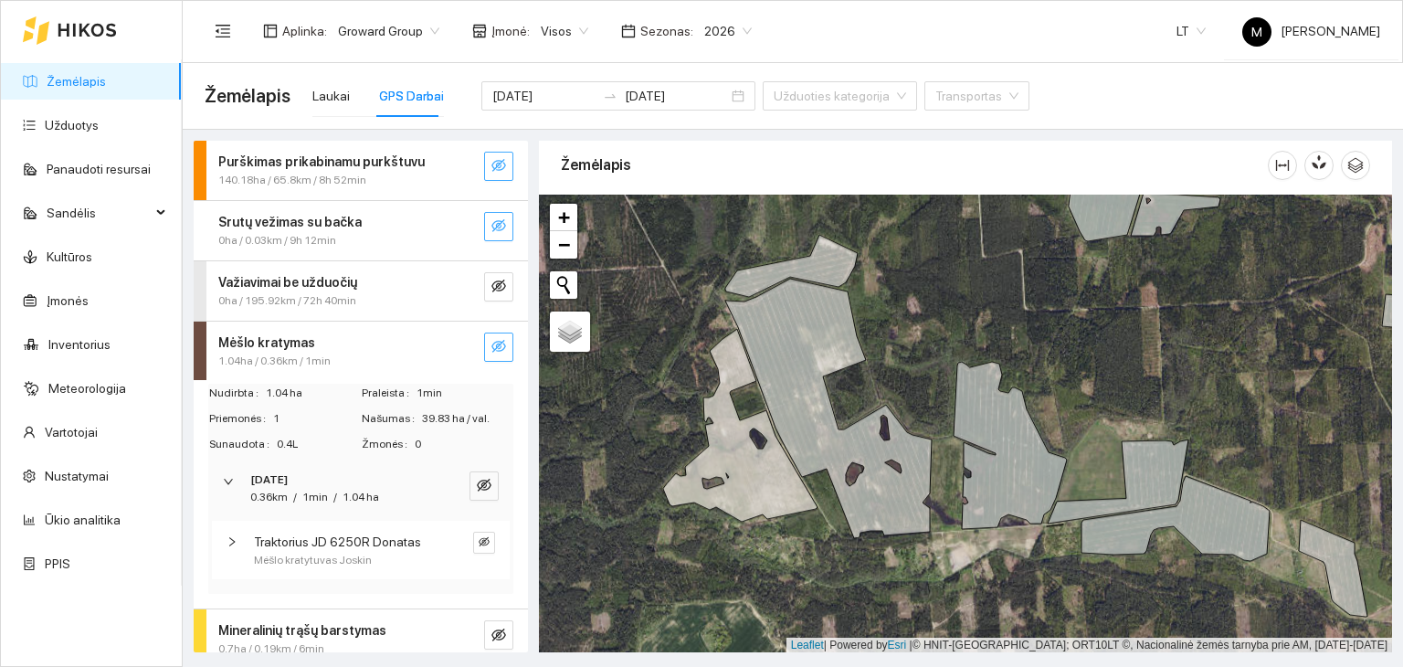
click at [491, 342] on icon "eye-invisible" at bounding box center [498, 346] width 15 height 15
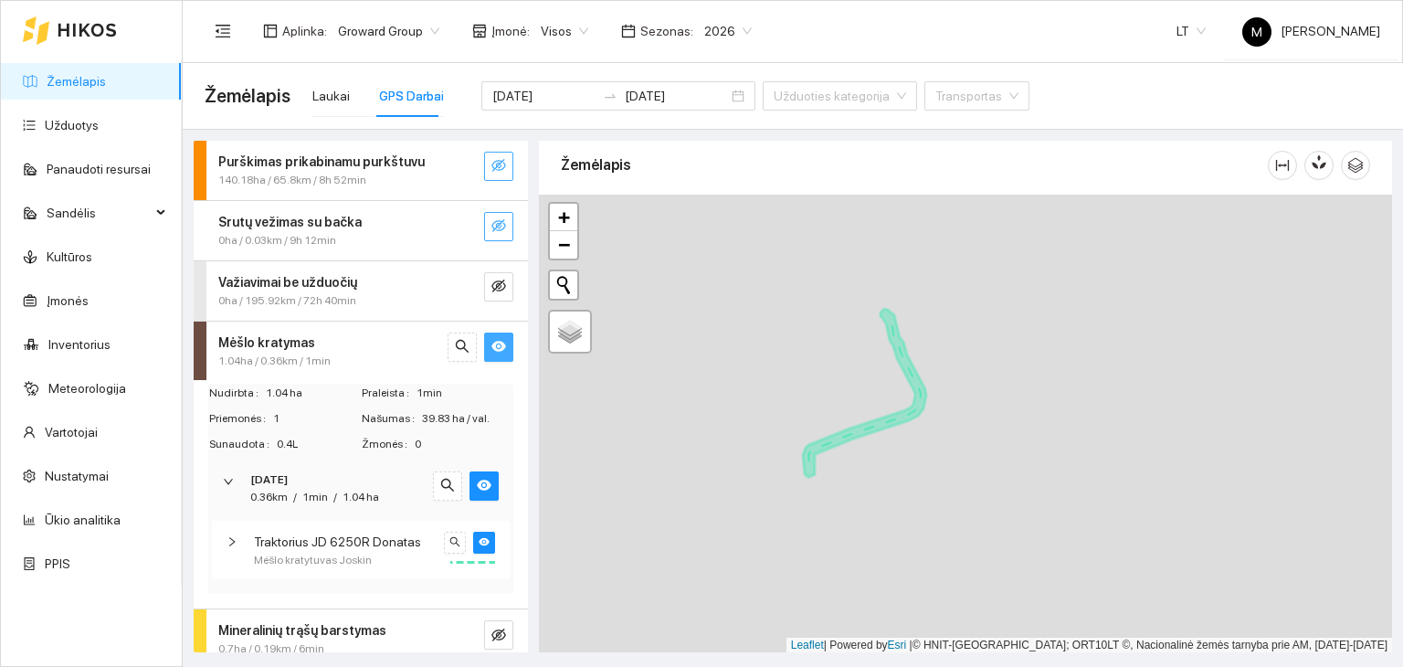
click at [228, 536] on icon "right" at bounding box center [232, 541] width 11 height 11
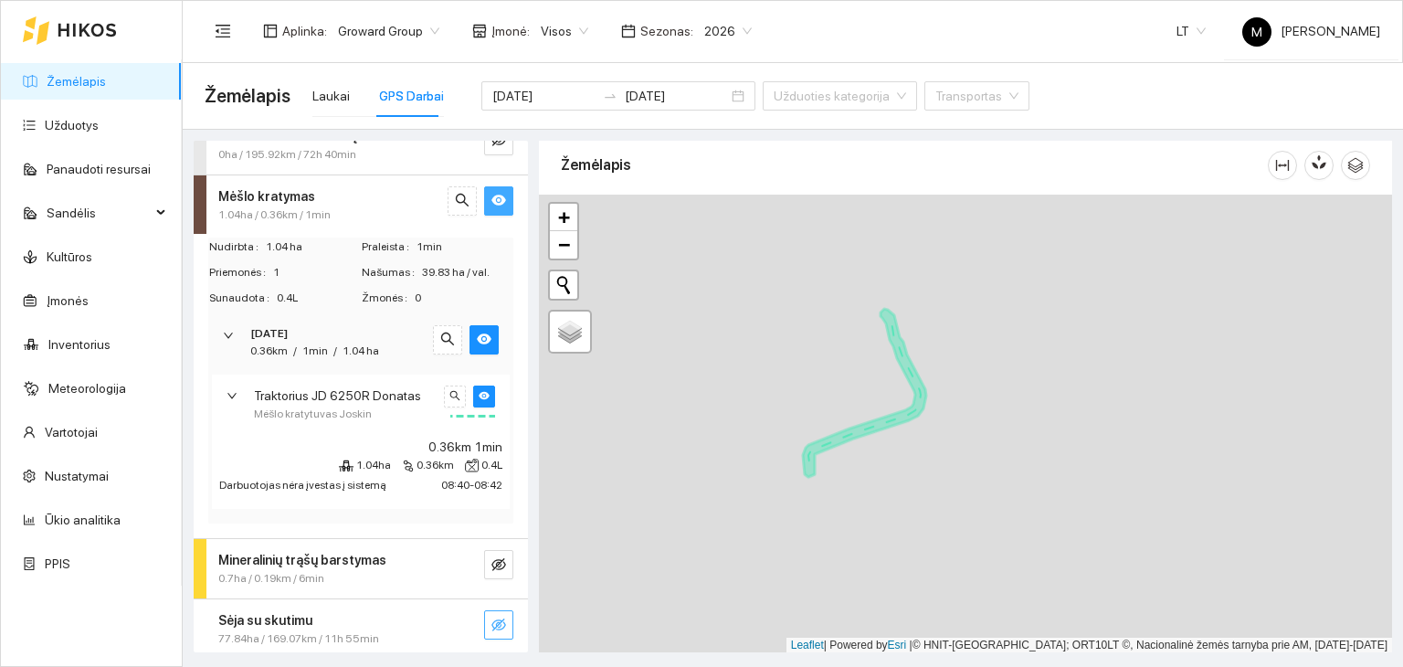
scroll to position [183, 0]
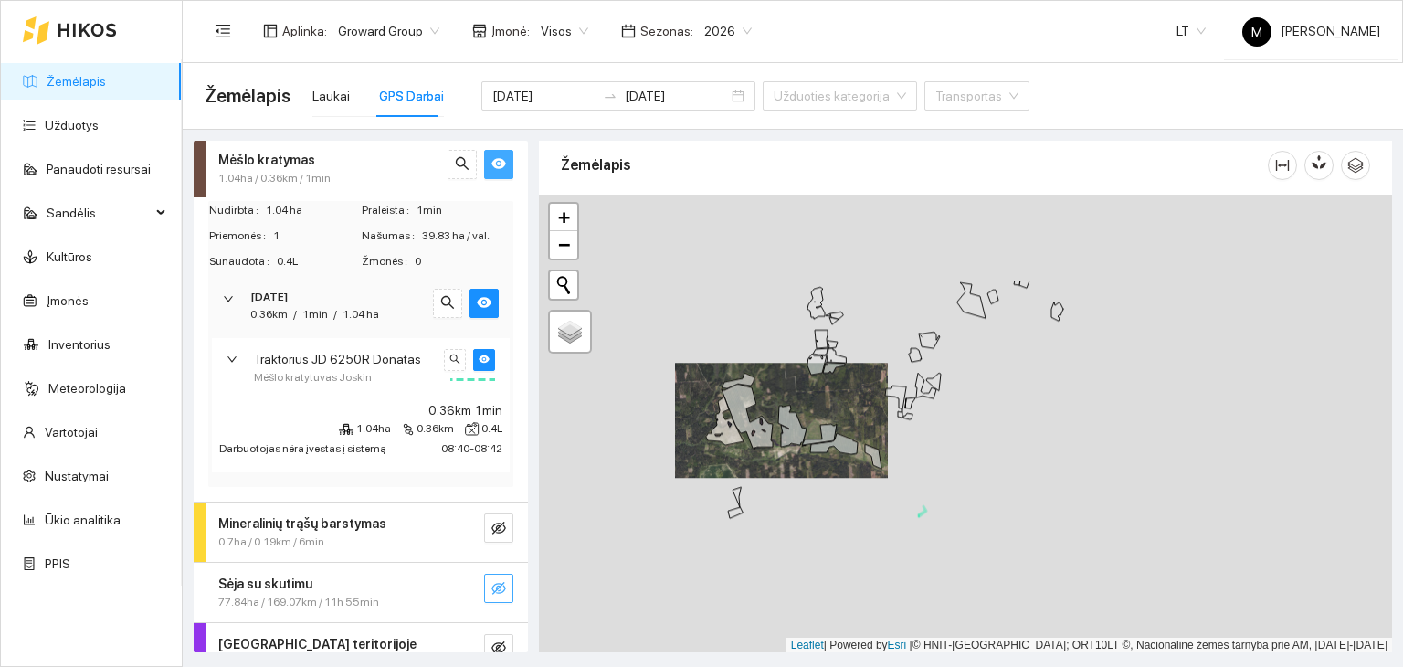
drag, startPoint x: 935, startPoint y: 412, endPoint x: 924, endPoint y: 543, distance: 132.0
click at [924, 543] on div at bounding box center [965, 424] width 853 height 459
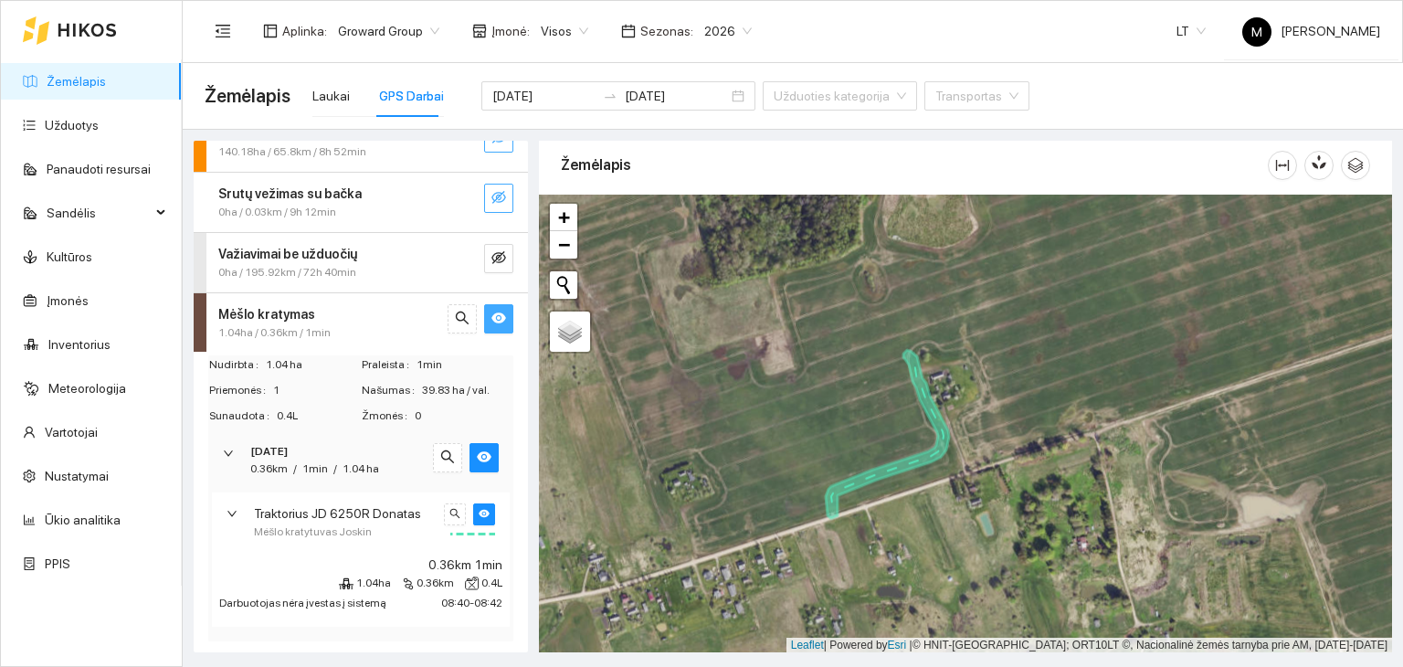
scroll to position [0, 0]
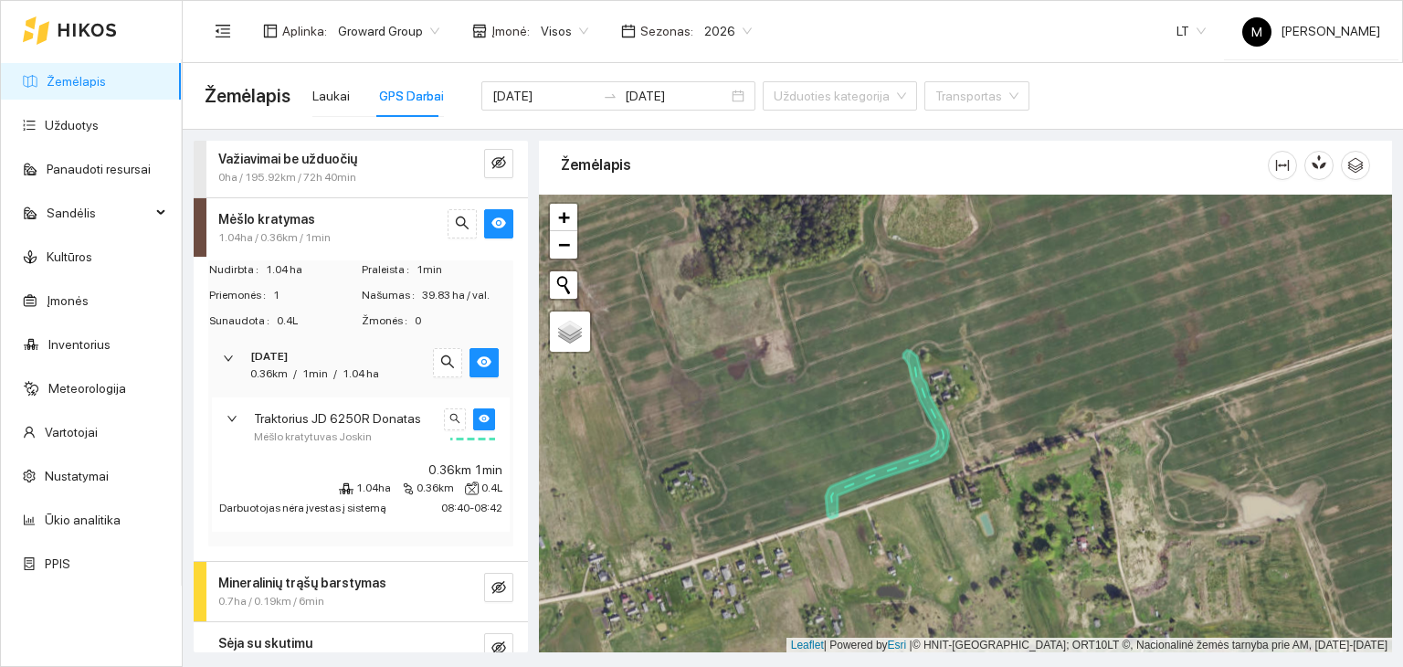
scroll to position [86, 0]
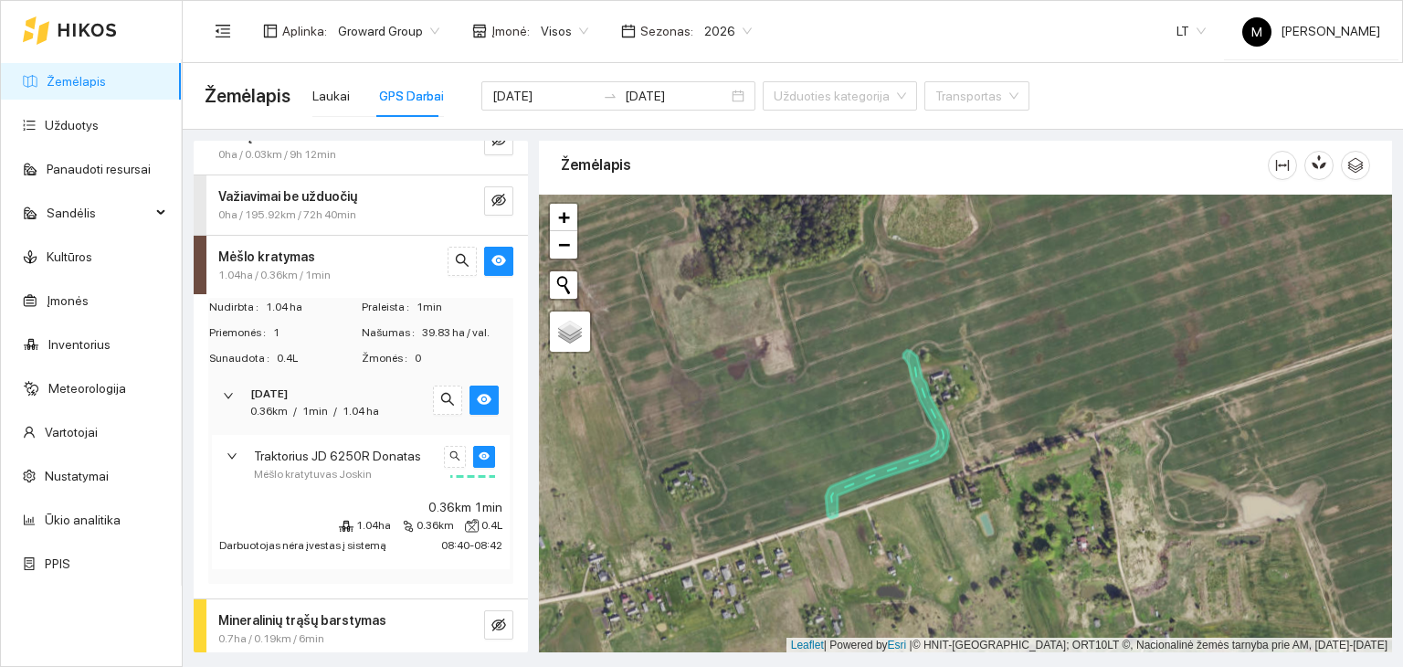
click at [227, 450] on icon "right" at bounding box center [232, 455] width 11 height 11
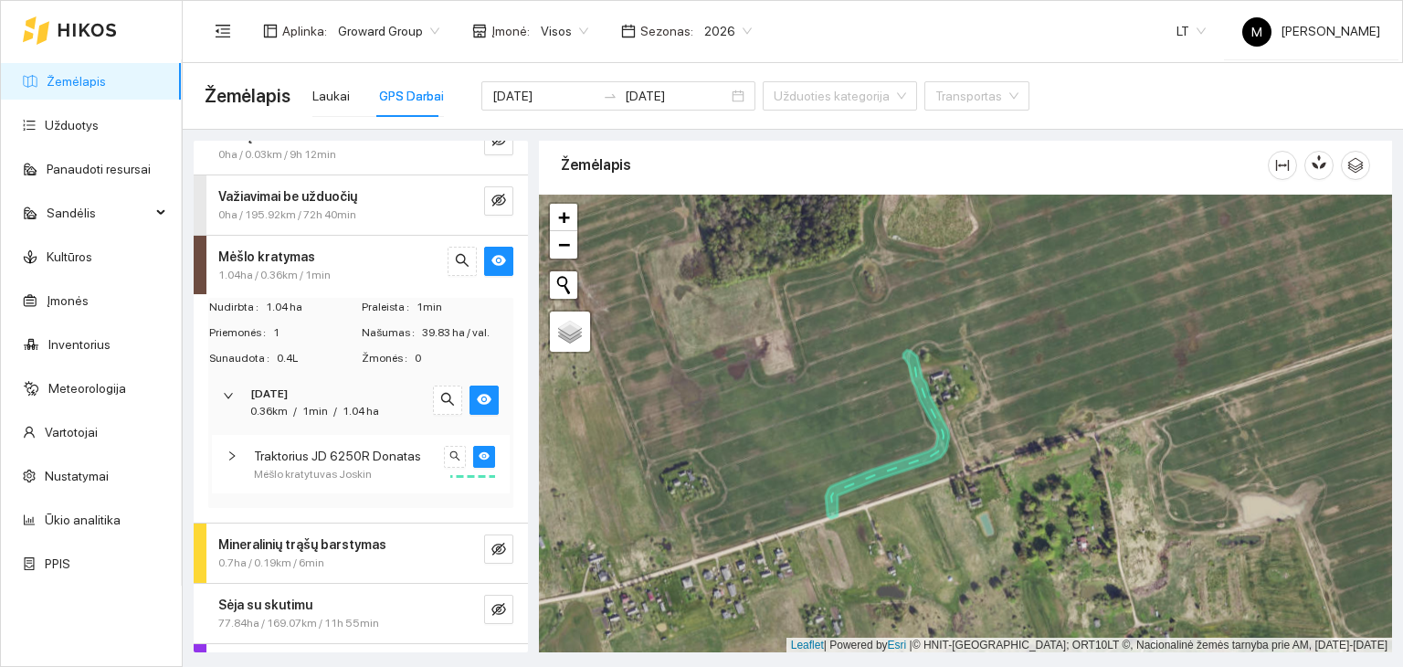
click at [224, 395] on icon "right" at bounding box center [228, 395] width 11 height 11
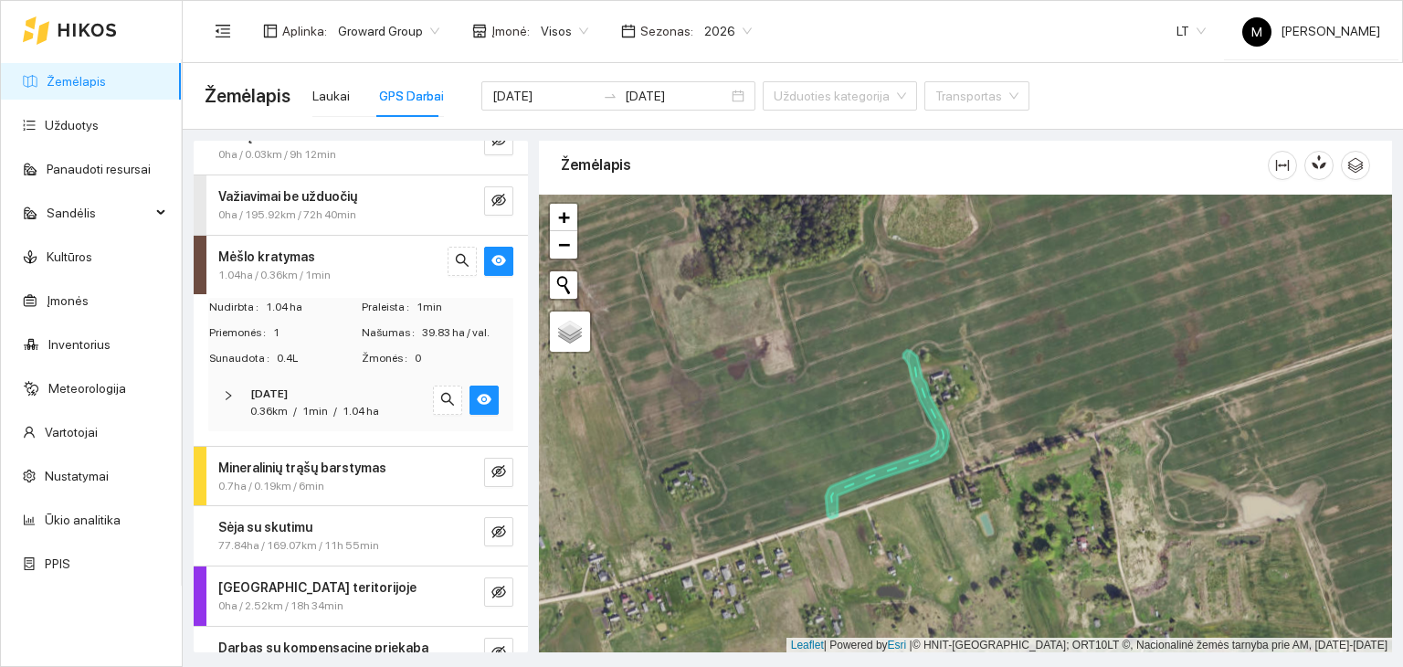
click at [224, 395] on icon "right" at bounding box center [228, 395] width 11 height 11
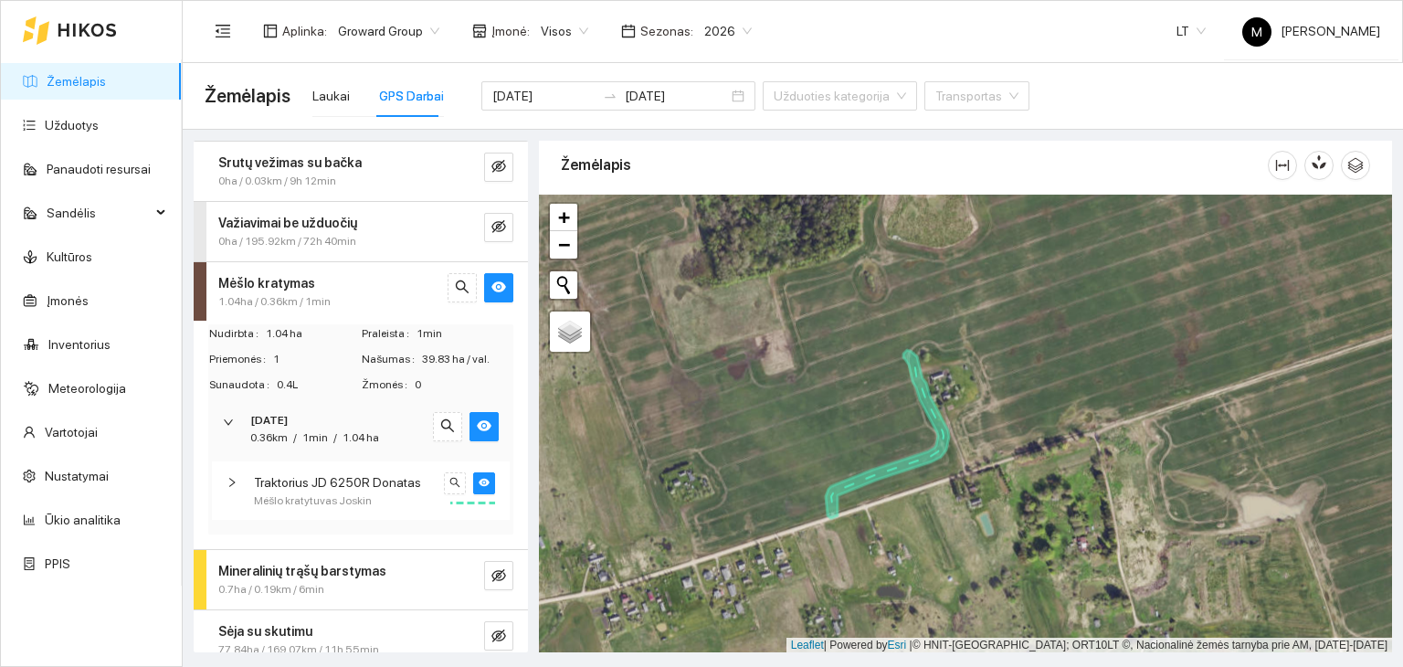
scroll to position [91, 0]
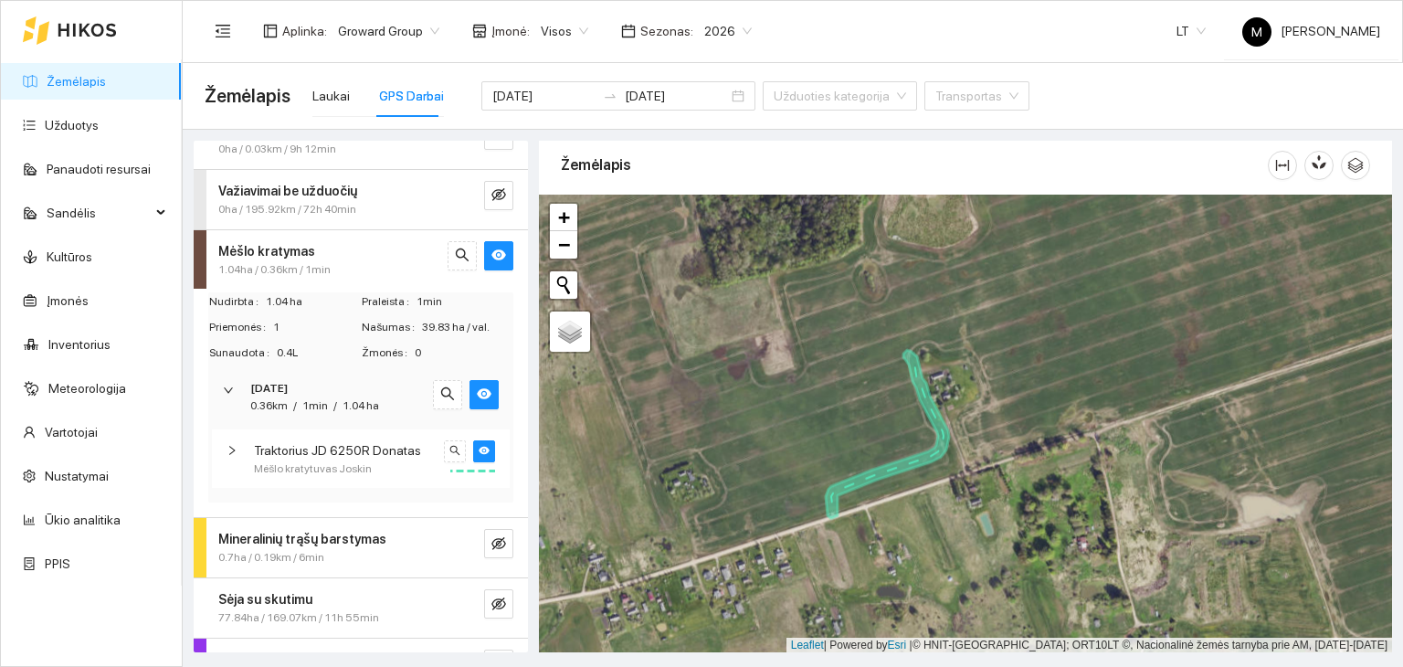
click at [226, 450] on div "Traktorius JD 6250R Donatas Mėšlo kratytuvas Joskin" at bounding box center [361, 458] width 298 height 59
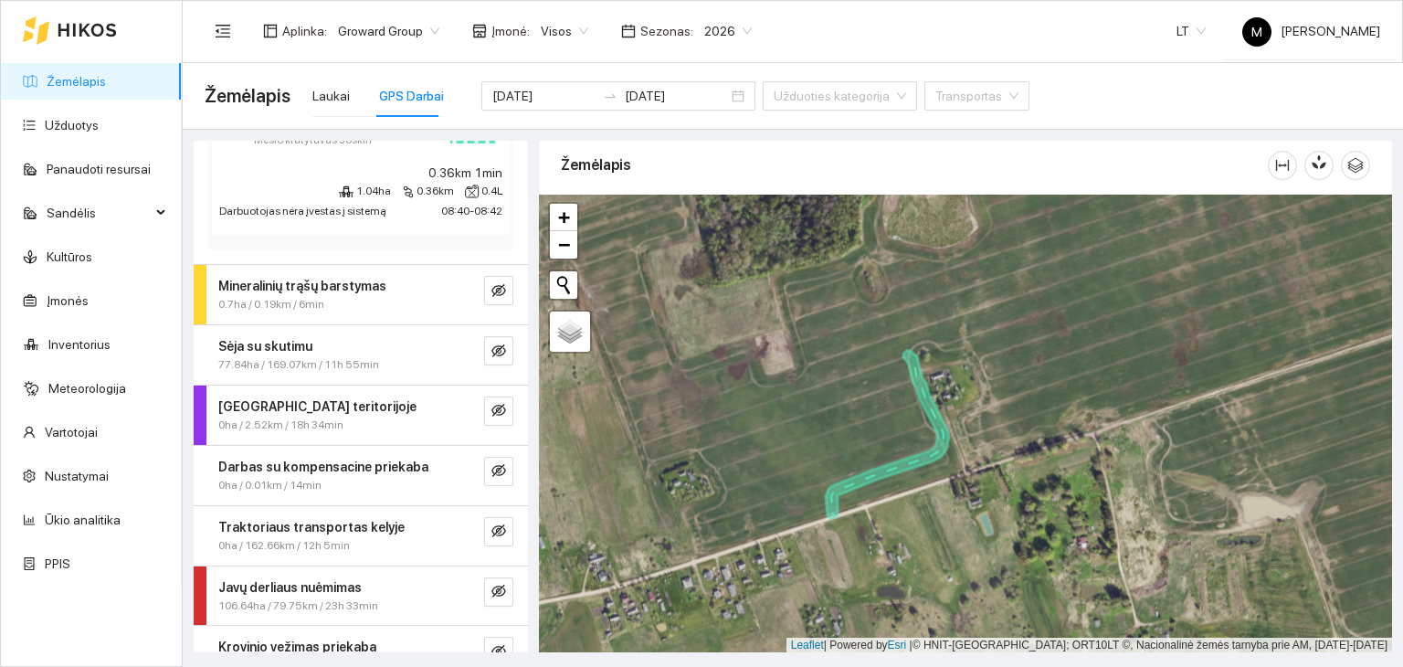
scroll to position [451, 0]
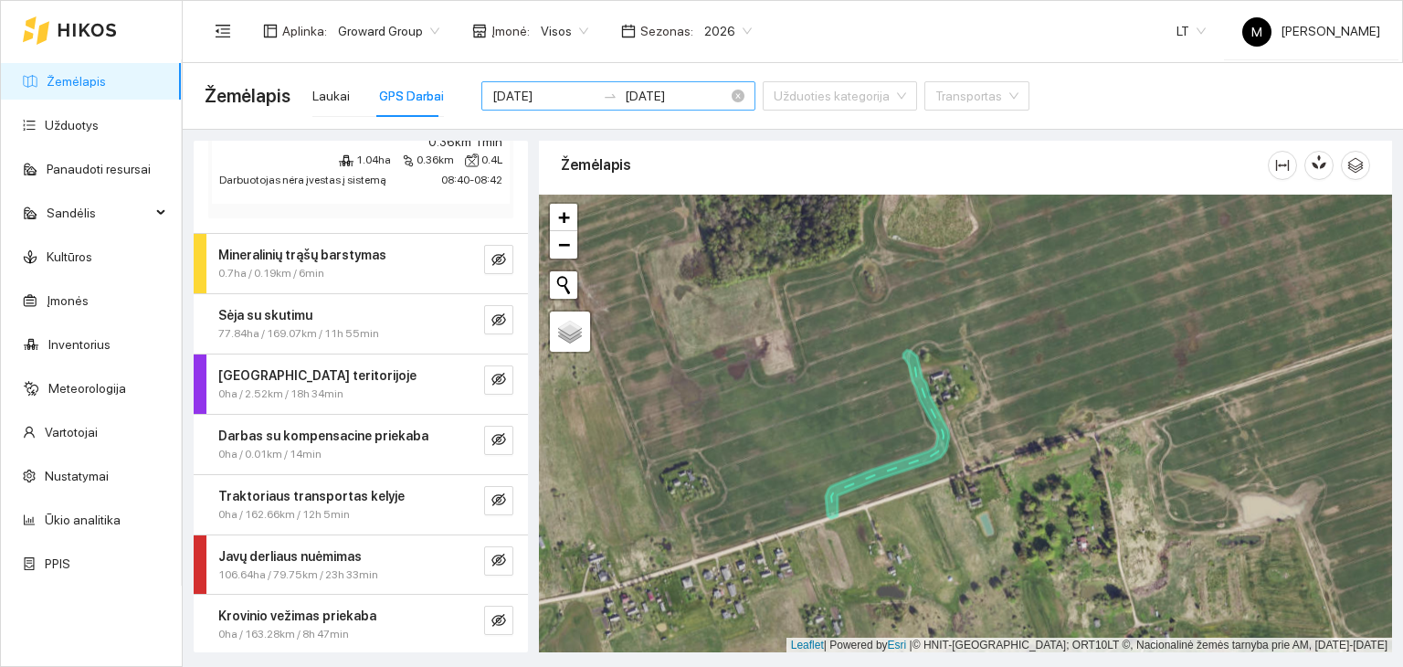
click at [548, 86] on input "[DATE]" at bounding box center [543, 96] width 103 height 20
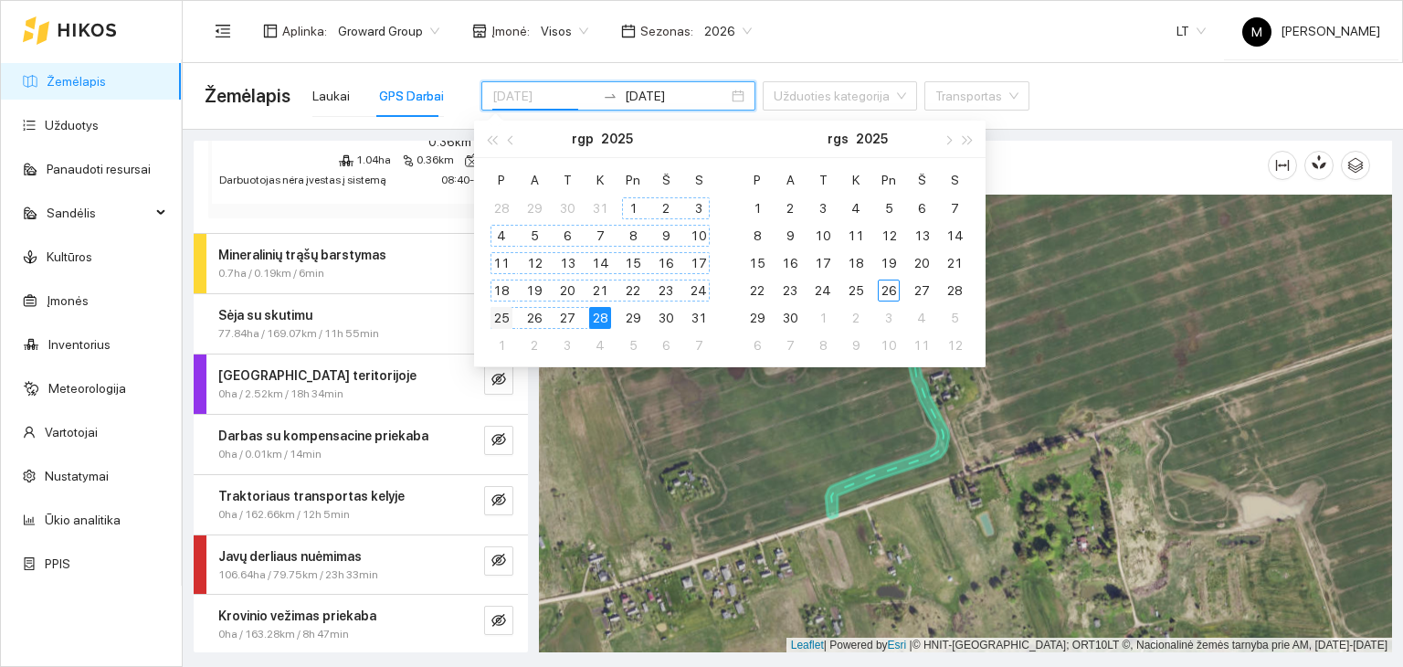
type input "[DATE]"
click at [504, 312] on div "25" at bounding box center [501, 318] width 22 height 22
type input "[DATE]"
click at [602, 313] on div "28" at bounding box center [600, 318] width 22 height 22
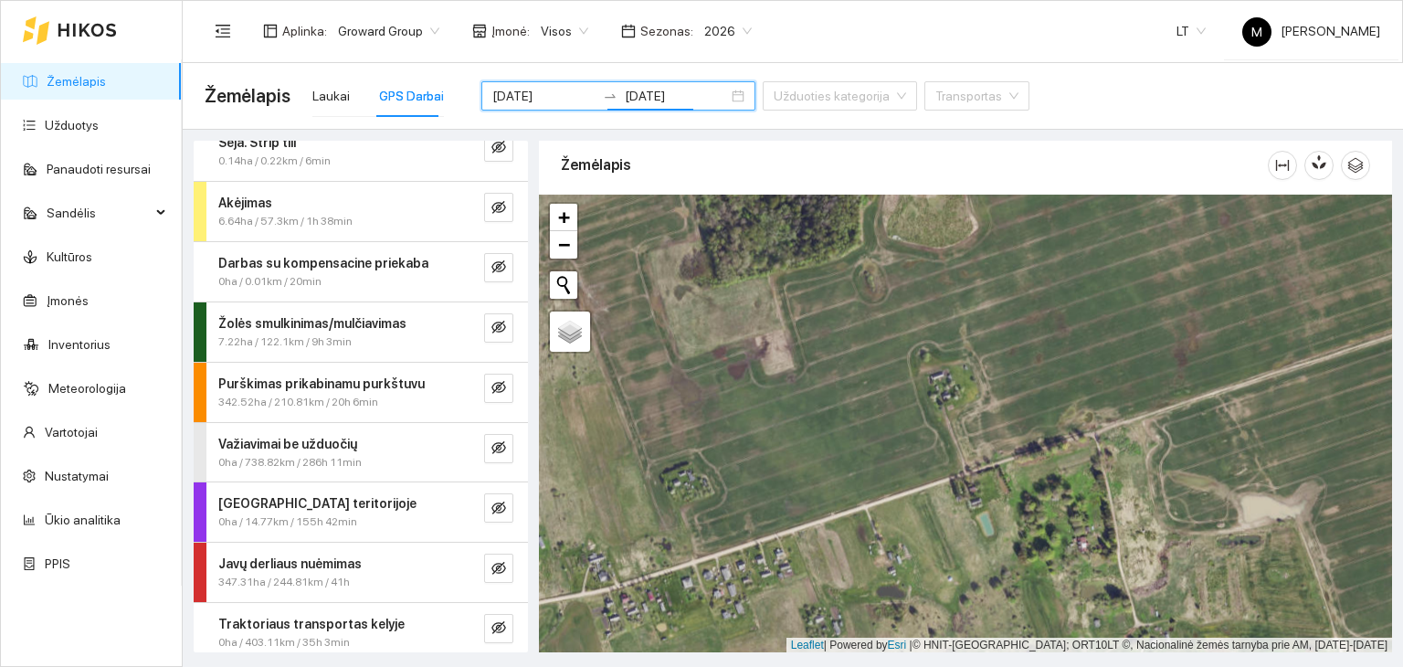
scroll to position [555, 0]
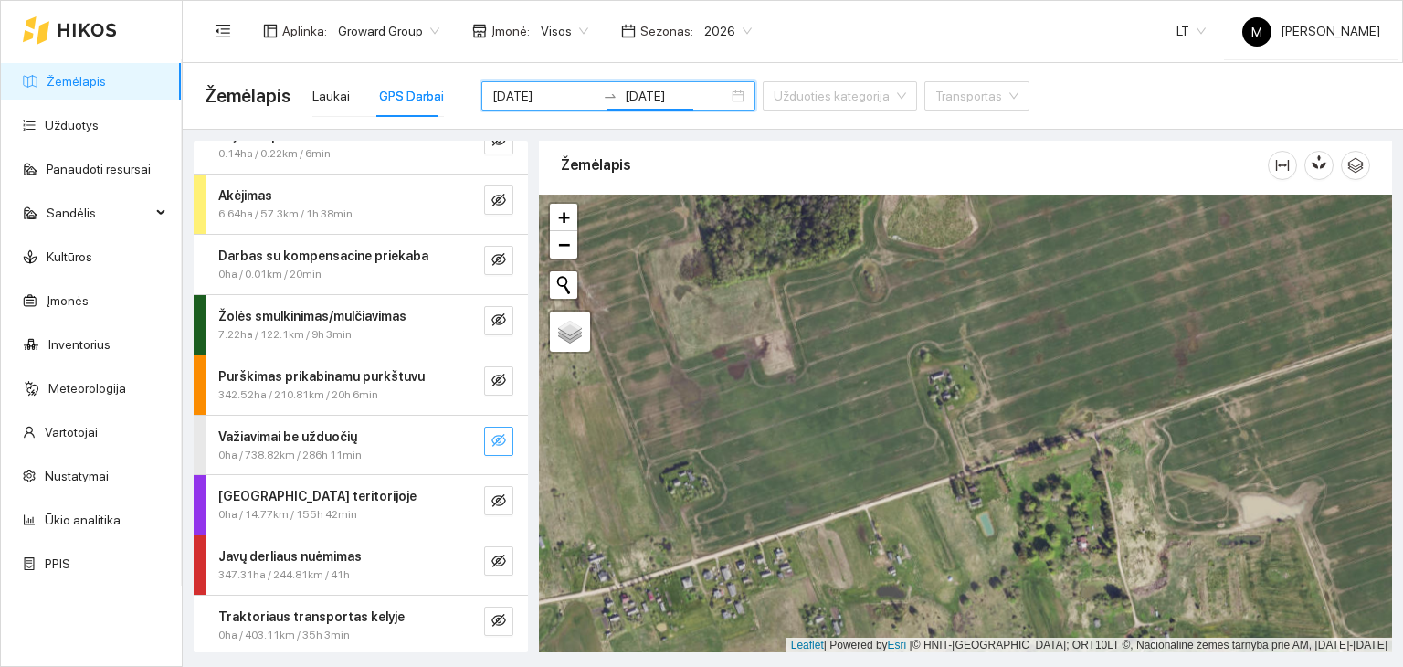
click at [498, 439] on icon "eye-invisible" at bounding box center [500, 441] width 4 height 4
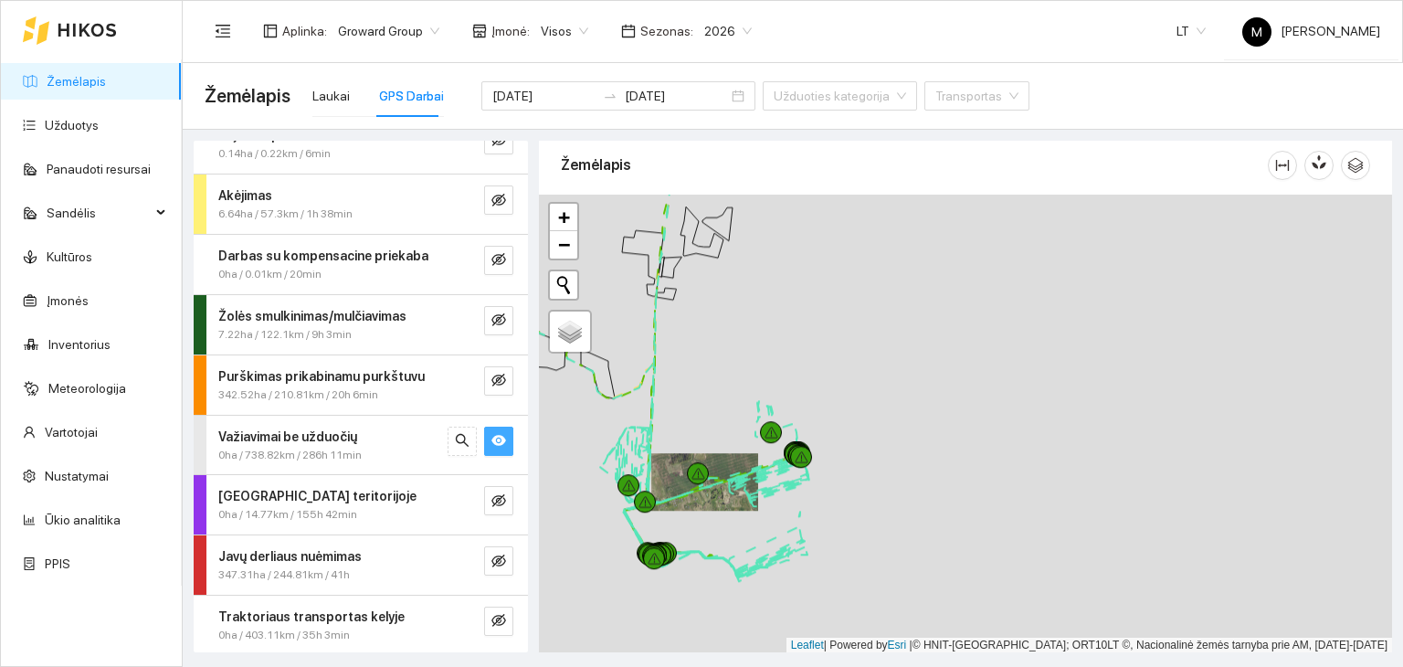
click at [378, 441] on div "Važiavimai be užduočių" at bounding box center [330, 437] width 224 height 20
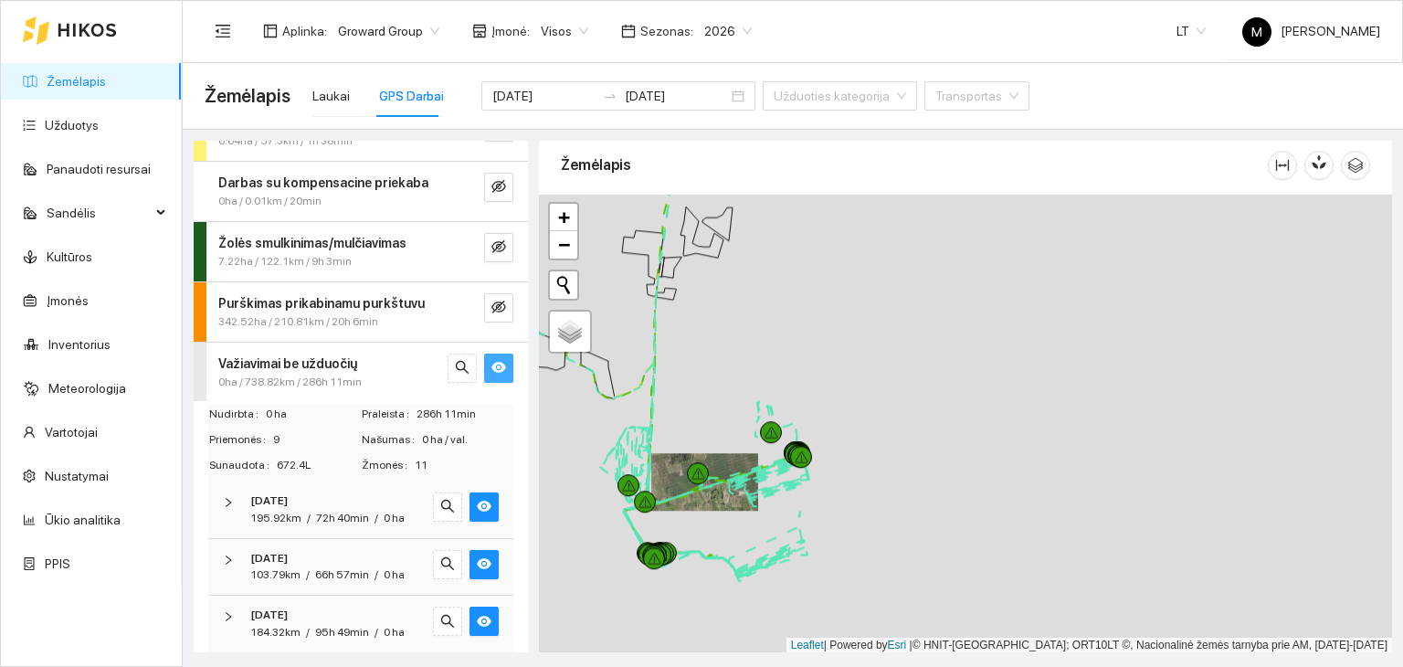
scroll to position [829, 0]
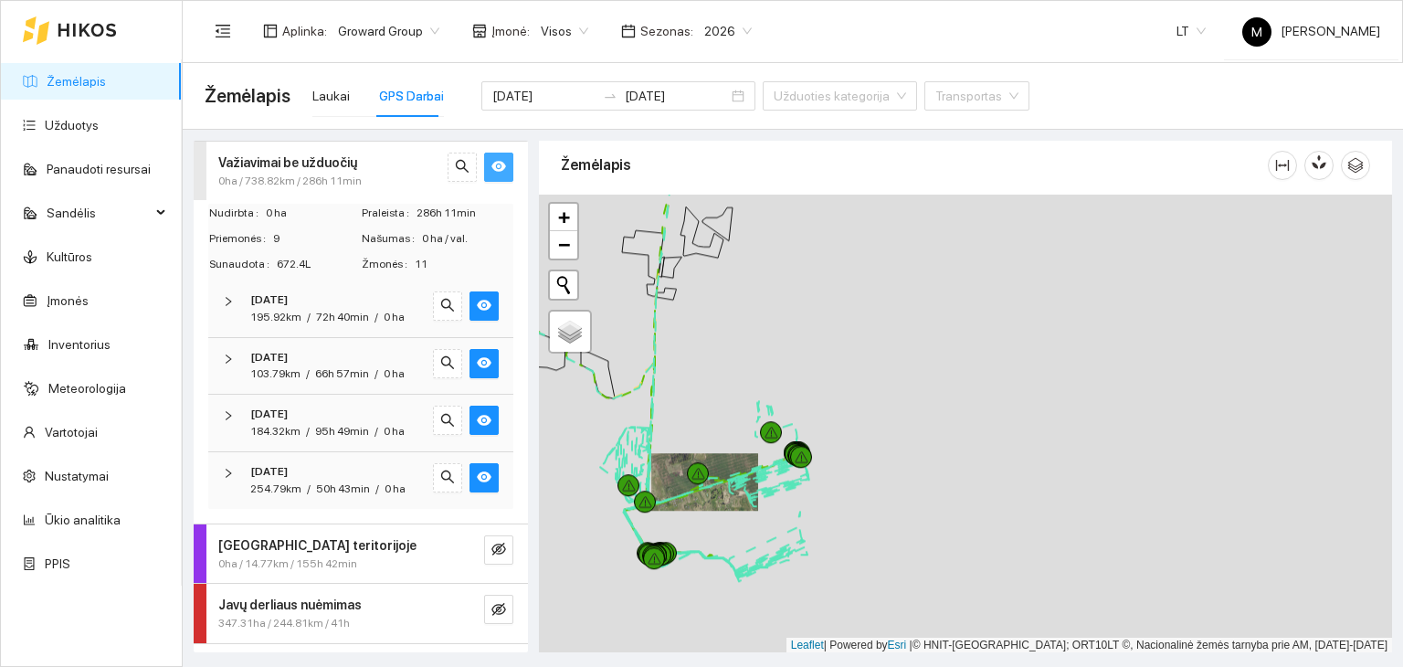
click at [228, 300] on icon "right" at bounding box center [228, 301] width 11 height 11
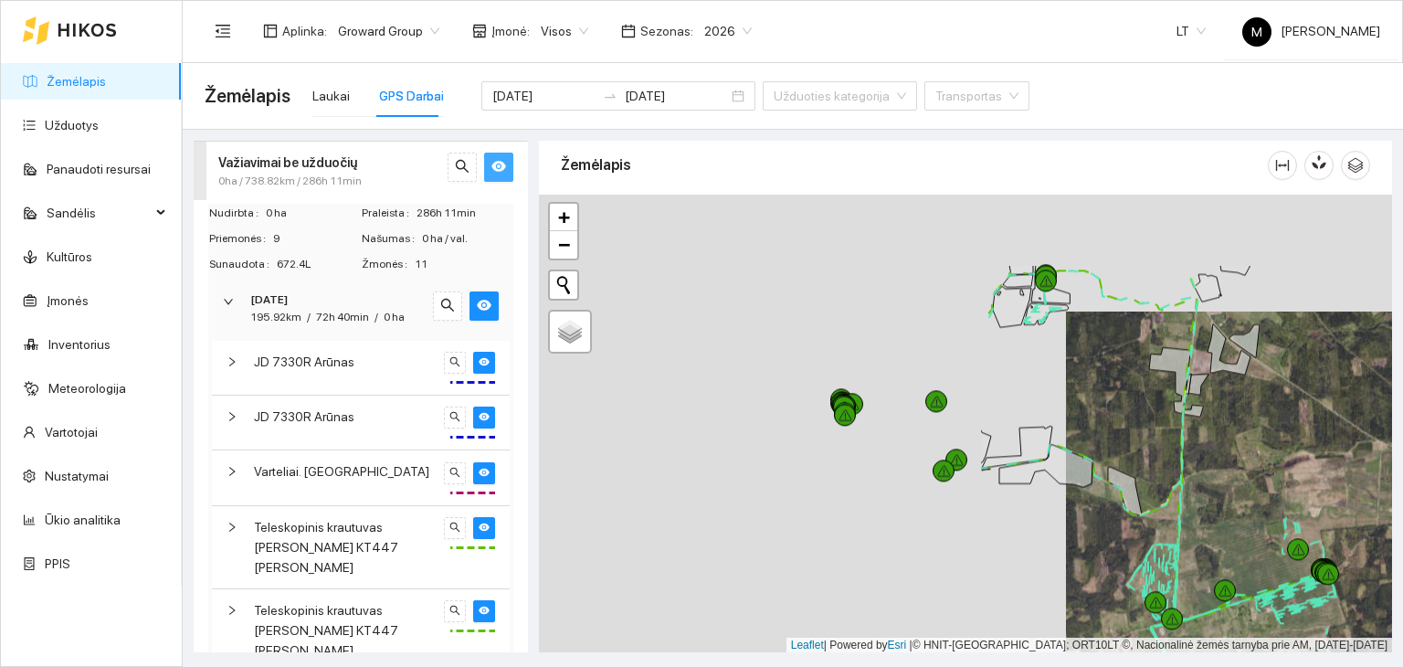
drag, startPoint x: 620, startPoint y: 417, endPoint x: 1147, endPoint y: 534, distance: 539.8
click at [1147, 534] on div at bounding box center [965, 424] width 853 height 459
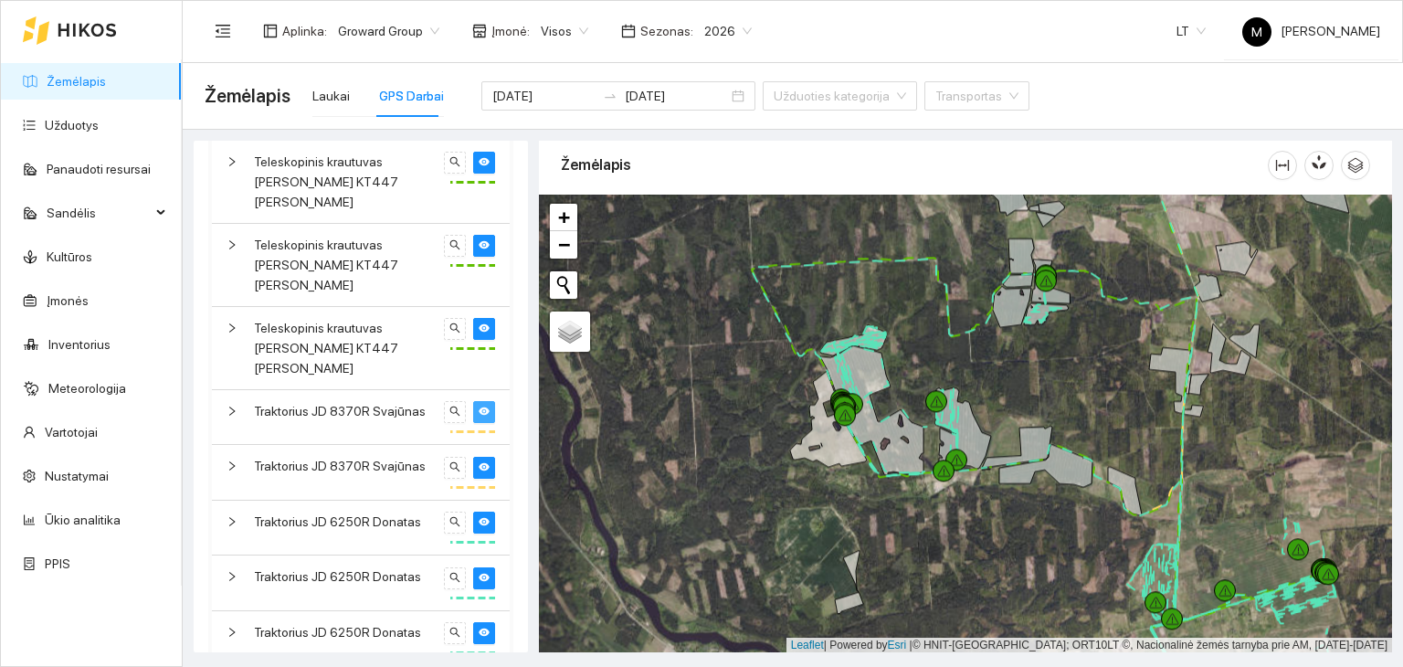
scroll to position [1286, 0]
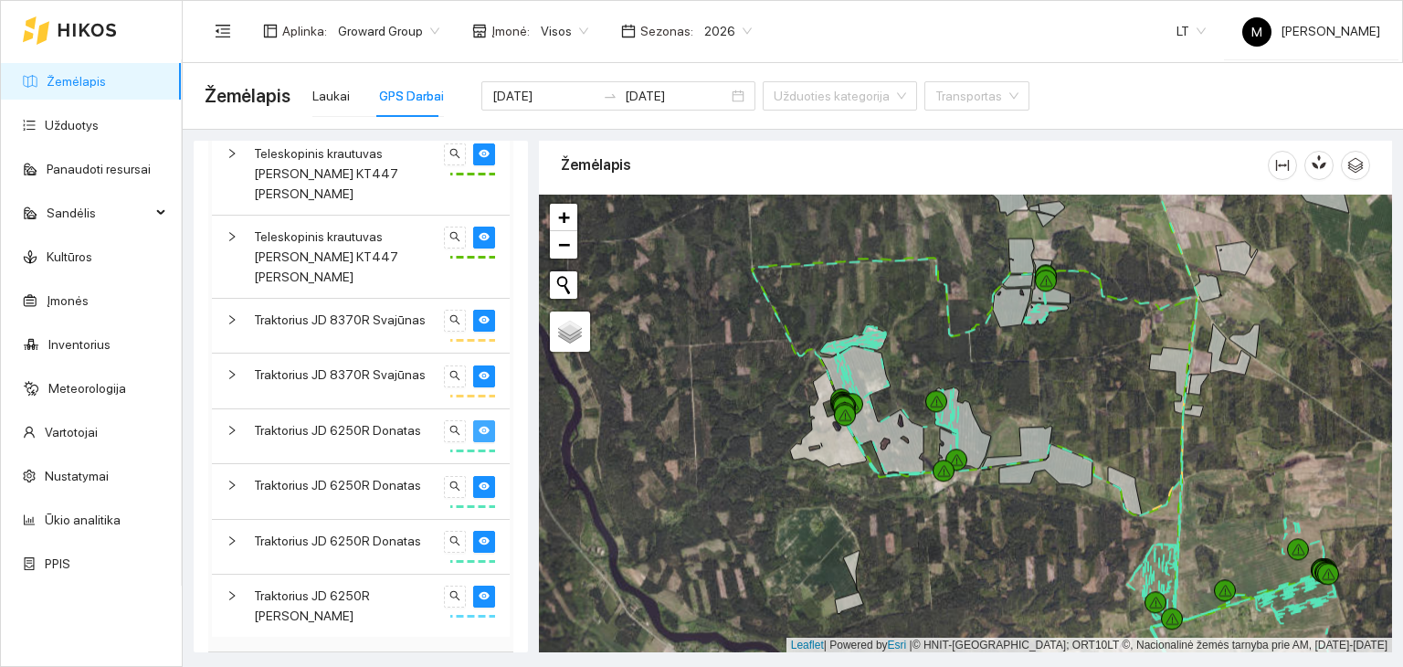
click at [479, 427] on icon "eye" at bounding box center [484, 431] width 11 height 8
click at [479, 425] on icon "eye-invisible" at bounding box center [484, 430] width 11 height 11
click at [479, 480] on icon "eye" at bounding box center [484, 485] width 11 height 11
click at [479, 480] on icon "eye-invisible" at bounding box center [484, 484] width 11 height 9
click at [479, 537] on icon "eye" at bounding box center [484, 541] width 11 height 8
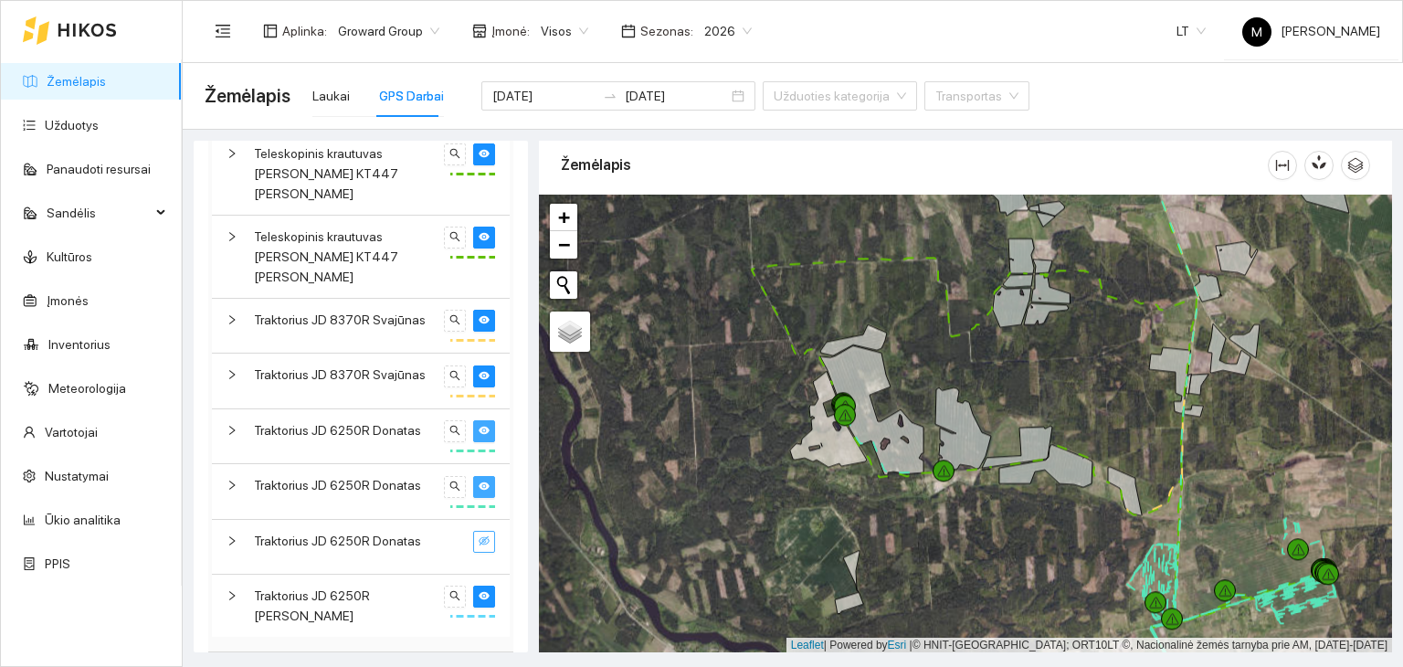
click at [479, 536] on icon "eye-invisible" at bounding box center [484, 540] width 11 height 9
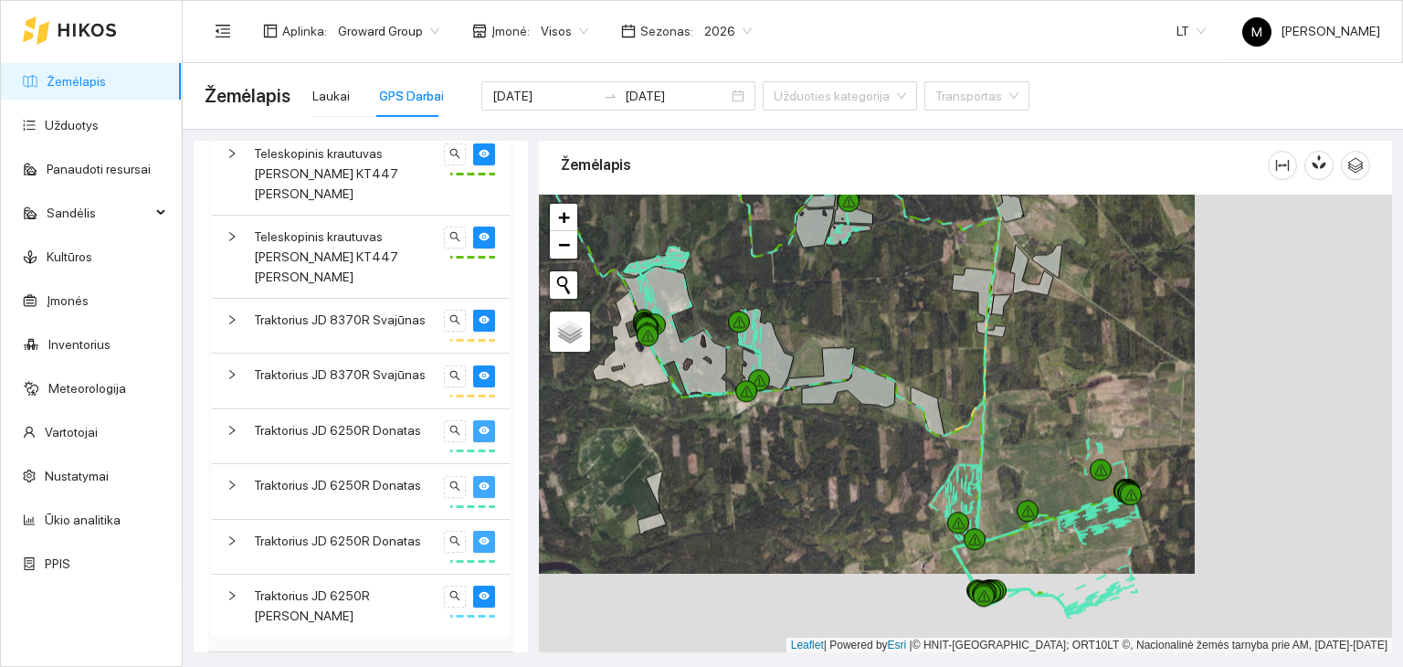
drag, startPoint x: 892, startPoint y: 534, endPoint x: 694, endPoint y: 455, distance: 213.5
click at [694, 455] on div at bounding box center [965, 424] width 853 height 459
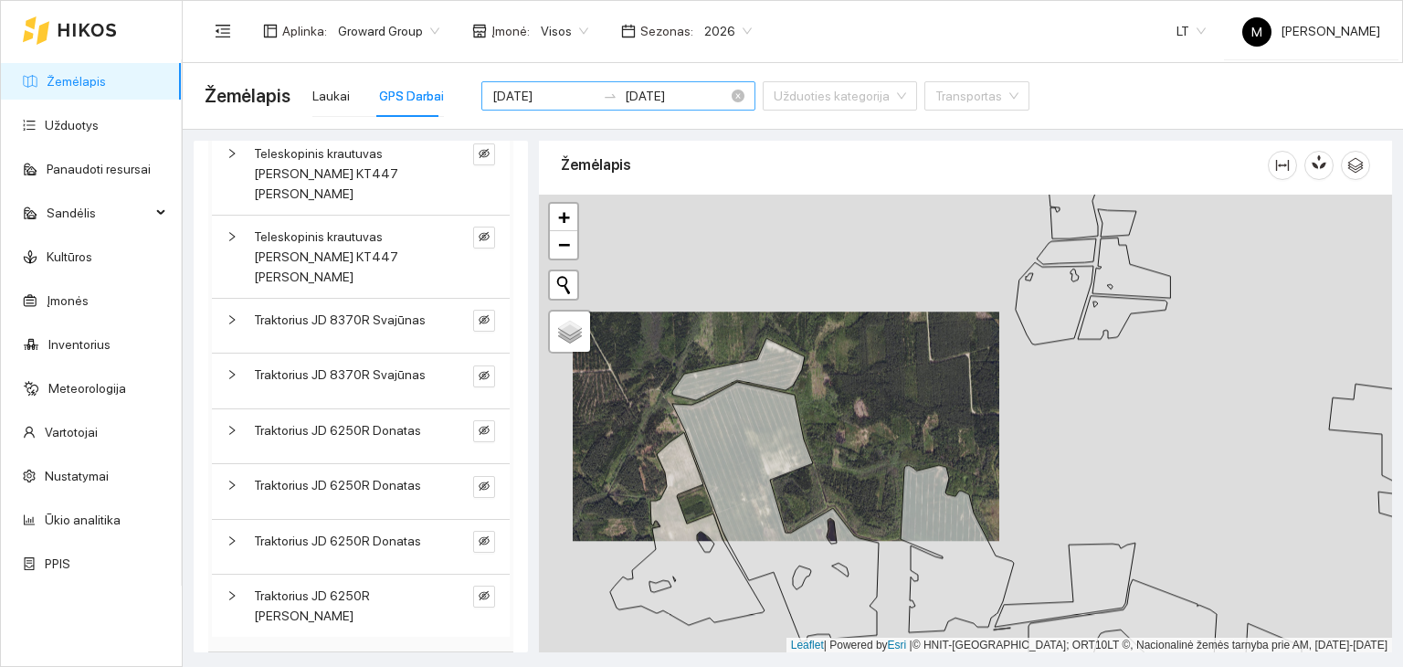
click at [540, 95] on input "[DATE]" at bounding box center [543, 96] width 103 height 20
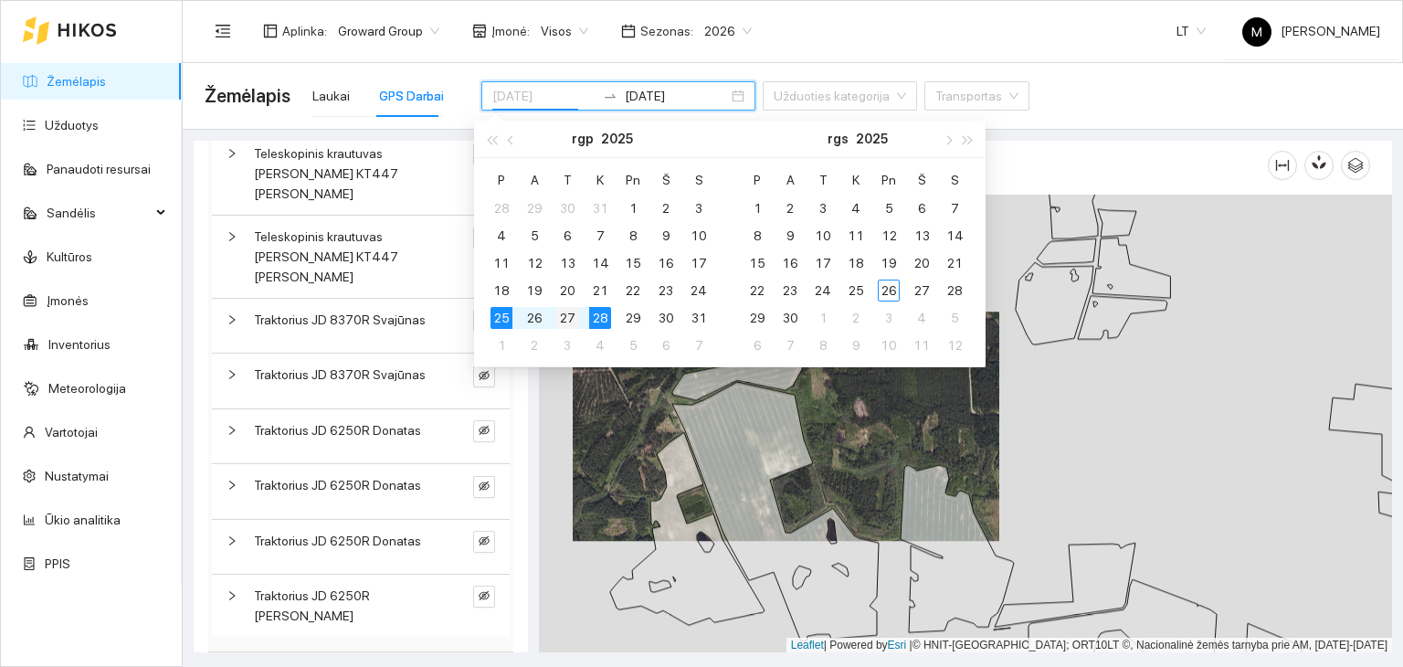
type input "[DATE]"
click at [571, 319] on div "27" at bounding box center [567, 318] width 22 height 22
click at [603, 316] on div "28" at bounding box center [600, 318] width 22 height 22
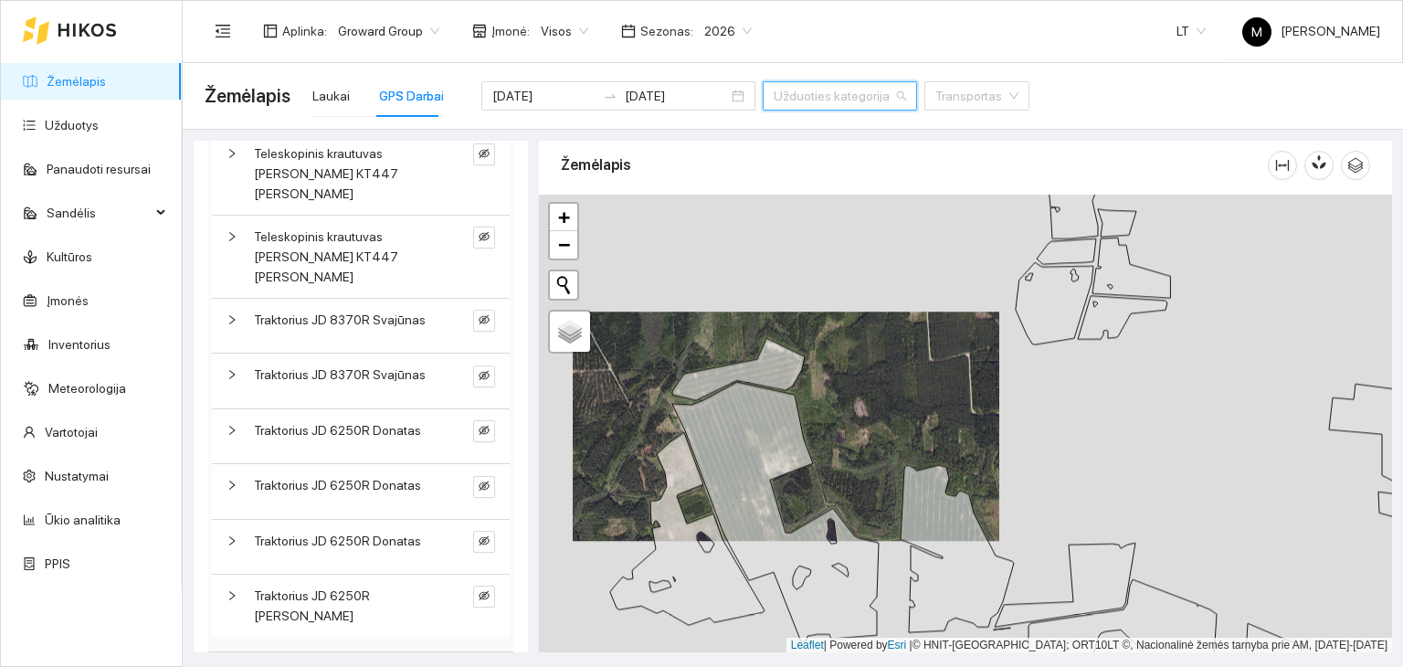
click at [796, 94] on input "search" at bounding box center [834, 95] width 120 height 27
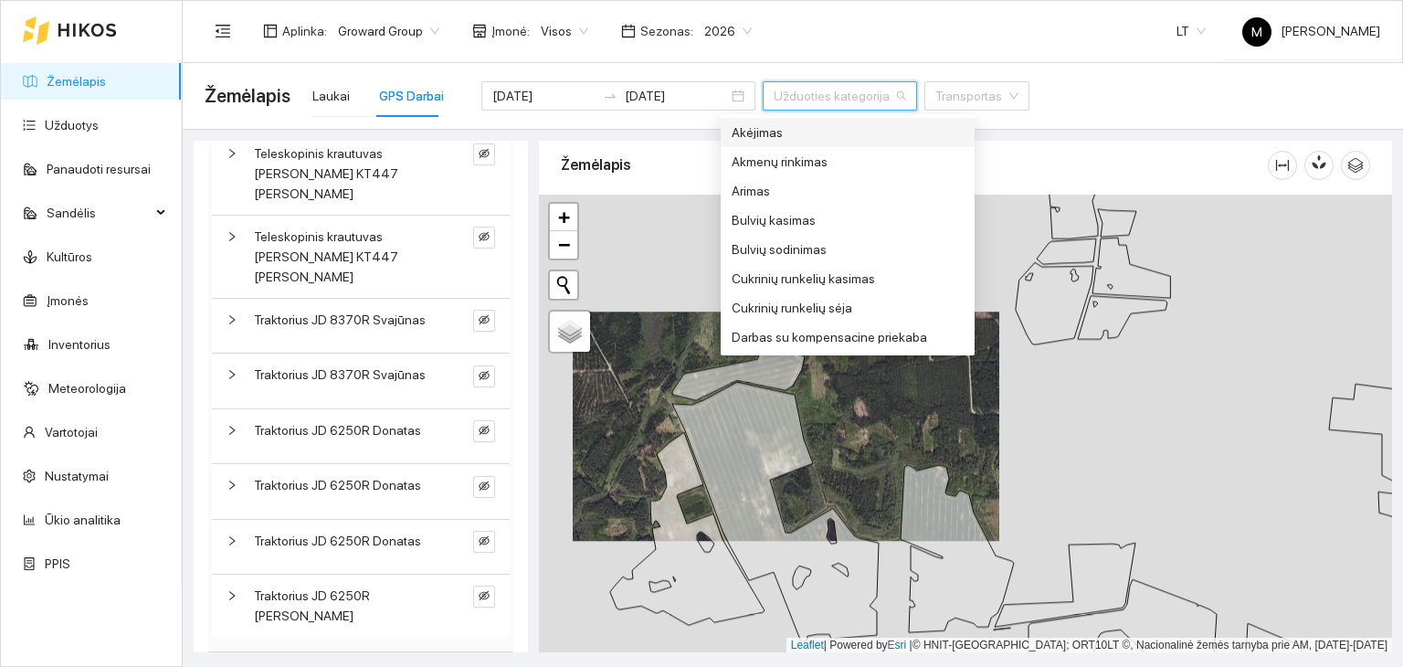
click at [794, 93] on input "search" at bounding box center [834, 95] width 120 height 27
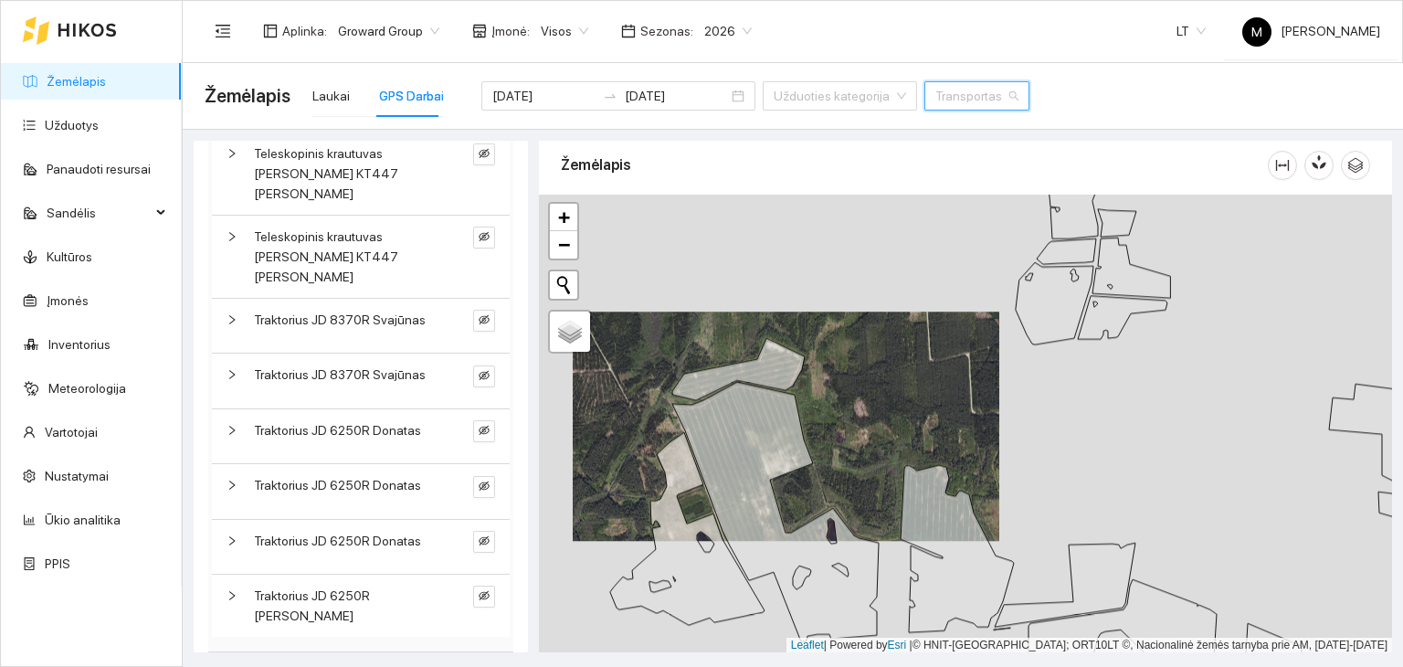
click at [935, 96] on input "search" at bounding box center [970, 95] width 70 height 27
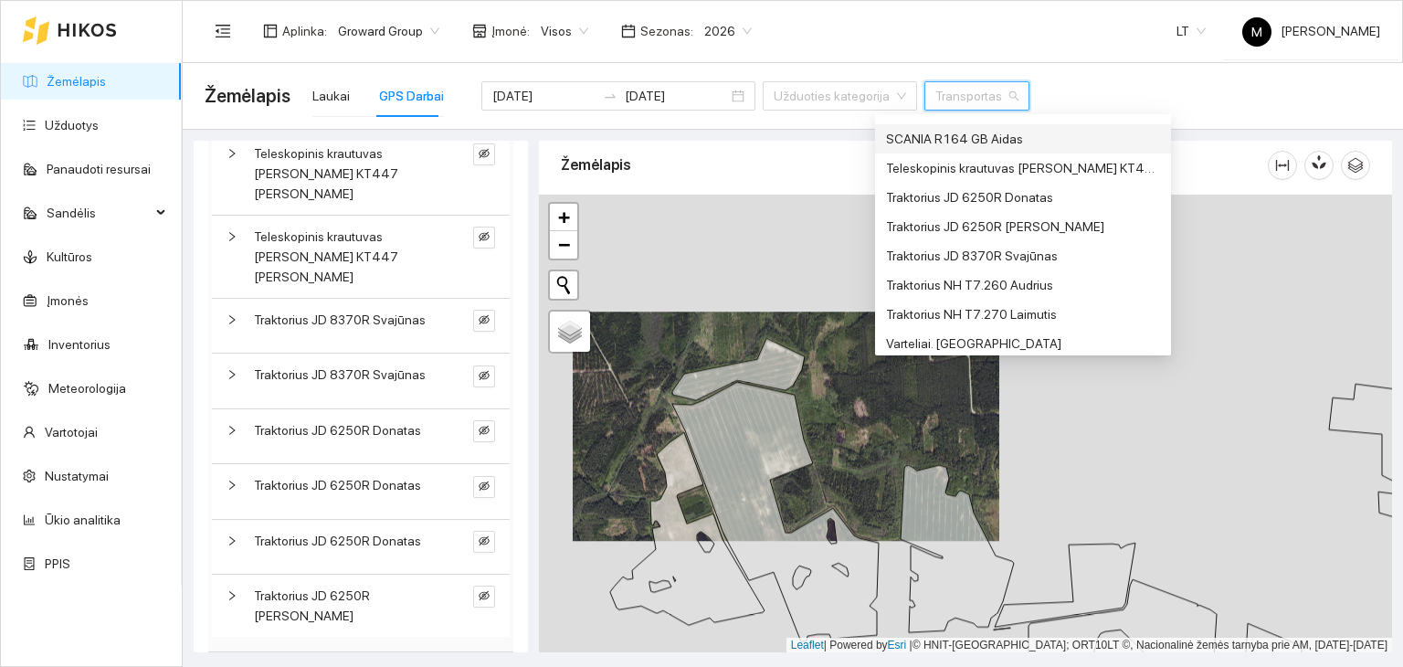
scroll to position [117, 0]
click at [979, 184] on div "Traktorius JD 6250R Donatas" at bounding box center [1023, 191] width 274 height 20
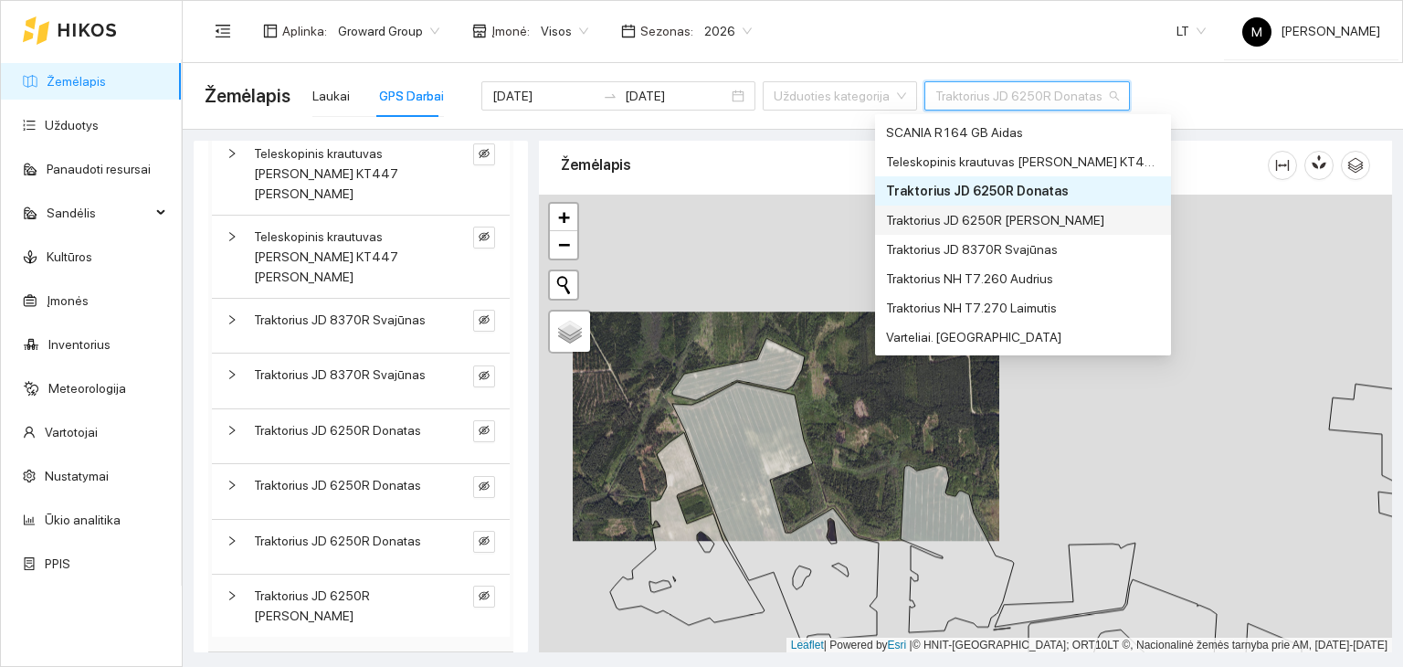
click at [721, 158] on div "Žemėlapis" at bounding box center [914, 165] width 707 height 52
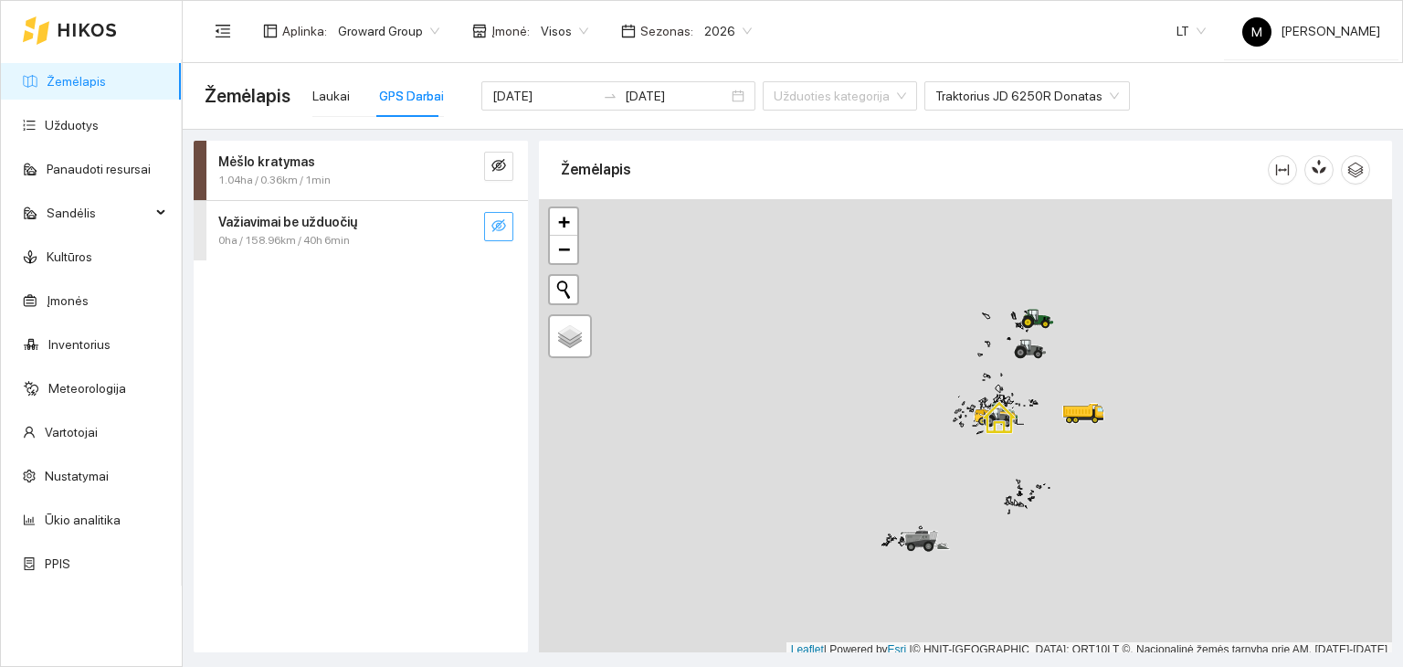
click at [492, 227] on icon "eye-invisible" at bounding box center [498, 225] width 15 height 13
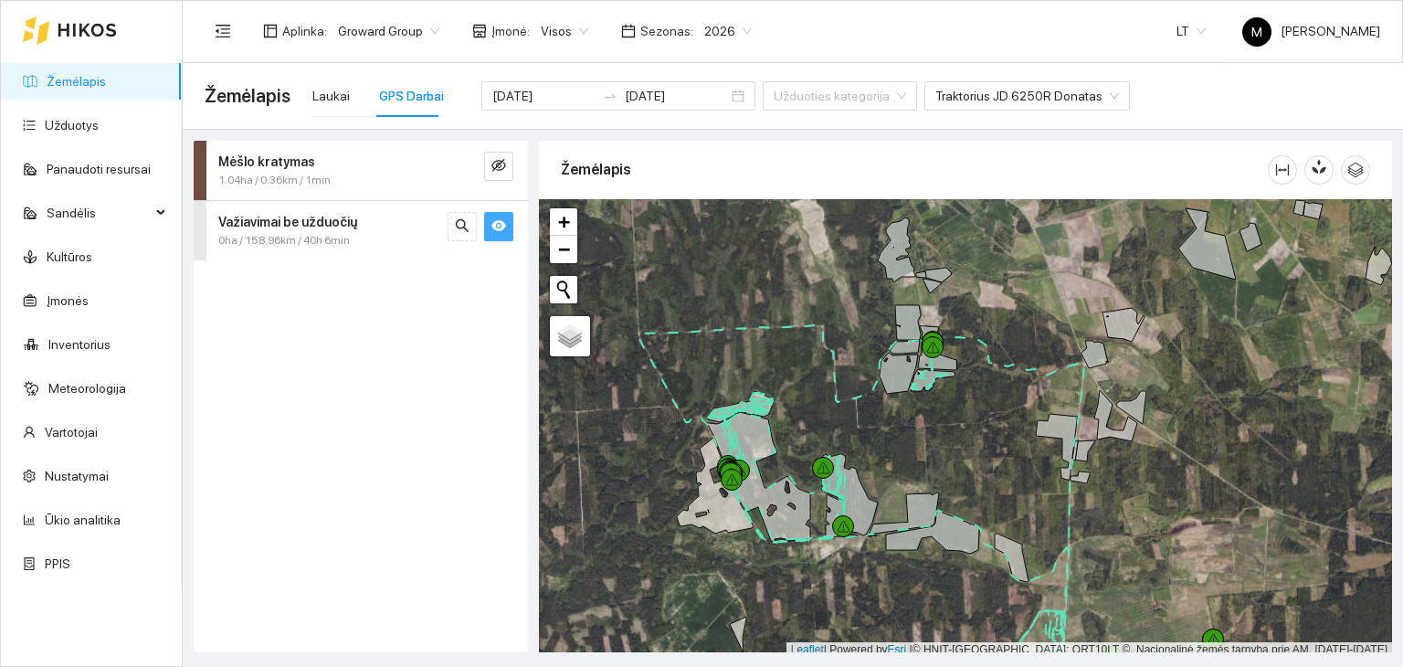
scroll to position [5, 0]
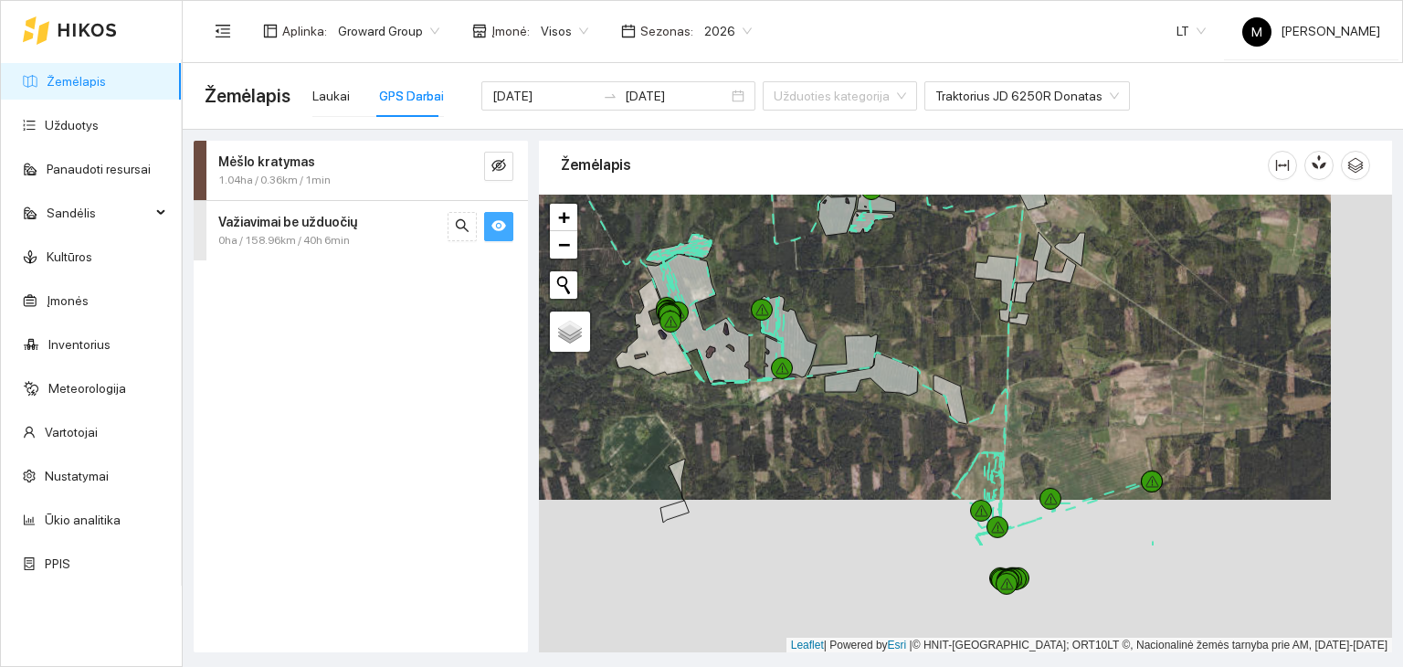
drag, startPoint x: 924, startPoint y: 600, endPoint x: 871, endPoint y: 454, distance: 155.4
click at [871, 454] on div at bounding box center [965, 424] width 853 height 459
